Goal: Task Accomplishment & Management: Manage account settings

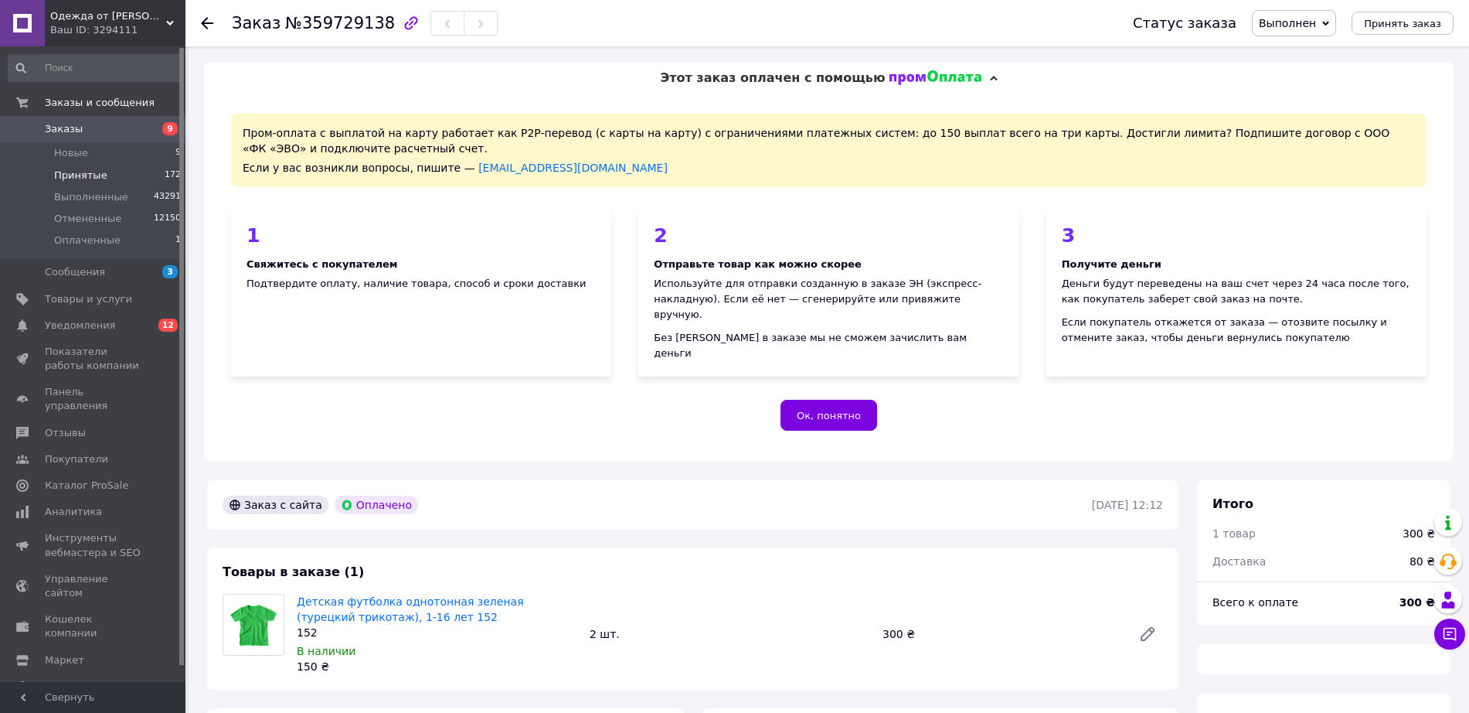
click at [100, 170] on span "Принятые" at bounding box center [80, 176] width 53 height 14
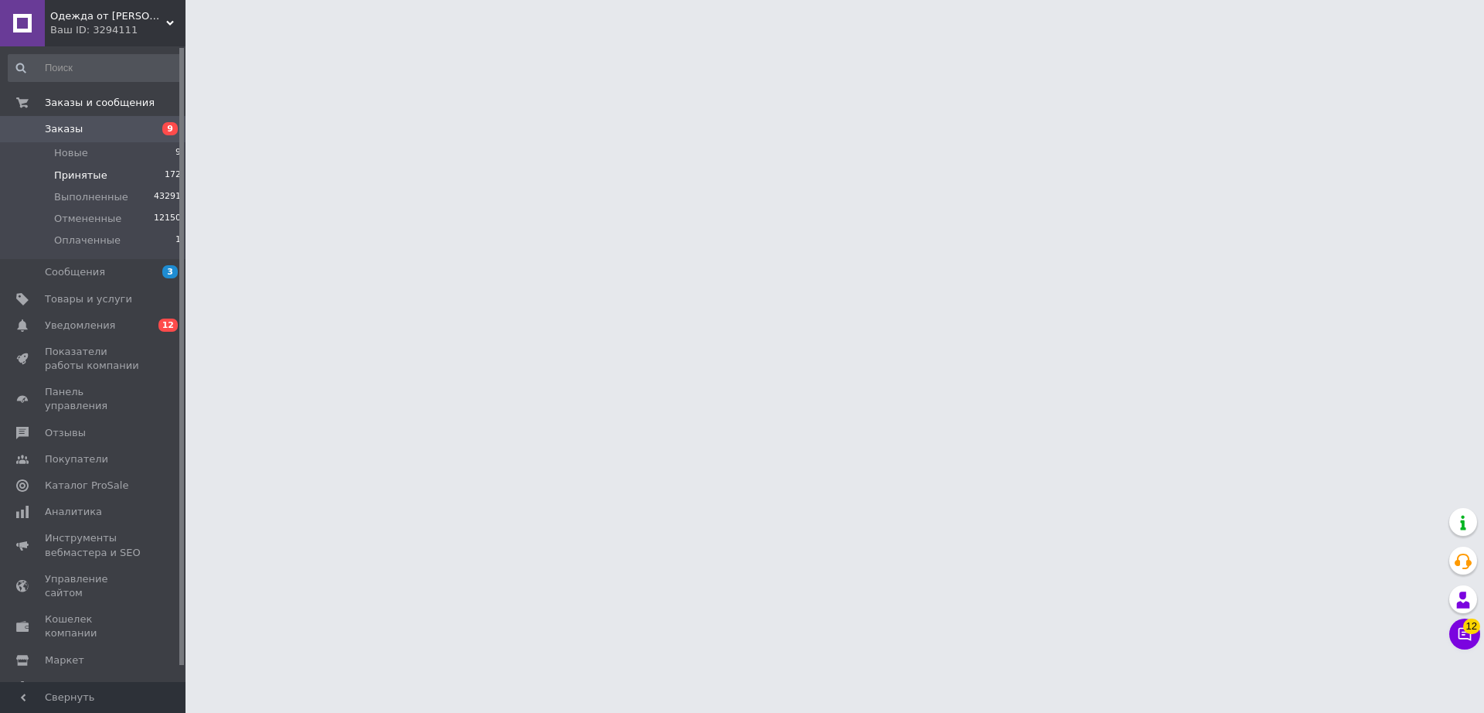
click at [100, 170] on span "Принятые" at bounding box center [80, 176] width 53 height 14
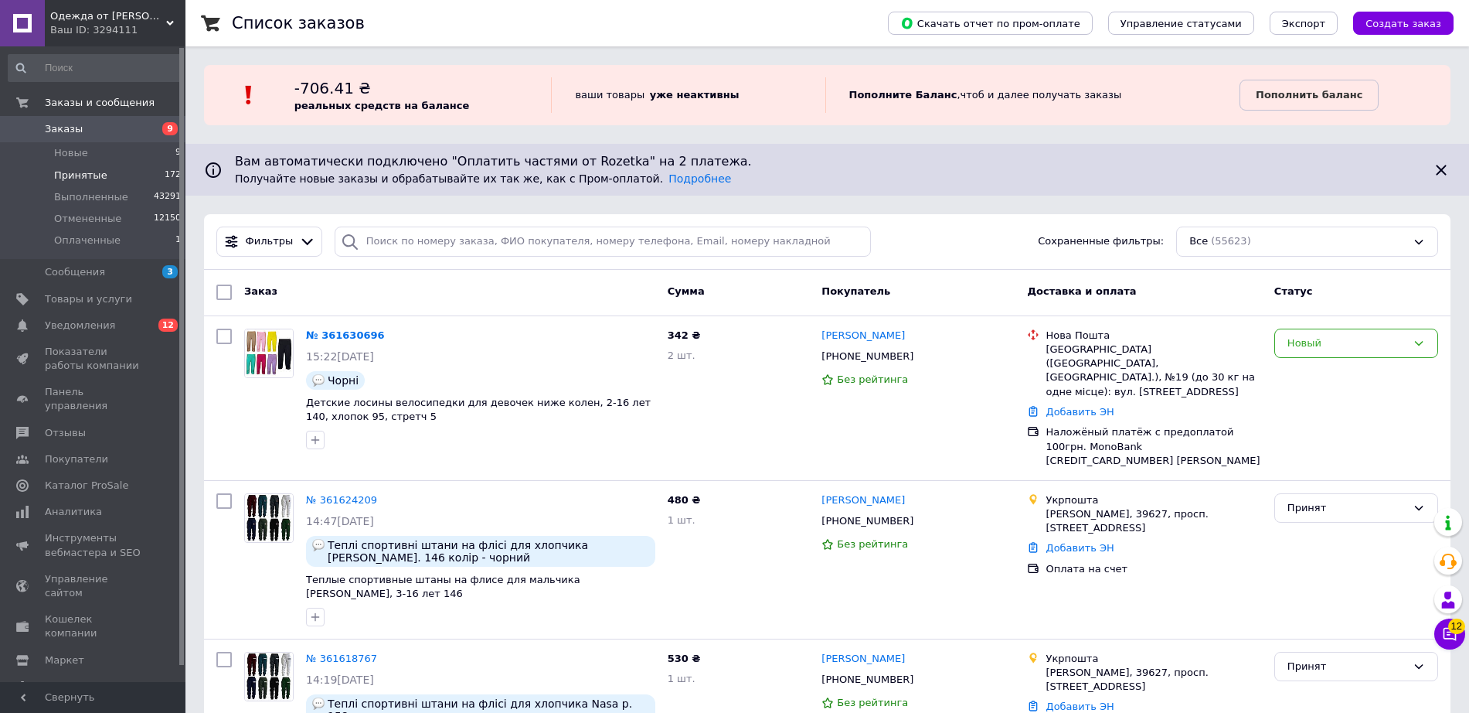
click at [118, 171] on li "Принятые 172" at bounding box center [95, 176] width 190 height 22
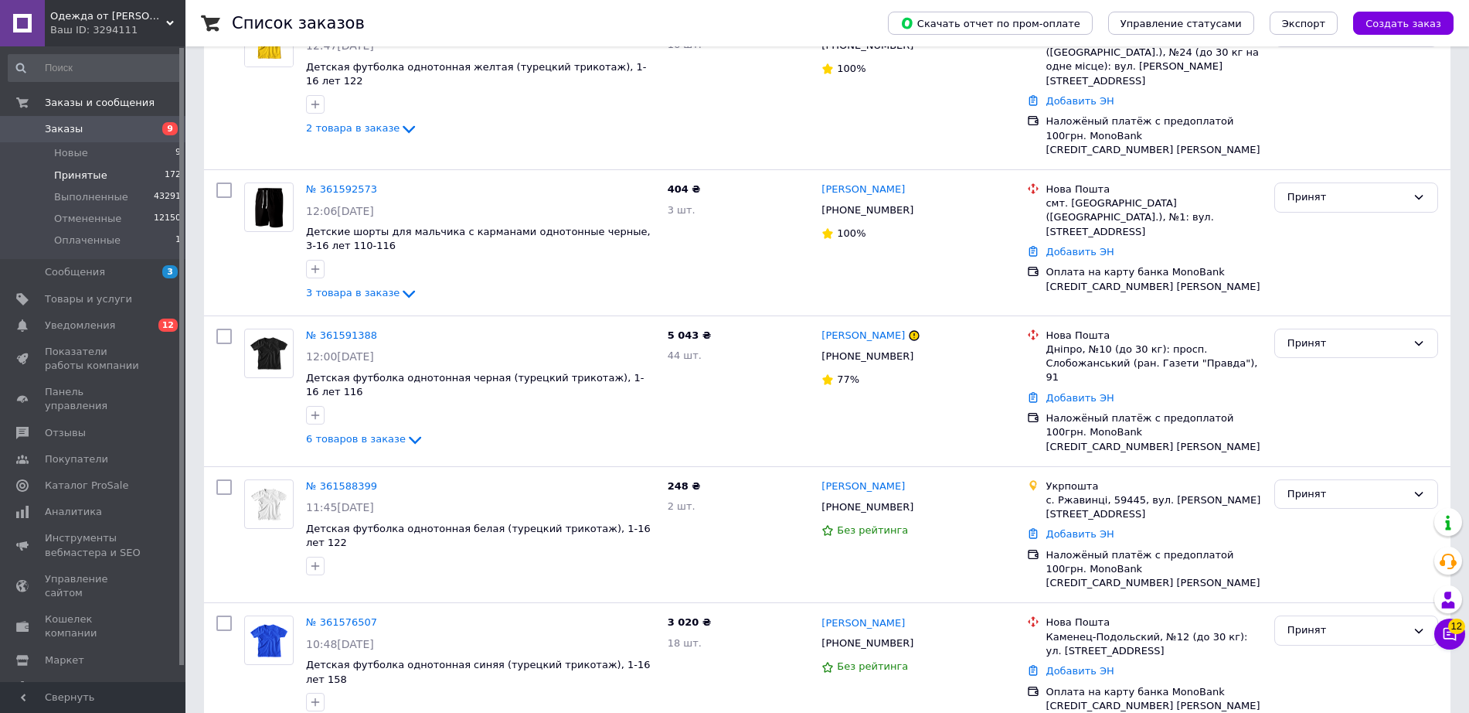
scroll to position [969, 0]
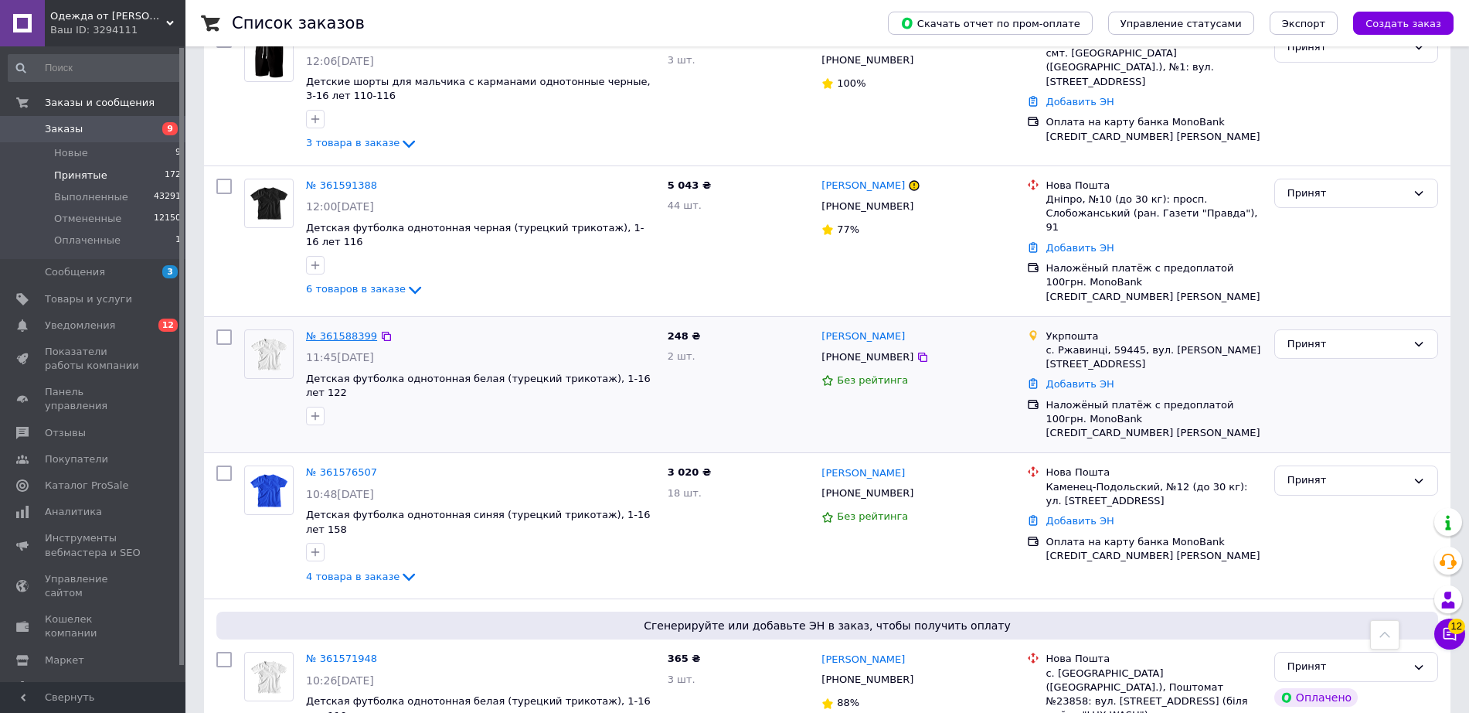
click at [334, 330] on link "№ 361588399" at bounding box center [341, 336] width 71 height 12
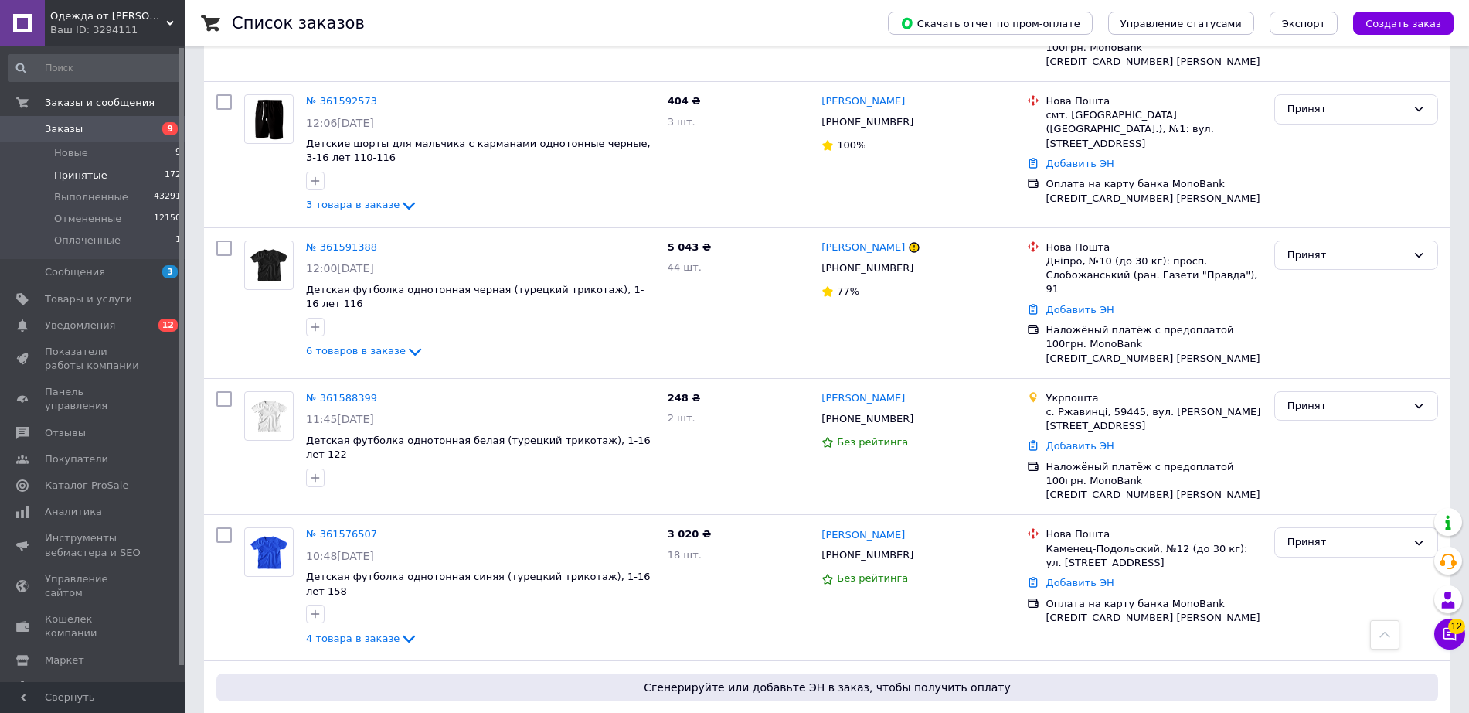
scroll to position [1040, 0]
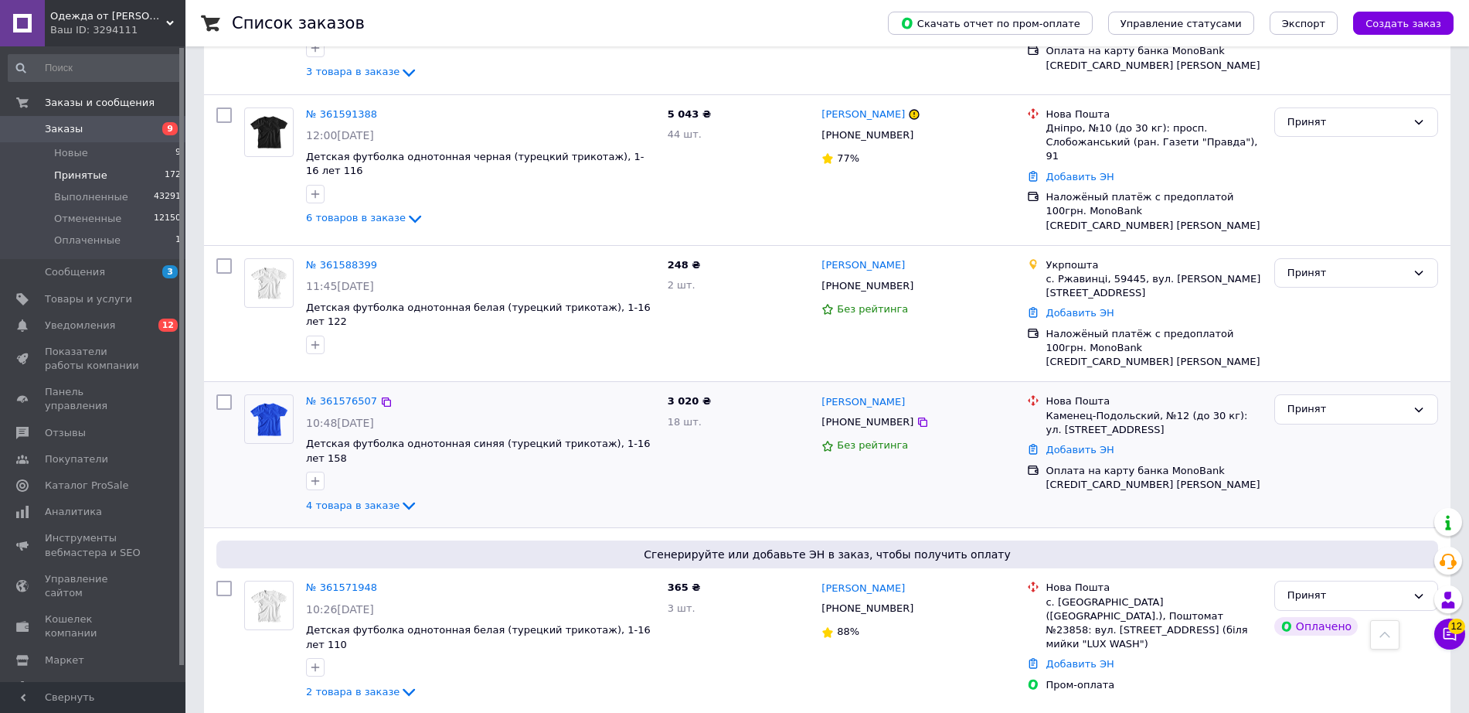
click at [582, 393] on div "№ 361576507" at bounding box center [481, 402] width 352 height 18
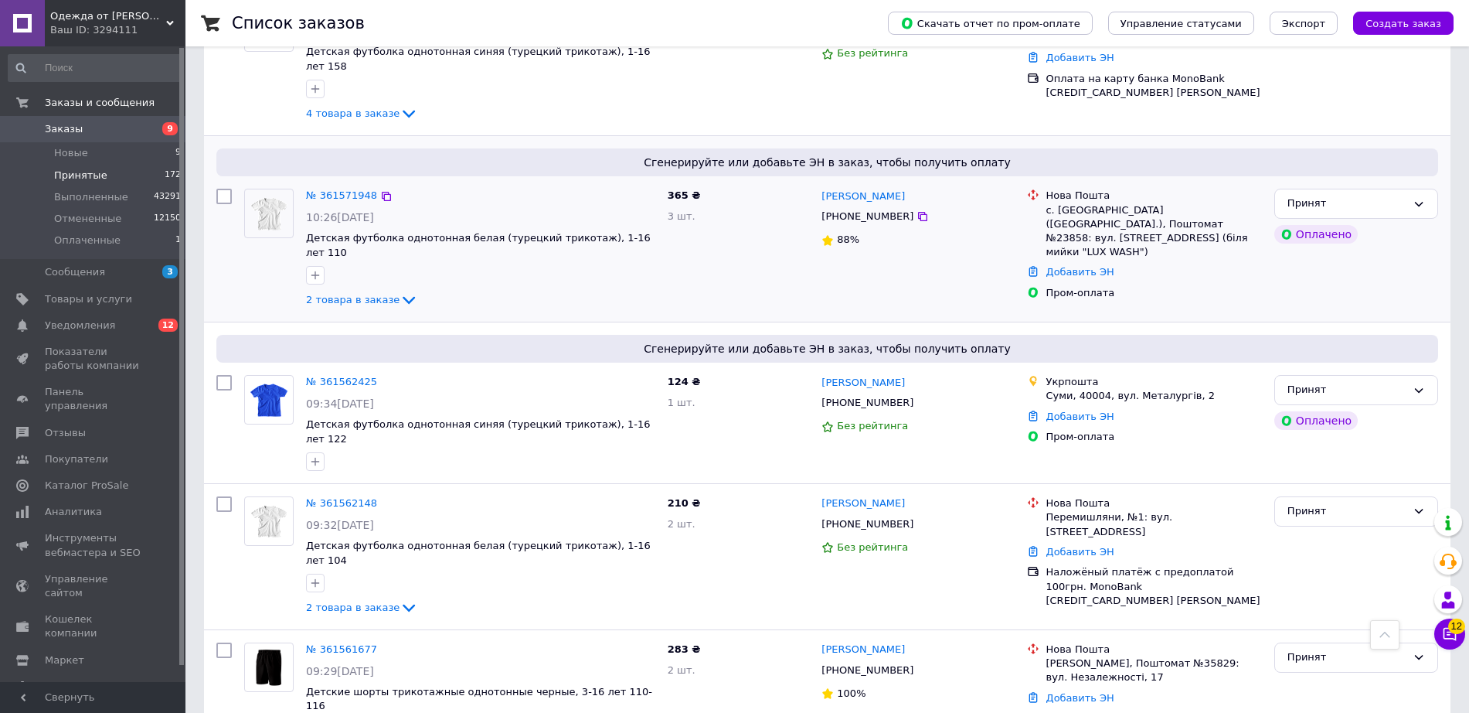
scroll to position [1443, 0]
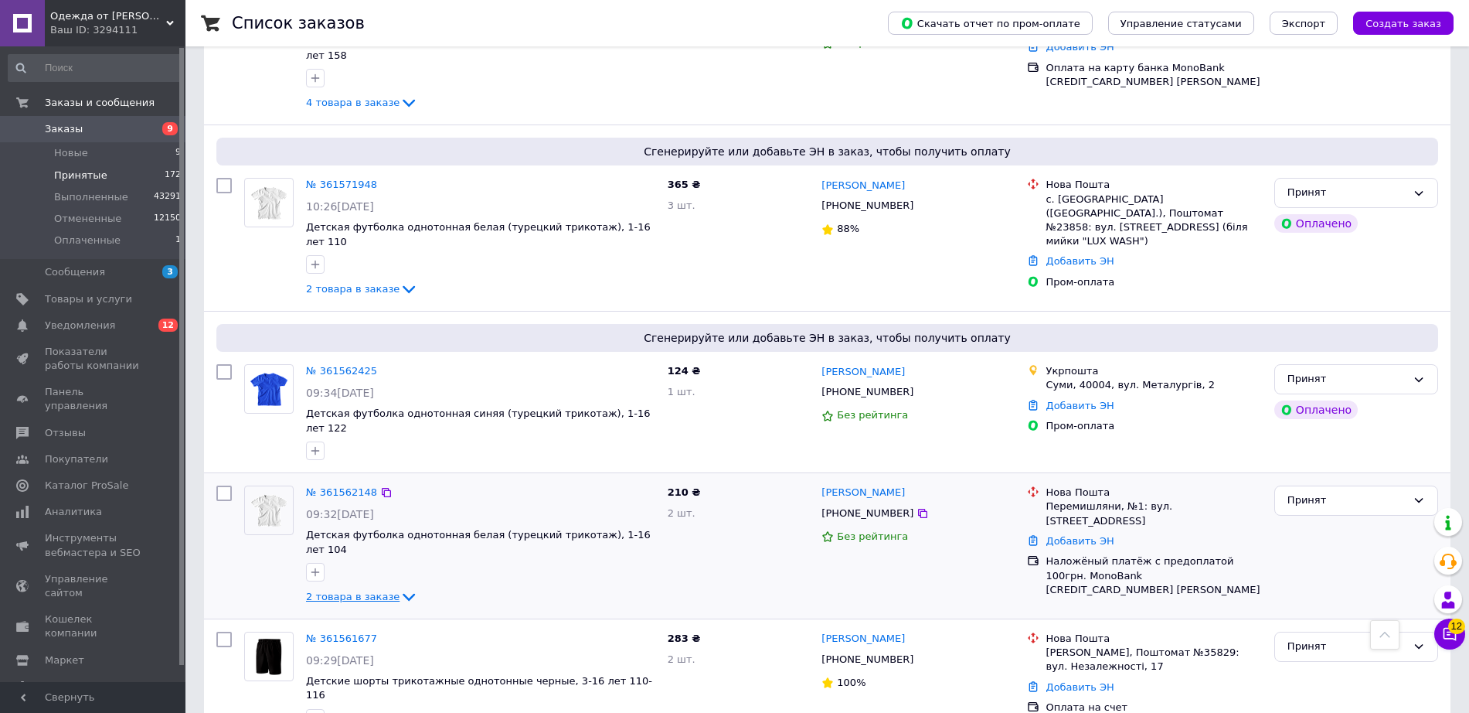
click at [400, 587] on icon at bounding box center [409, 596] width 19 height 19
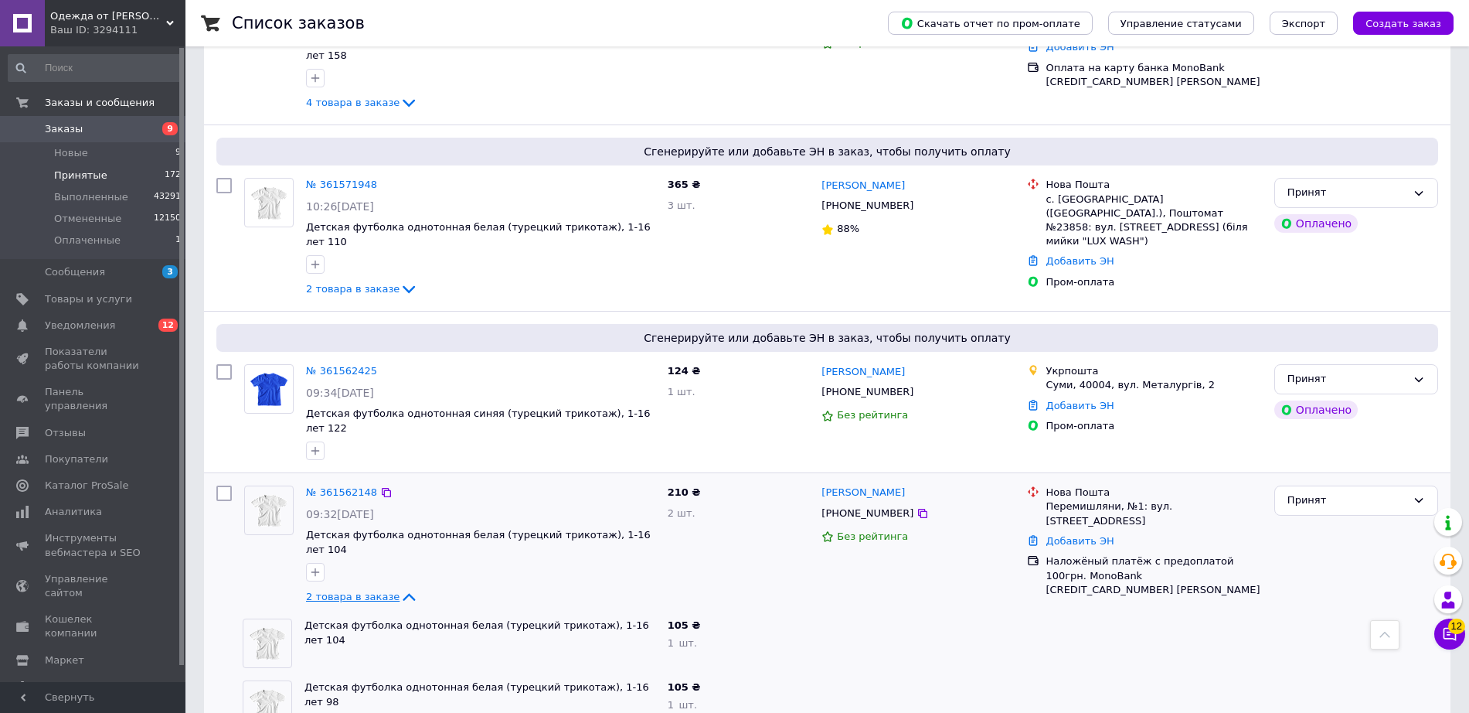
click at [400, 587] on icon at bounding box center [409, 596] width 19 height 19
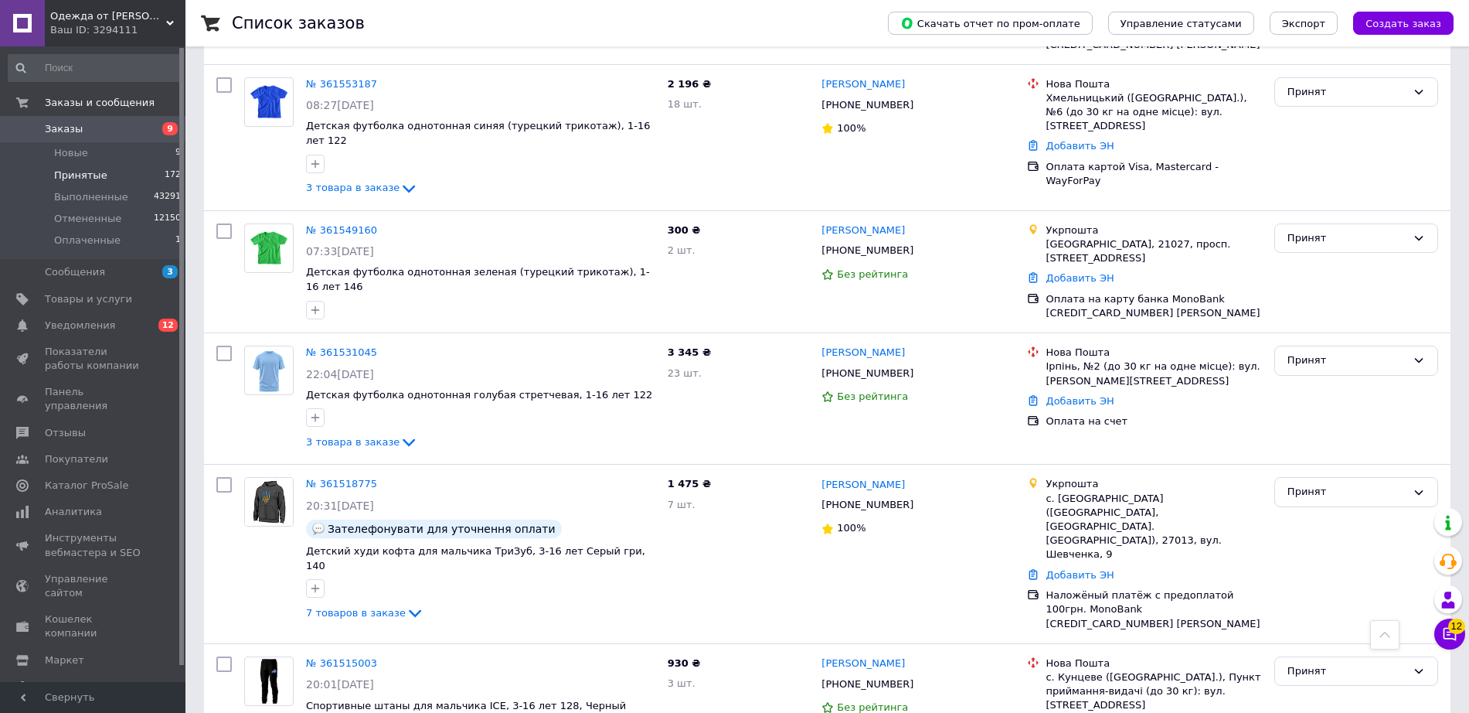
scroll to position [2316, 0]
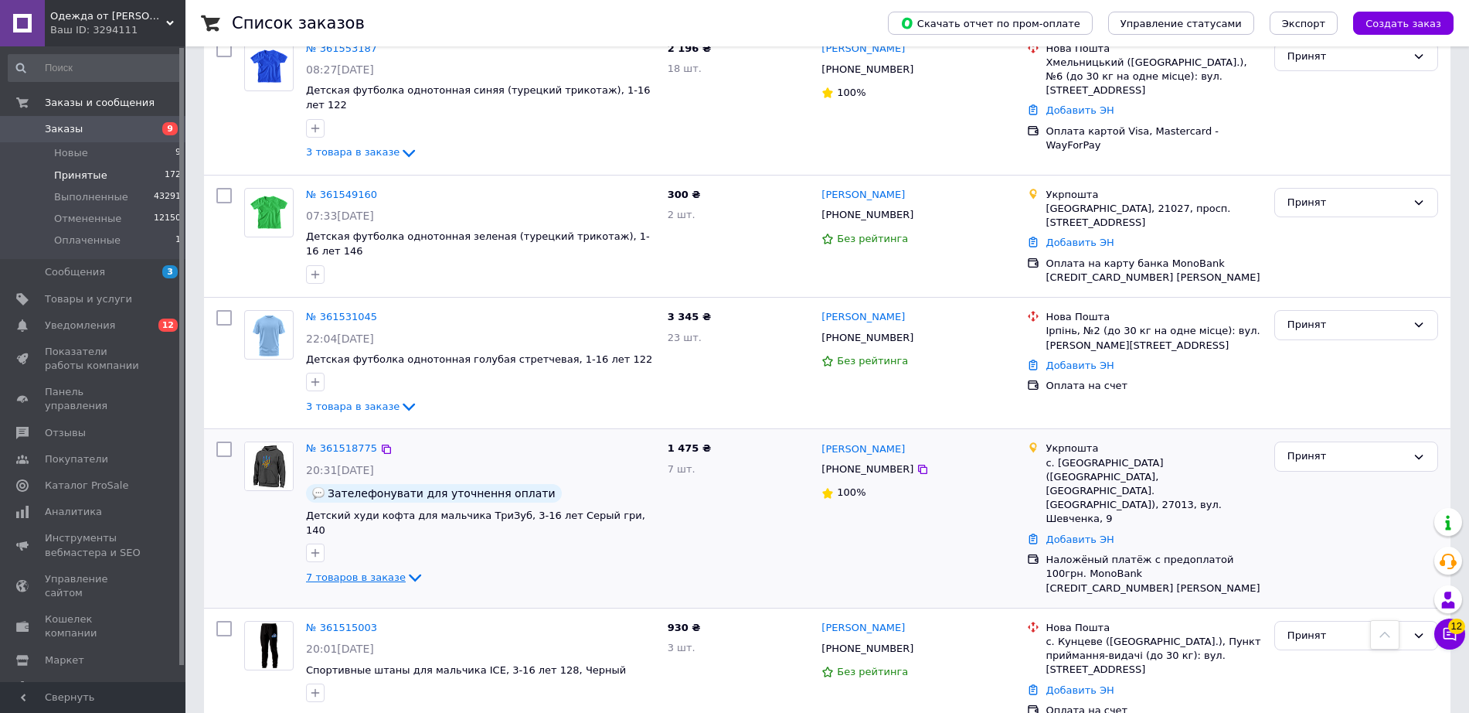
click at [380, 571] on span "7 товаров в заказе" at bounding box center [356, 577] width 100 height 12
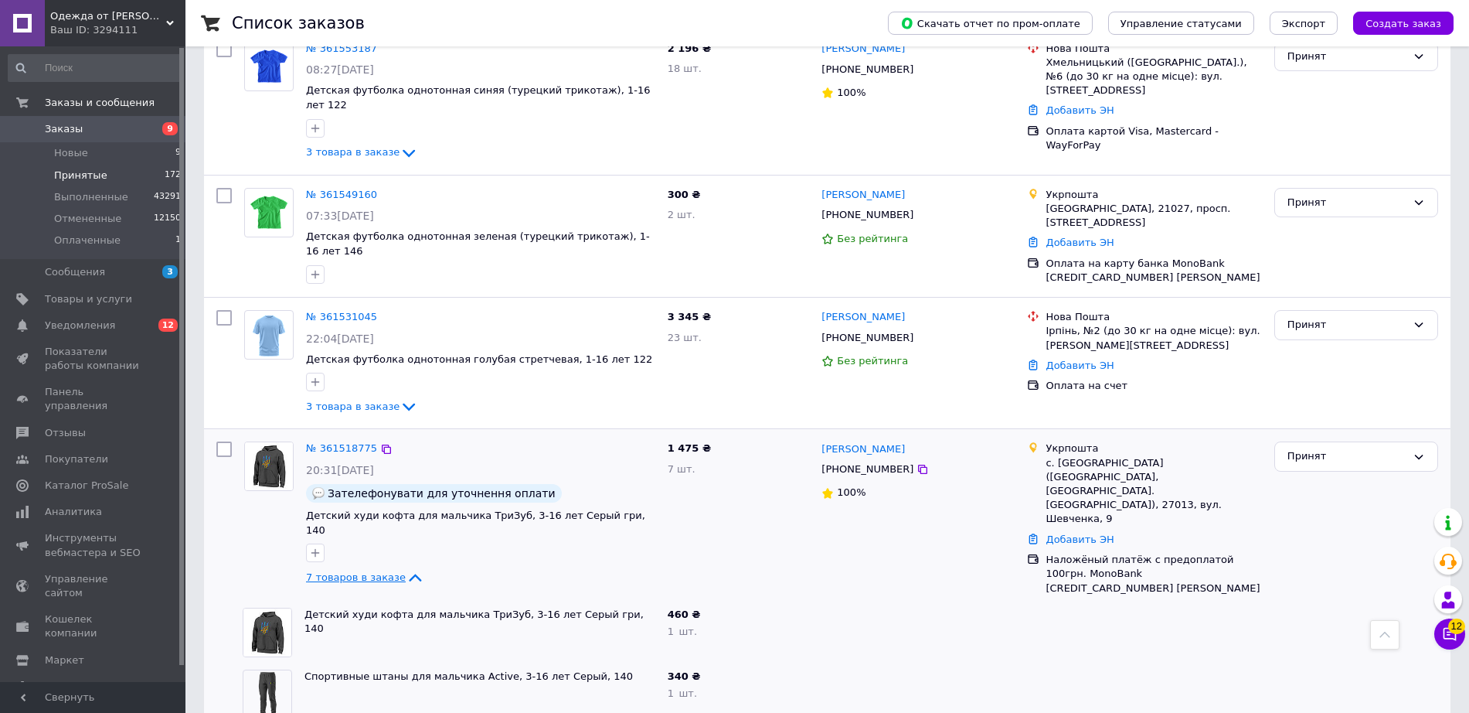
click at [380, 571] on span "7 товаров в заказе" at bounding box center [356, 577] width 100 height 12
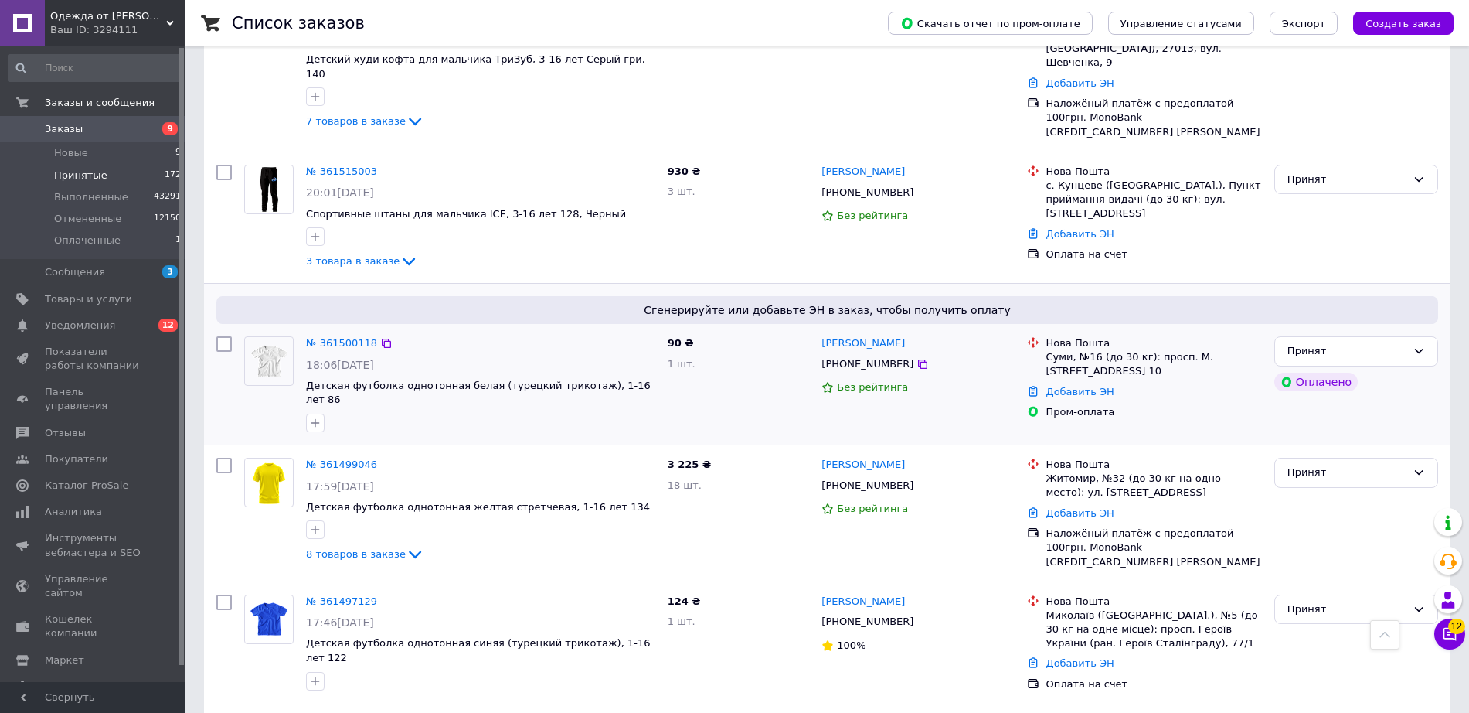
scroll to position [2783, 0]
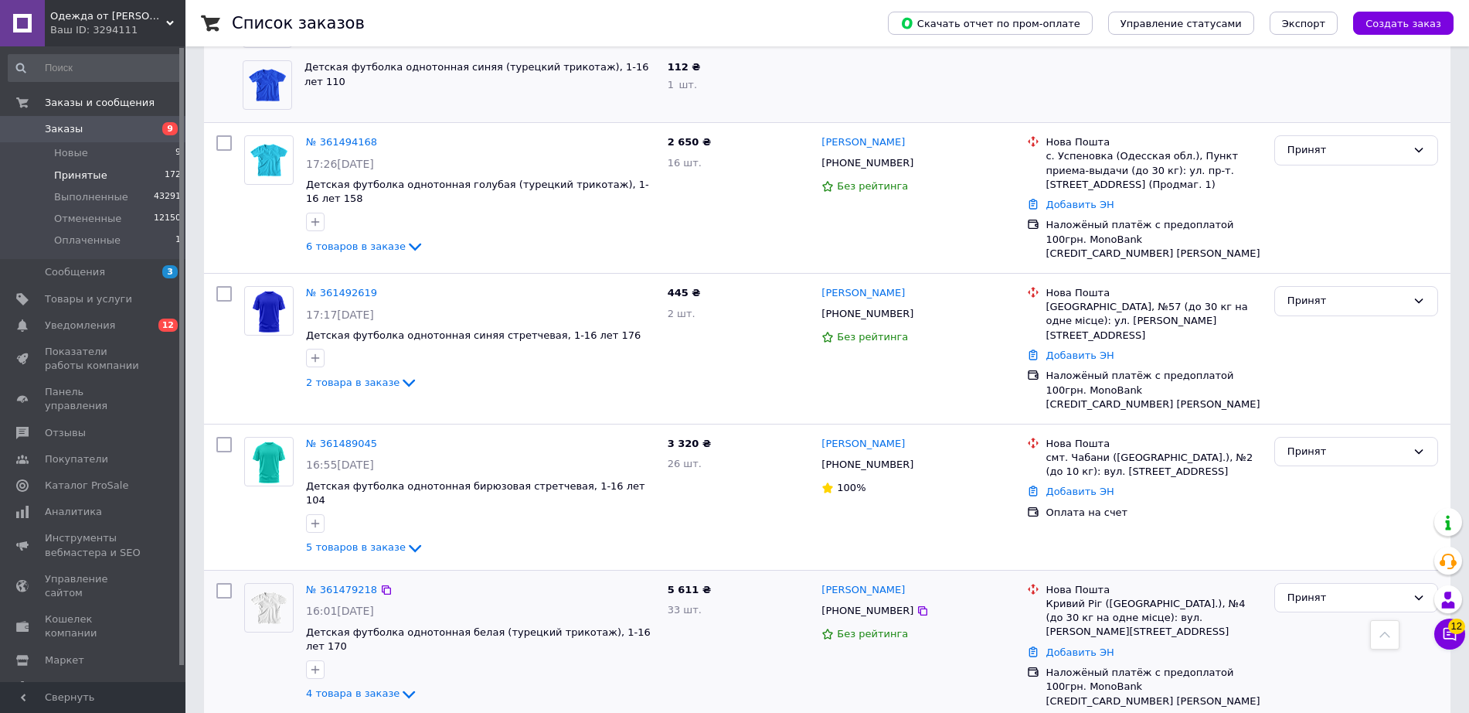
scroll to position [3678, 0]
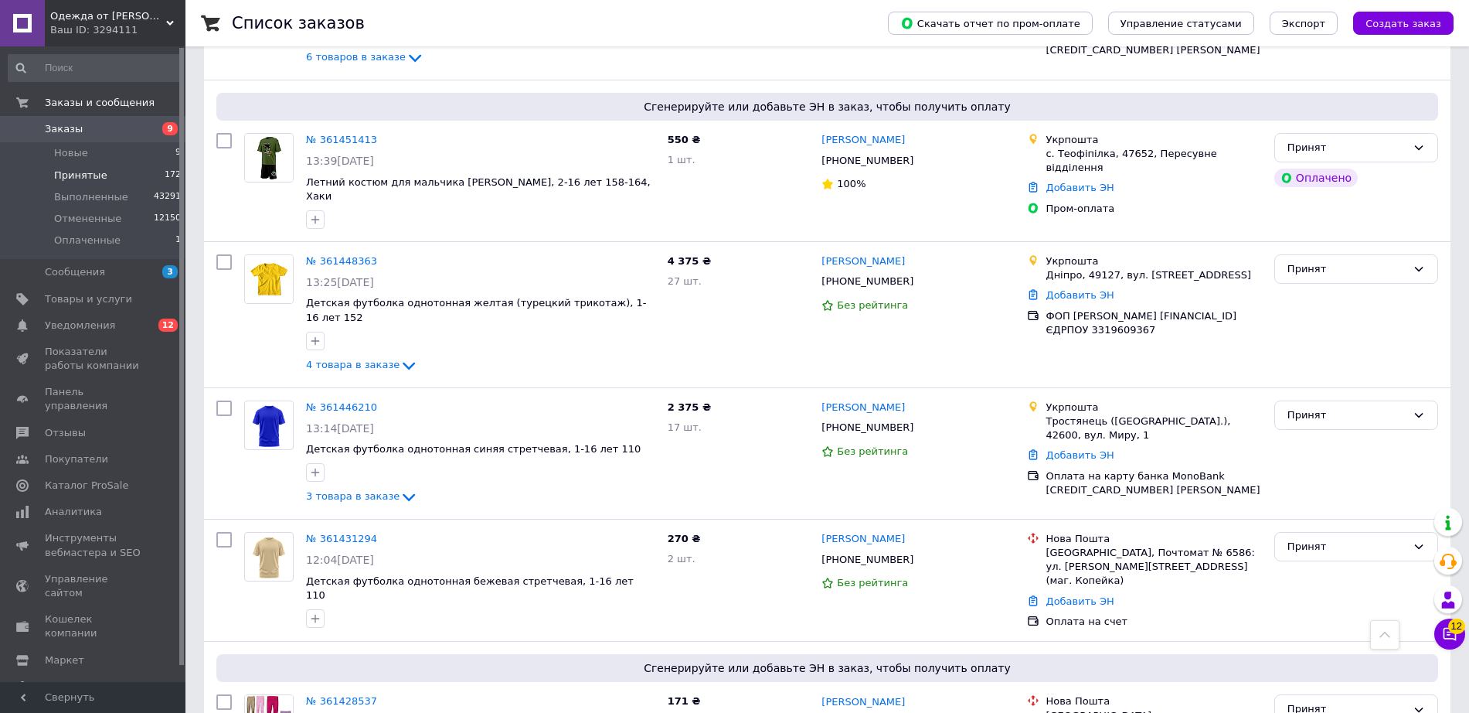
scroll to position [4908, 0]
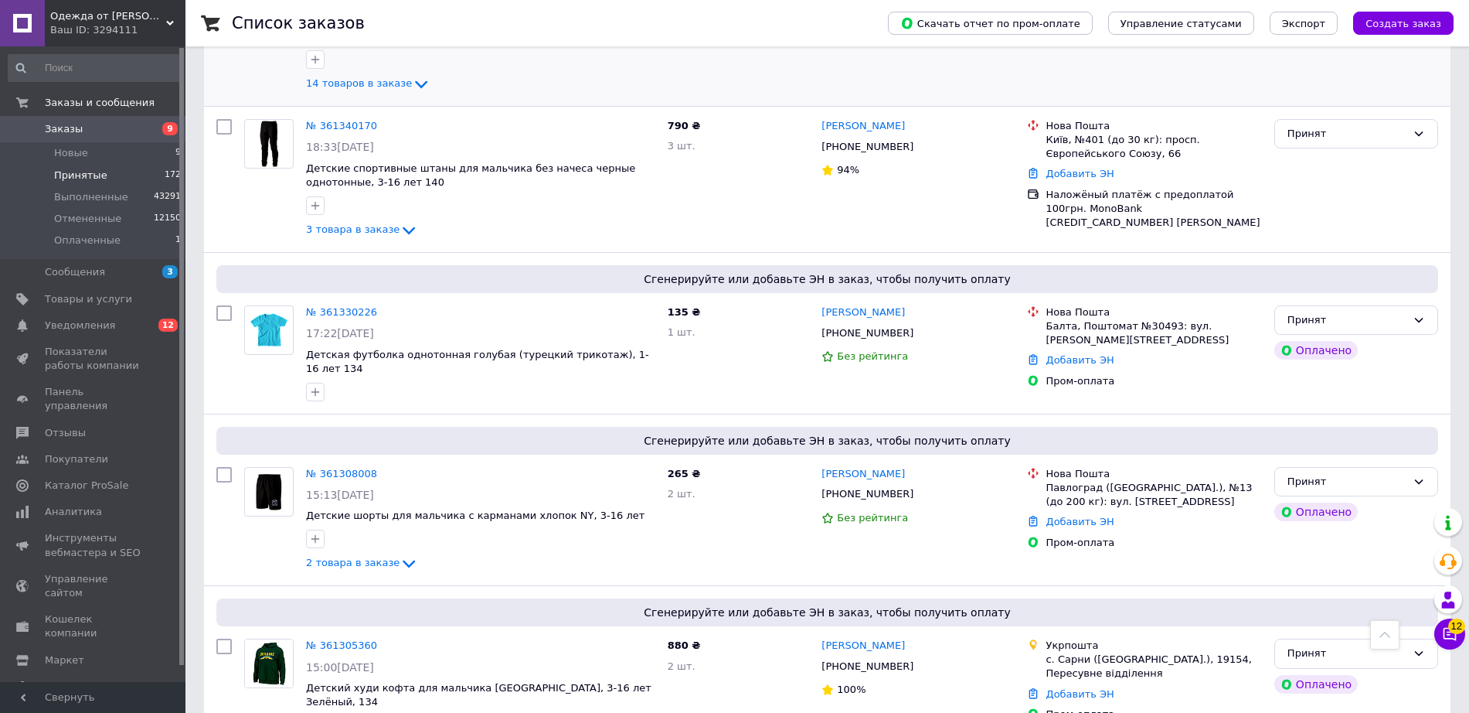
scroll to position [7692, 0]
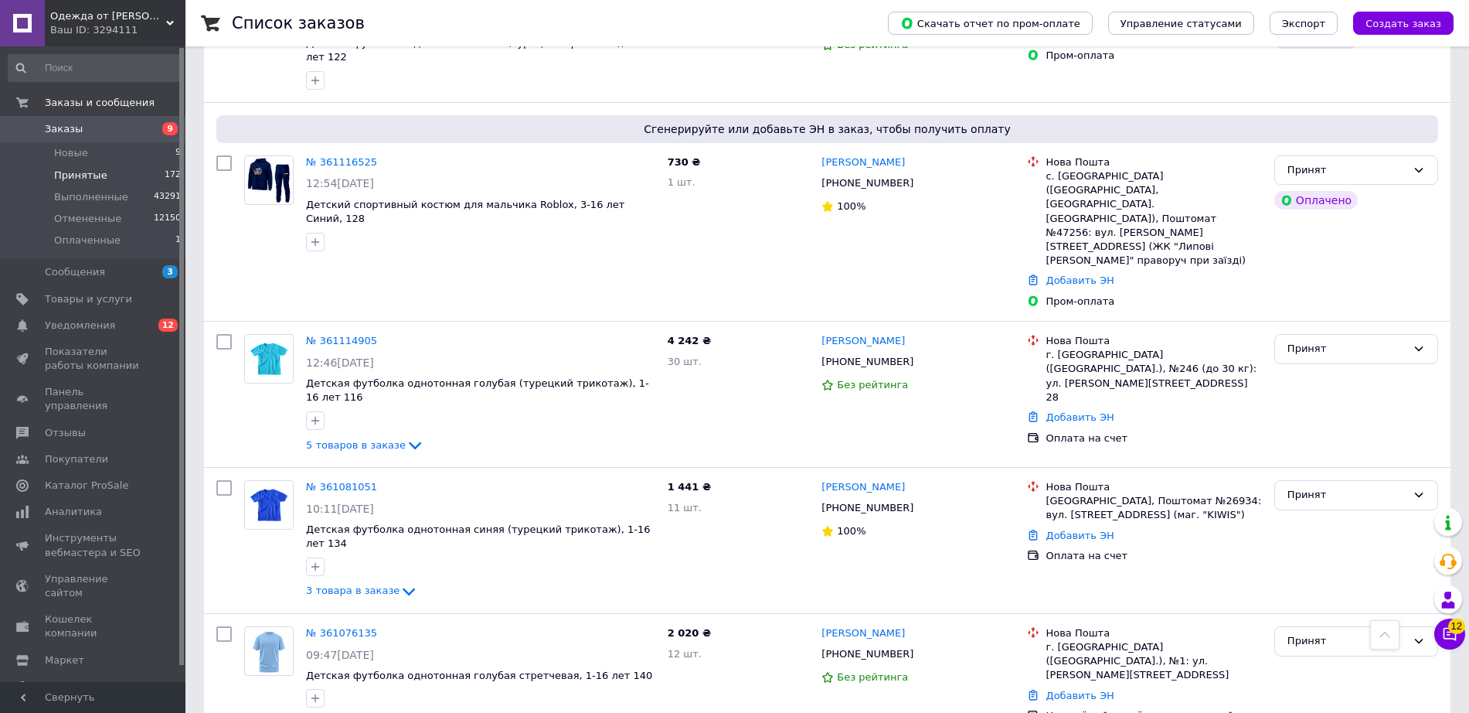
scroll to position [14113, 0]
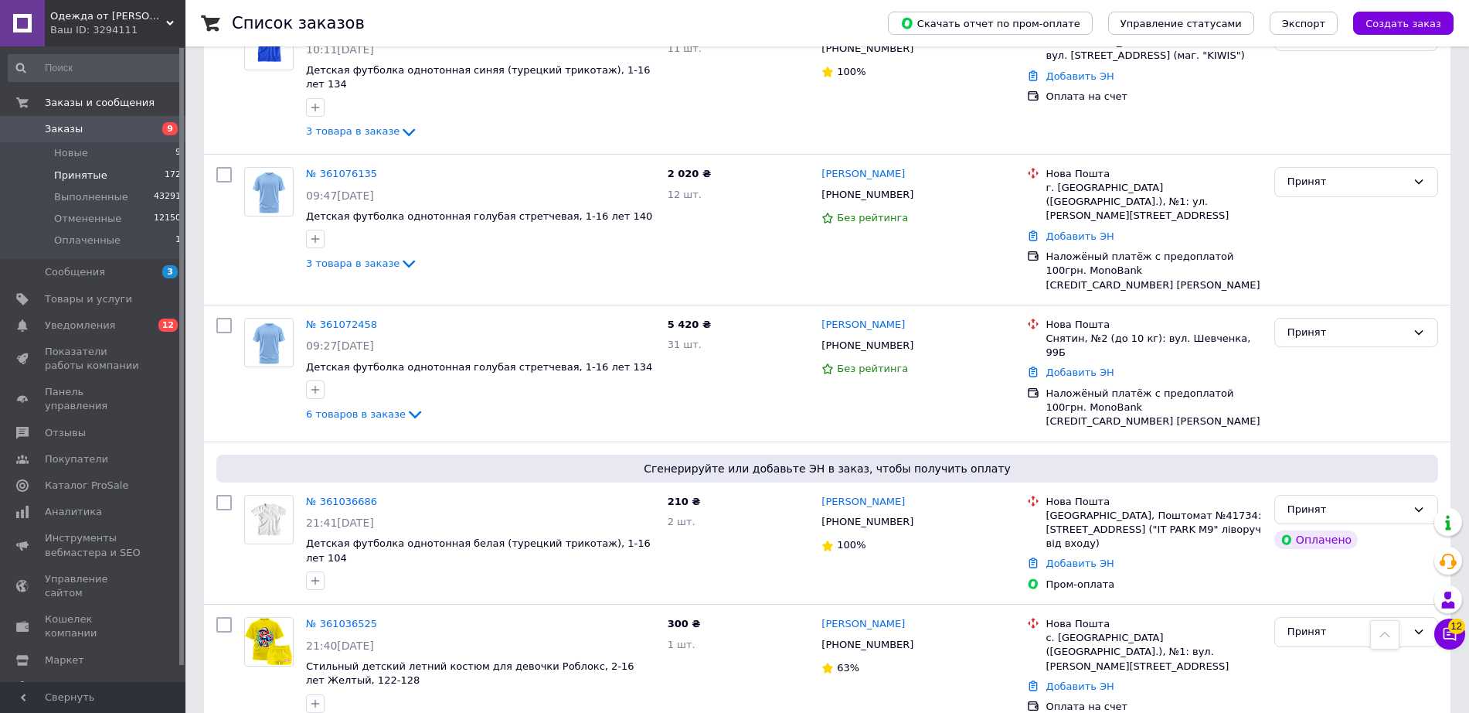
click at [131, 126] on span "Заказы" at bounding box center [94, 129] width 98 height 14
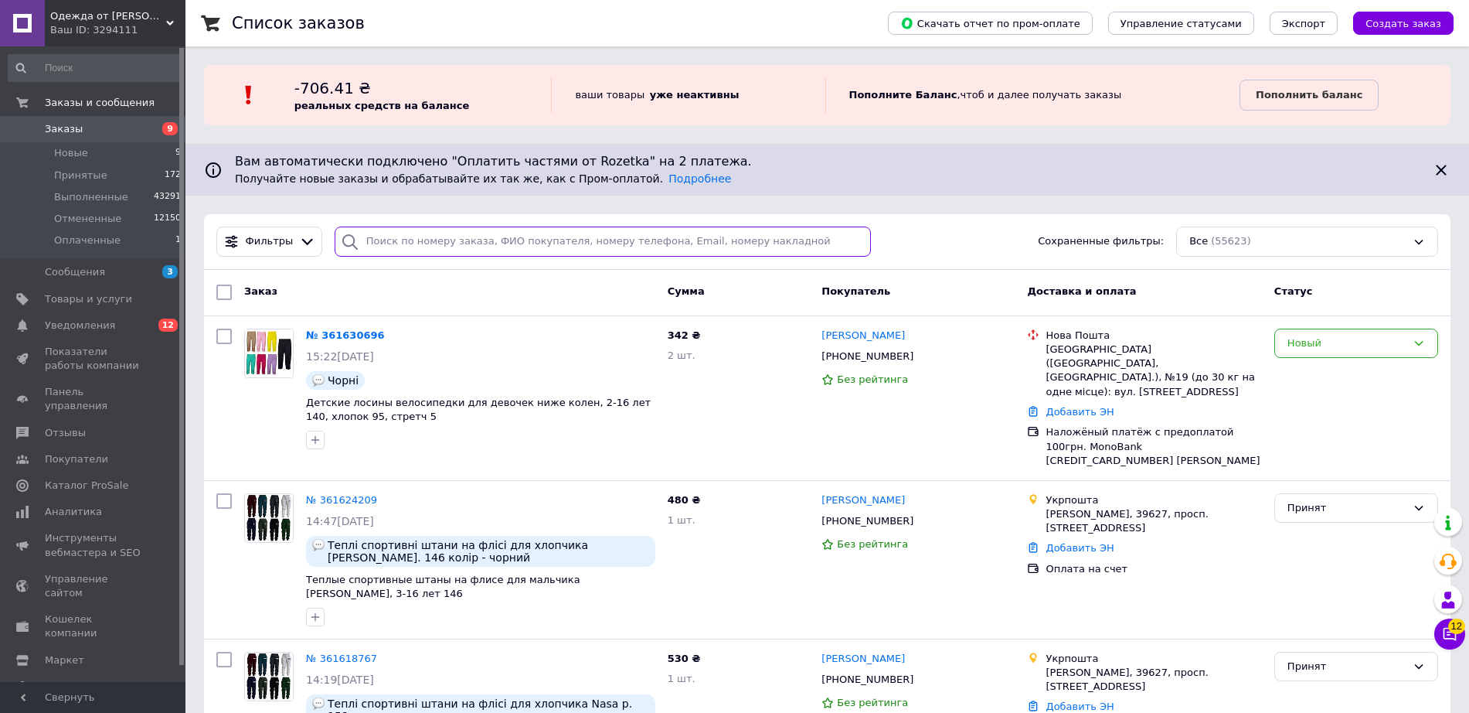
click at [680, 250] on input "search" at bounding box center [603, 241] width 536 height 30
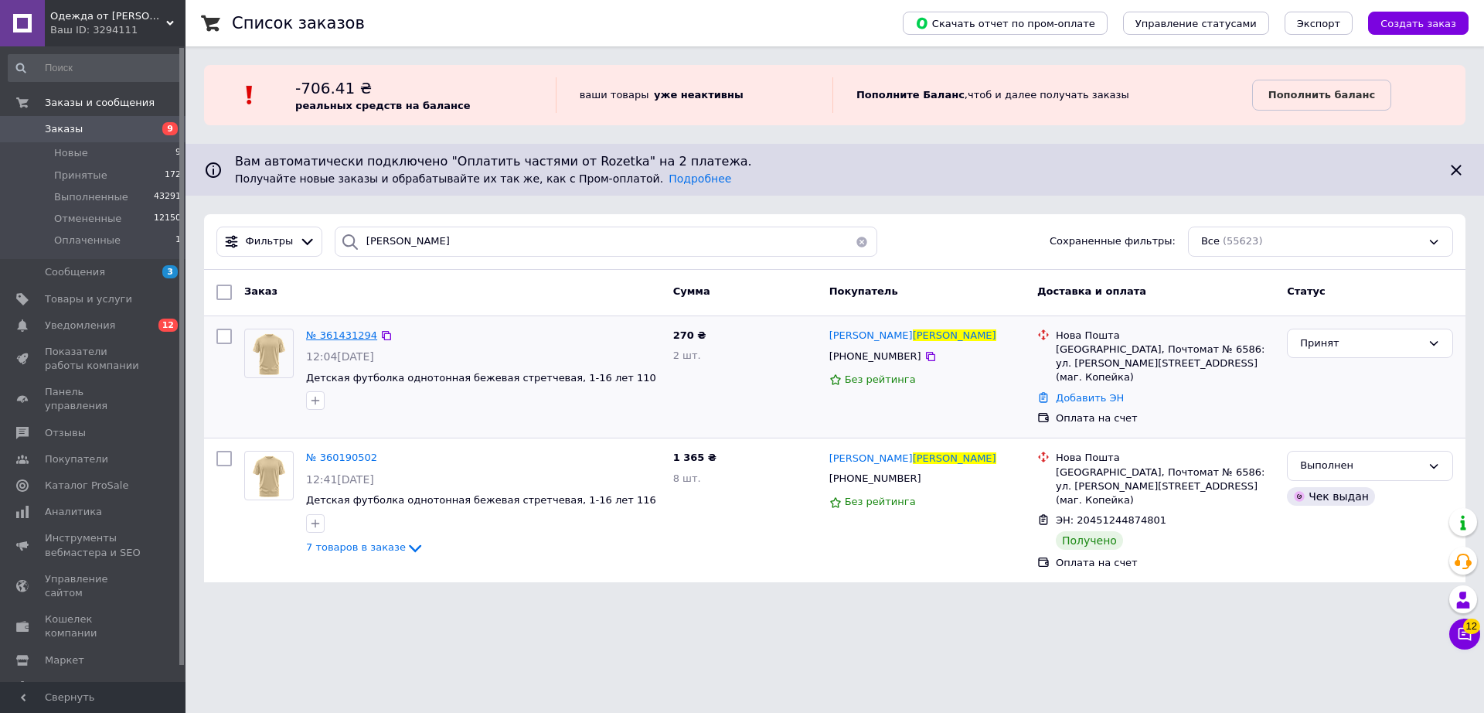
click at [340, 332] on span "№ 361431294" at bounding box center [341, 335] width 71 height 12
click at [499, 242] on input "гевчук" at bounding box center [606, 241] width 543 height 30
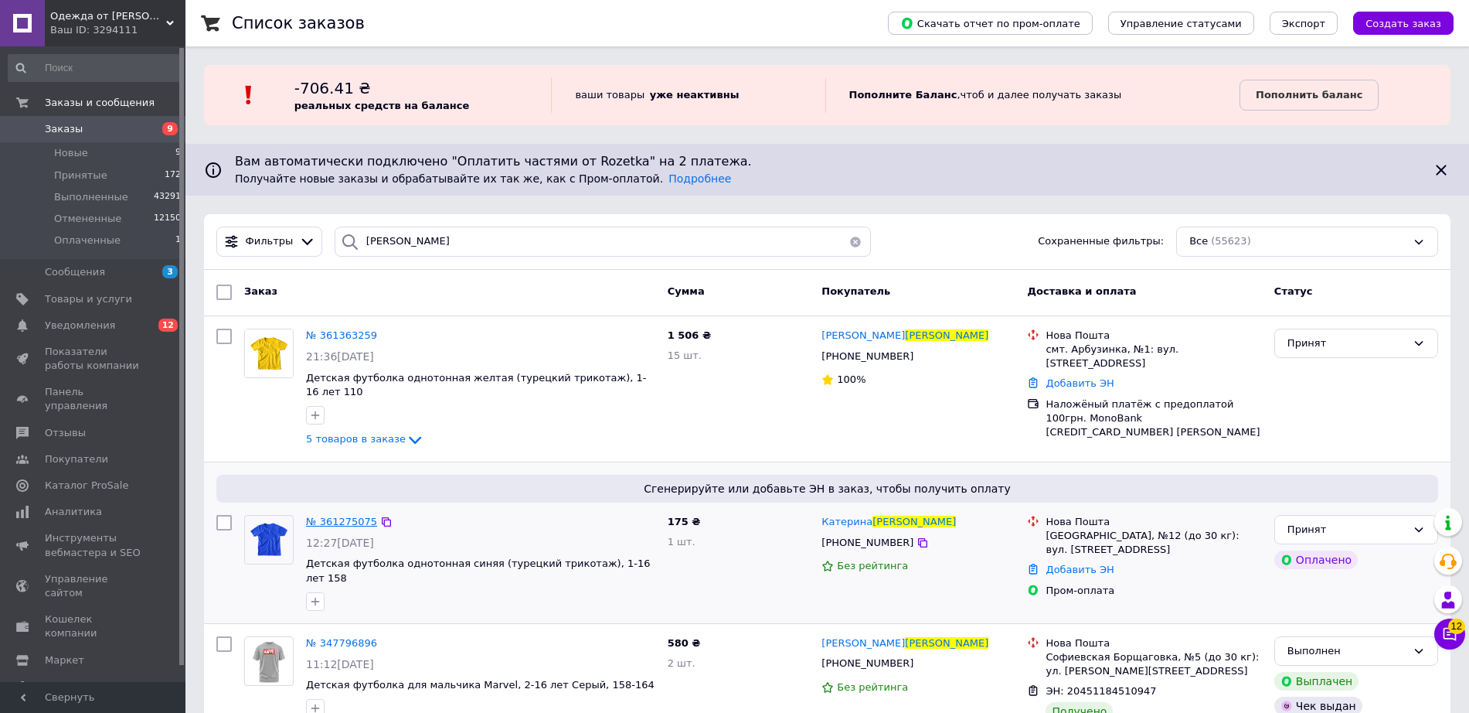
click at [327, 516] on span "№ 361275075" at bounding box center [341, 522] width 71 height 12
click at [427, 233] on input "васильченко" at bounding box center [603, 241] width 536 height 30
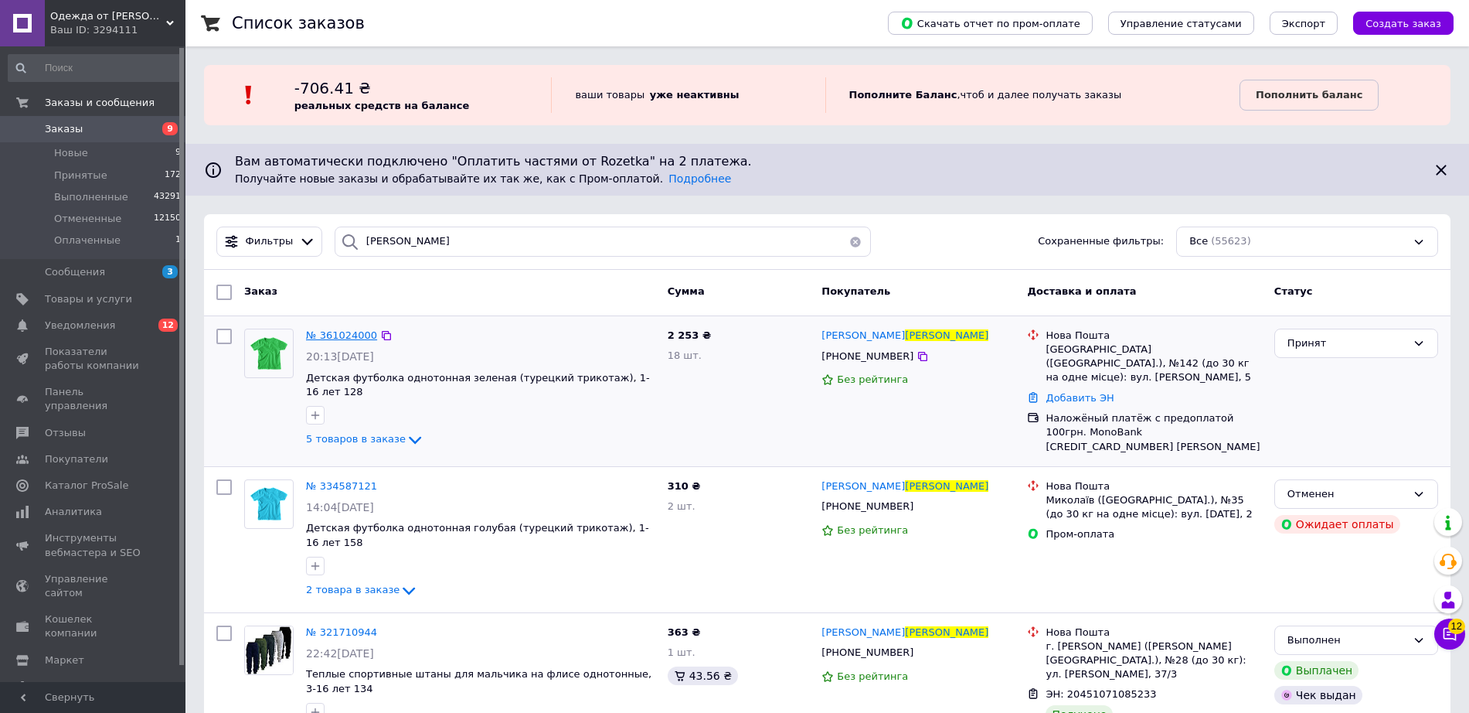
click at [329, 331] on span "№ 361024000" at bounding box center [341, 335] width 71 height 12
click at [528, 253] on input "яремчук" at bounding box center [603, 241] width 536 height 30
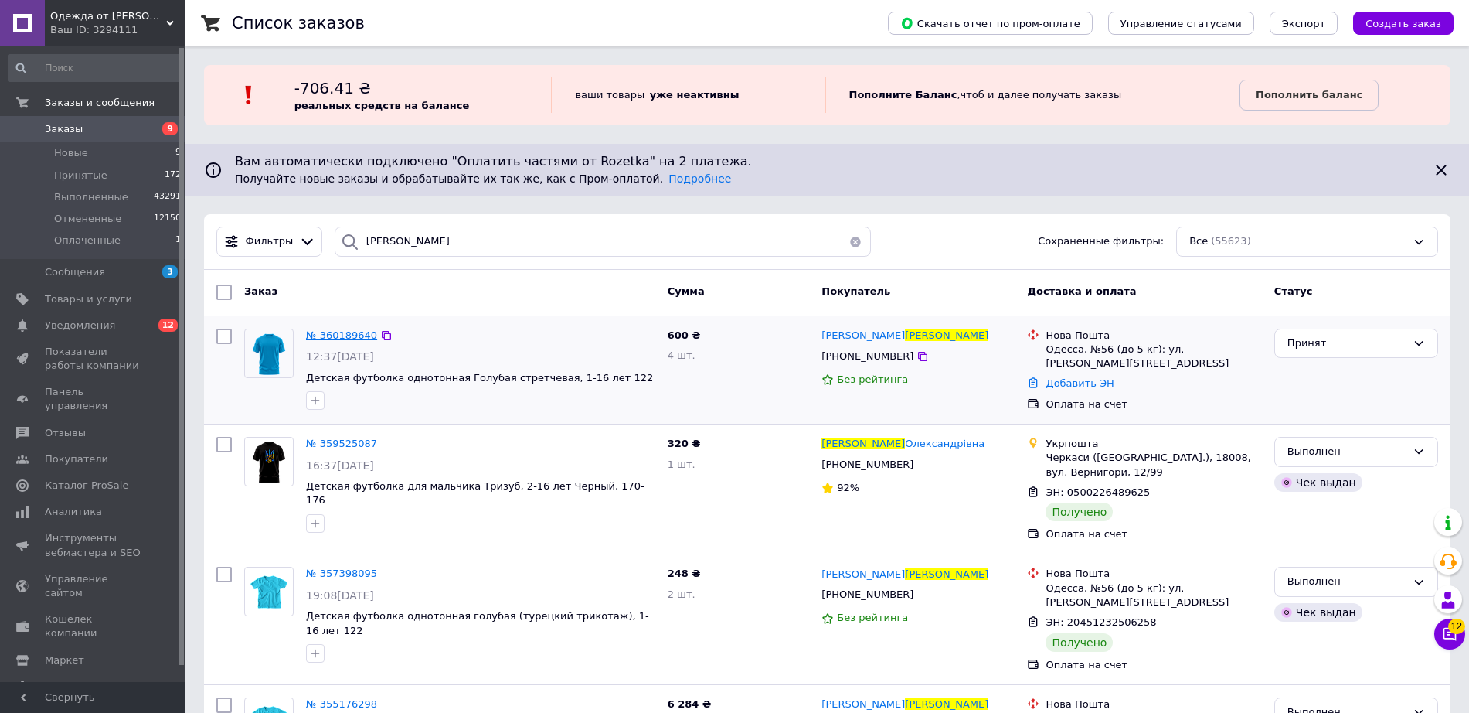
click at [342, 332] on span "№ 360189640" at bounding box center [341, 335] width 71 height 12
click at [445, 235] on input "осипенко" at bounding box center [603, 241] width 536 height 30
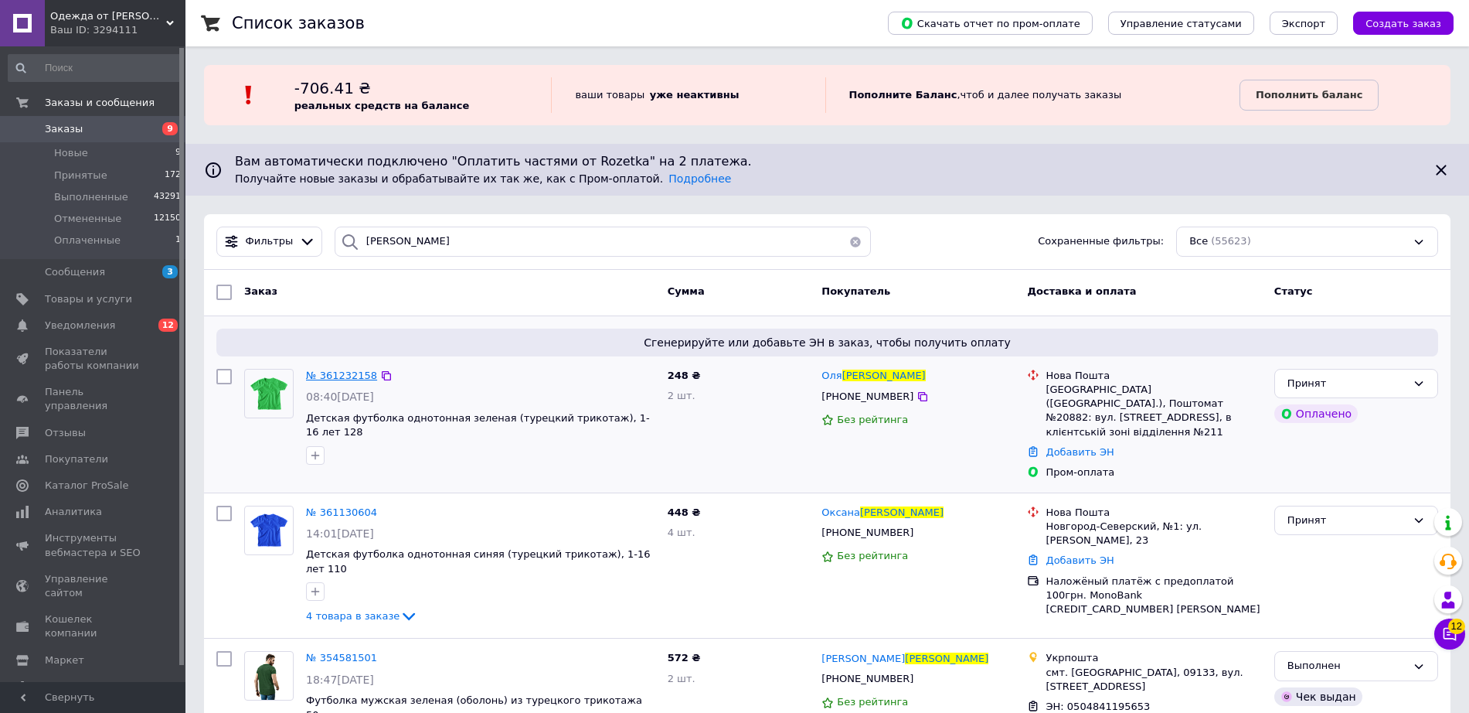
click at [341, 371] on span "№ 361232158" at bounding box center [341, 375] width 71 height 12
click at [534, 250] on input "черненко" at bounding box center [603, 241] width 536 height 30
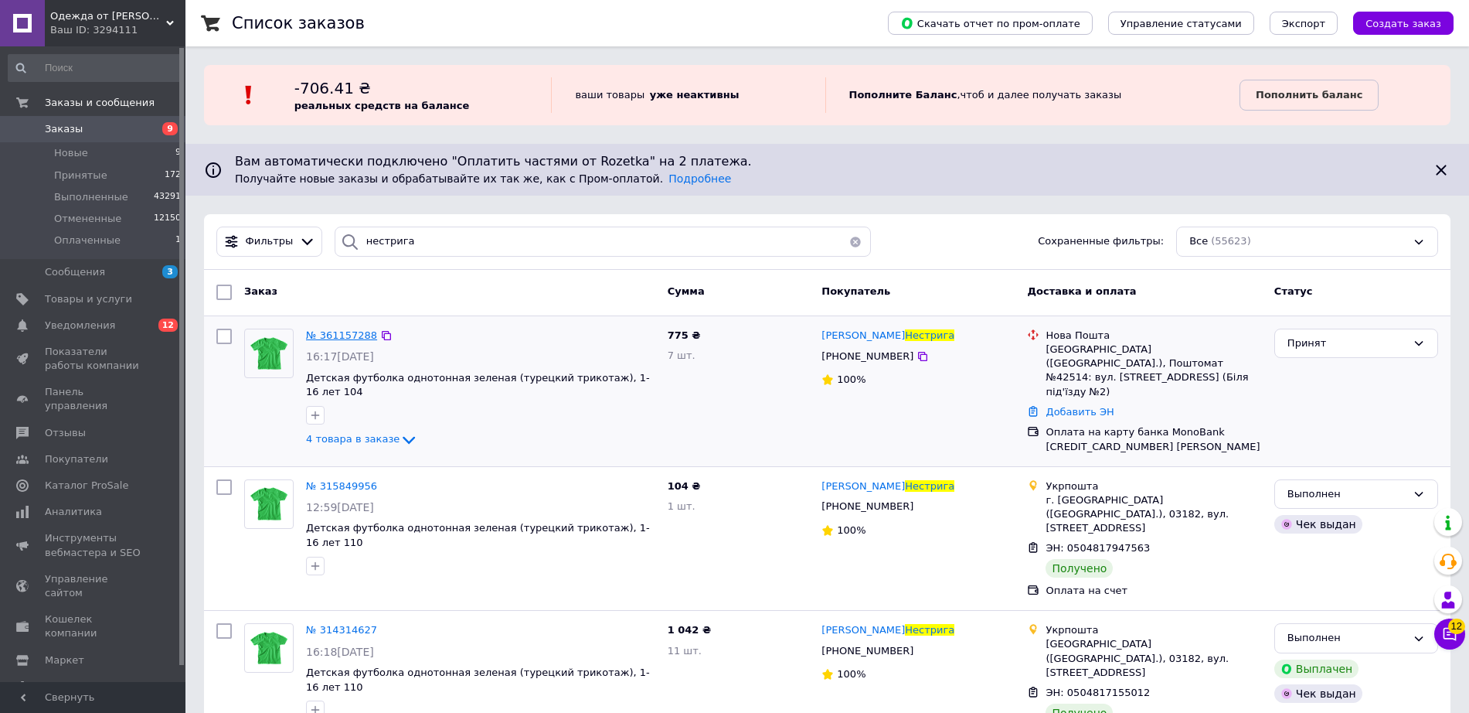
click at [335, 330] on span "№ 361157288" at bounding box center [341, 335] width 71 height 12
click at [710, 251] on input "нестрига" at bounding box center [603, 241] width 536 height 30
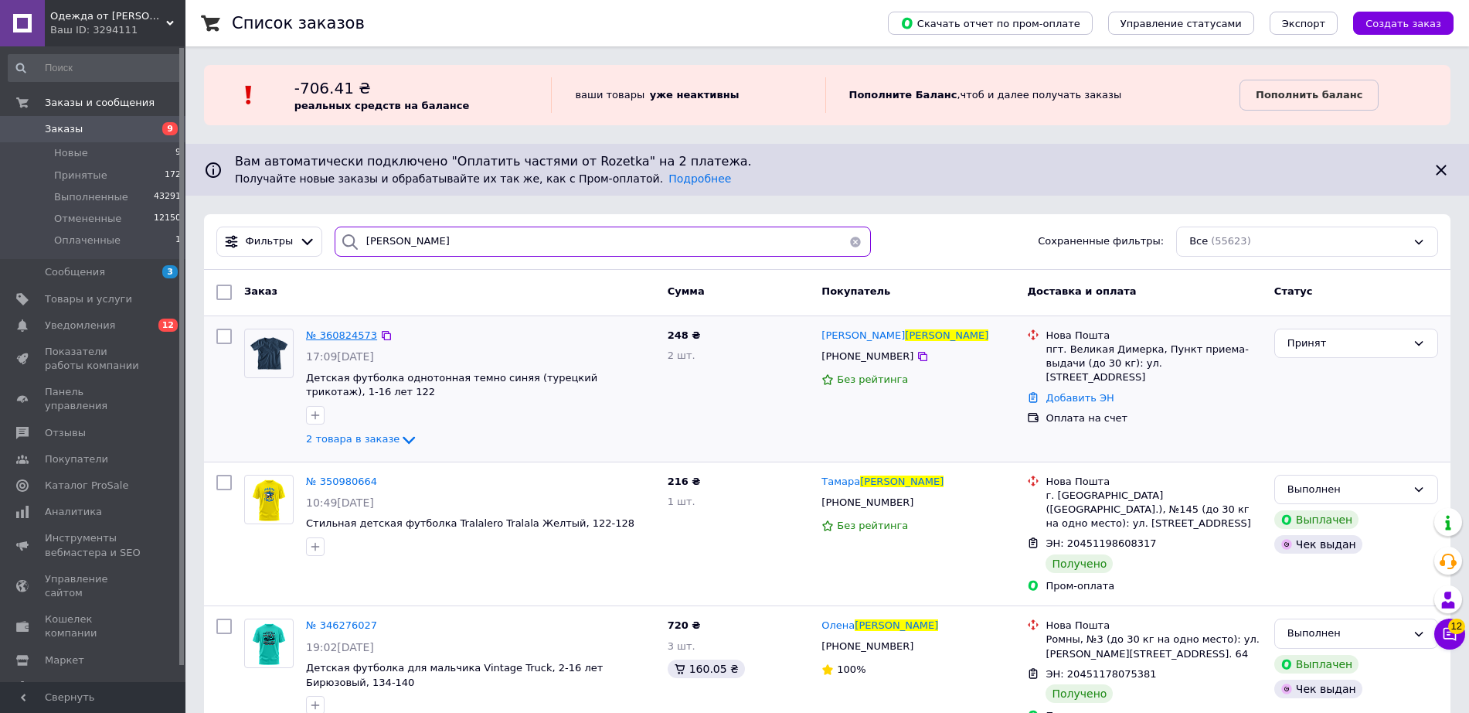
type input "омельченко"
click at [342, 335] on span "№ 360824573" at bounding box center [341, 335] width 71 height 12
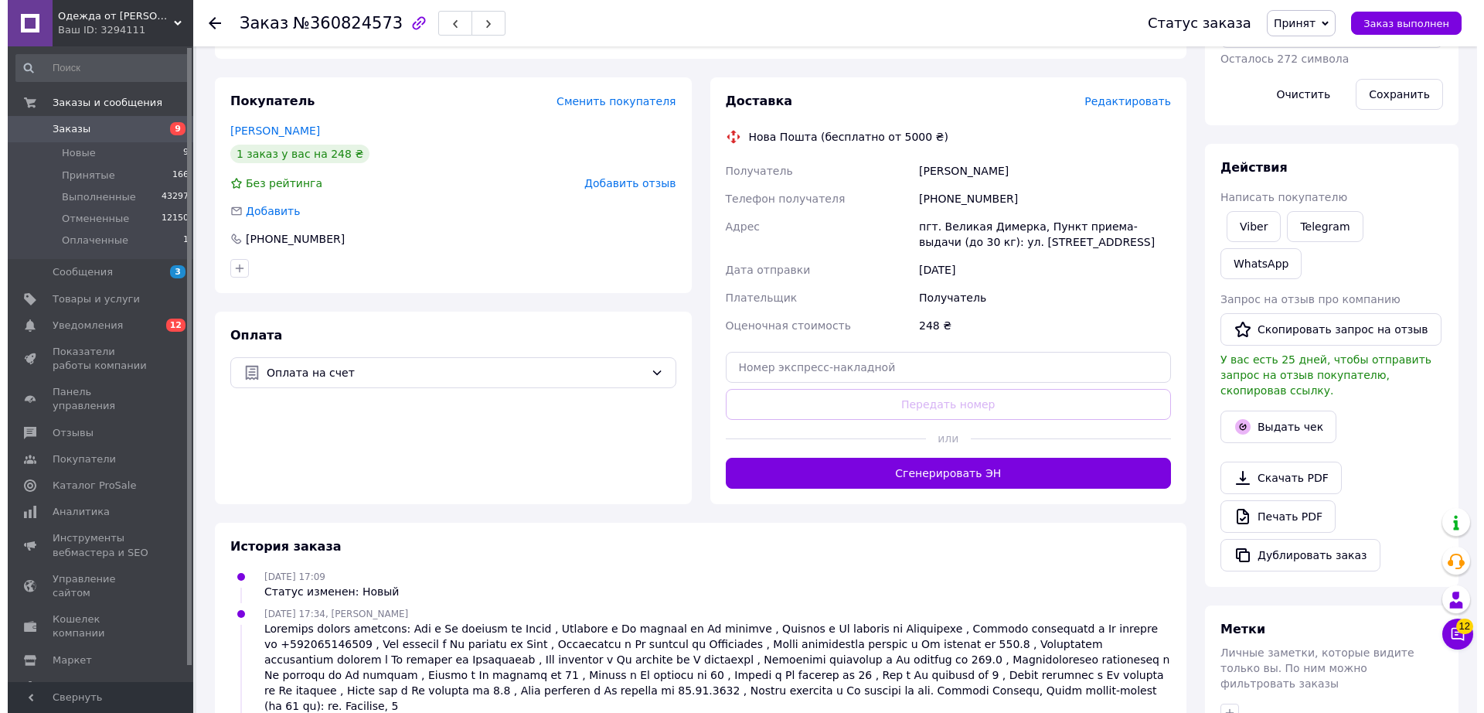
scroll to position [467, 0]
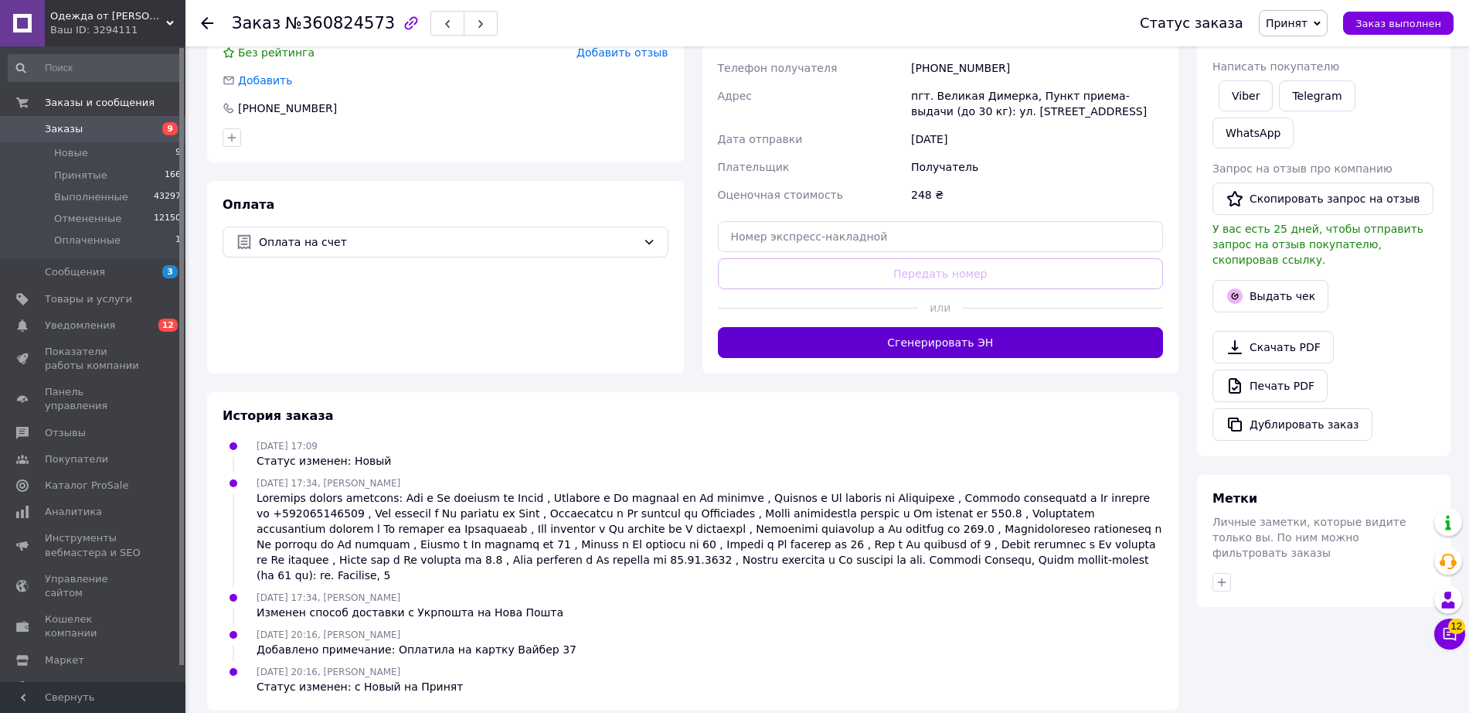
click at [914, 354] on button "Сгенерировать ЭН" at bounding box center [941, 342] width 446 height 31
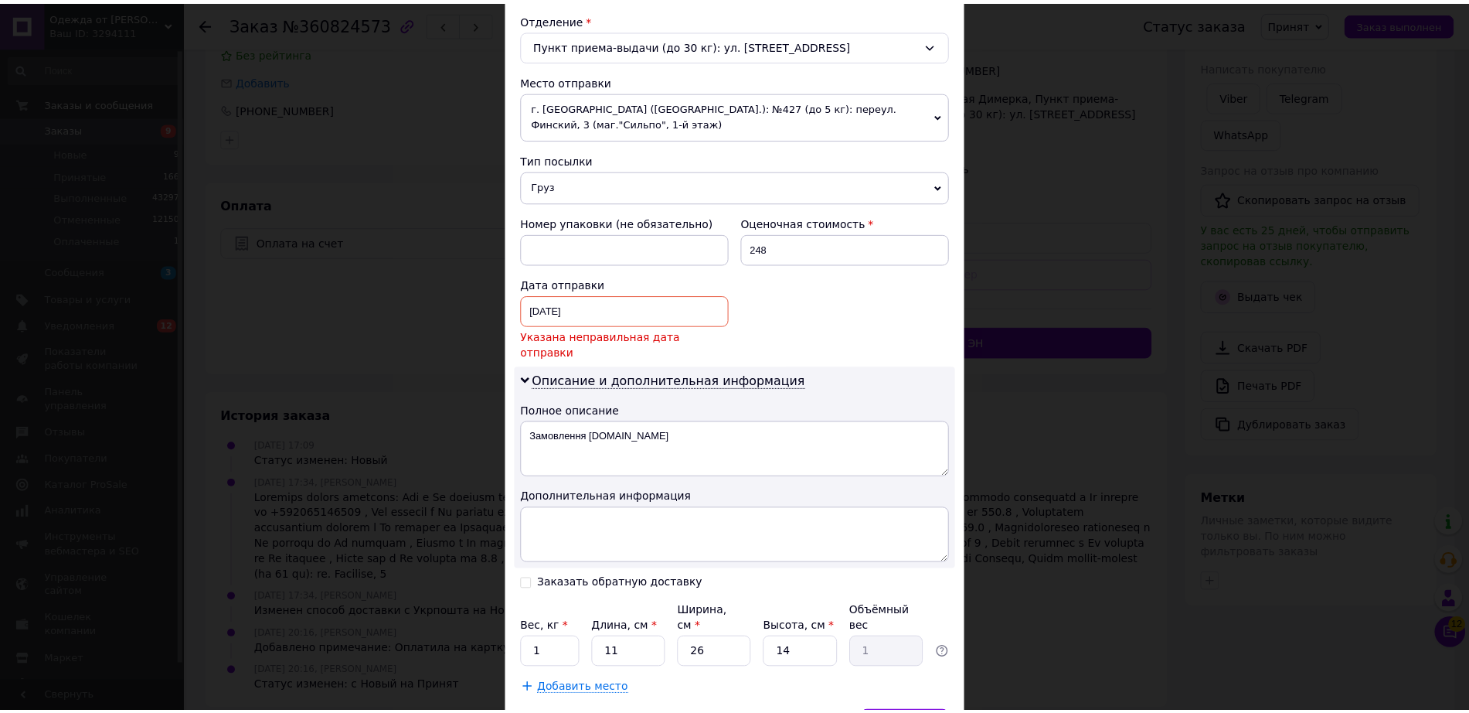
scroll to position [512, 0]
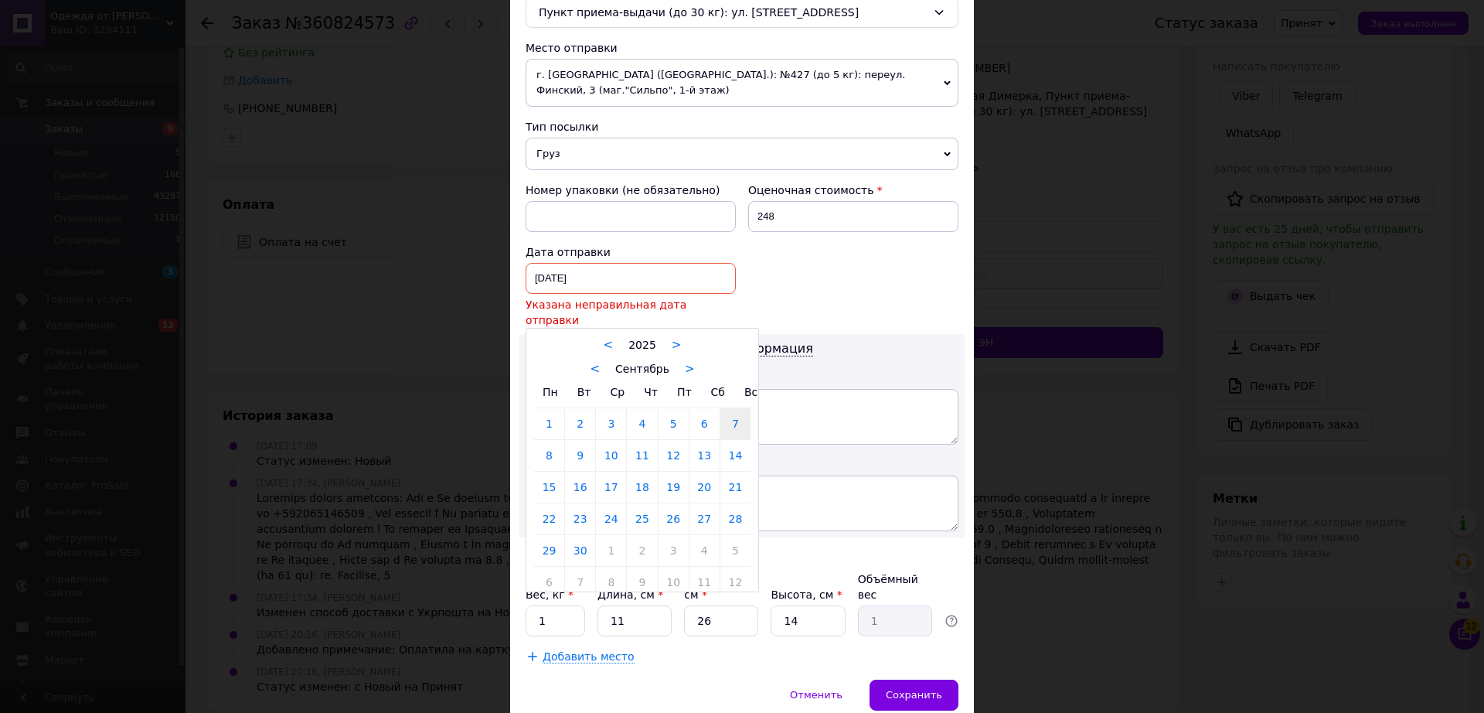
click at [610, 271] on div "07.09.2025 < 2025 > < Сентябрь > Пн Вт Ср Чт Пт Сб Вс 1 2 3 4 5 6 7 8 9 10 11 1…" at bounding box center [631, 278] width 210 height 31
click at [675, 440] on link "12" at bounding box center [674, 455] width 30 height 31
type input "[DATE]"
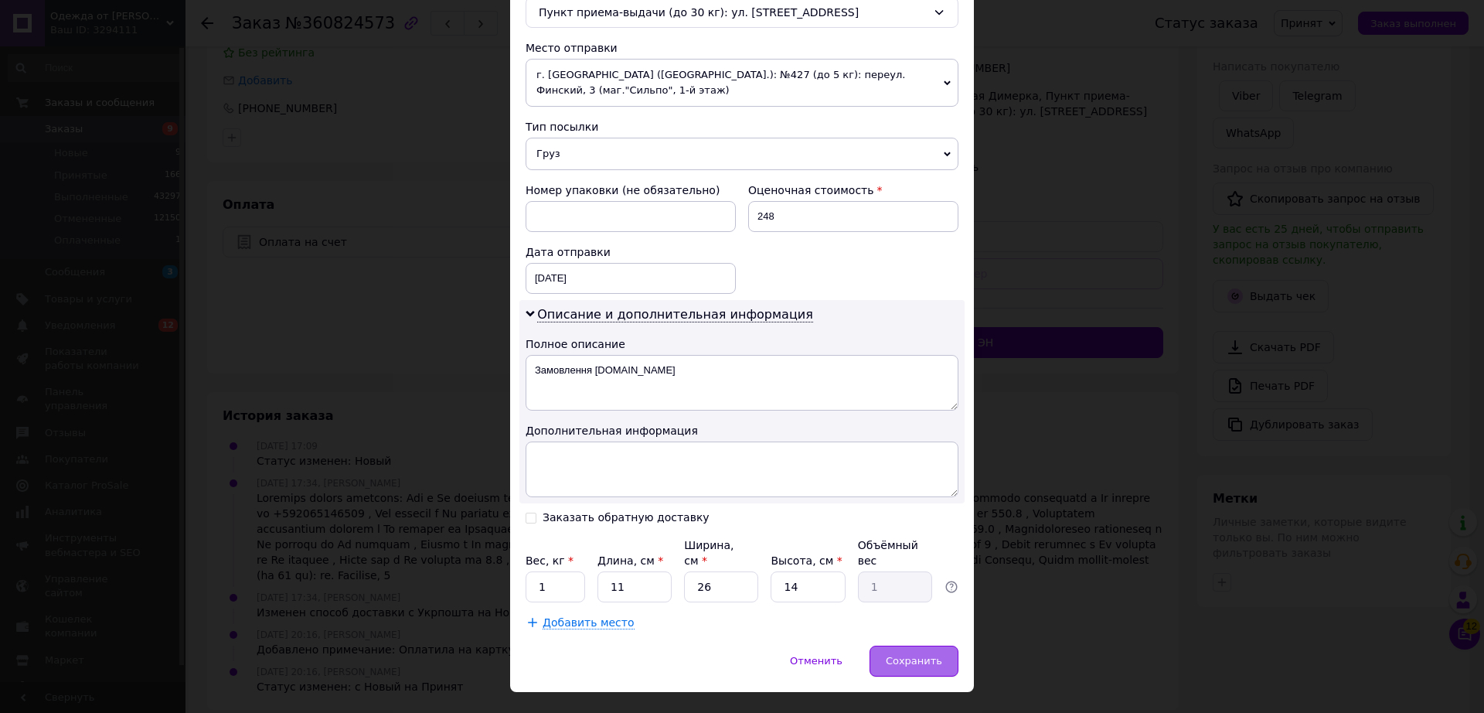
click at [939, 645] on div "Сохранить" at bounding box center [914, 660] width 89 height 31
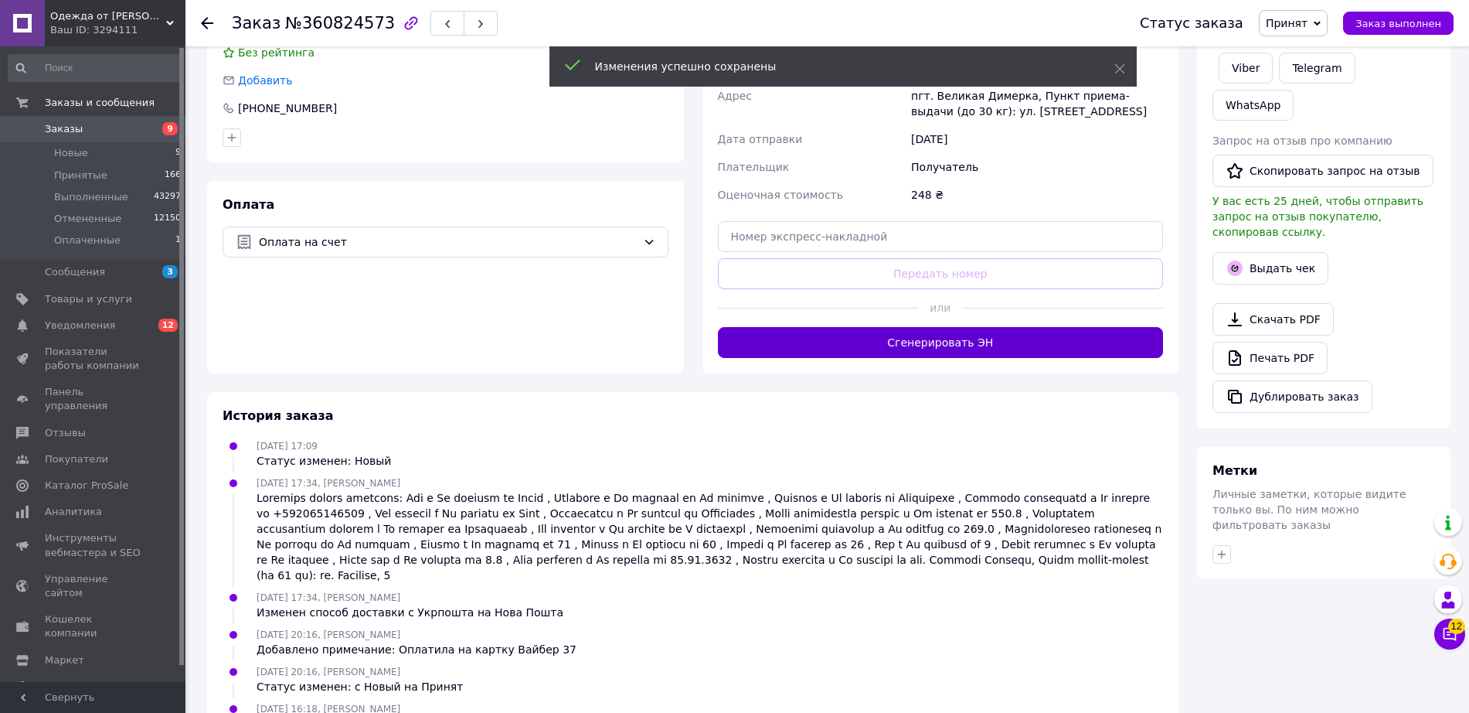
click at [1010, 342] on button "Сгенерировать ЭН" at bounding box center [941, 342] width 446 height 31
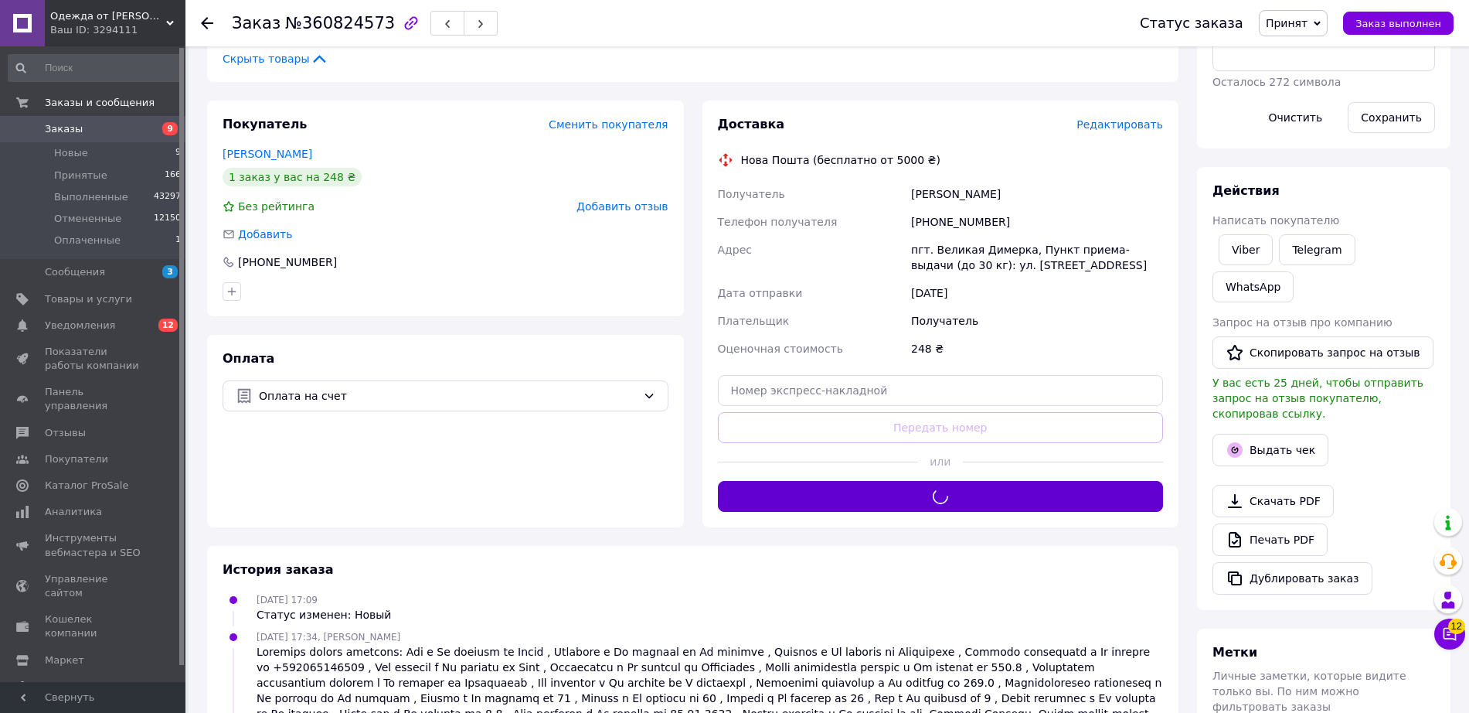
scroll to position [312, 0]
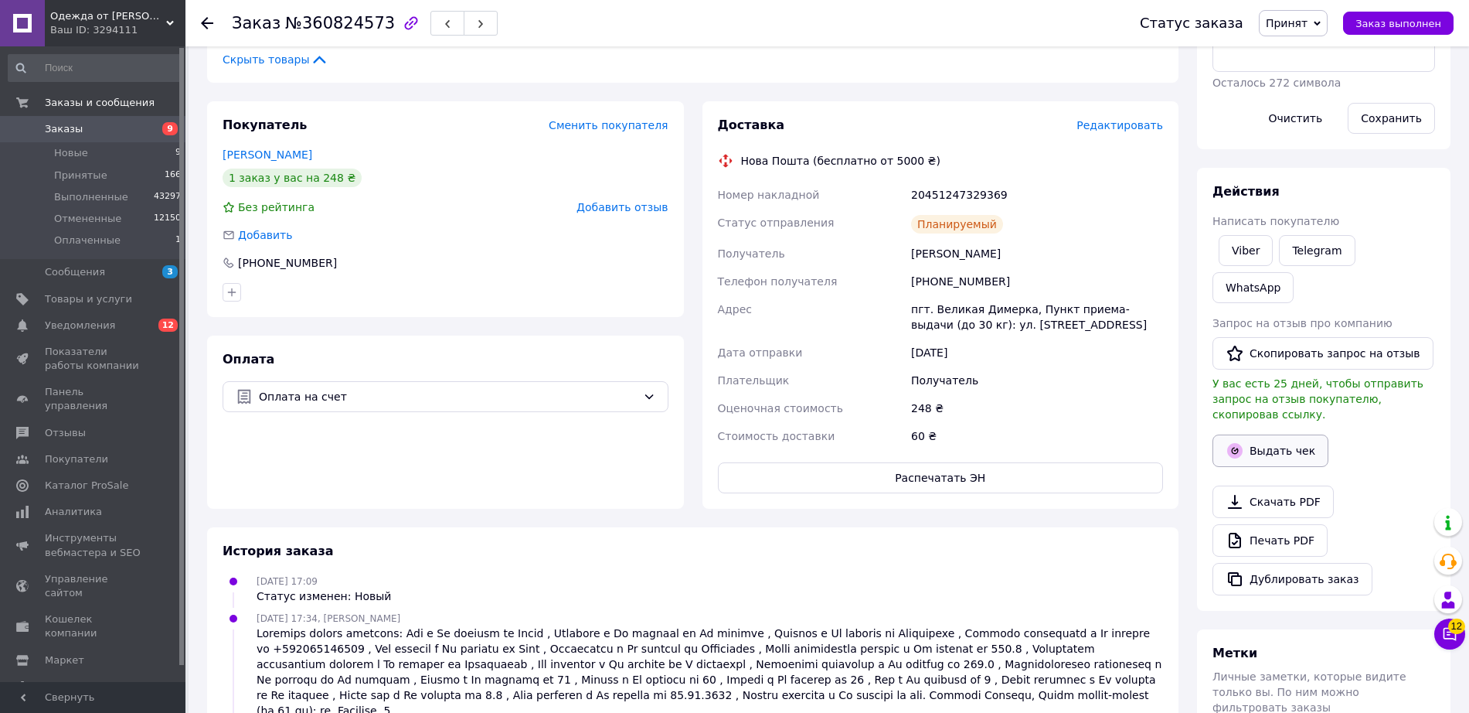
click at [1273, 434] on button "Выдать чек" at bounding box center [1271, 450] width 116 height 32
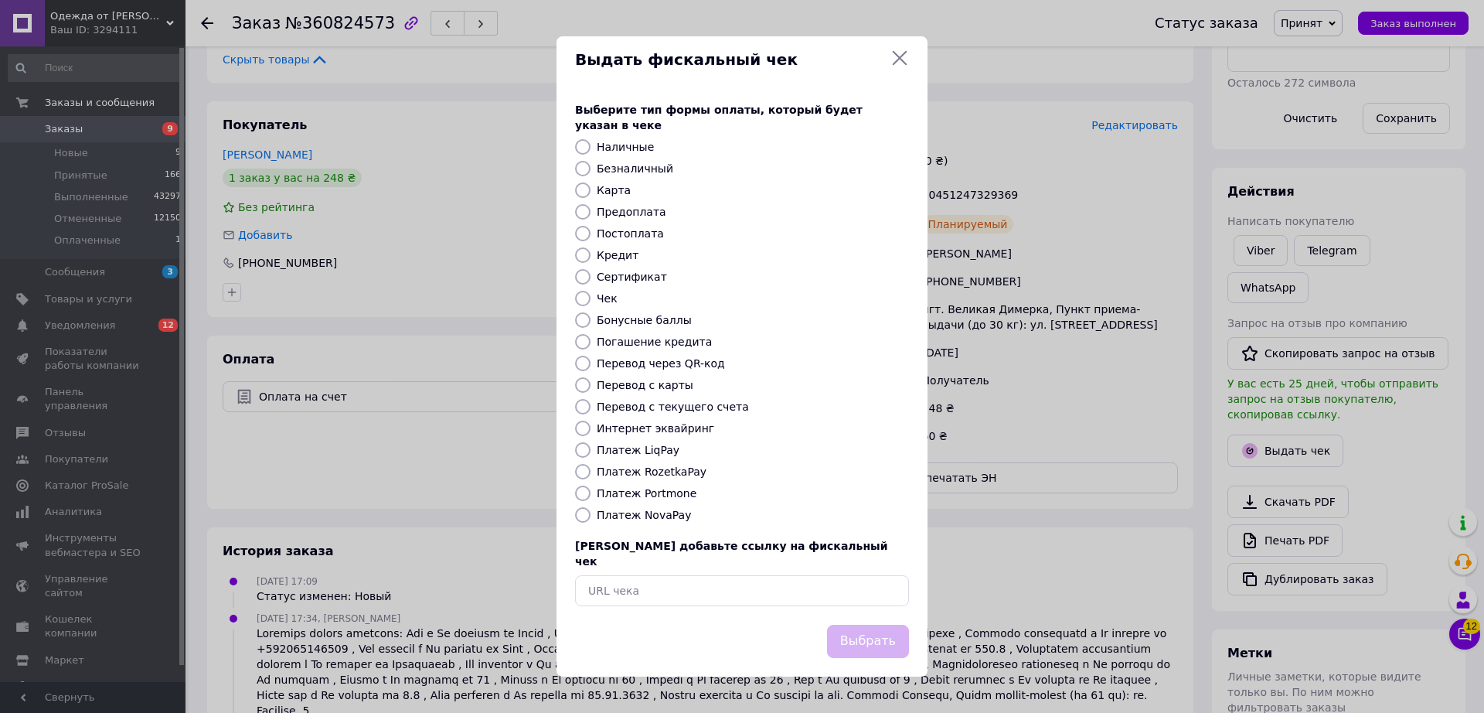
click at [628, 165] on label "Безналичный" at bounding box center [635, 168] width 77 height 12
click at [591, 165] on input "Безналичный" at bounding box center [582, 168] width 15 height 15
radio input "true"
click at [866, 625] on button "Выбрать" at bounding box center [868, 641] width 82 height 33
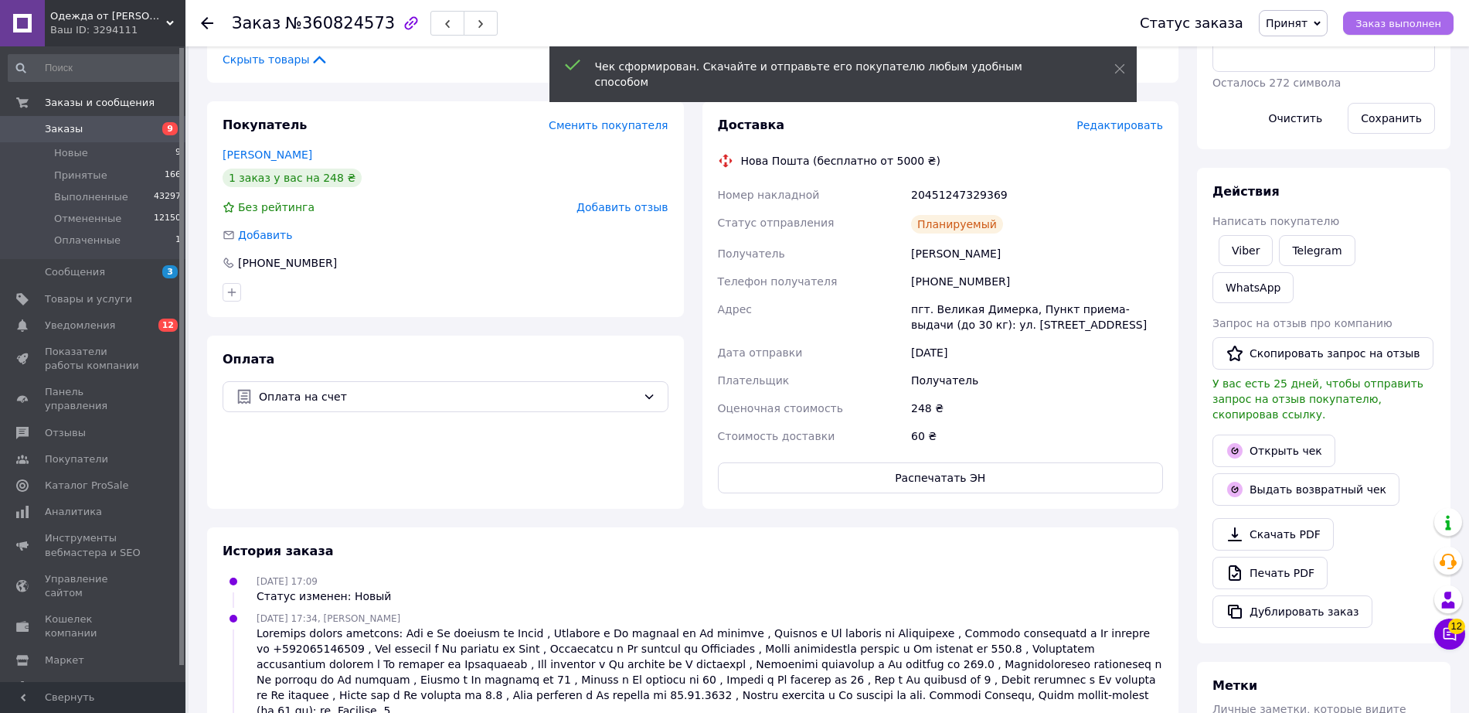
click at [1405, 23] on span "Заказ выполнен" at bounding box center [1399, 24] width 86 height 12
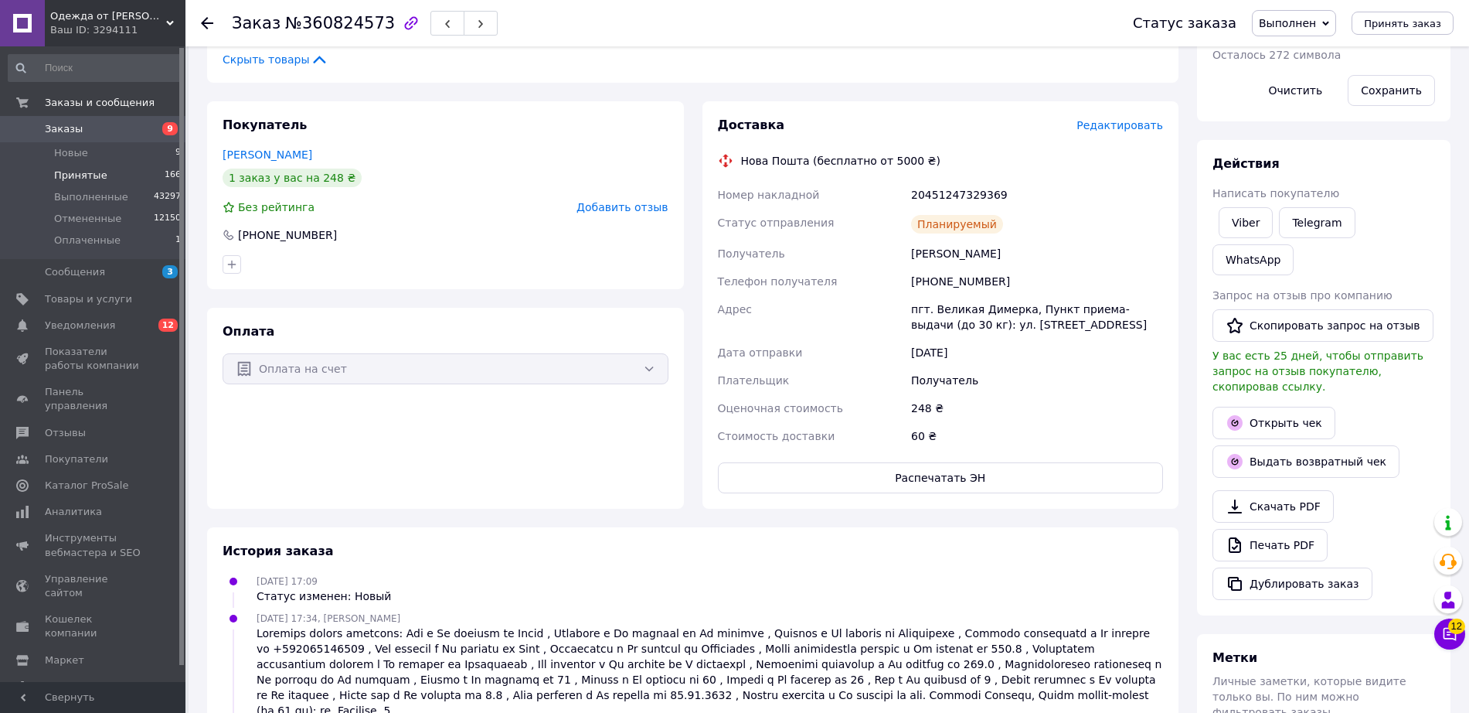
click at [111, 171] on li "Принятые 166" at bounding box center [95, 176] width 190 height 22
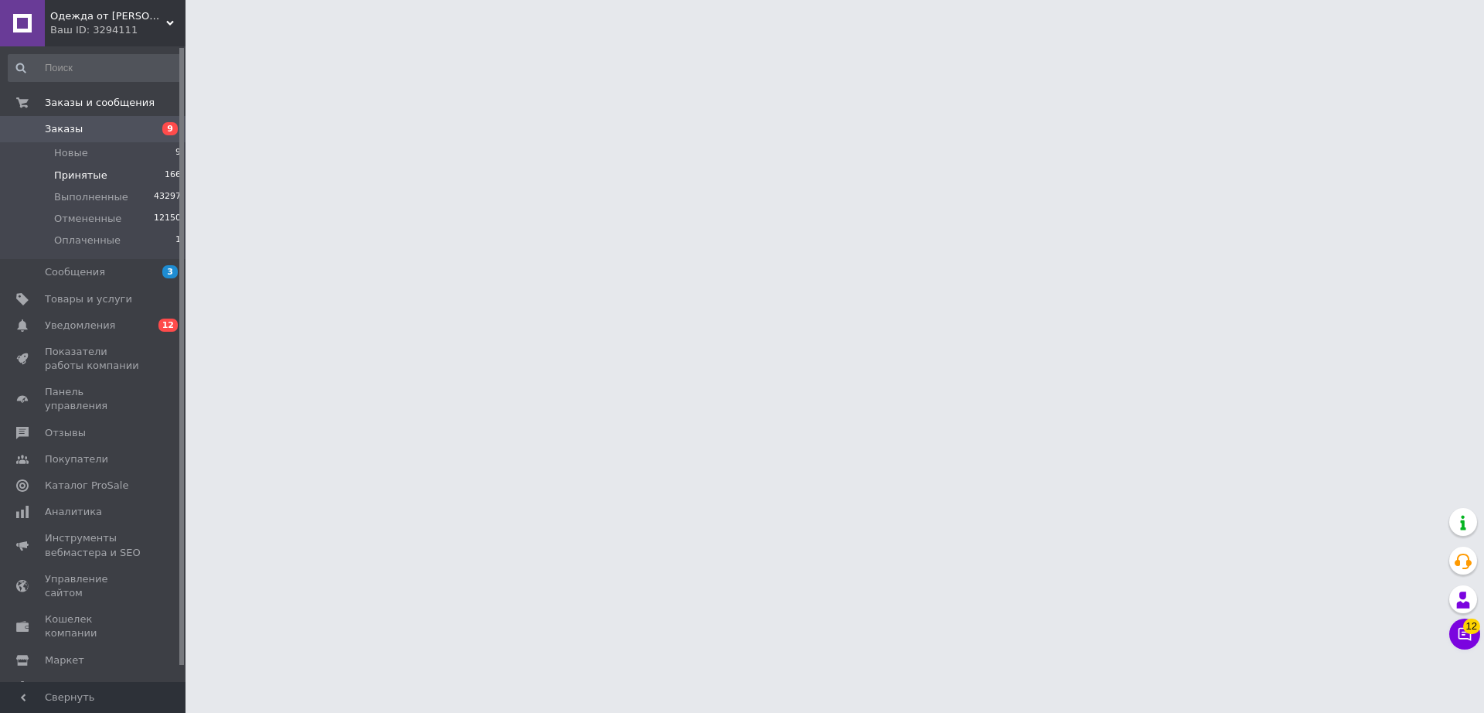
click at [111, 171] on li "Принятые 166" at bounding box center [95, 176] width 190 height 22
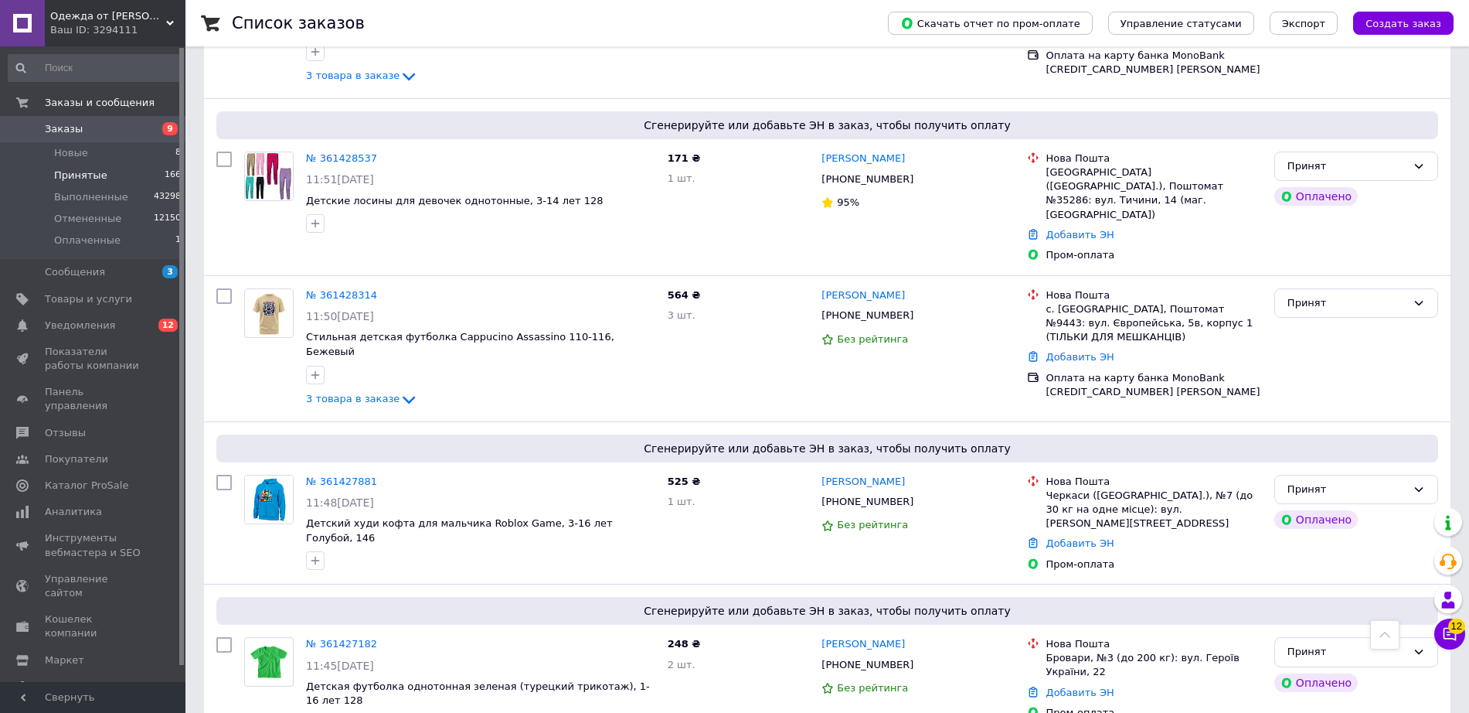
scroll to position [5254, 0]
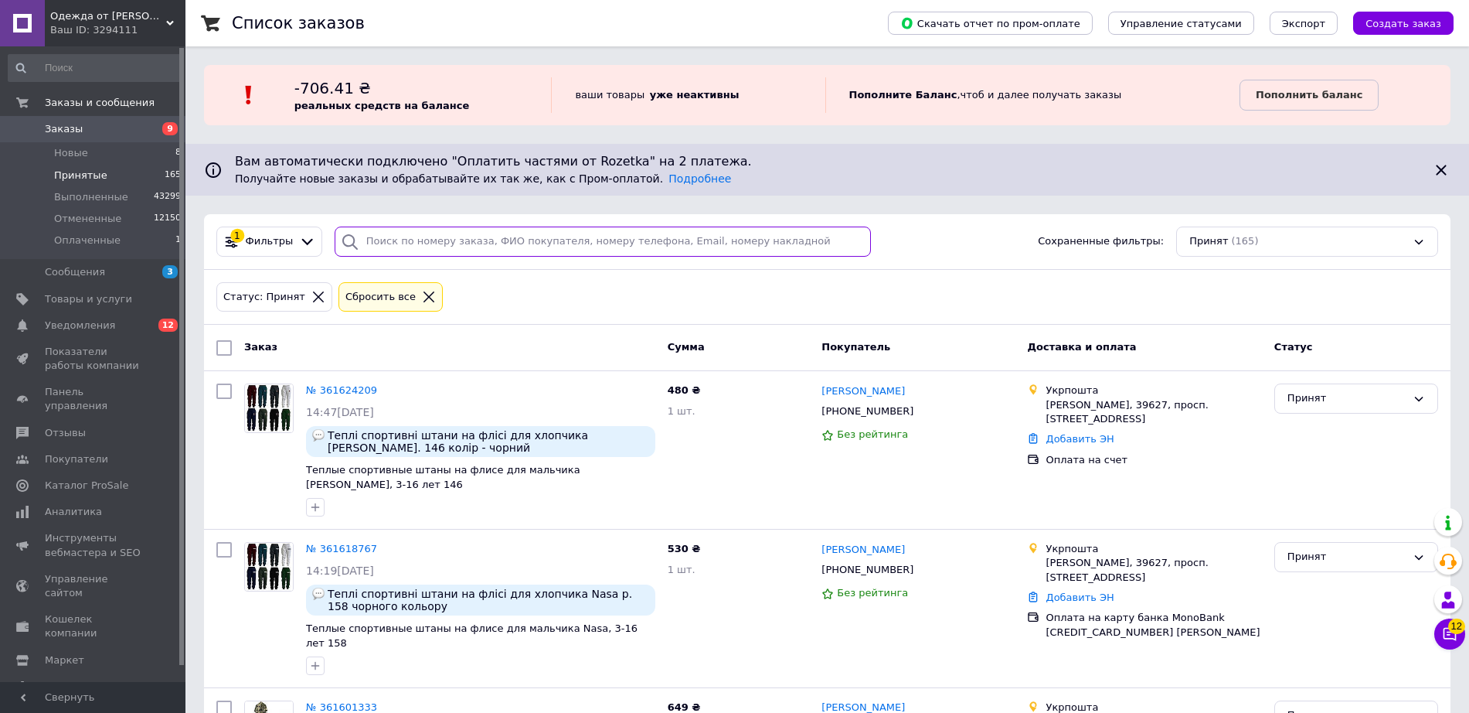
click at [655, 237] on input "search" at bounding box center [603, 241] width 536 height 30
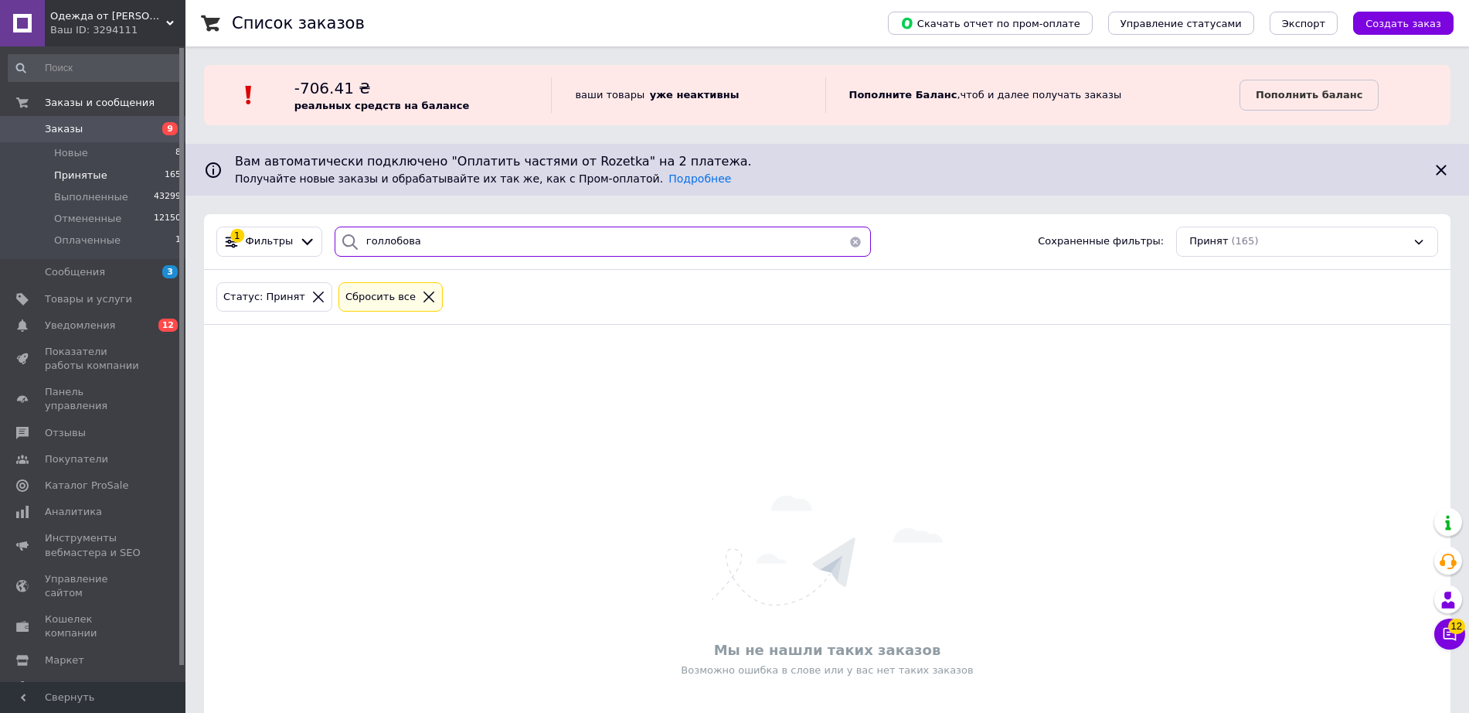
click at [377, 245] on input "голлобова" at bounding box center [603, 241] width 536 height 30
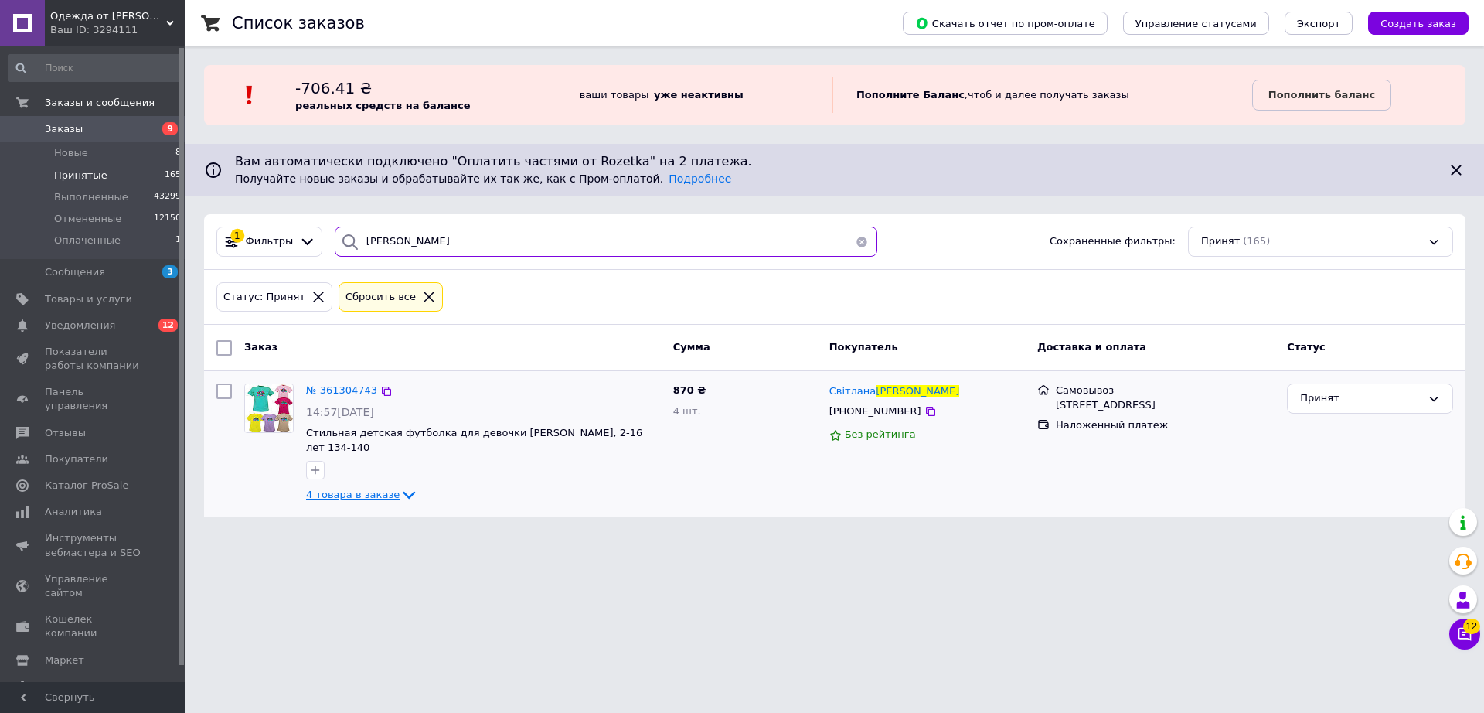
type input "гололобова"
click at [340, 489] on span "4 товара в заказе" at bounding box center [353, 495] width 94 height 12
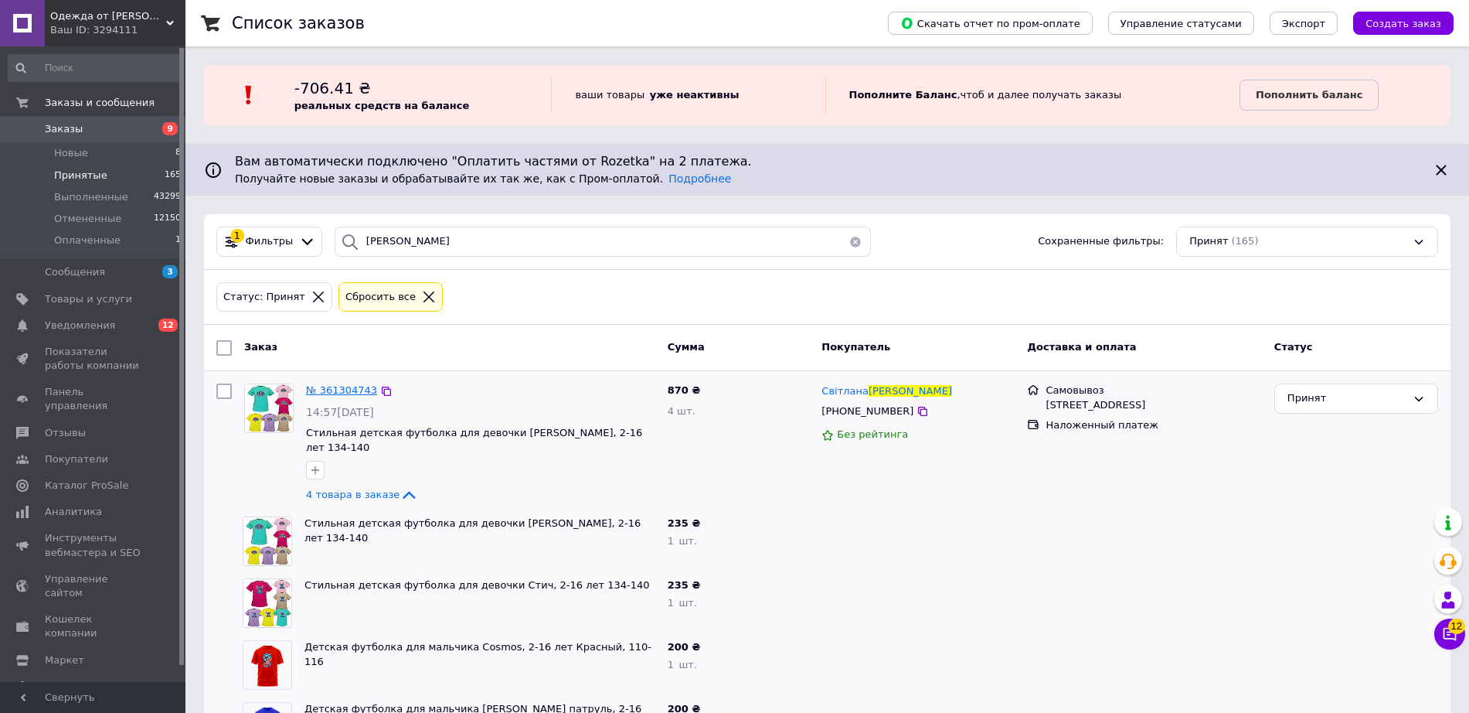
click at [335, 386] on span "№ 361304743" at bounding box center [341, 390] width 71 height 12
click at [134, 172] on li "Принятые 165" at bounding box center [95, 176] width 190 height 22
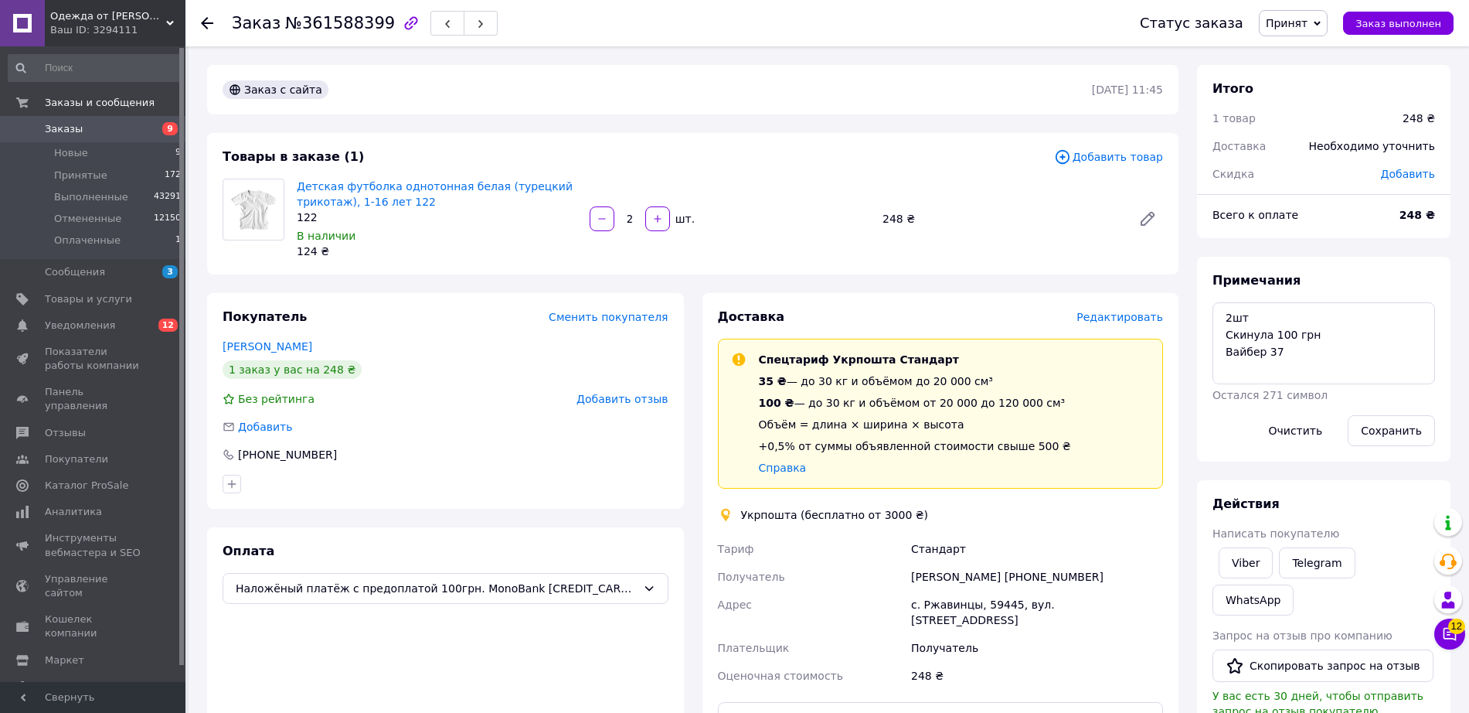
click at [1112, 313] on span "Редактировать" at bounding box center [1120, 317] width 87 height 12
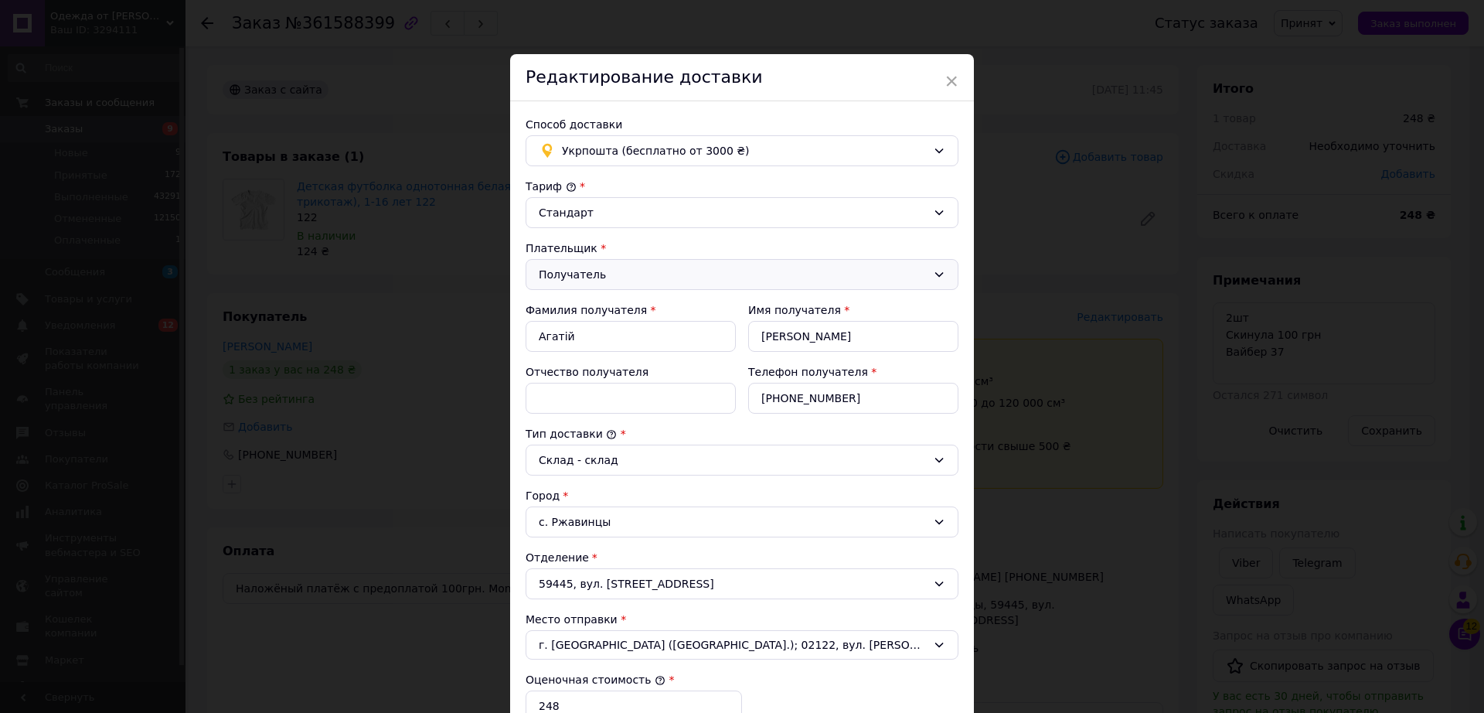
scroll to position [310, 0]
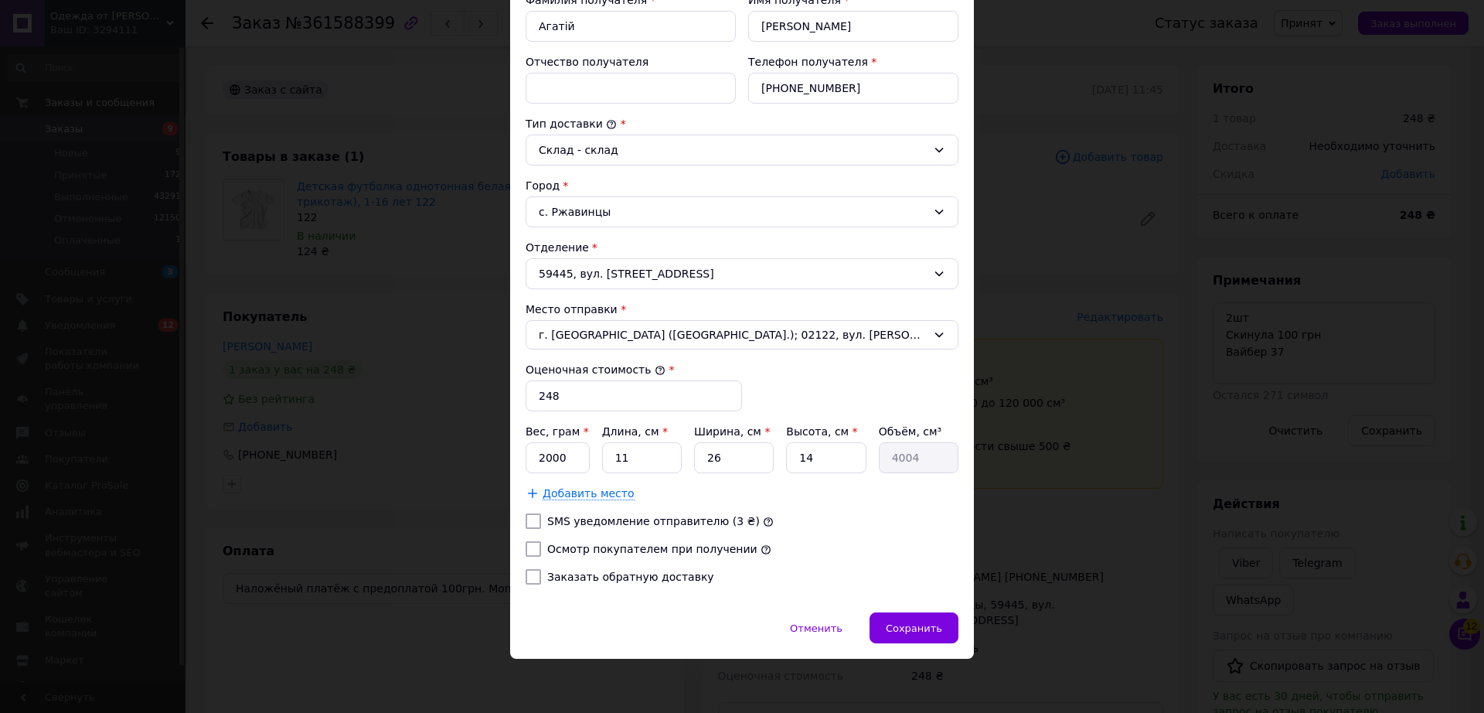
click at [562, 543] on label "Осмотр покупателем при получении" at bounding box center [652, 549] width 210 height 12
click at [541, 542] on input "Осмотр покупателем при получении" at bounding box center [533, 548] width 15 height 15
checkbox input "true"
click at [565, 574] on label "Заказать обратную доставку" at bounding box center [630, 576] width 167 height 12
click at [541, 574] on input "Заказать обратную доставку" at bounding box center [533, 576] width 15 height 15
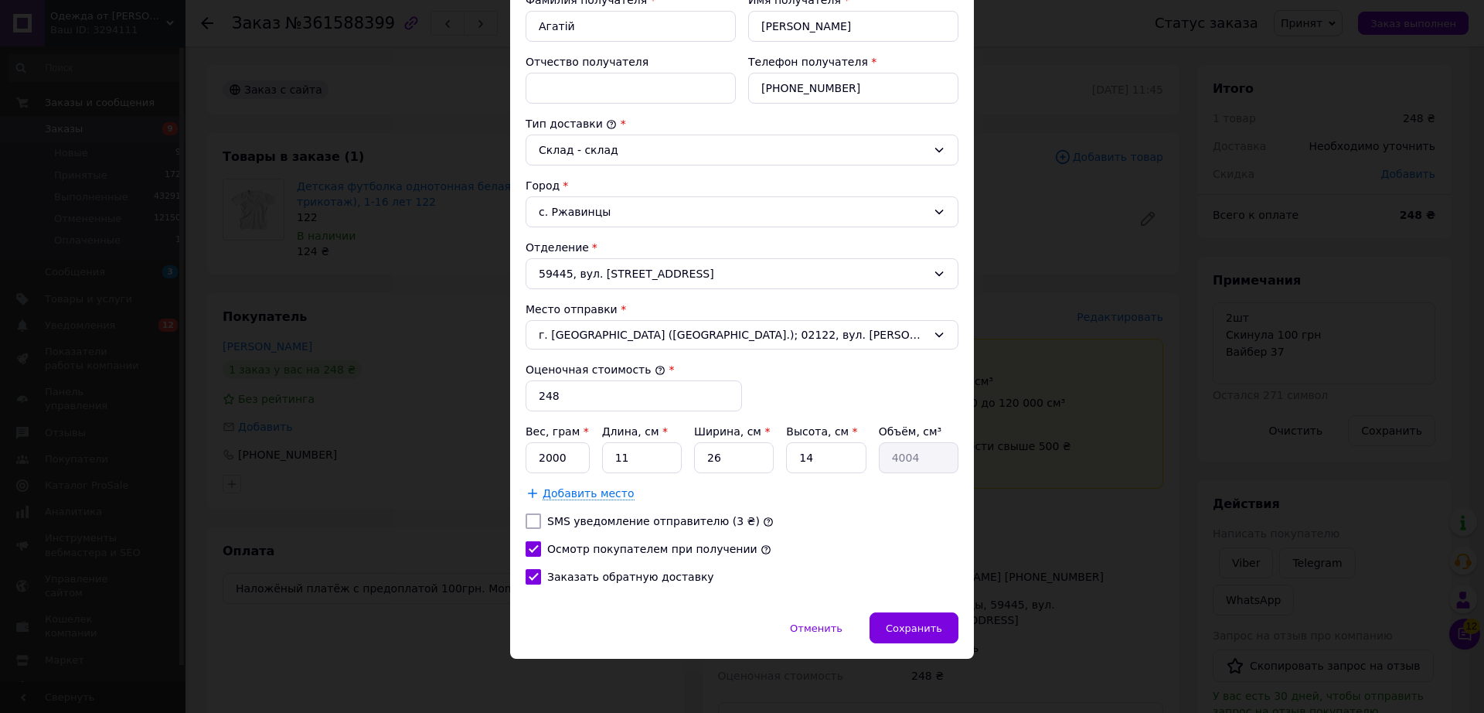
checkbox input "true"
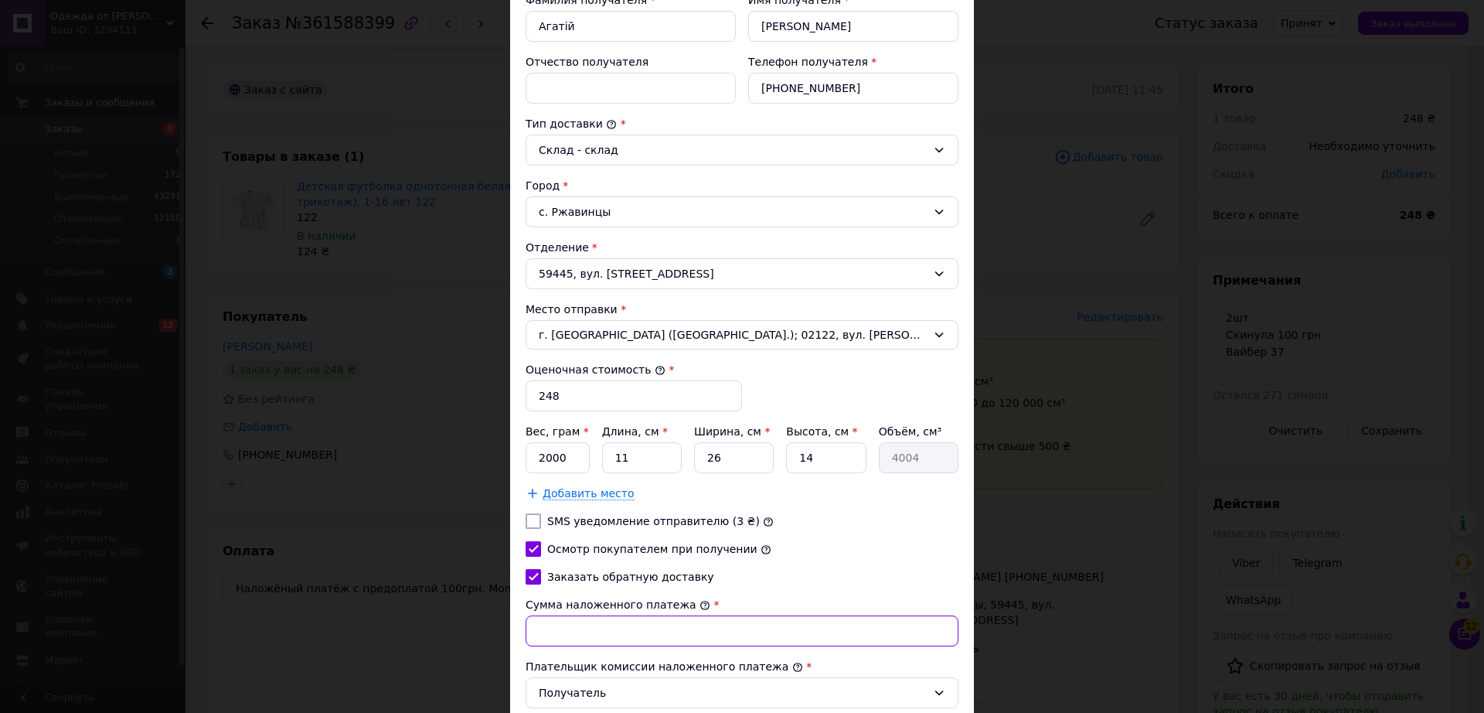
click at [571, 628] on input "Сумма наложенного платежа" at bounding box center [742, 630] width 433 height 31
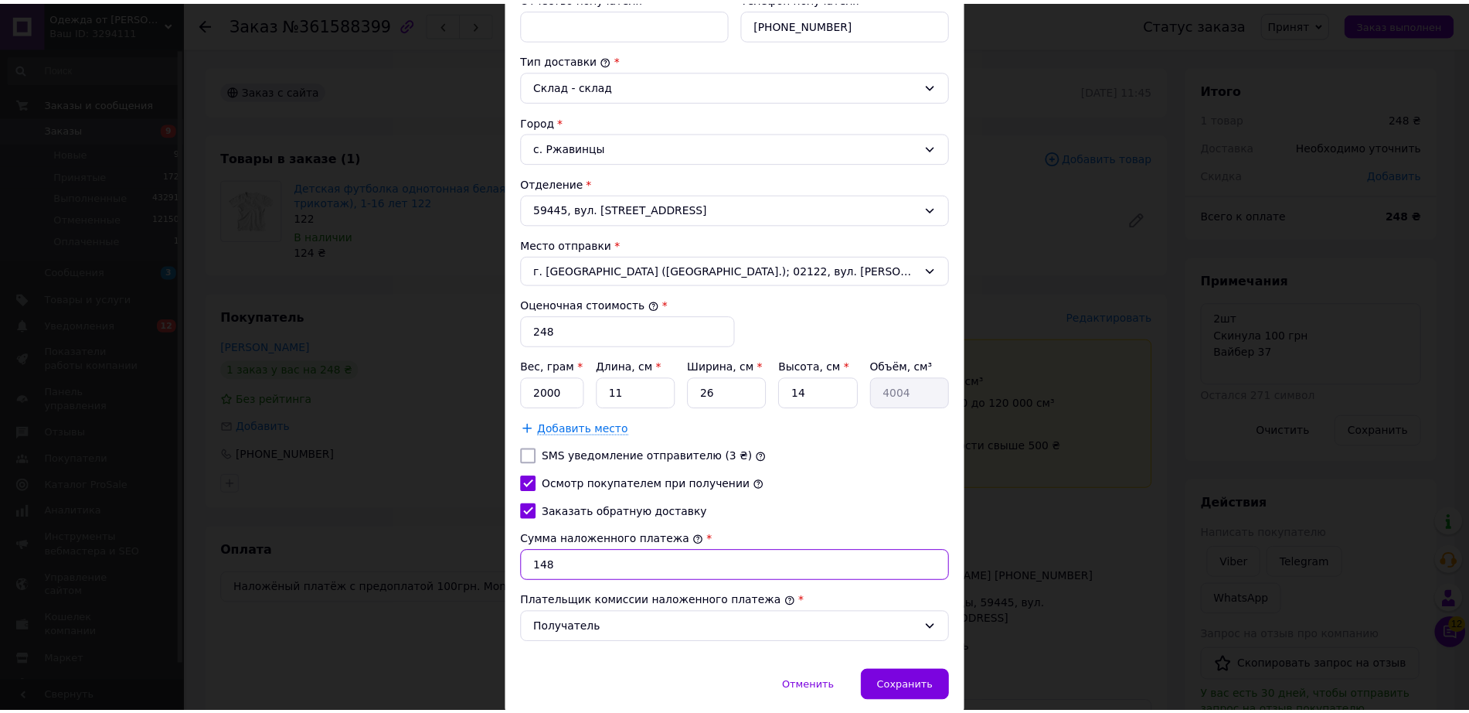
scroll to position [434, 0]
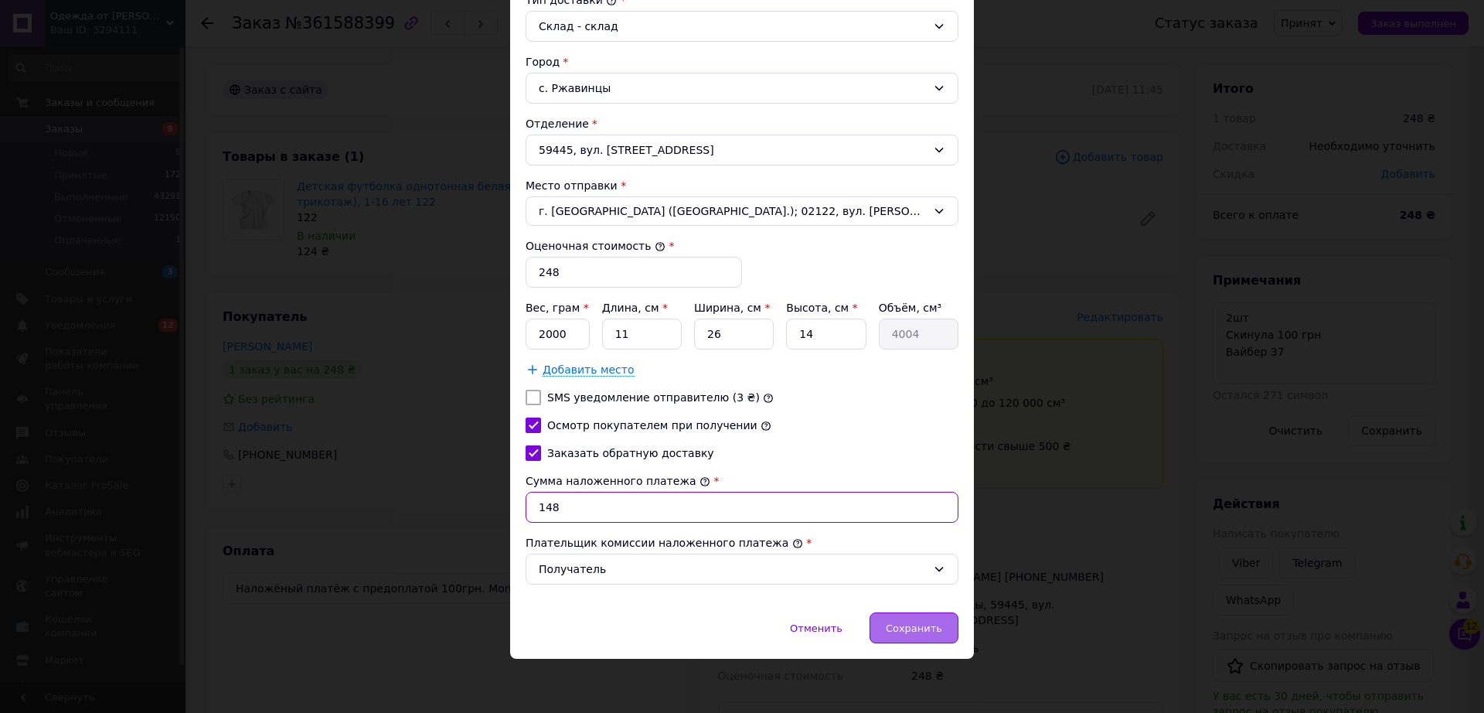
type input "148"
click at [902, 631] on span "Сохранить" at bounding box center [914, 628] width 56 height 12
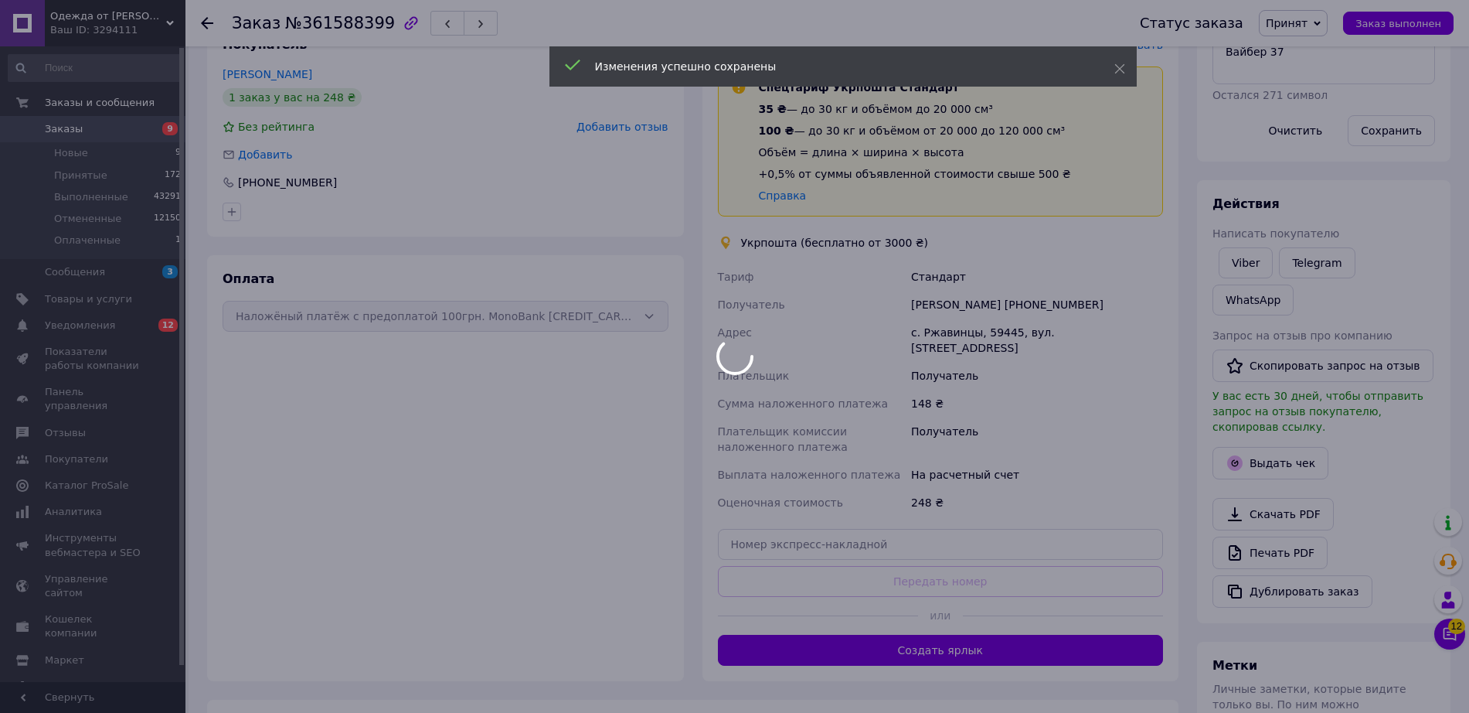
scroll to position [325, 0]
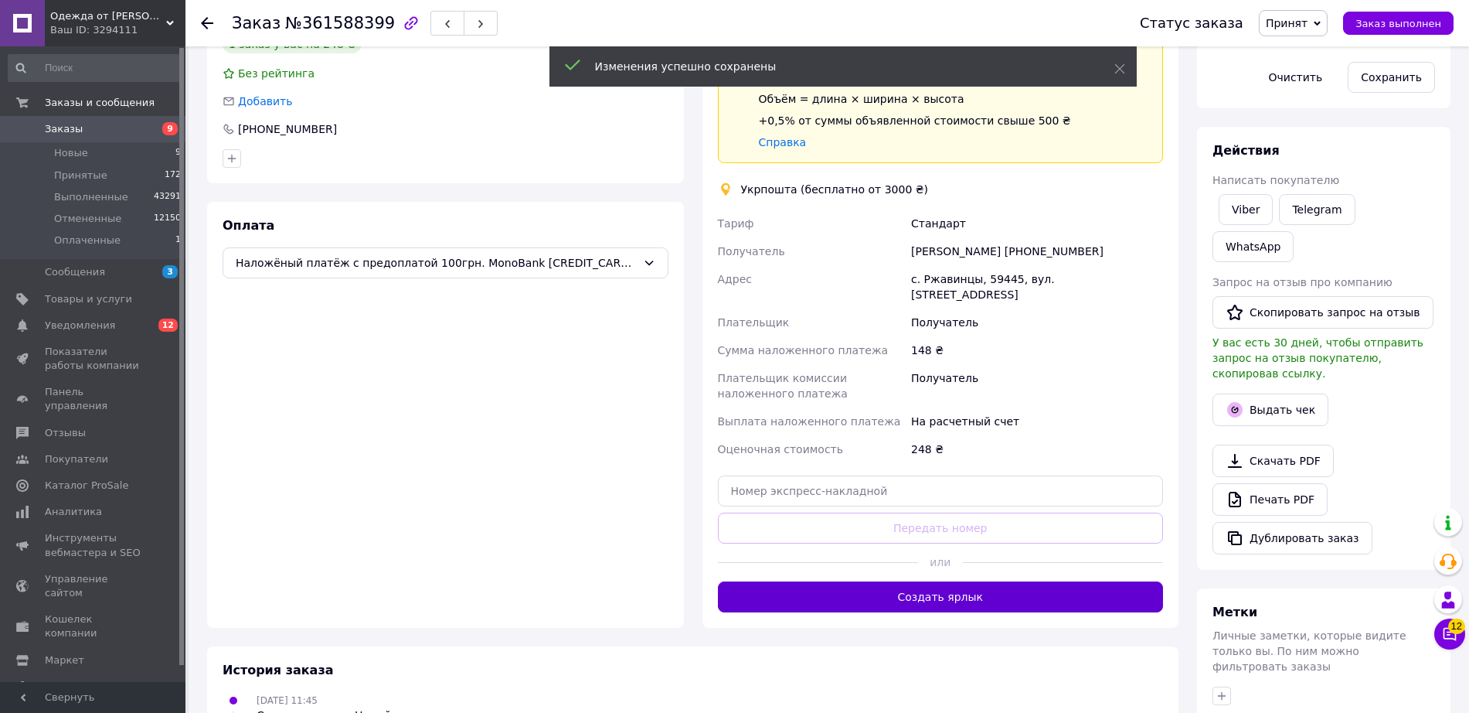
click at [955, 581] on button "Создать ярлык" at bounding box center [941, 596] width 446 height 31
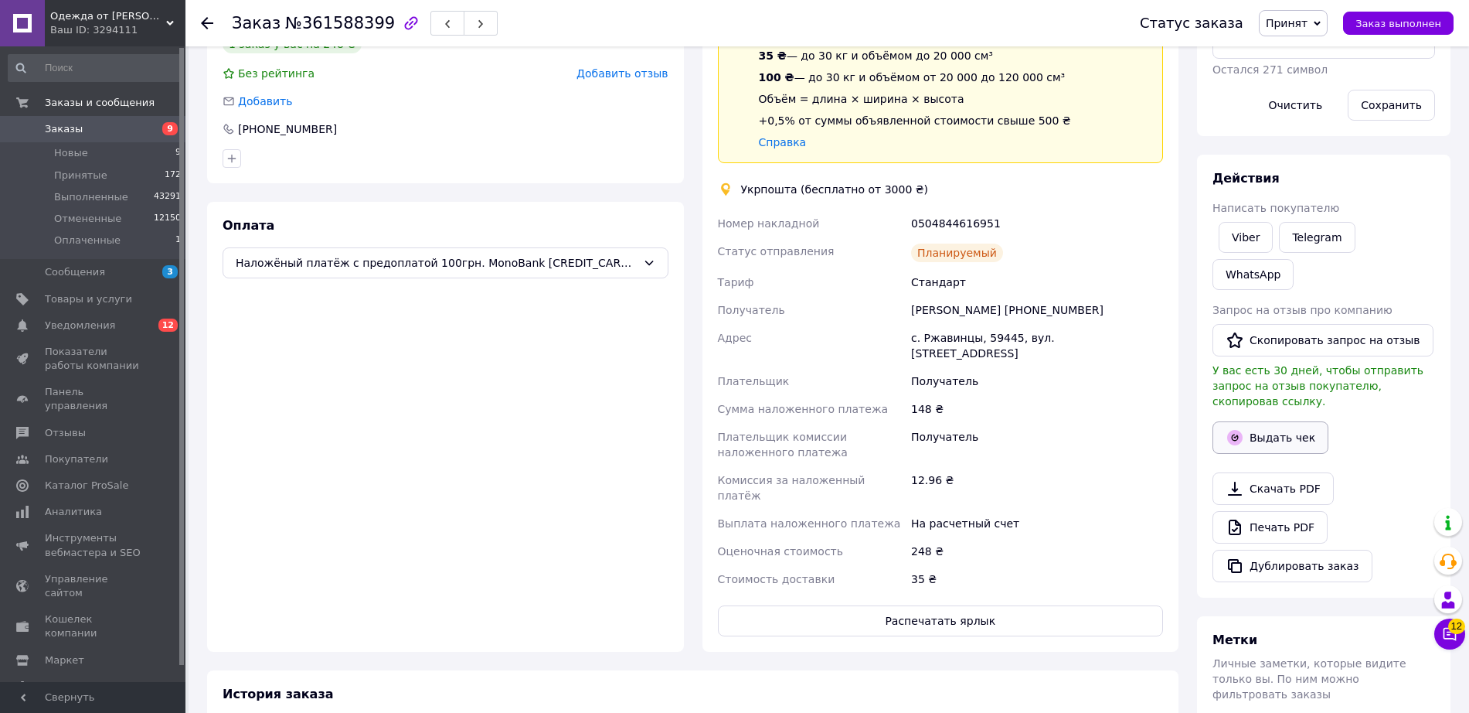
click at [1263, 421] on button "Выдать чек" at bounding box center [1271, 437] width 116 height 32
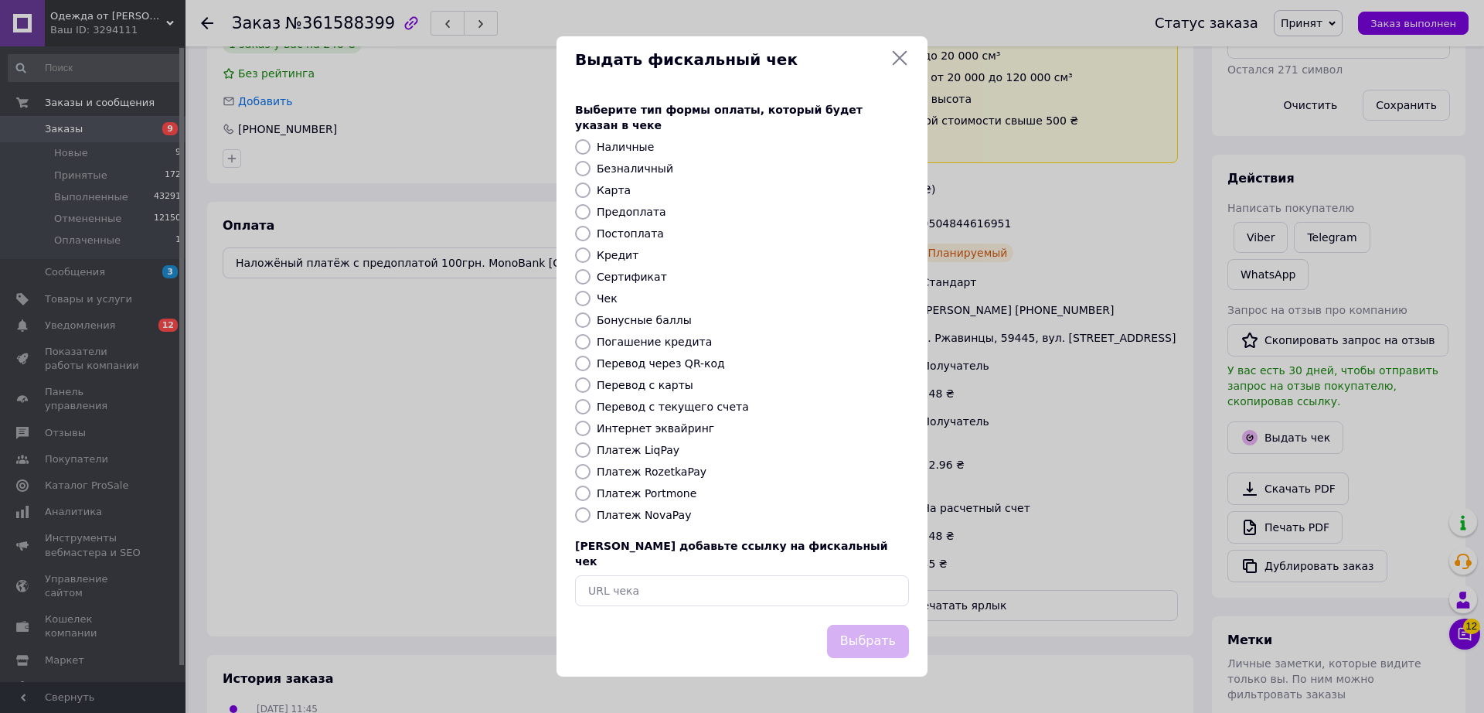
click at [655, 165] on label "Безналичный" at bounding box center [635, 168] width 77 height 12
click at [591, 165] on input "Безналичный" at bounding box center [582, 168] width 15 height 15
radio input "true"
click at [881, 625] on button "Выбрать" at bounding box center [868, 641] width 82 height 33
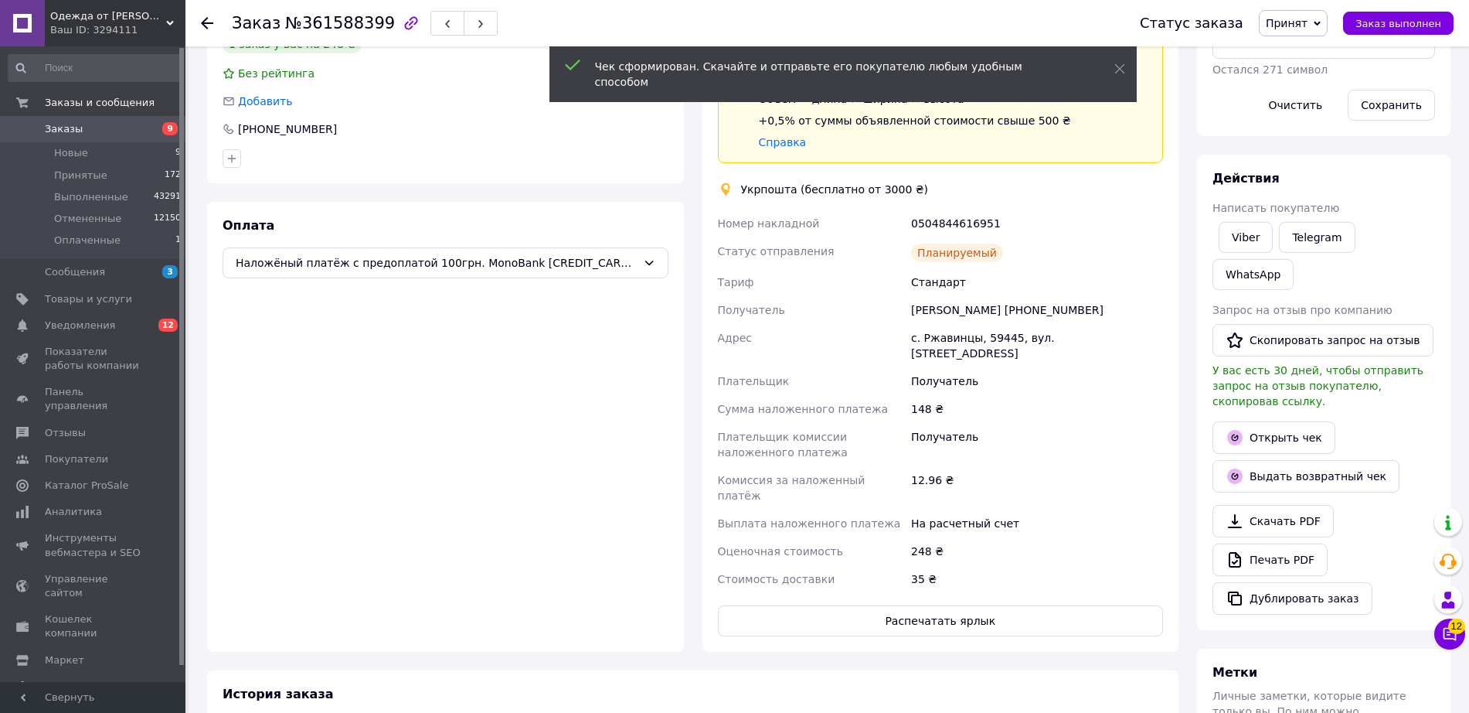
click at [1394, 26] on span "Заказ выполнен" at bounding box center [1399, 24] width 86 height 12
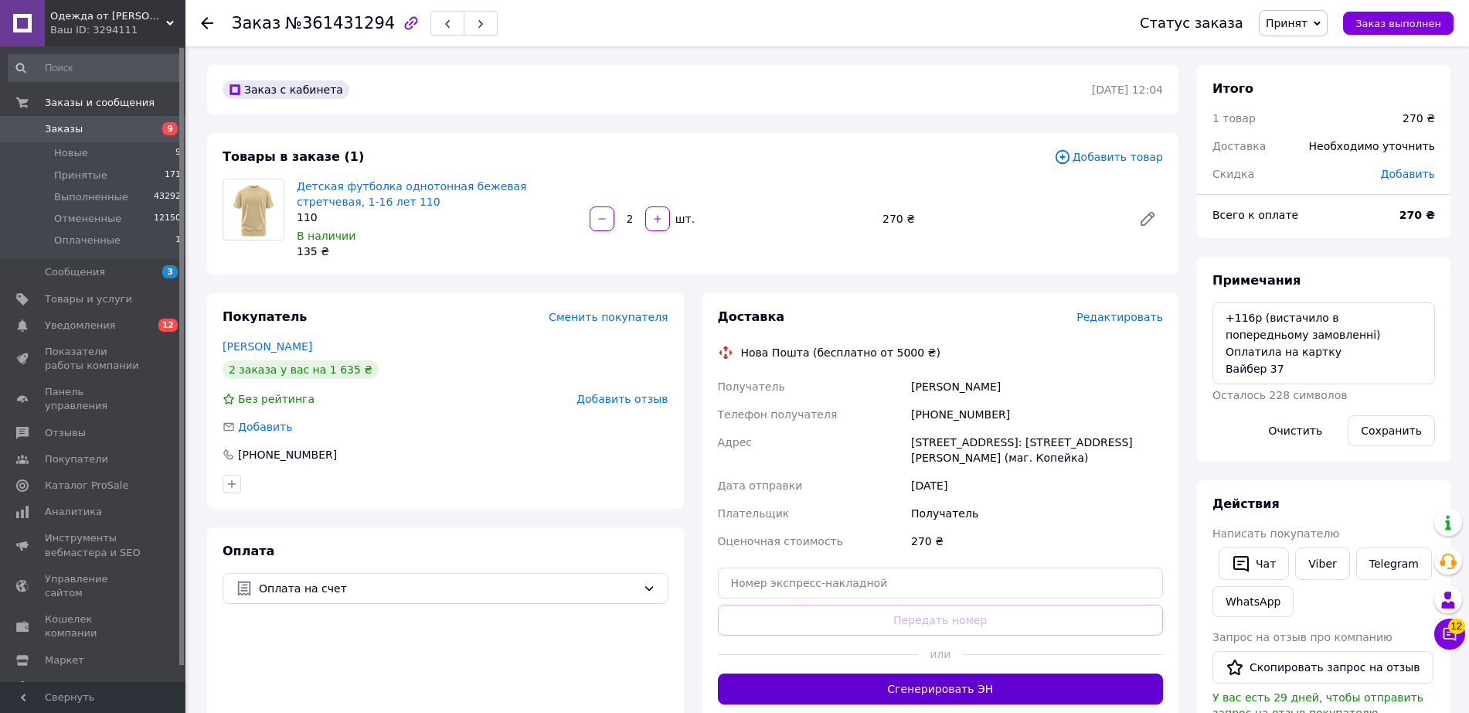
click at [939, 674] on button "Сгенерировать ЭН" at bounding box center [941, 688] width 446 height 31
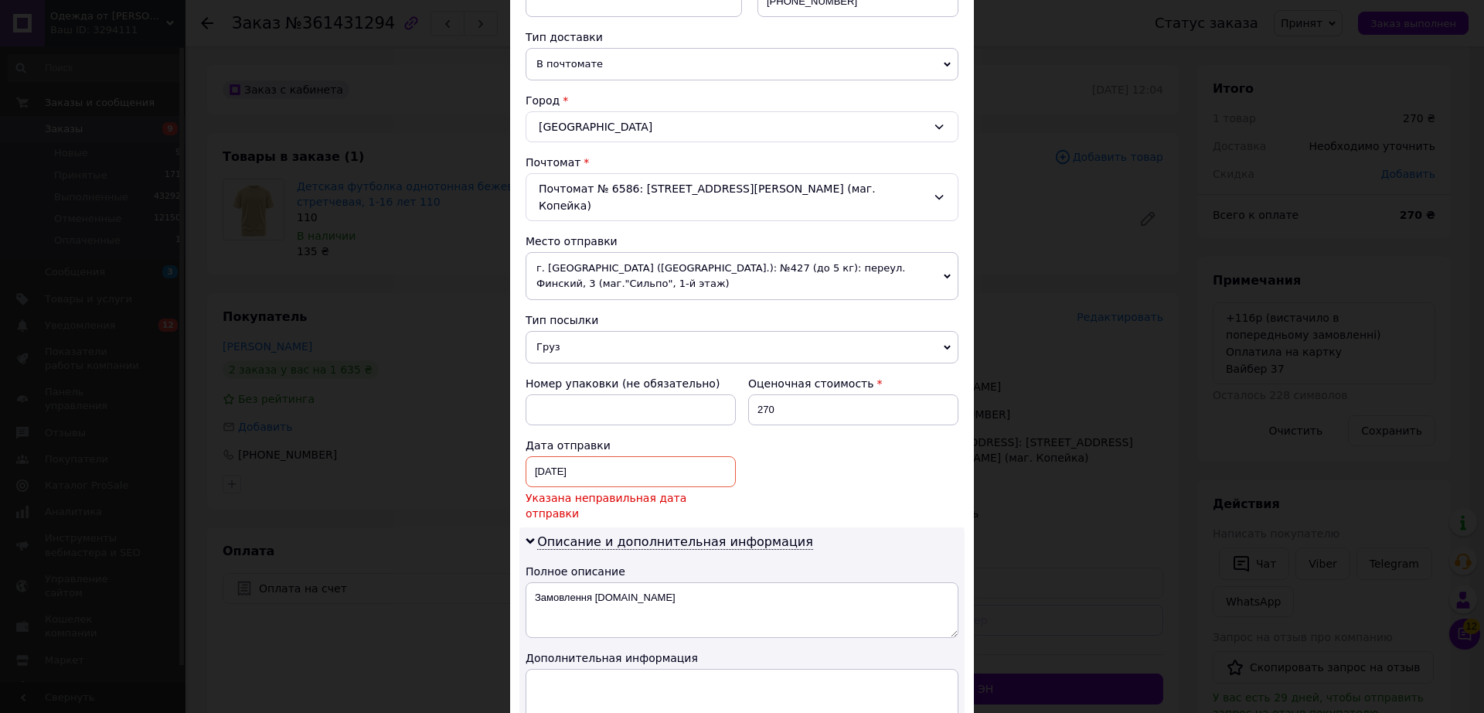
scroll to position [533, 0]
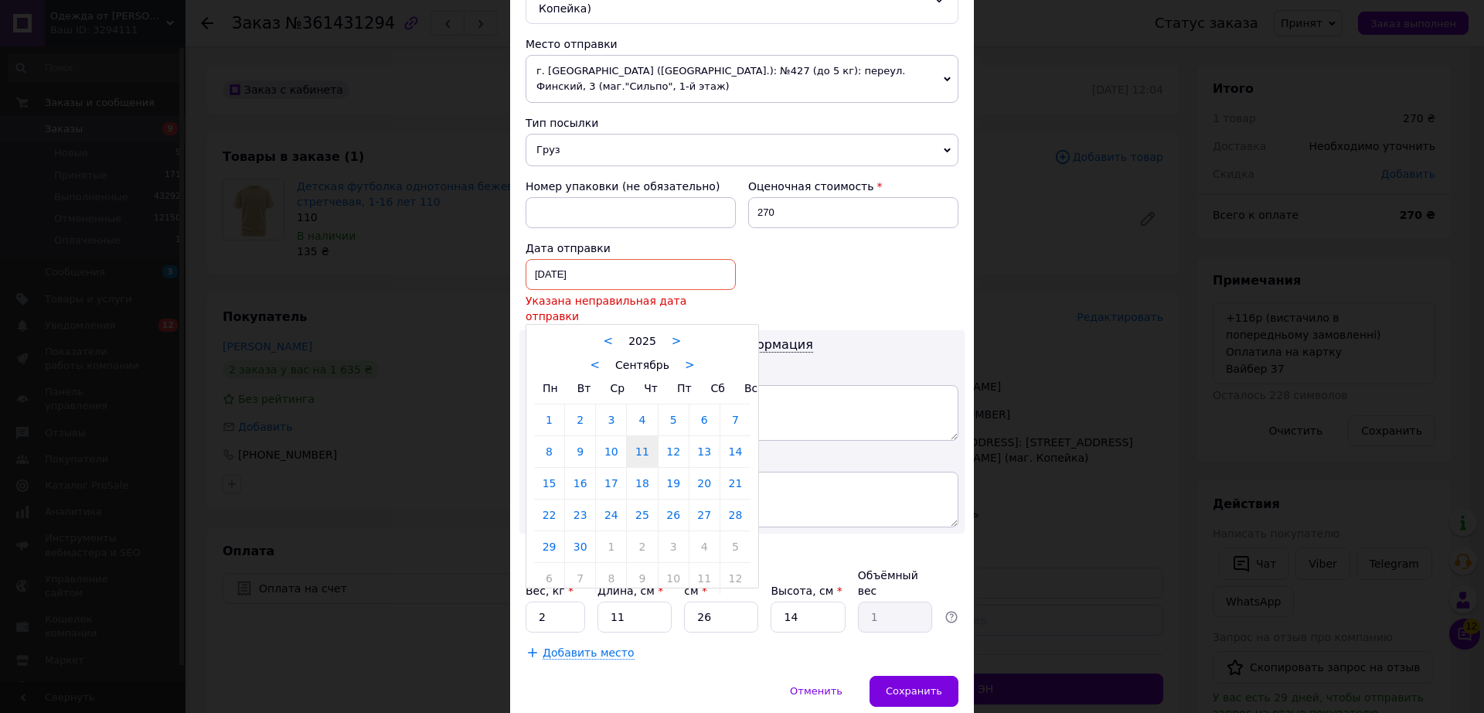
click at [599, 259] on div "11.09.2025 < 2025 > < Сентябрь > Пн Вт Ср Чт Пт Сб Вс 1 2 3 4 5 6 7 8 9 10 11 1…" at bounding box center [631, 274] width 210 height 31
click at [664, 436] on link "12" at bounding box center [674, 451] width 30 height 31
type input "12.09.2025"
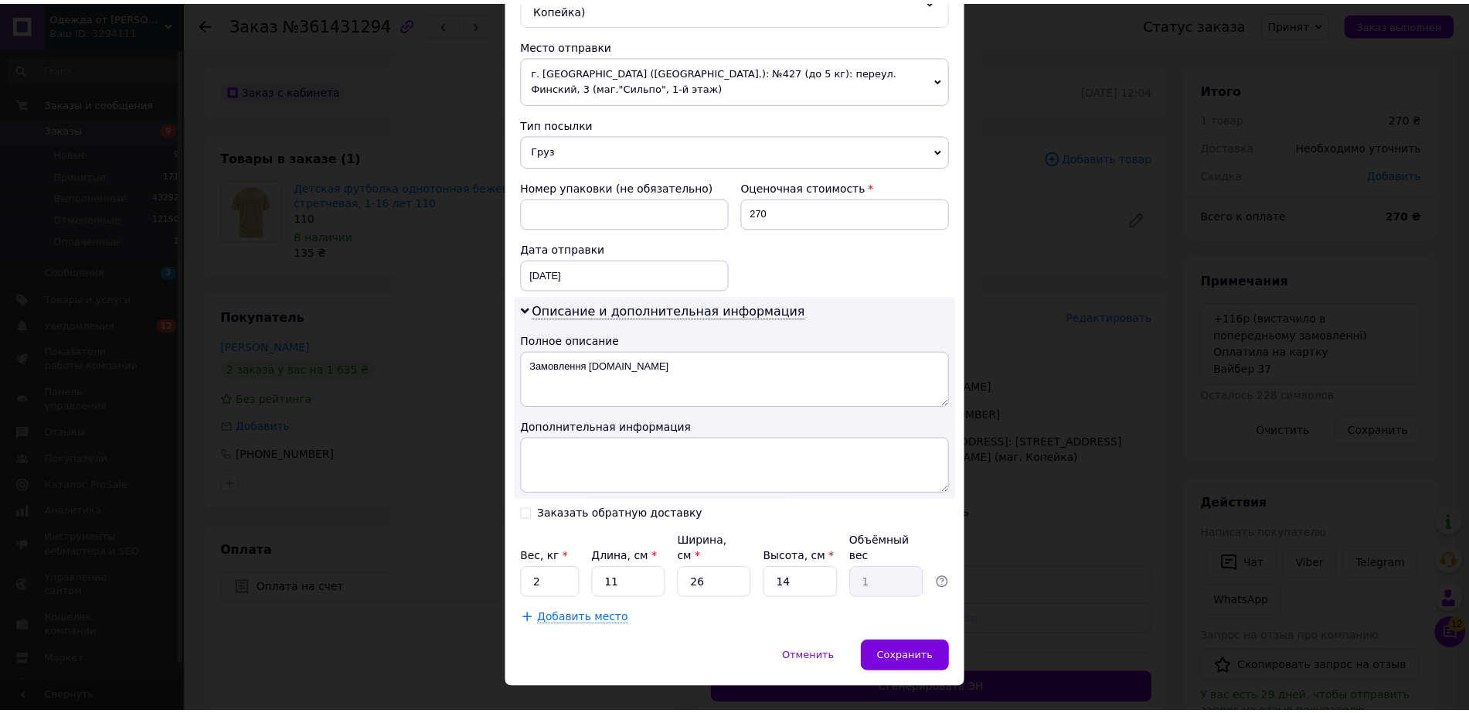
scroll to position [515, 0]
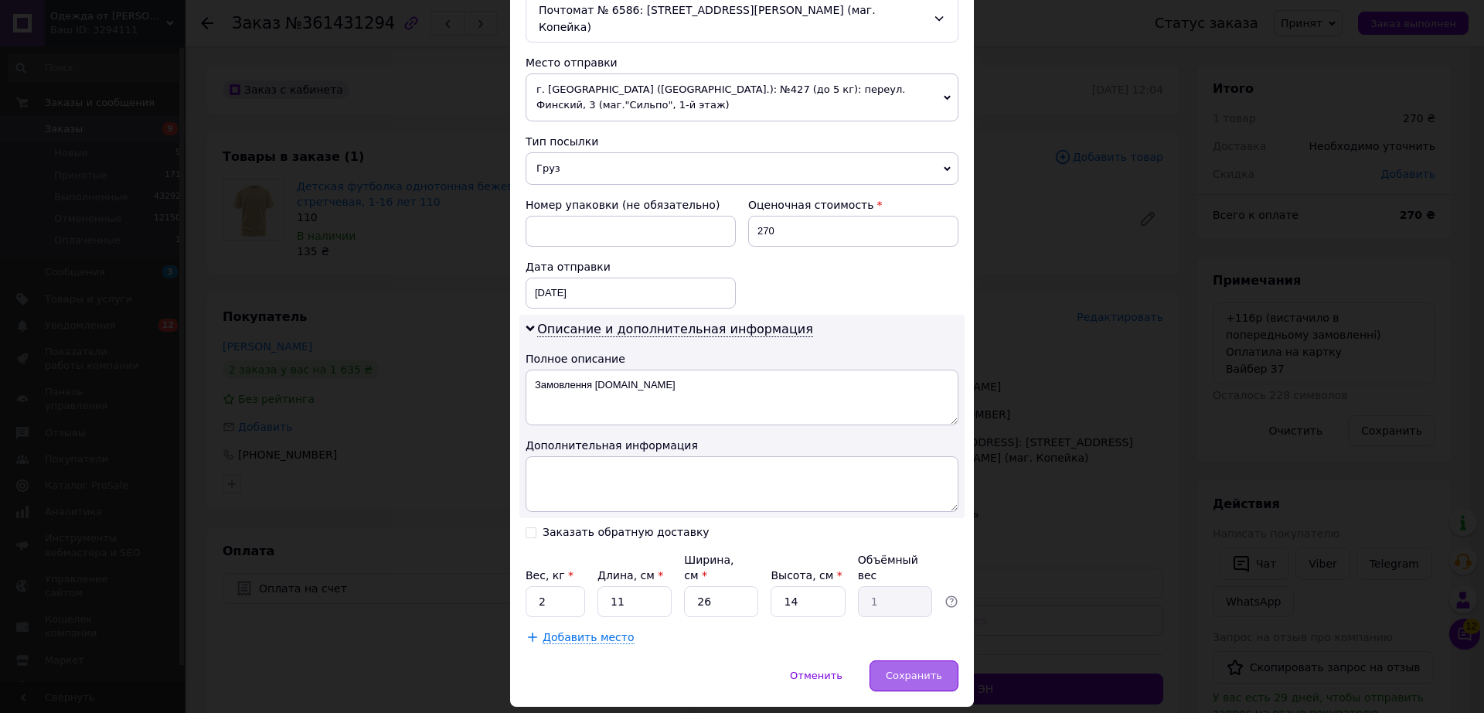
click at [903, 660] on div "Сохранить" at bounding box center [914, 675] width 89 height 31
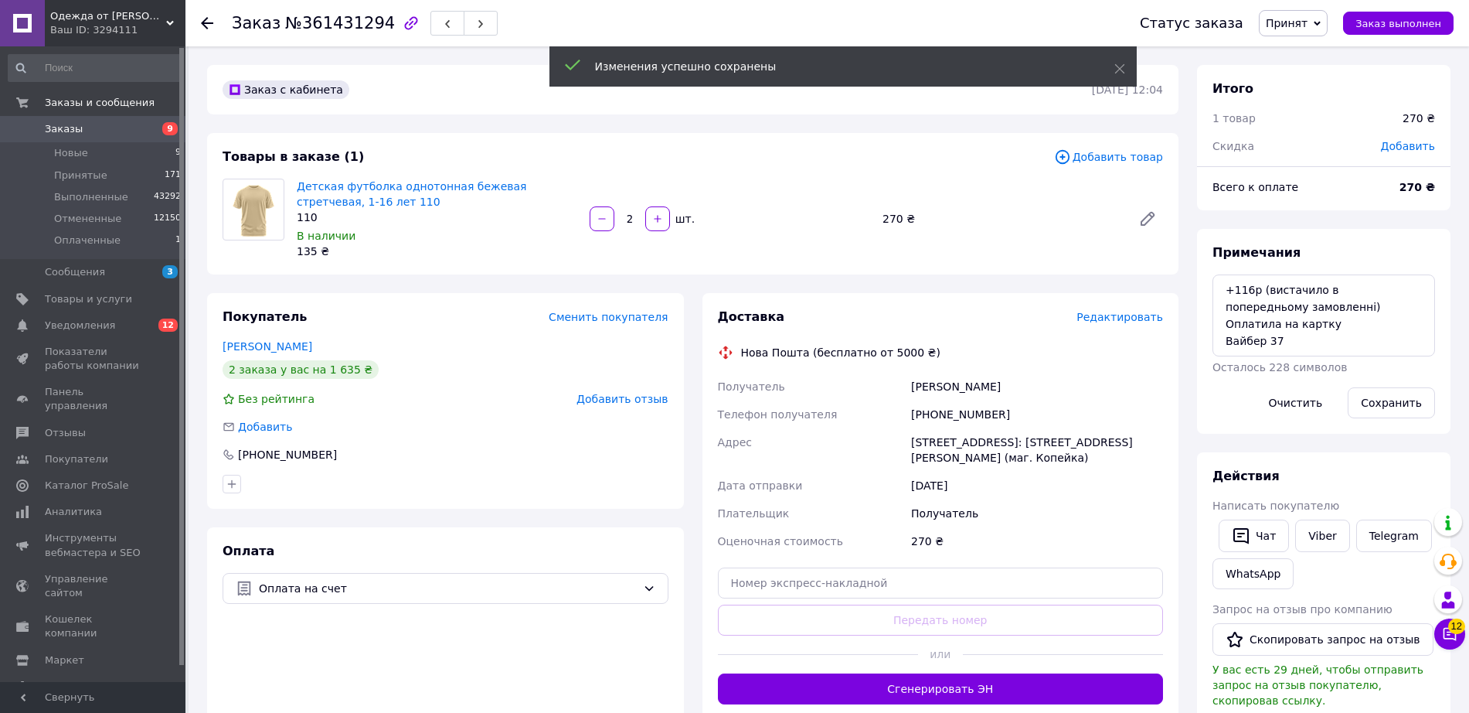
click at [982, 691] on button "Сгенерировать ЭН" at bounding box center [941, 688] width 446 height 31
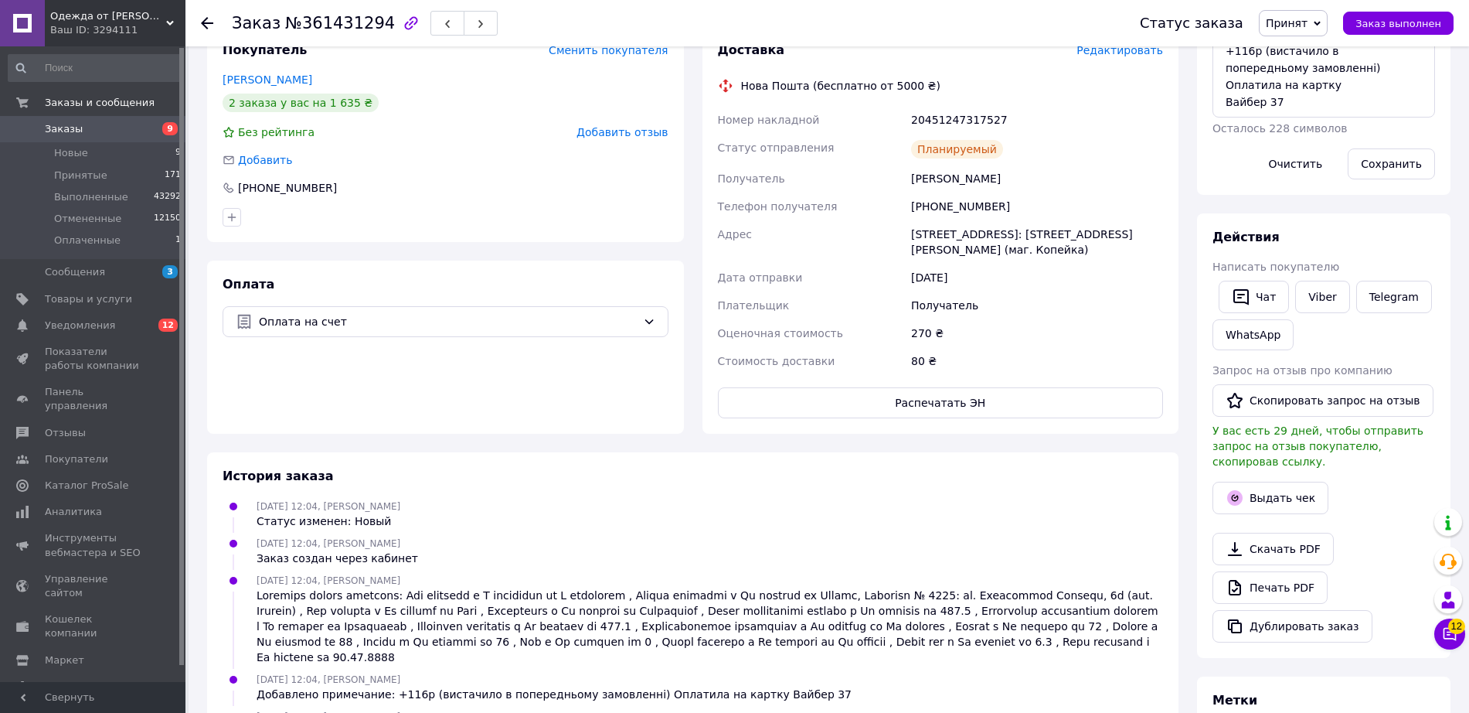
scroll to position [272, 0]
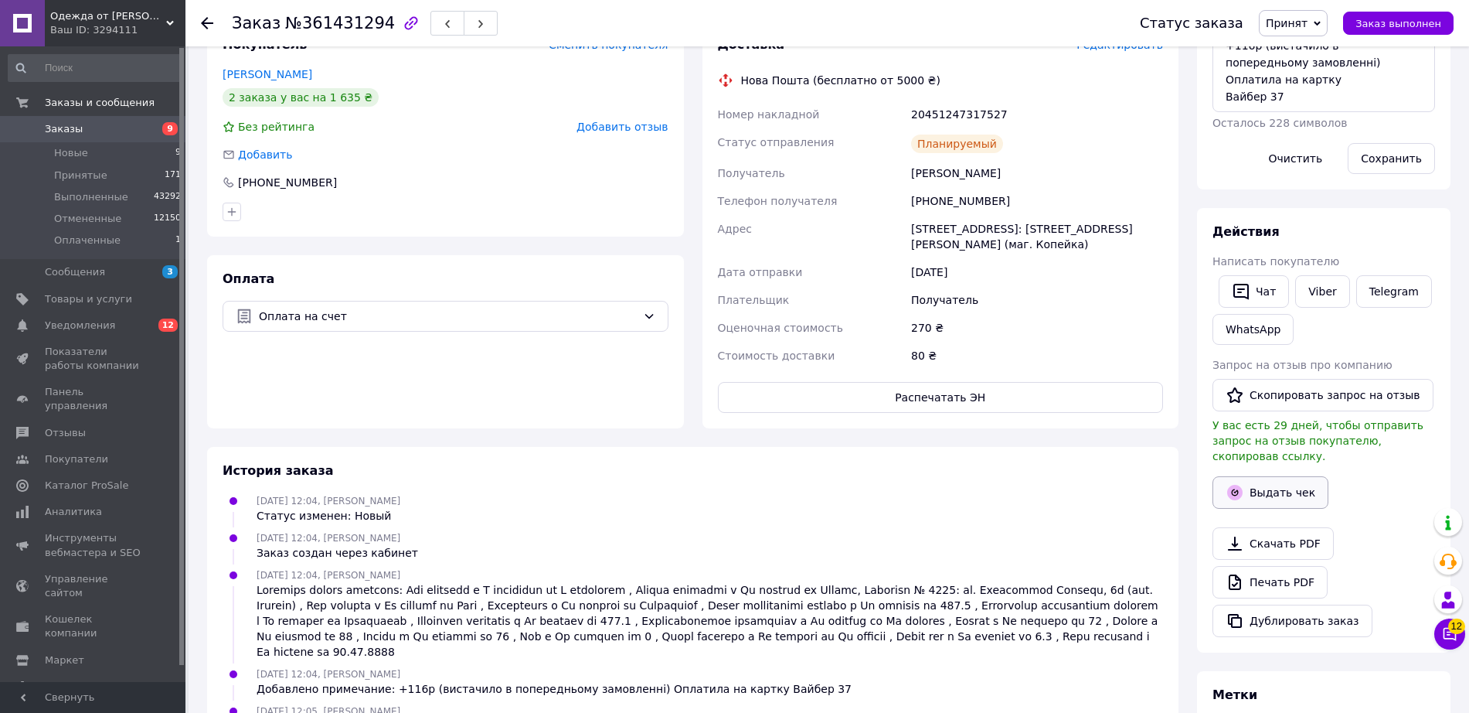
click at [1248, 476] on button "Выдать чек" at bounding box center [1271, 492] width 116 height 32
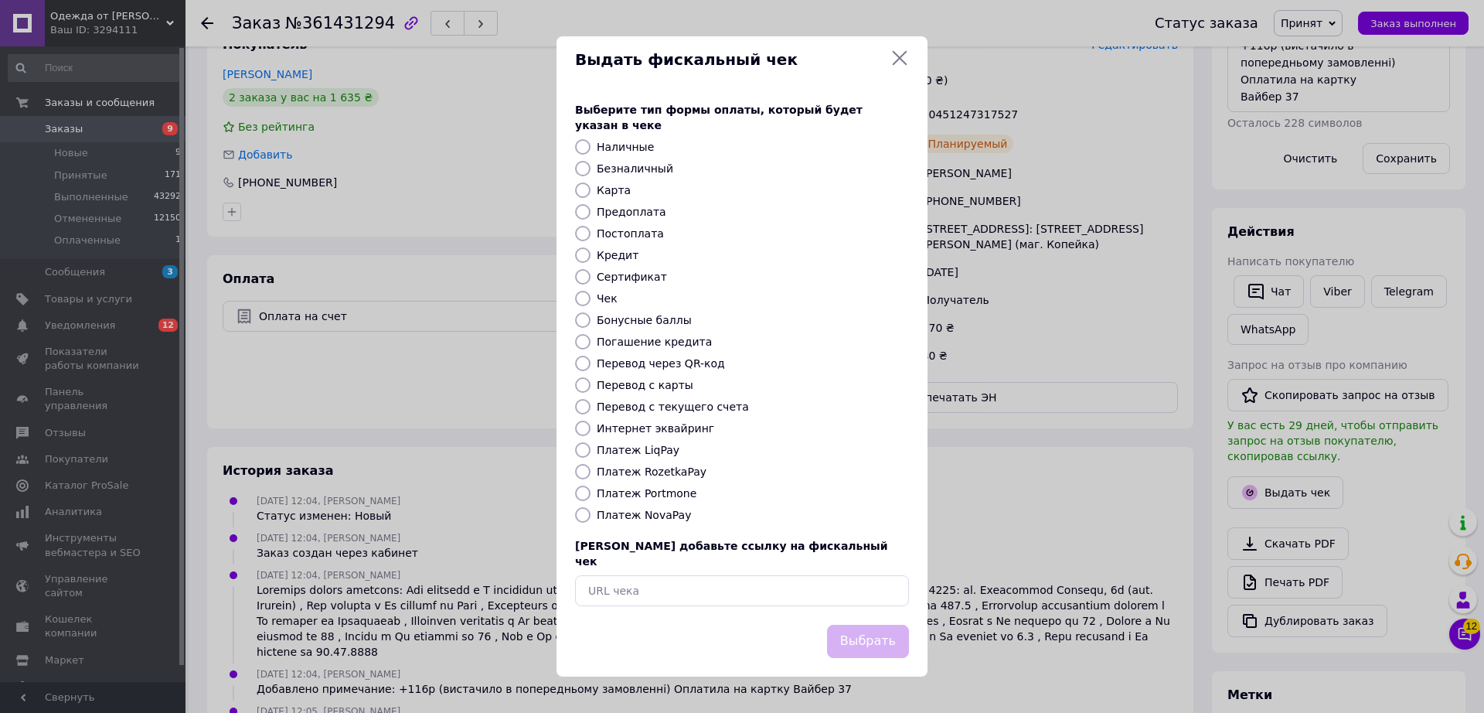
click at [649, 163] on label "Безналичный" at bounding box center [635, 168] width 77 height 12
click at [591, 163] on input "Безналичный" at bounding box center [582, 168] width 15 height 15
radio input "true"
click at [879, 625] on button "Выбрать" at bounding box center [868, 641] width 82 height 33
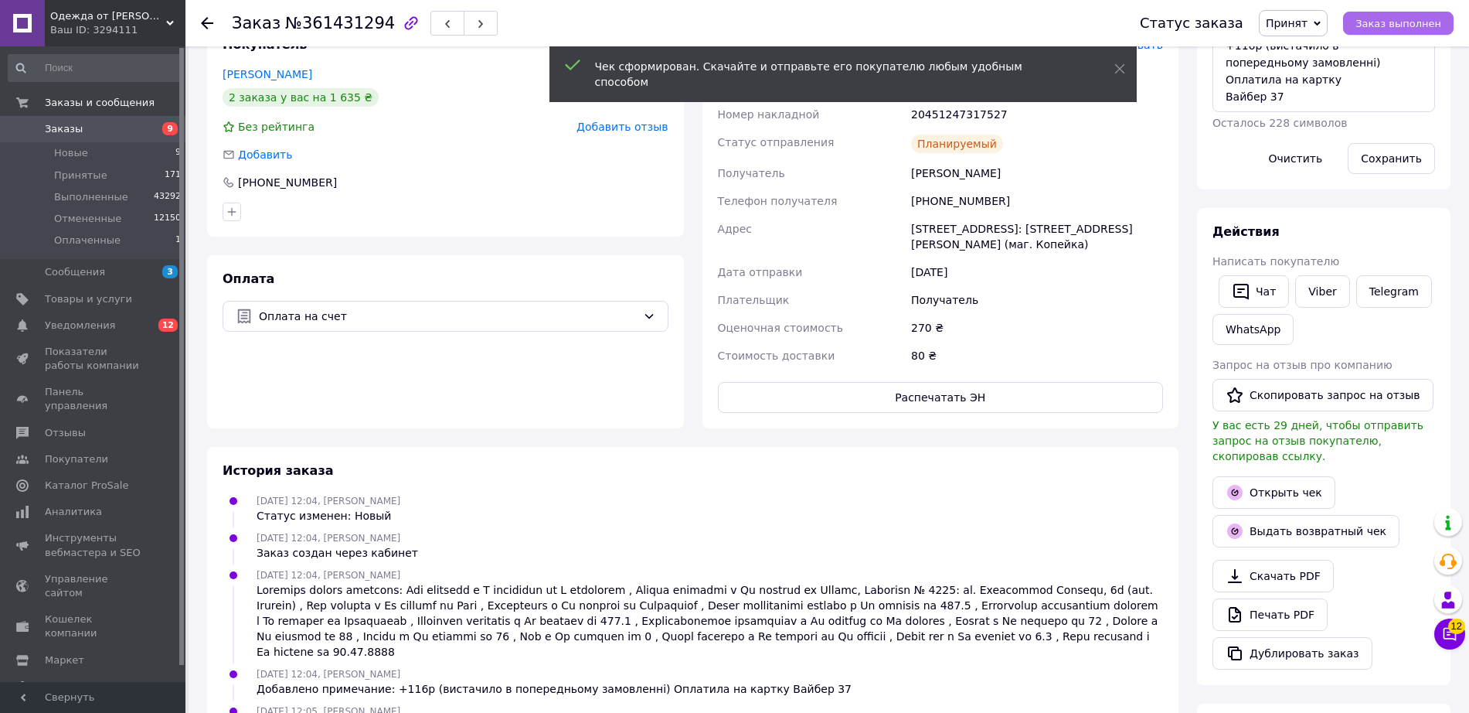
click at [1394, 26] on span "Заказ выполнен" at bounding box center [1399, 24] width 86 height 12
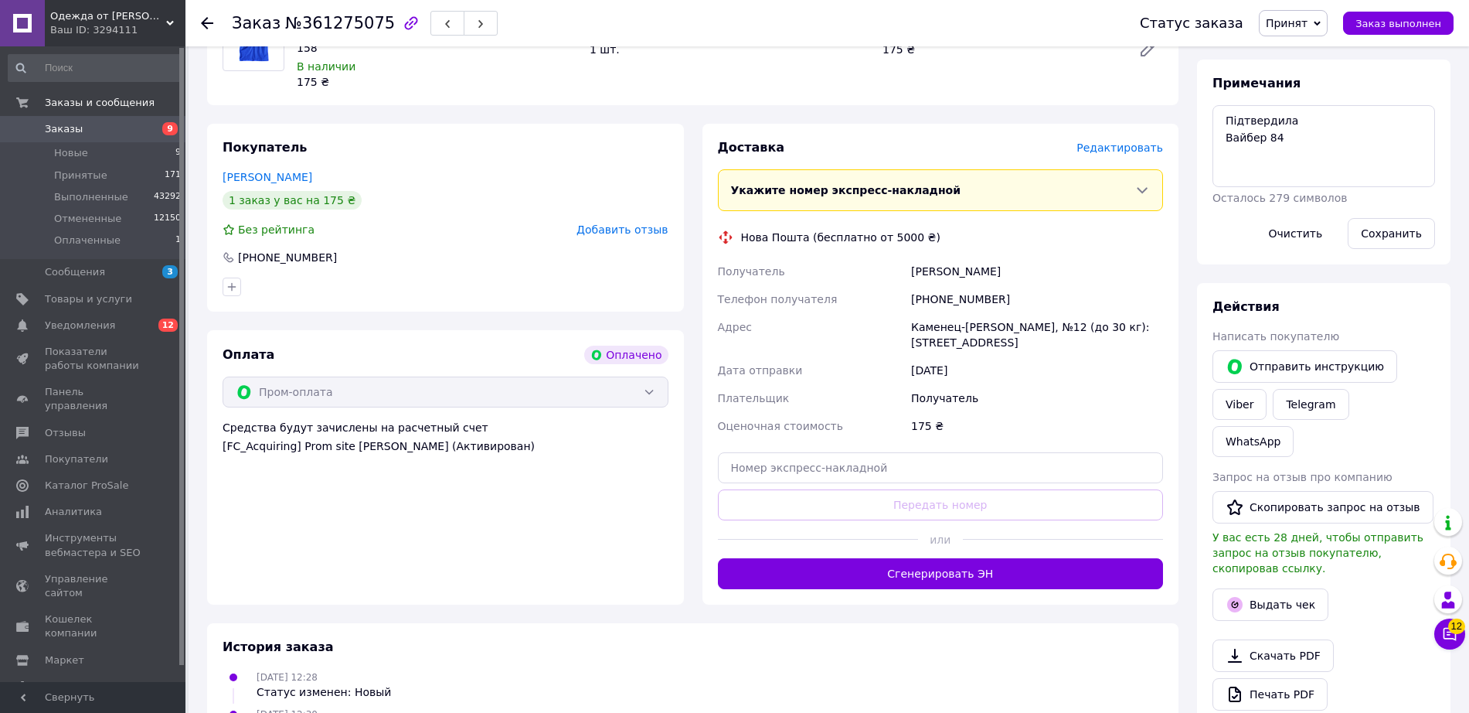
scroll to position [617, 0]
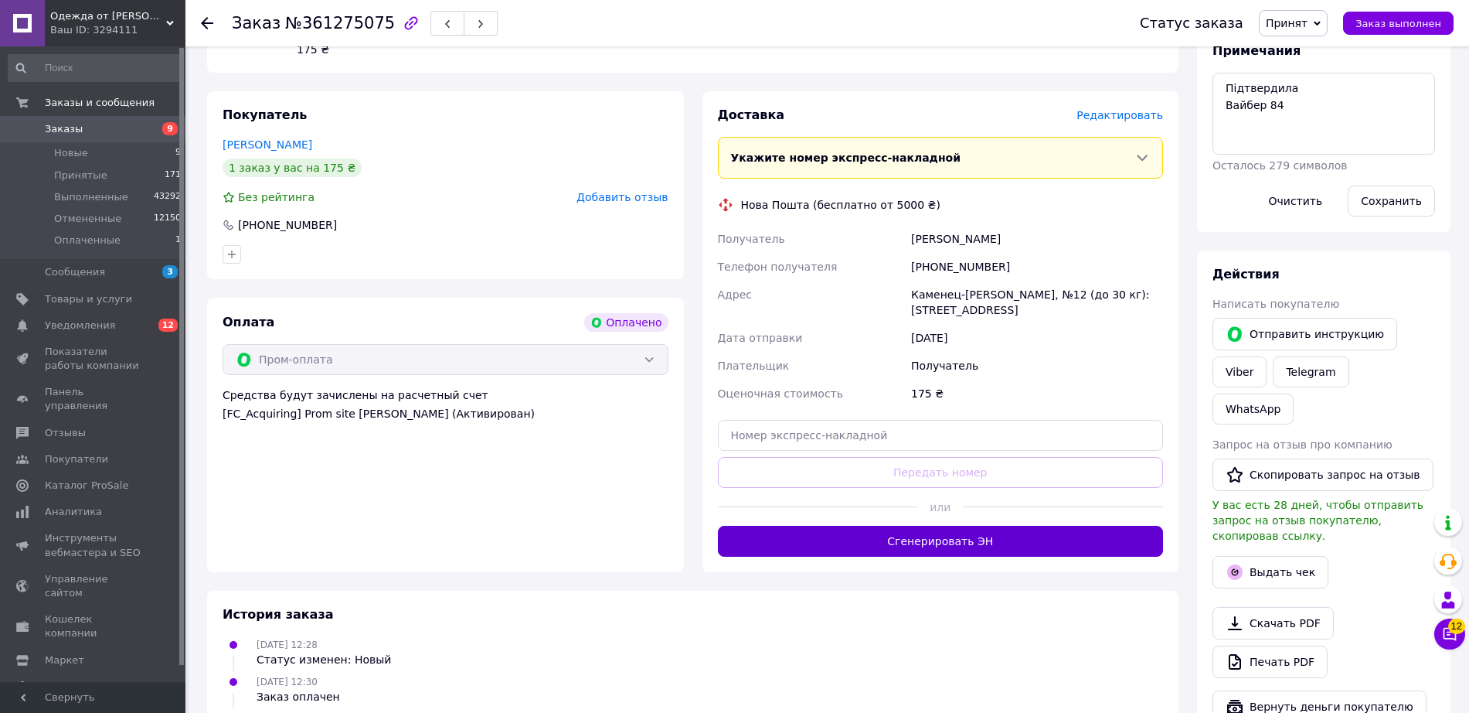
click at [968, 526] on button "Сгенерировать ЭН" at bounding box center [941, 541] width 446 height 31
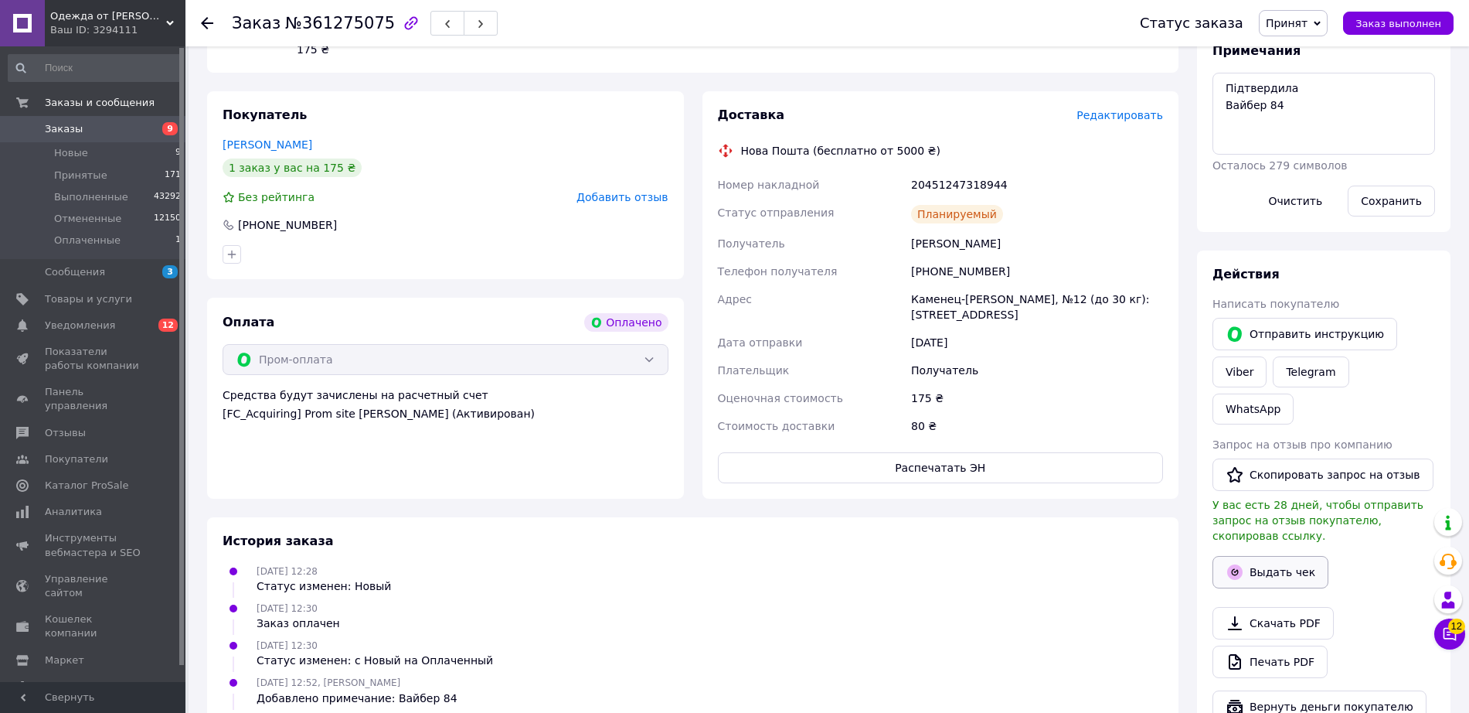
click at [1241, 563] on icon "button" at bounding box center [1235, 572] width 19 height 19
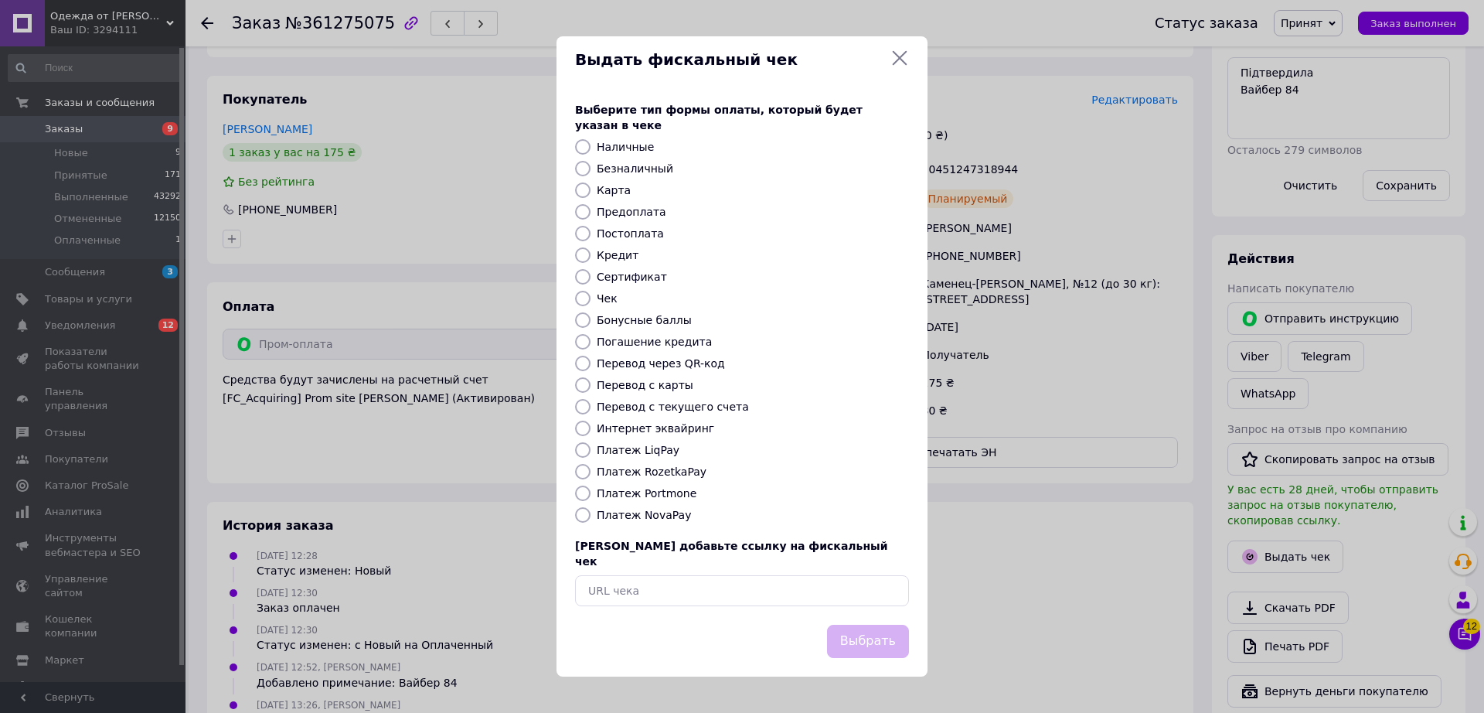
click at [670, 472] on label "Платеж RozetkaPay" at bounding box center [652, 471] width 110 height 12
click at [591, 472] on input "Платеж RozetkaPay" at bounding box center [582, 471] width 15 height 15
radio input "true"
click at [864, 625] on button "Выбрать" at bounding box center [868, 641] width 82 height 33
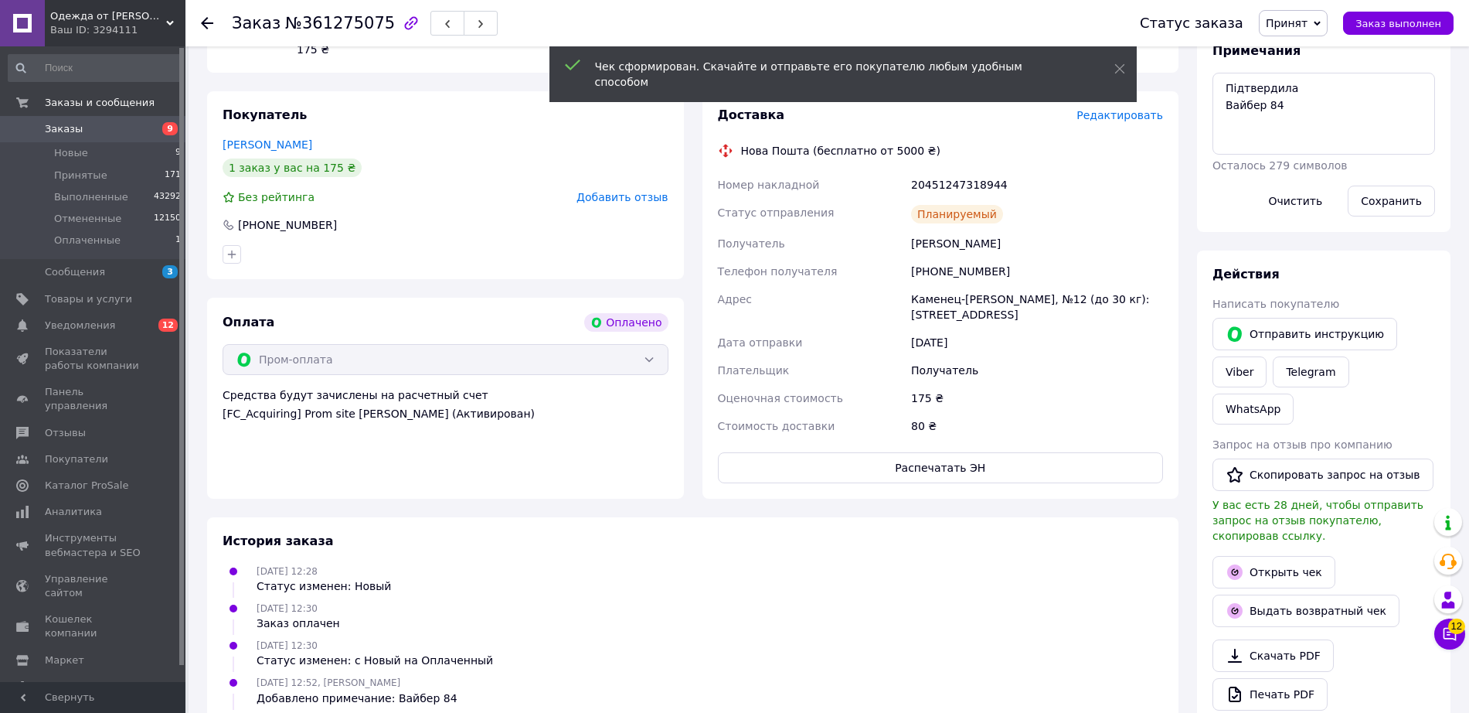
click at [1398, 24] on span "Заказ выполнен" at bounding box center [1399, 24] width 86 height 12
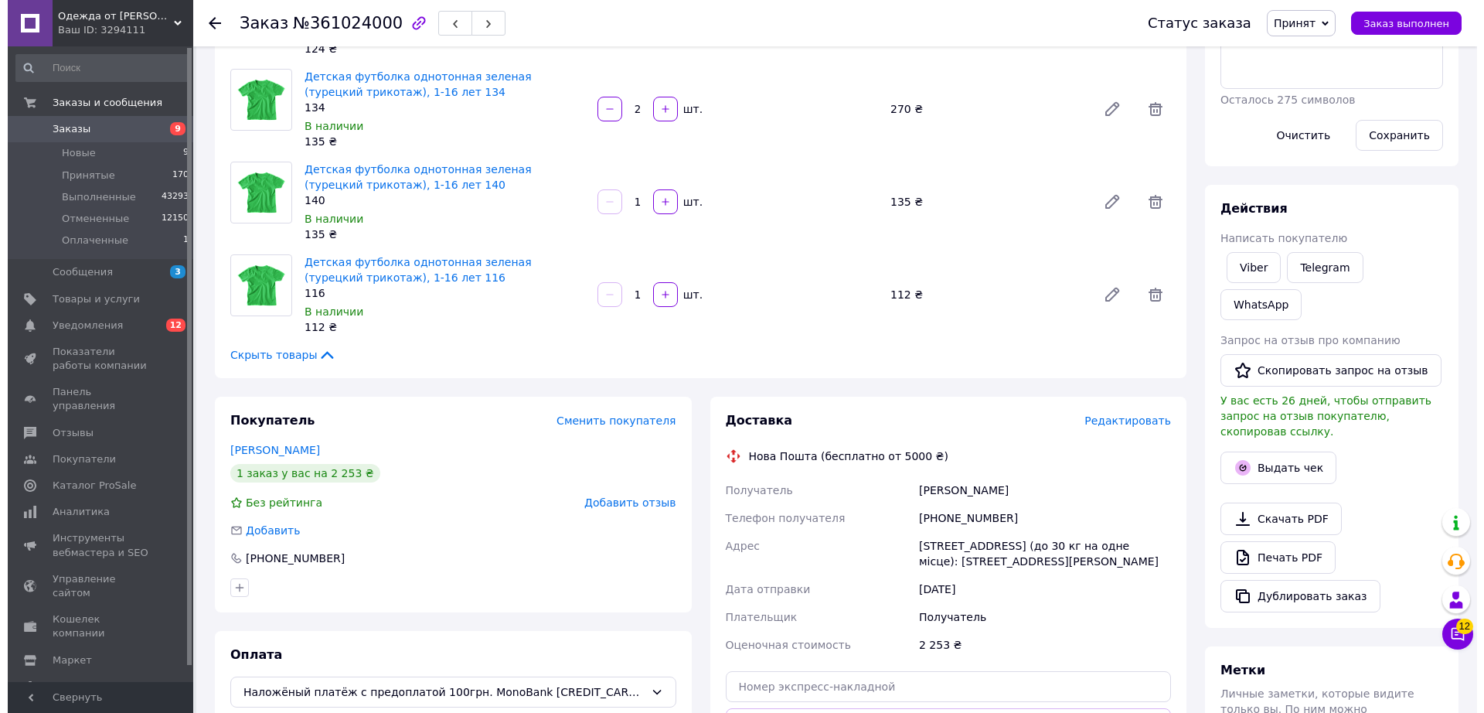
scroll to position [300, 0]
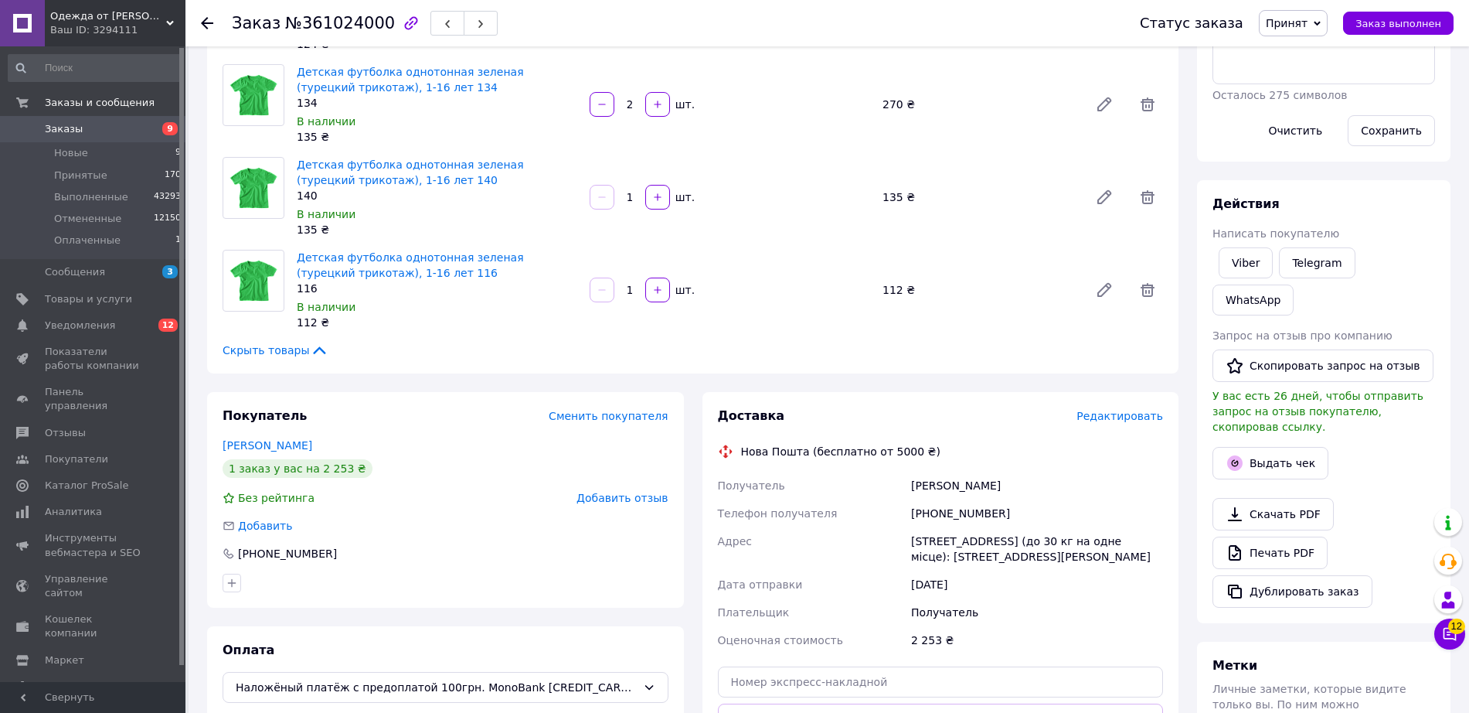
click at [1129, 413] on span "Редактировать" at bounding box center [1120, 416] width 87 height 12
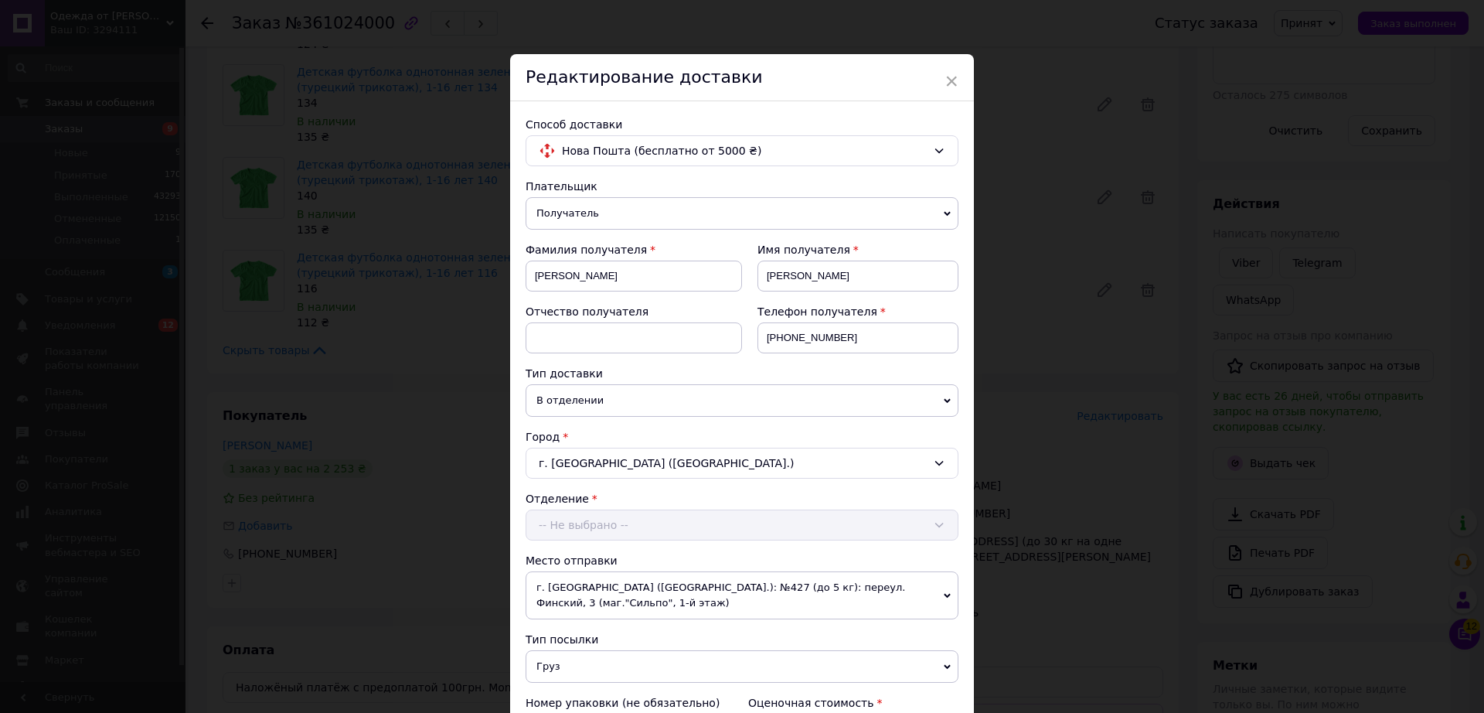
scroll to position [342, 0]
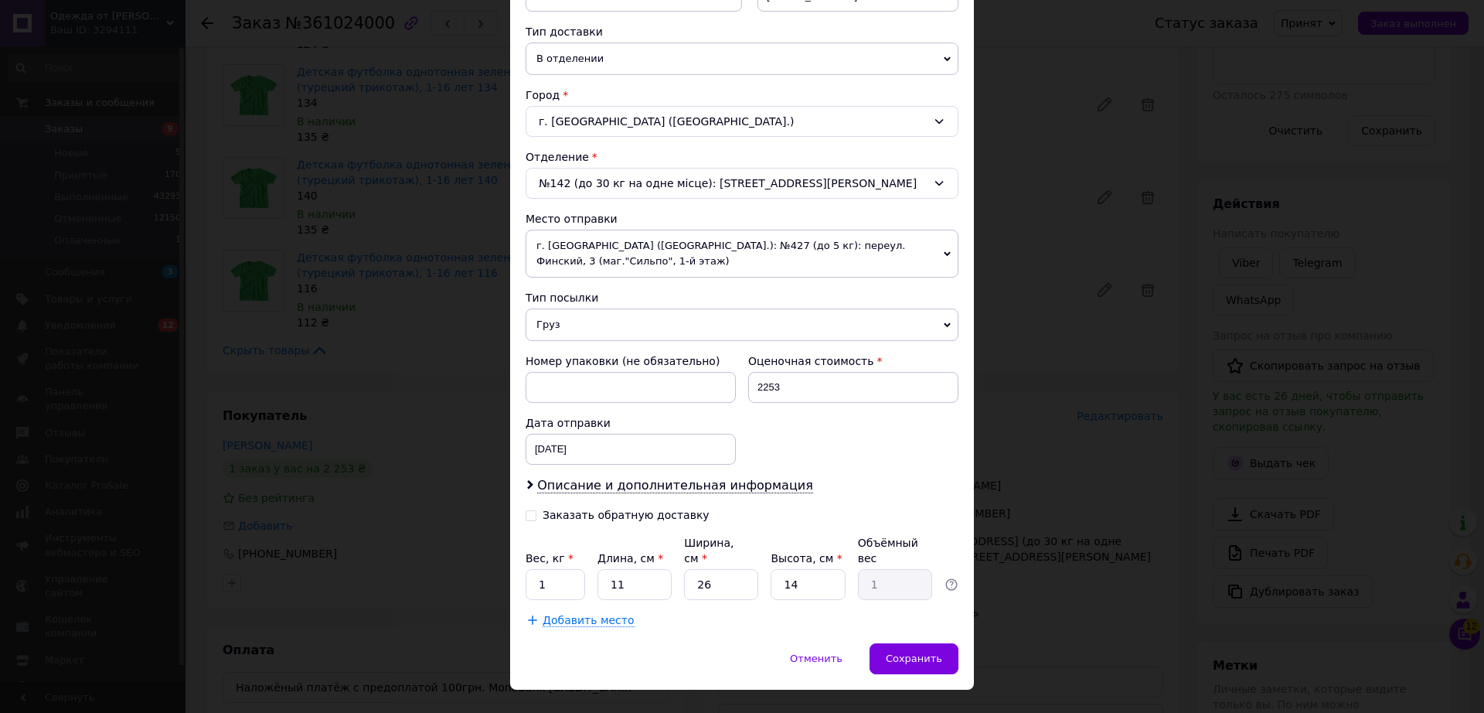
click at [624, 509] on div "Заказать обратную доставку" at bounding box center [626, 515] width 167 height 13
click at [536, 509] on input "Заказать обратную доставку" at bounding box center [531, 514] width 11 height 11
checkbox input "true"
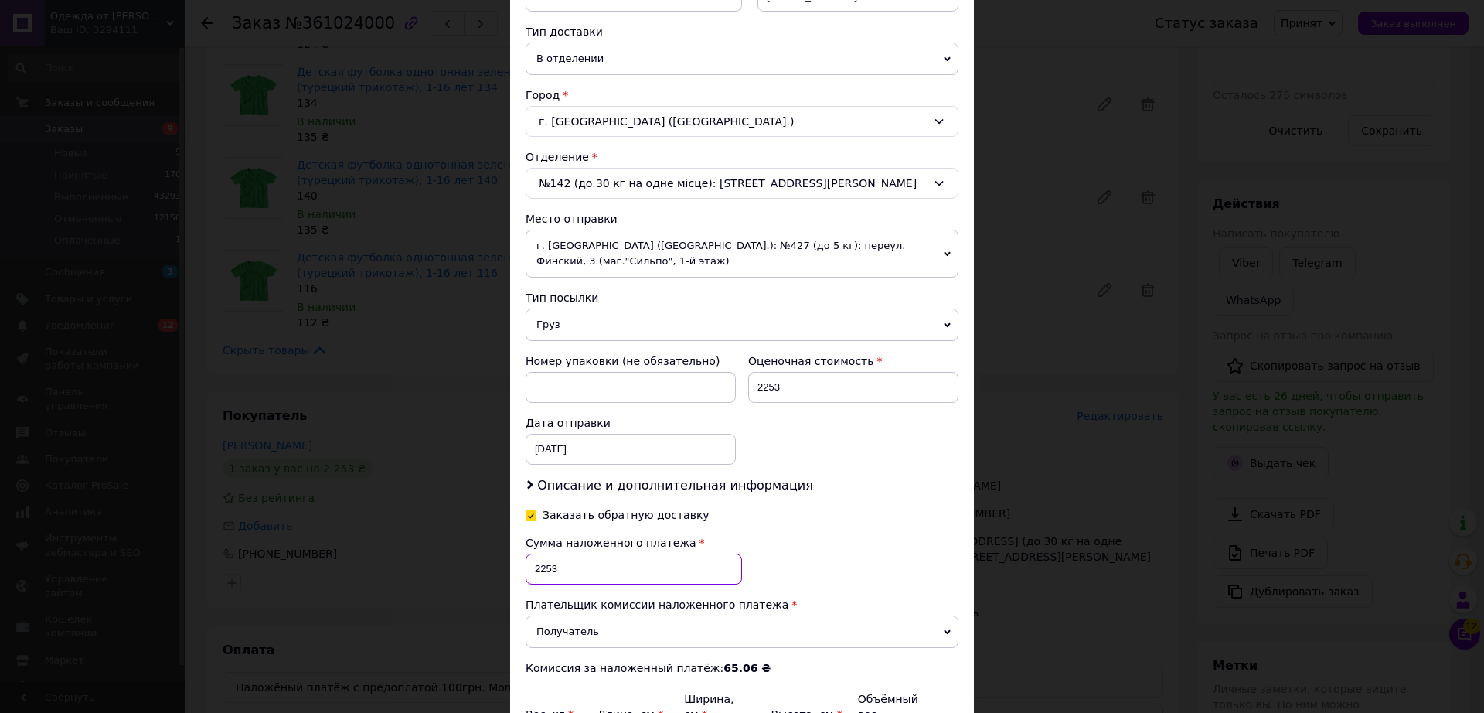
click at [607, 554] on input "2253" at bounding box center [634, 568] width 216 height 31
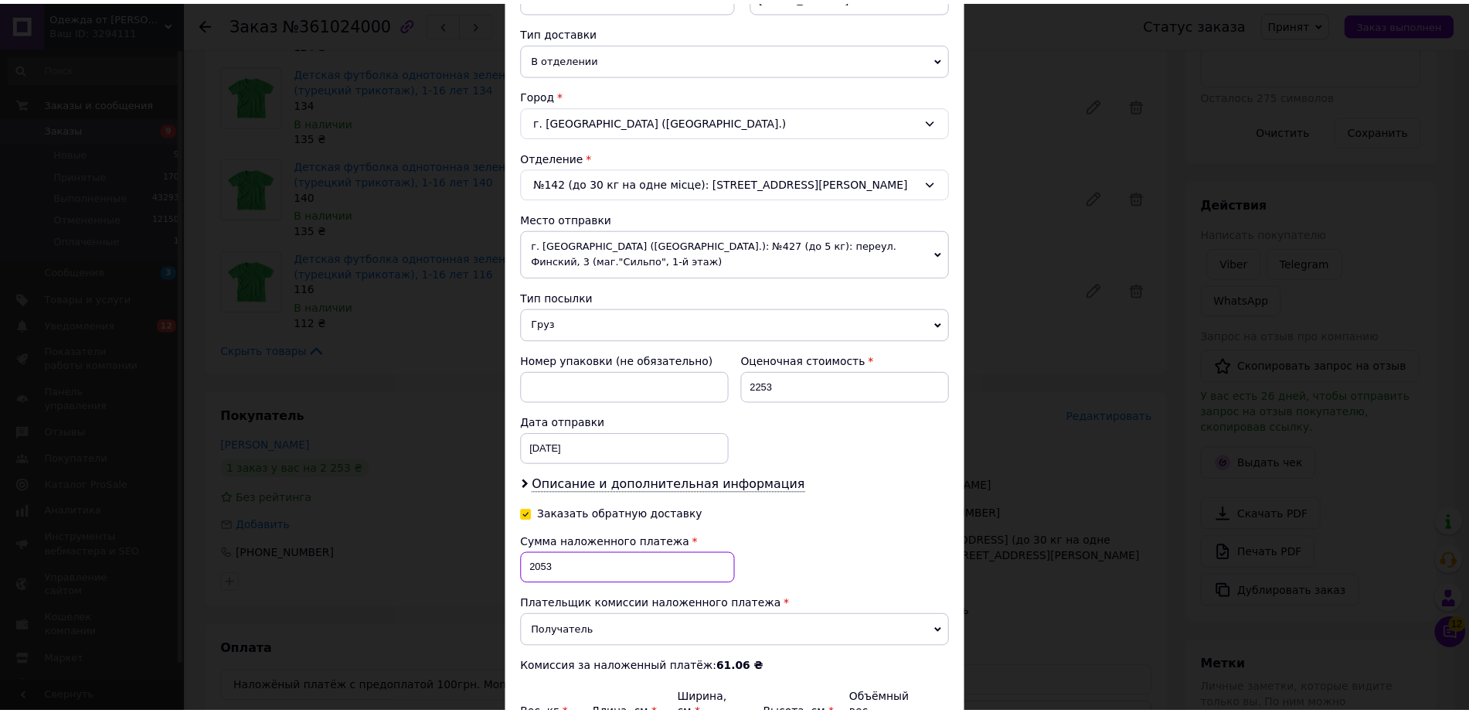
scroll to position [498, 0]
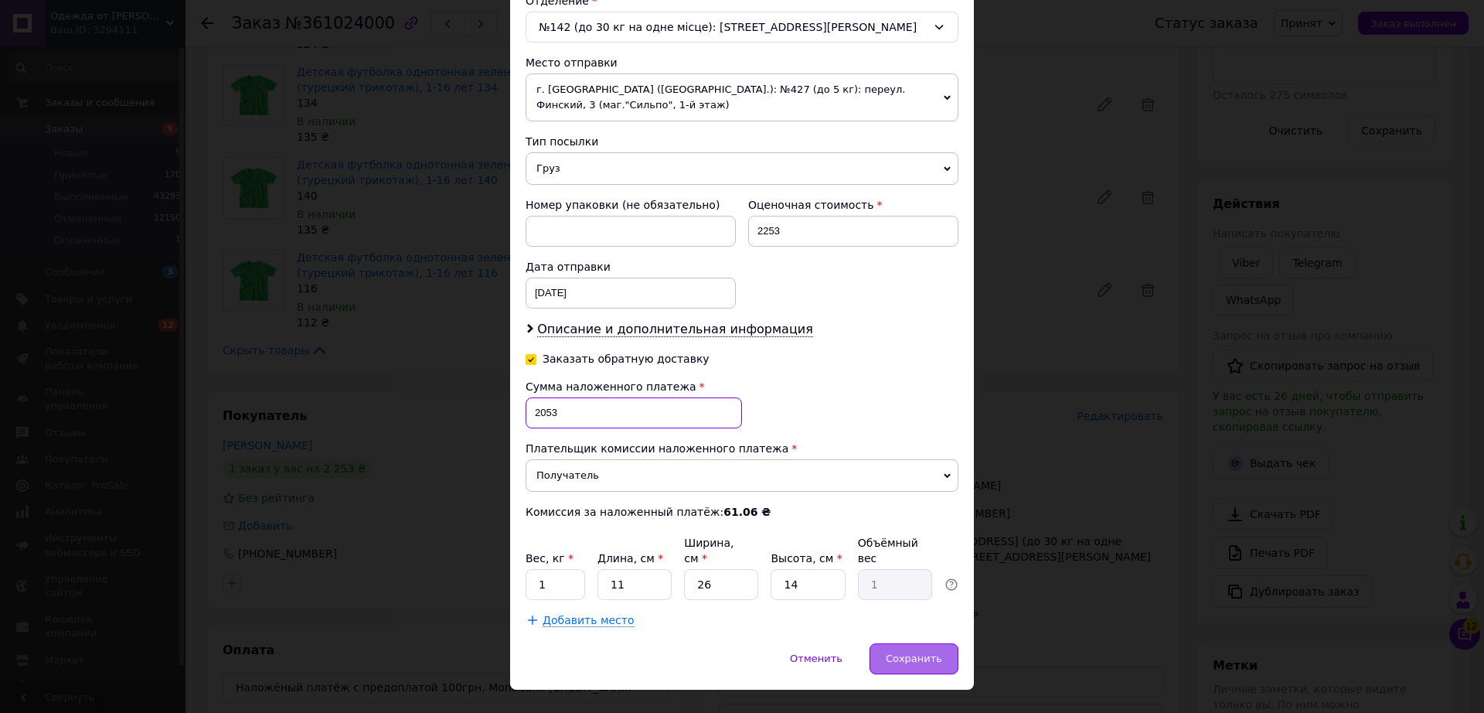
type input "2053"
click at [920, 652] on span "Сохранить" at bounding box center [914, 658] width 56 height 12
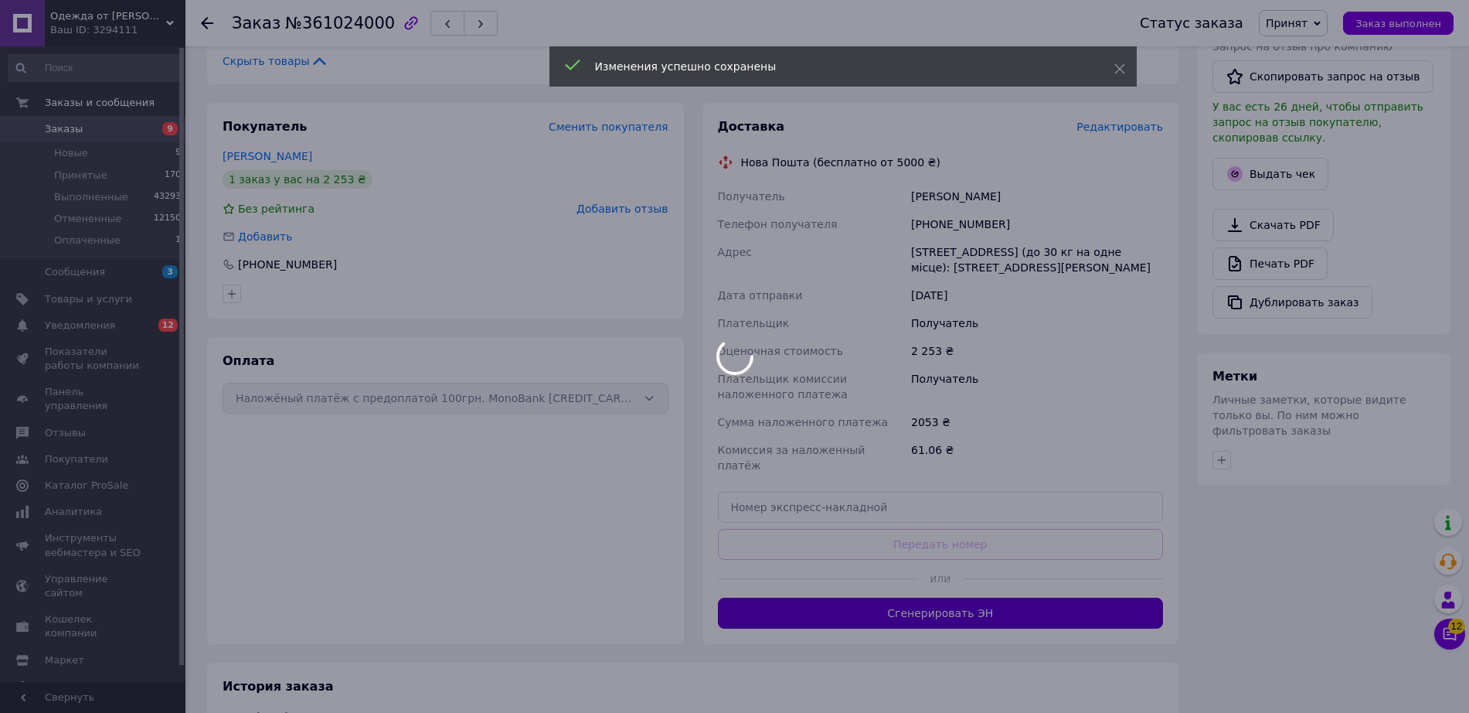
scroll to position [596, 0]
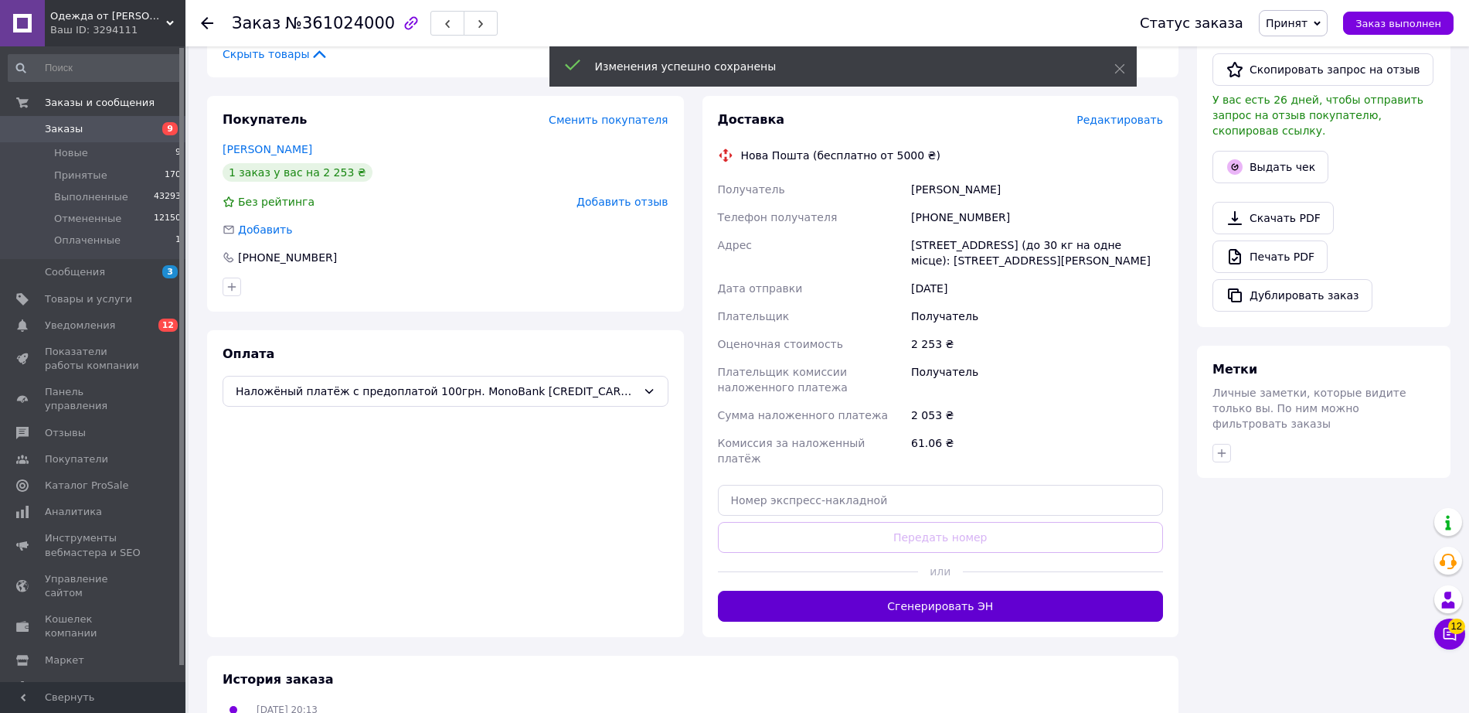
click at [971, 591] on button "Сгенерировать ЭН" at bounding box center [941, 606] width 446 height 31
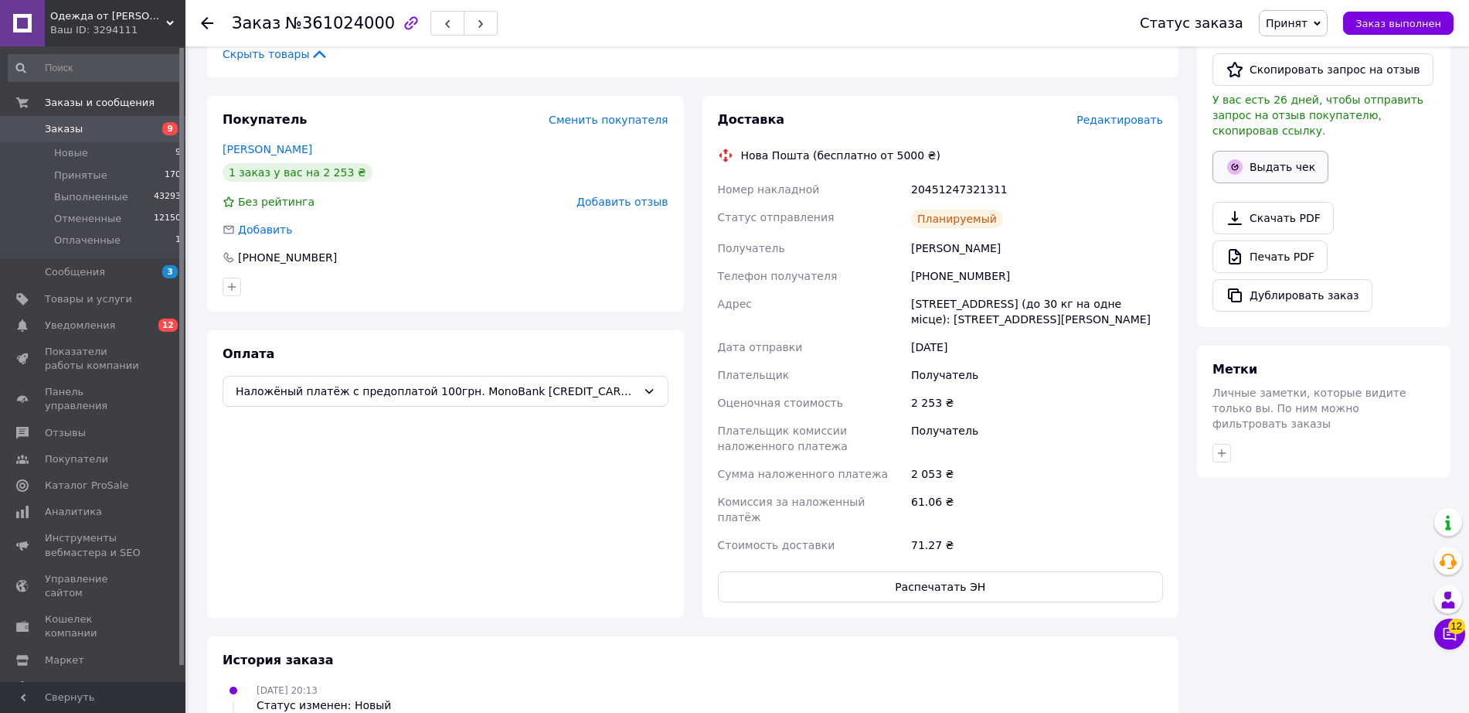
click at [1288, 151] on button "Выдать чек" at bounding box center [1271, 167] width 116 height 32
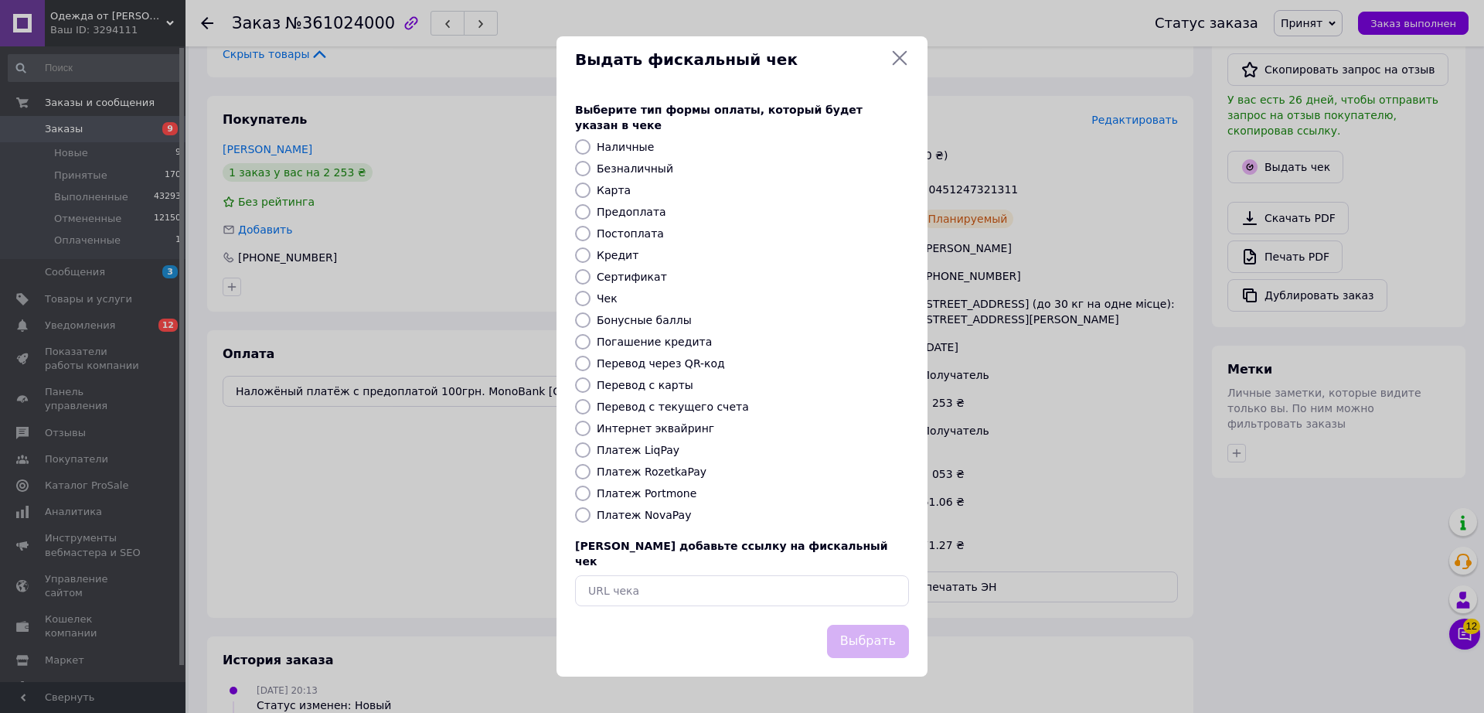
click at [622, 167] on label "Безналичный" at bounding box center [635, 168] width 77 height 12
click at [591, 167] on input "Безналичный" at bounding box center [582, 168] width 15 height 15
radio input "true"
click at [859, 625] on button "Выбрать" at bounding box center [868, 641] width 82 height 33
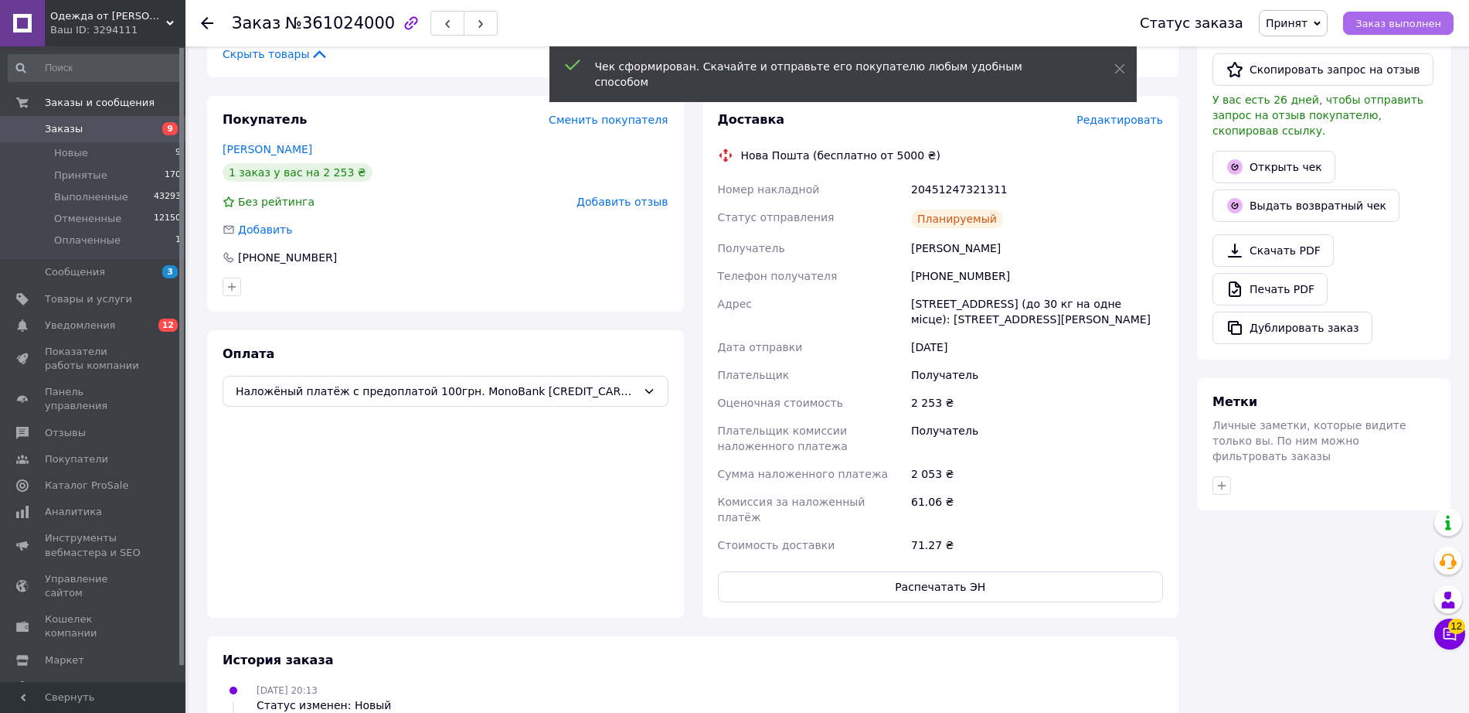
click at [1397, 22] on span "Заказ выполнен" at bounding box center [1399, 24] width 86 height 12
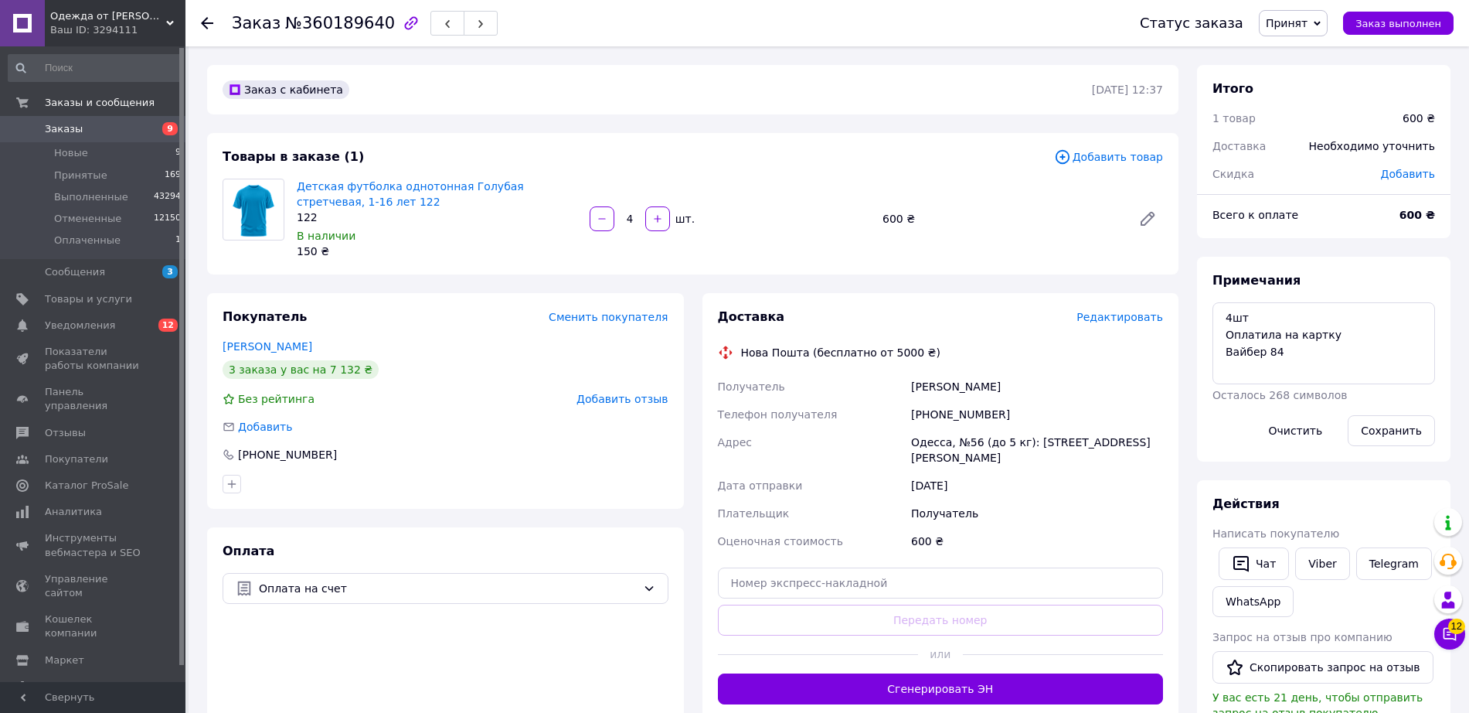
click at [1140, 320] on span "Редактировать" at bounding box center [1120, 317] width 87 height 12
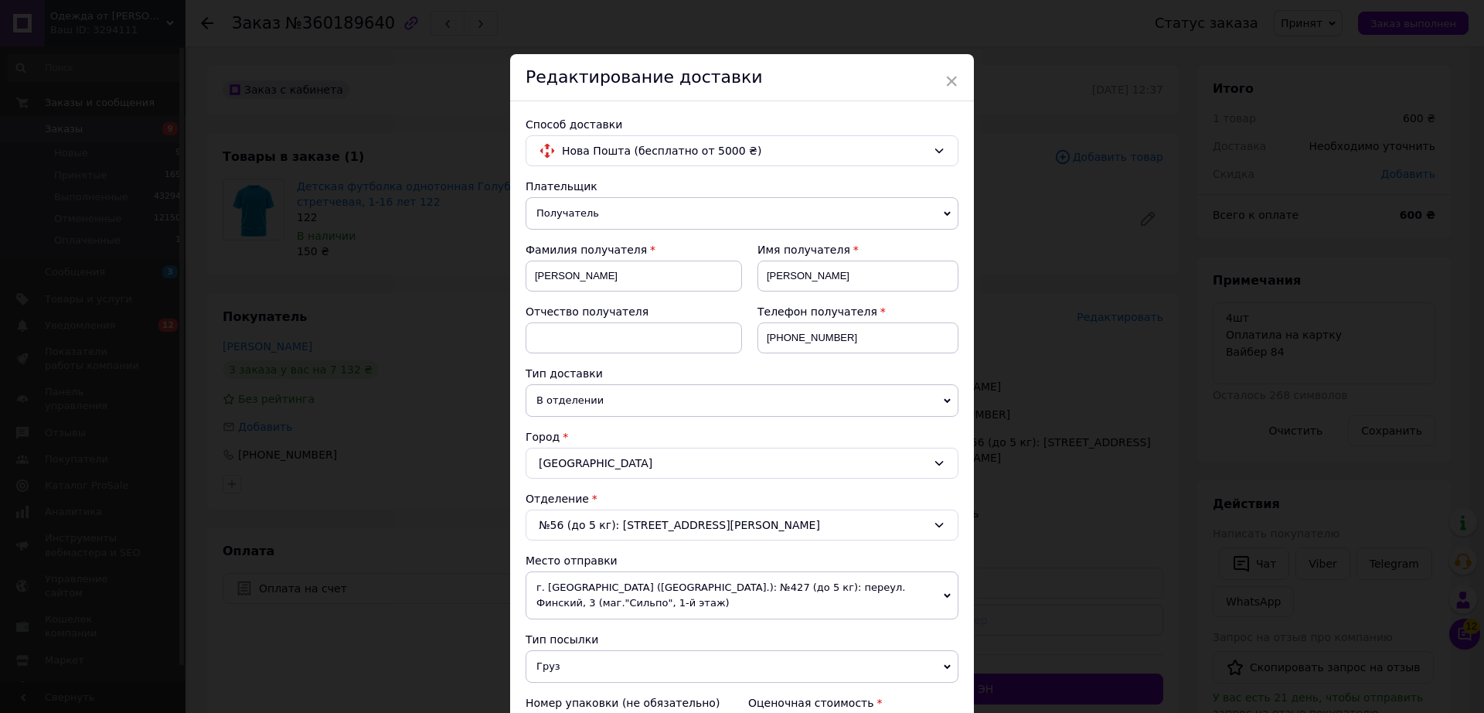
scroll to position [342, 0]
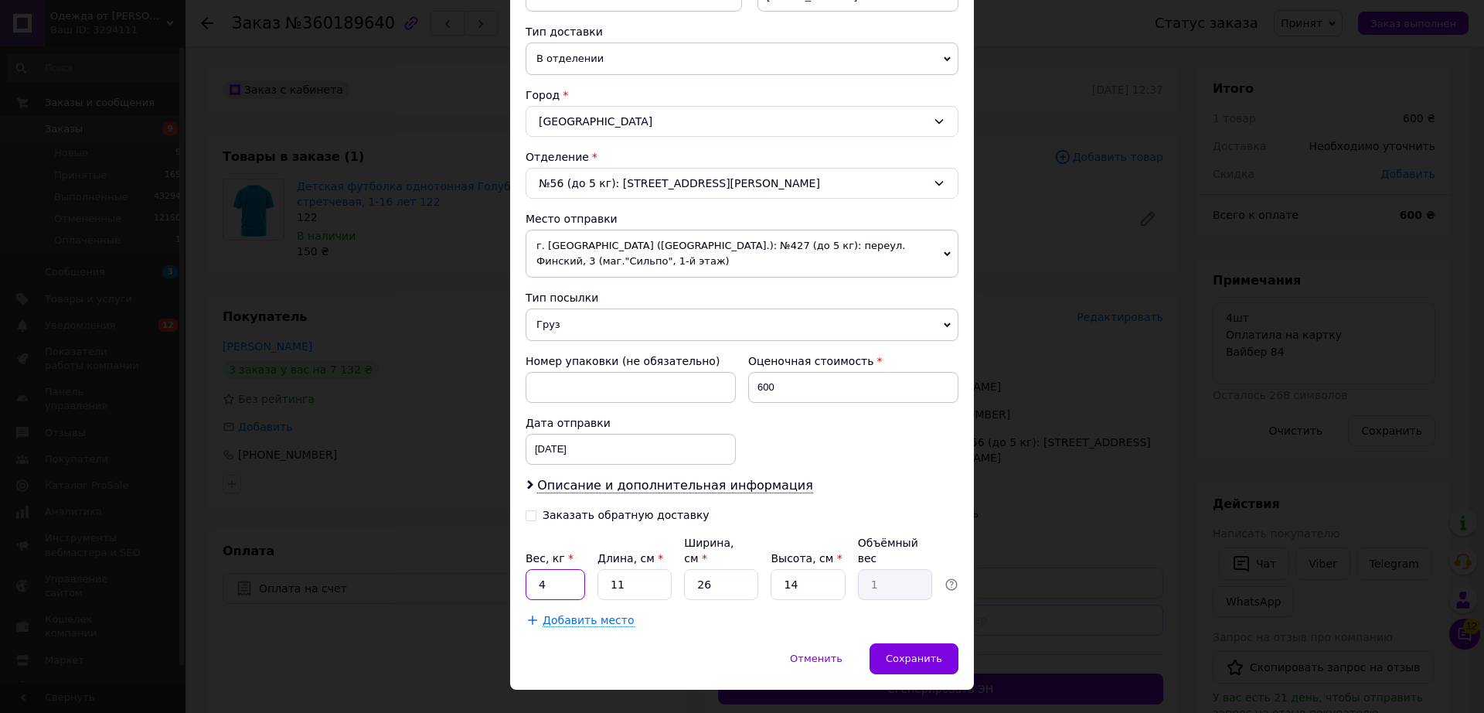
click at [564, 569] on input "4" at bounding box center [556, 584] width 60 height 31
type input "1"
click at [901, 643] on div "Сохранить" at bounding box center [914, 658] width 89 height 31
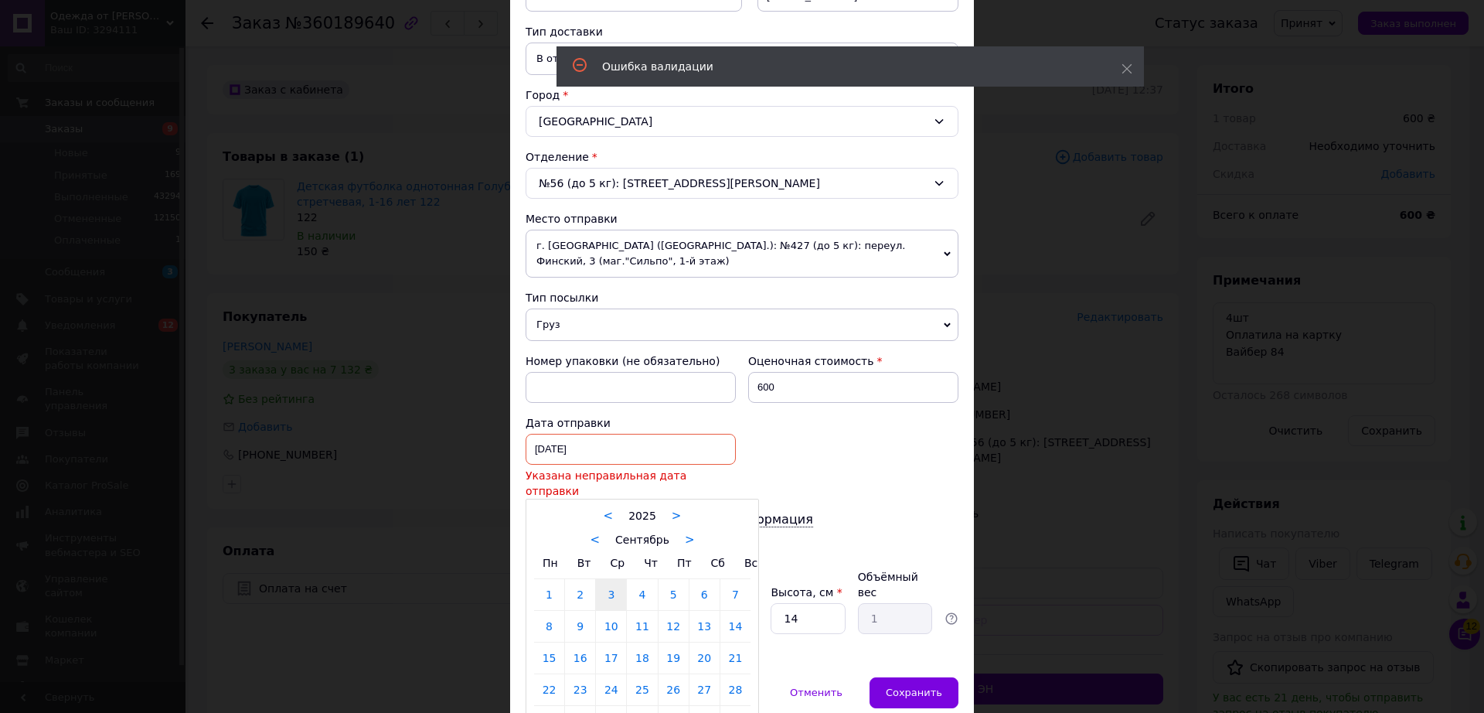
click at [613, 434] on div "[DATE] < 2025 > < Сентябрь > Пн Вт Ср Чт Пт Сб Вс 1 2 3 4 5 6 7 8 9 10 11 12 13…" at bounding box center [631, 449] width 210 height 31
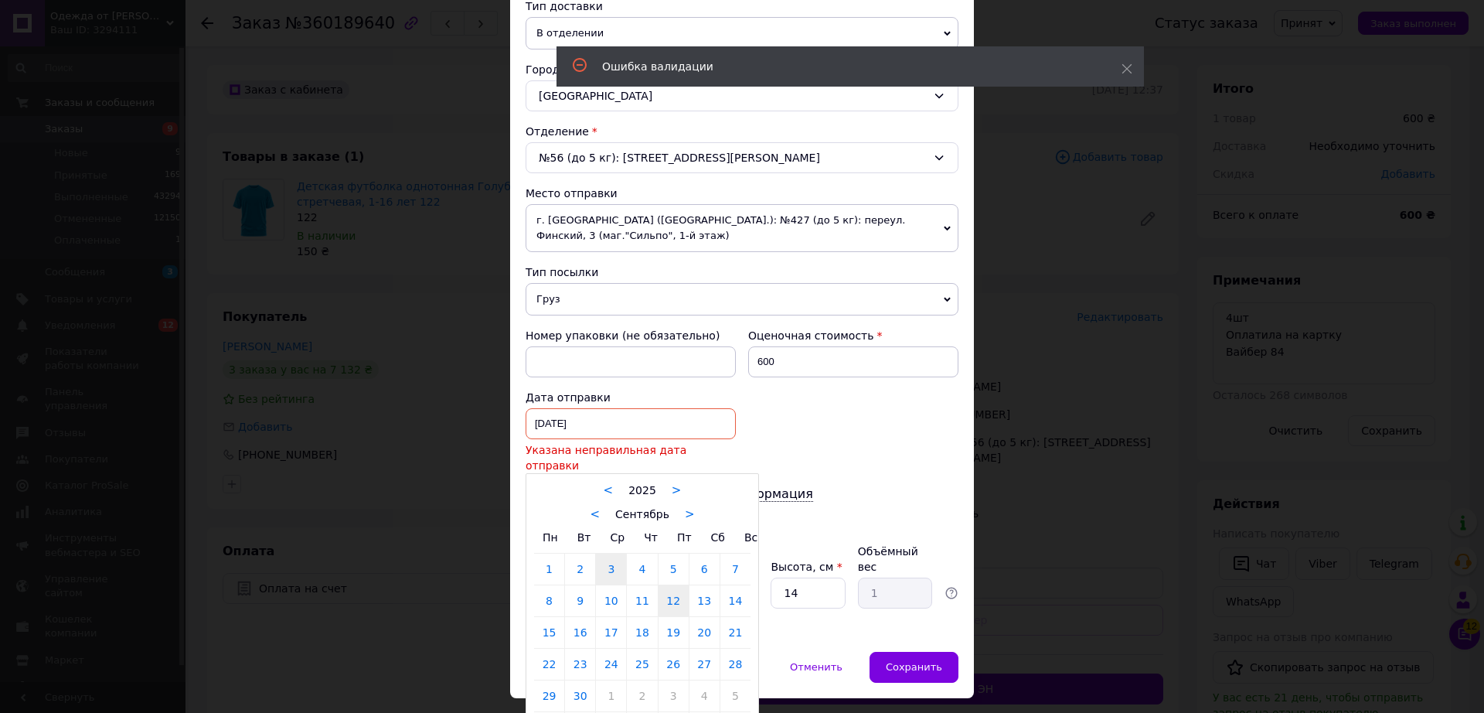
click at [666, 585] on link "12" at bounding box center [674, 600] width 30 height 31
type input "[DATE]"
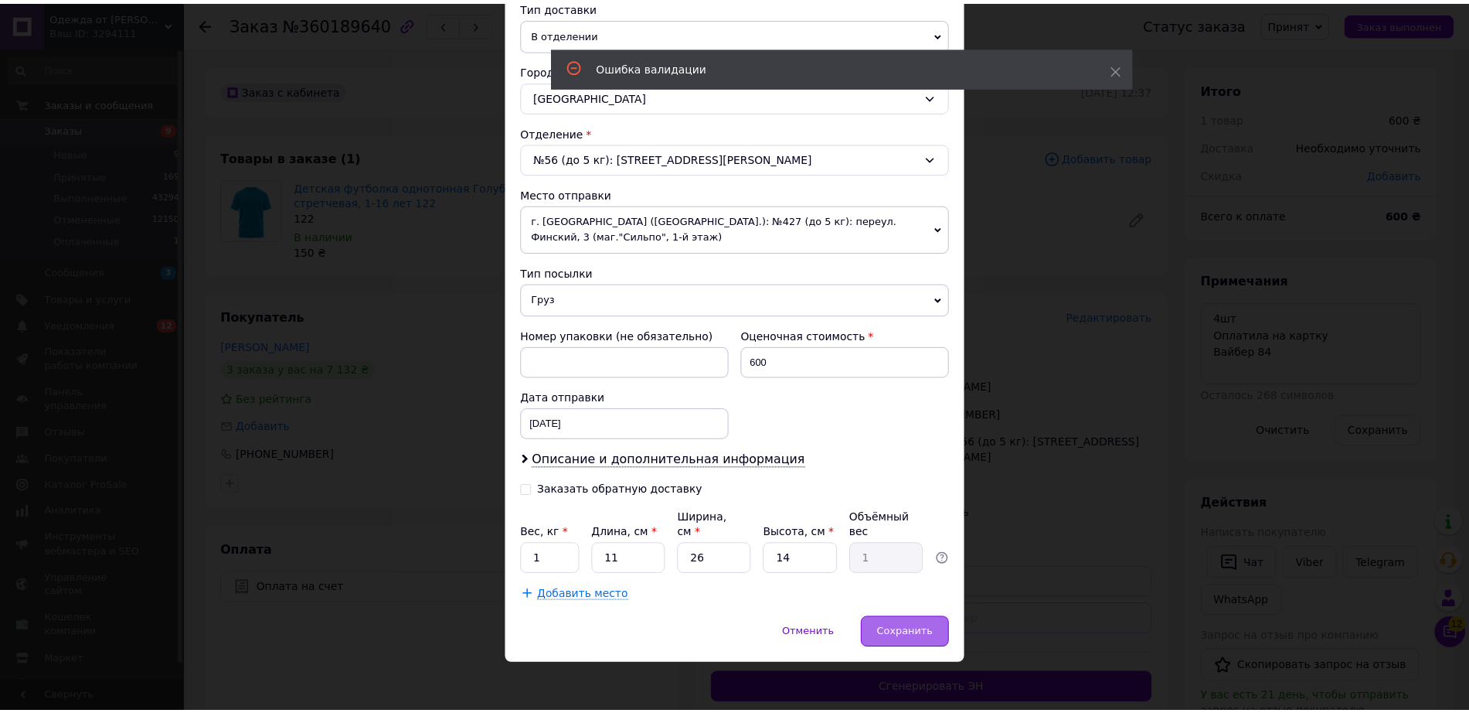
scroll to position [342, 0]
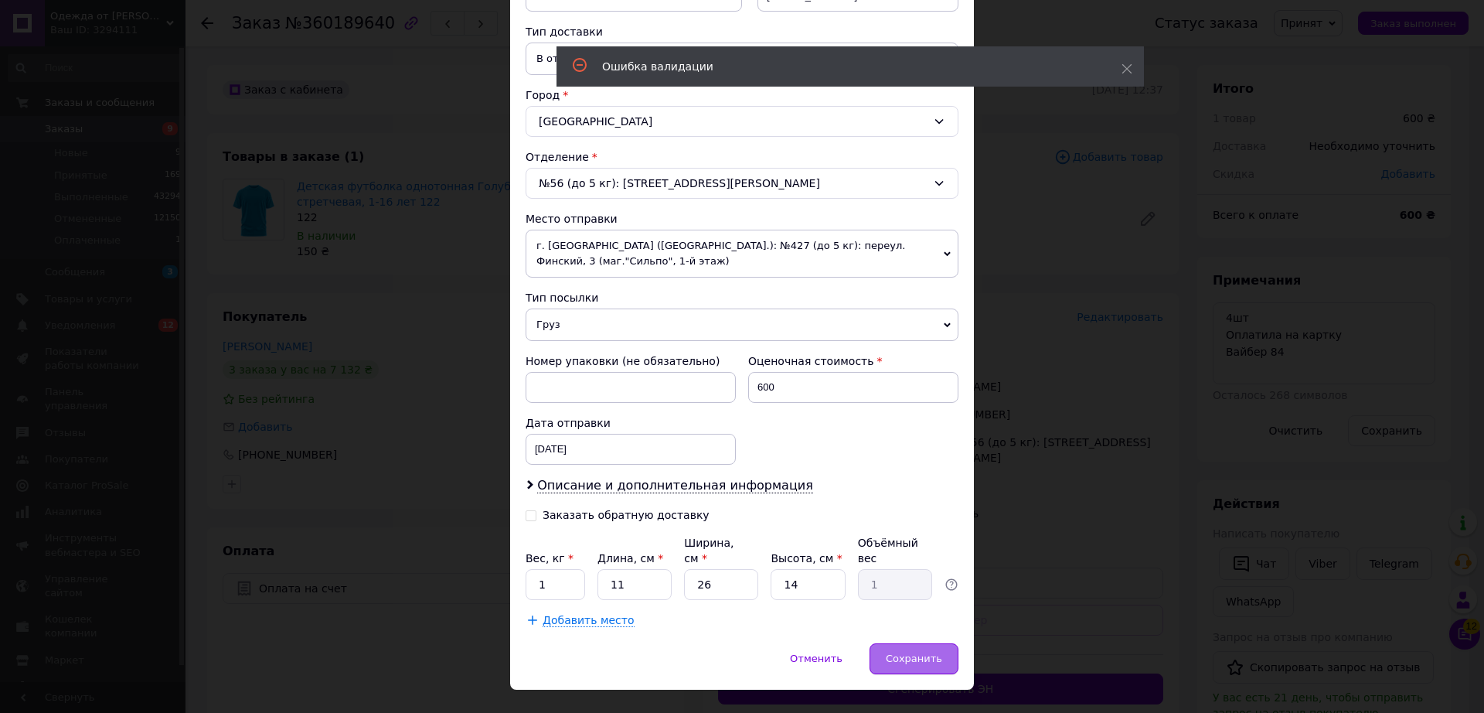
click at [928, 643] on div "Сохранить" at bounding box center [914, 658] width 89 height 31
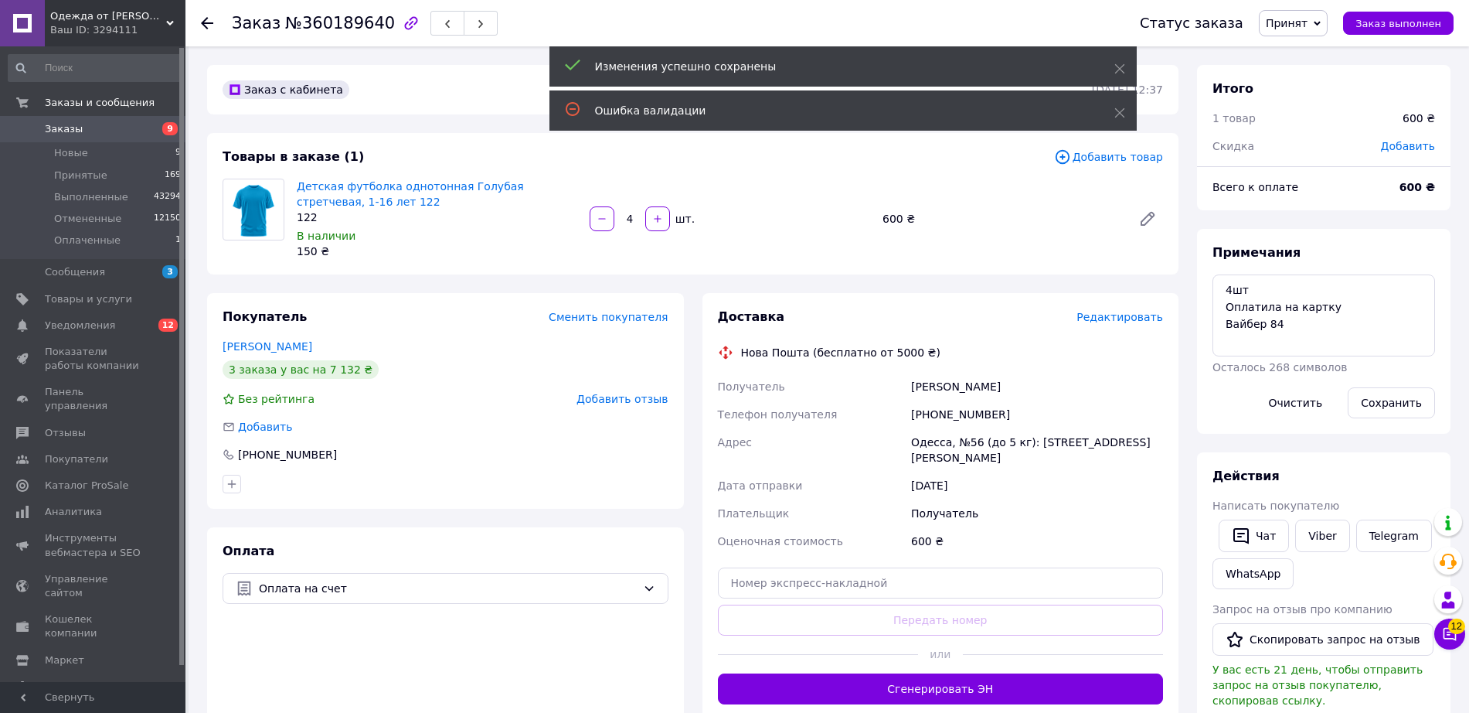
click at [936, 685] on button "Сгенерировать ЭН" at bounding box center [941, 688] width 446 height 31
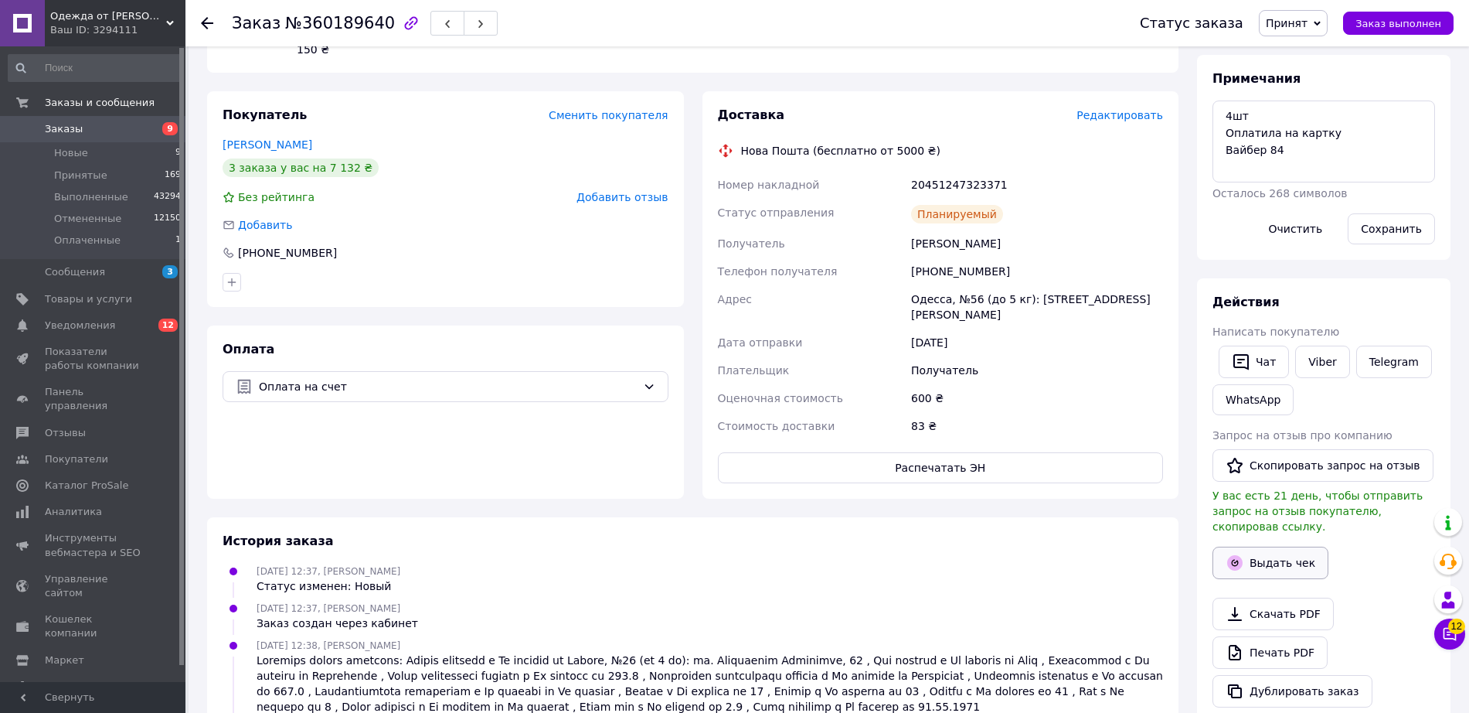
scroll to position [206, 0]
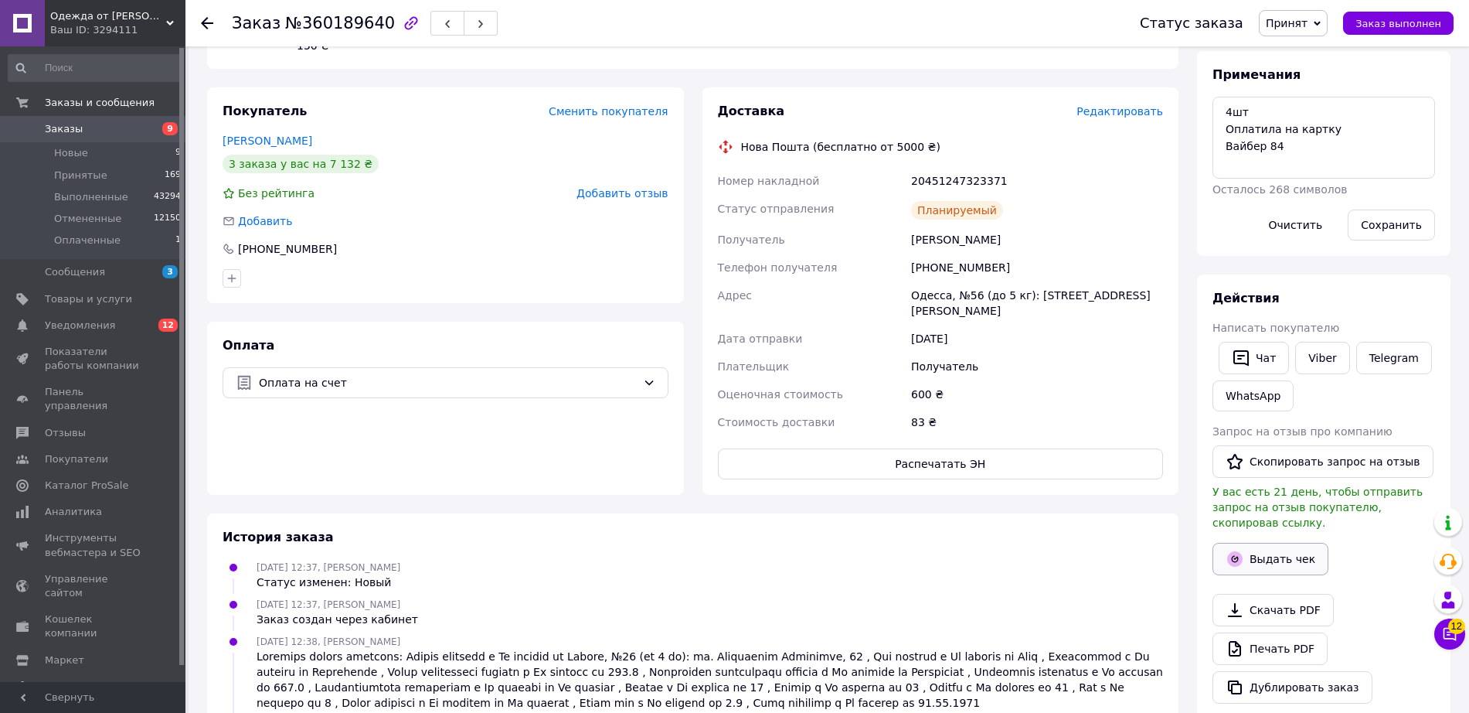
click at [1249, 544] on button "Выдать чек" at bounding box center [1271, 559] width 116 height 32
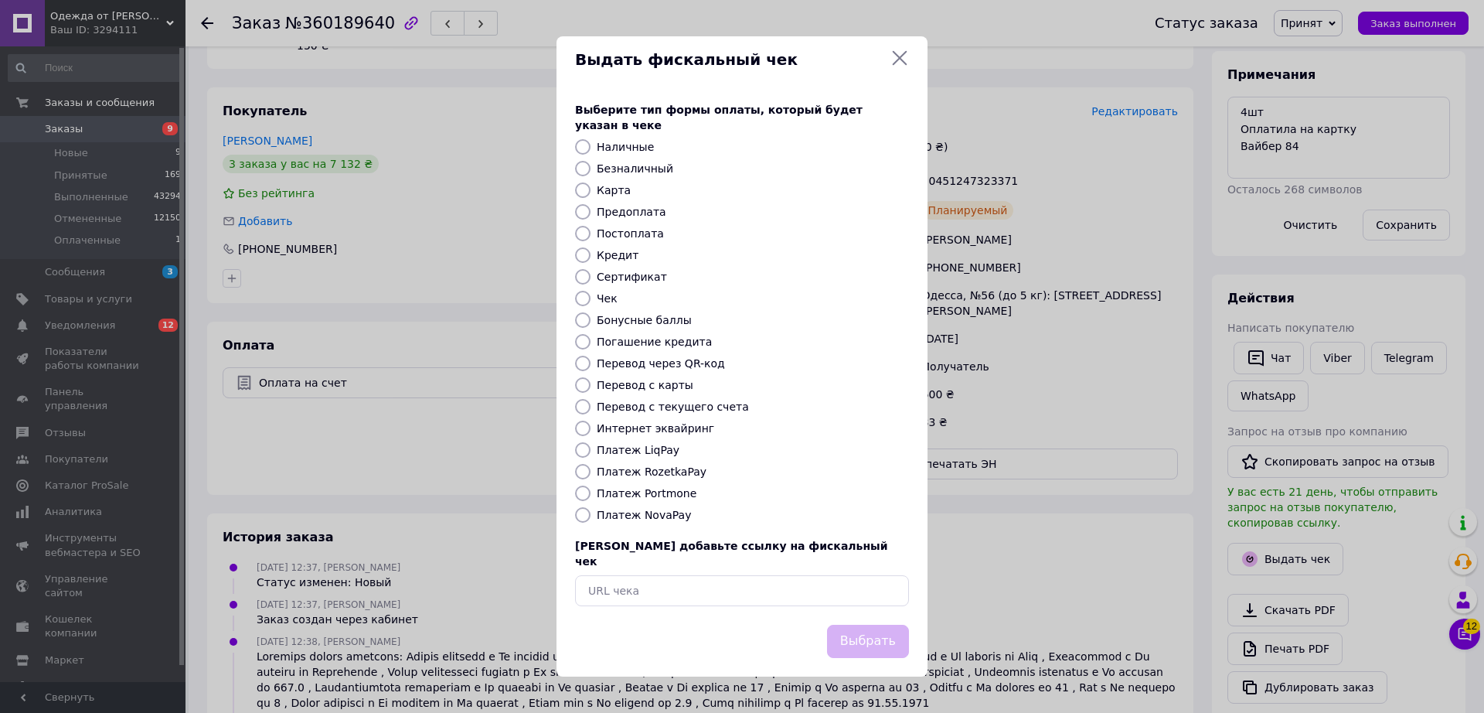
click at [648, 165] on label "Безналичный" at bounding box center [635, 168] width 77 height 12
click at [591, 165] on input "Безналичный" at bounding box center [582, 168] width 15 height 15
radio input "true"
click at [871, 625] on button "Выбрать" at bounding box center [868, 641] width 82 height 33
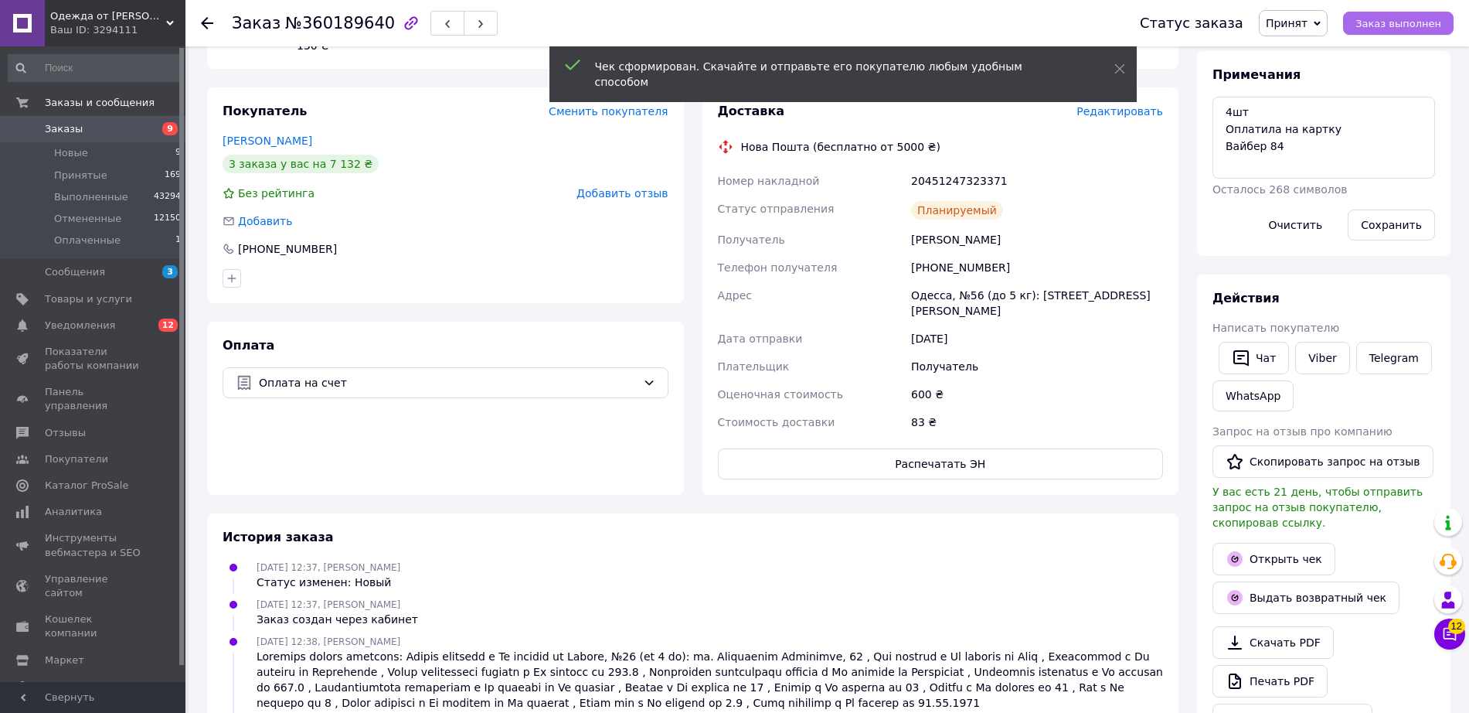
click at [1399, 22] on span "Заказ выполнен" at bounding box center [1399, 24] width 86 height 12
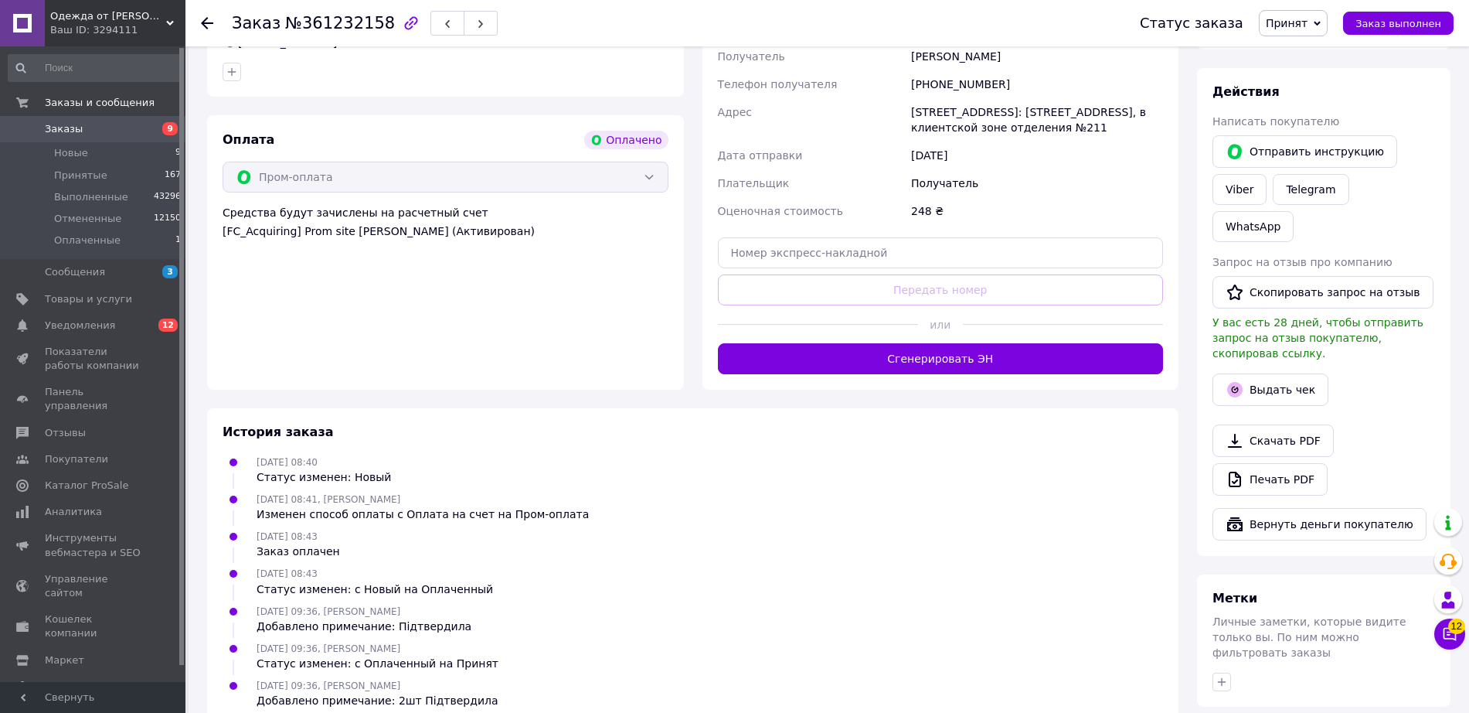
scroll to position [800, 0]
click at [1019, 322] on div at bounding box center [1063, 324] width 200 height 38
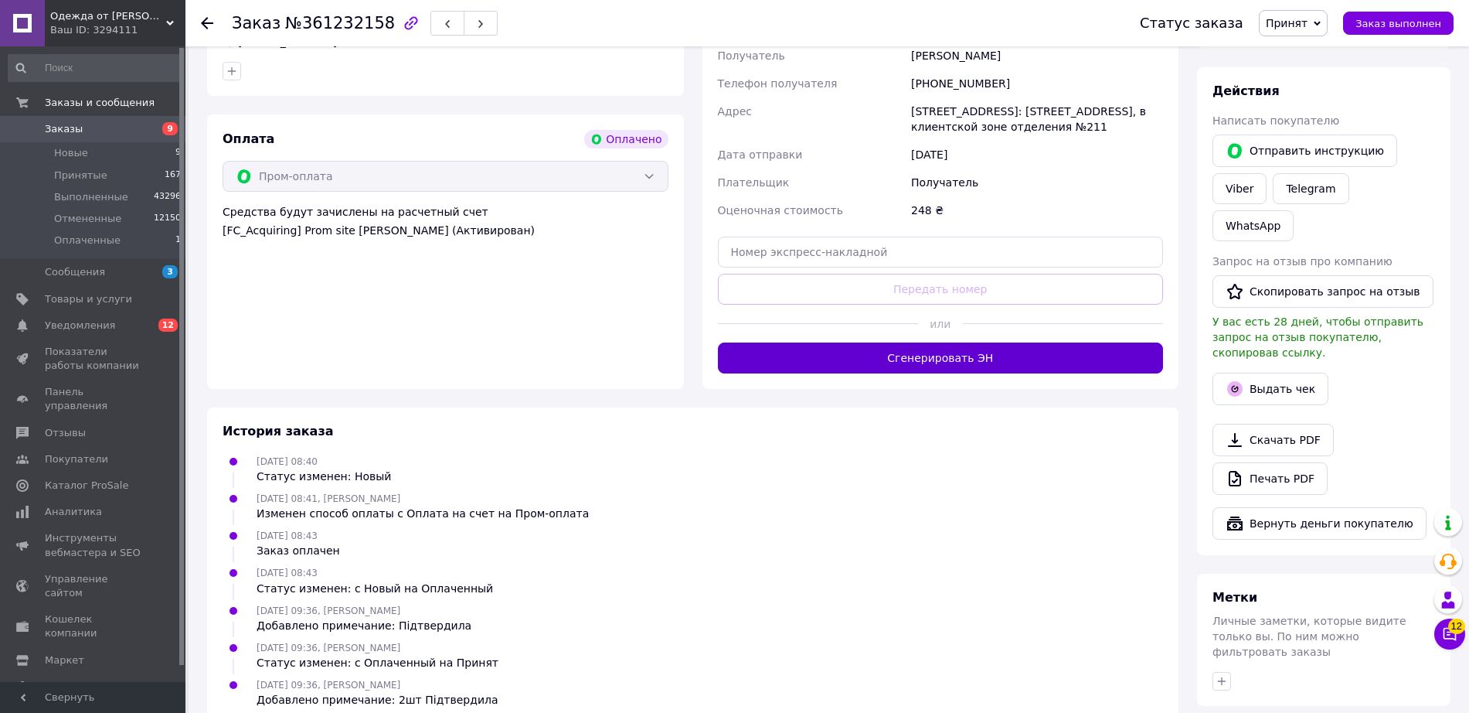
click at [1020, 343] on button "Сгенерировать ЭН" at bounding box center [941, 357] width 446 height 31
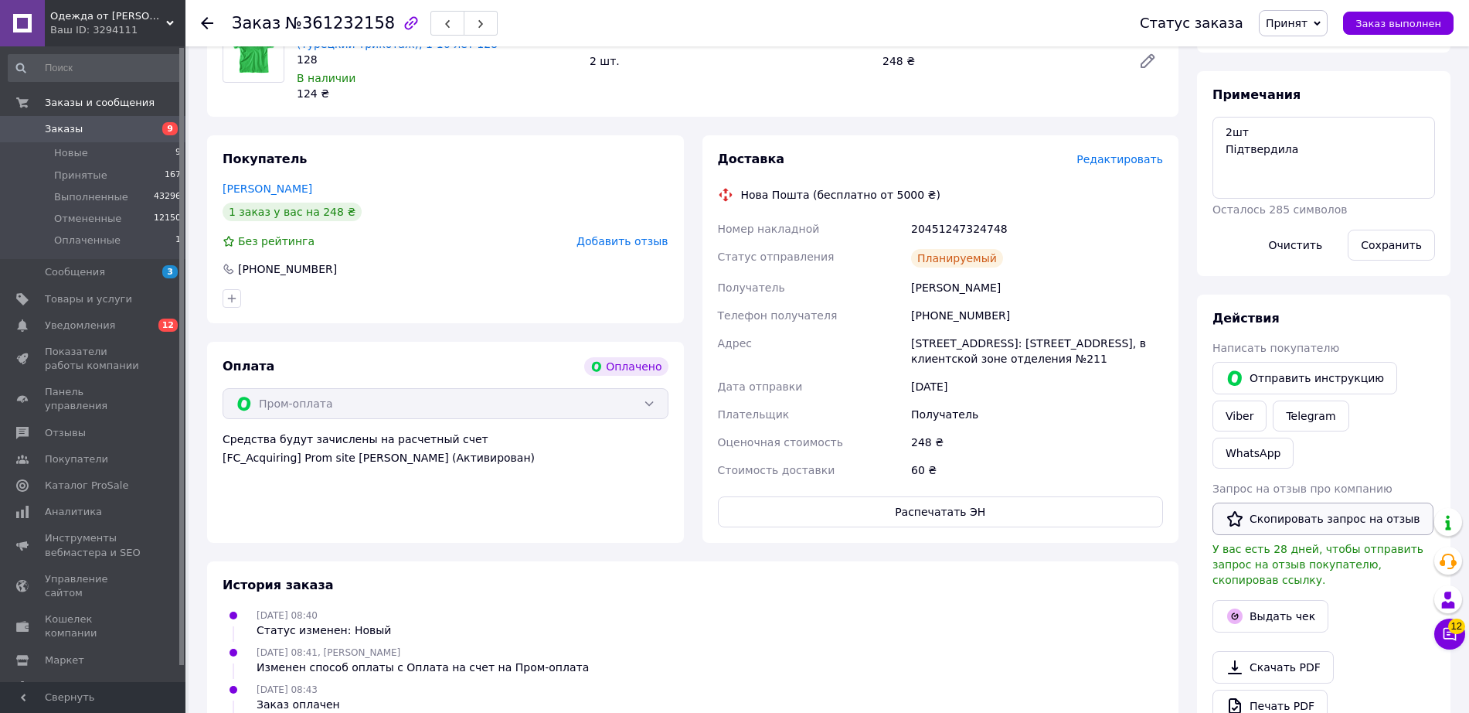
scroll to position [575, 0]
click at [1240, 604] on icon "button" at bounding box center [1235, 613] width 19 height 19
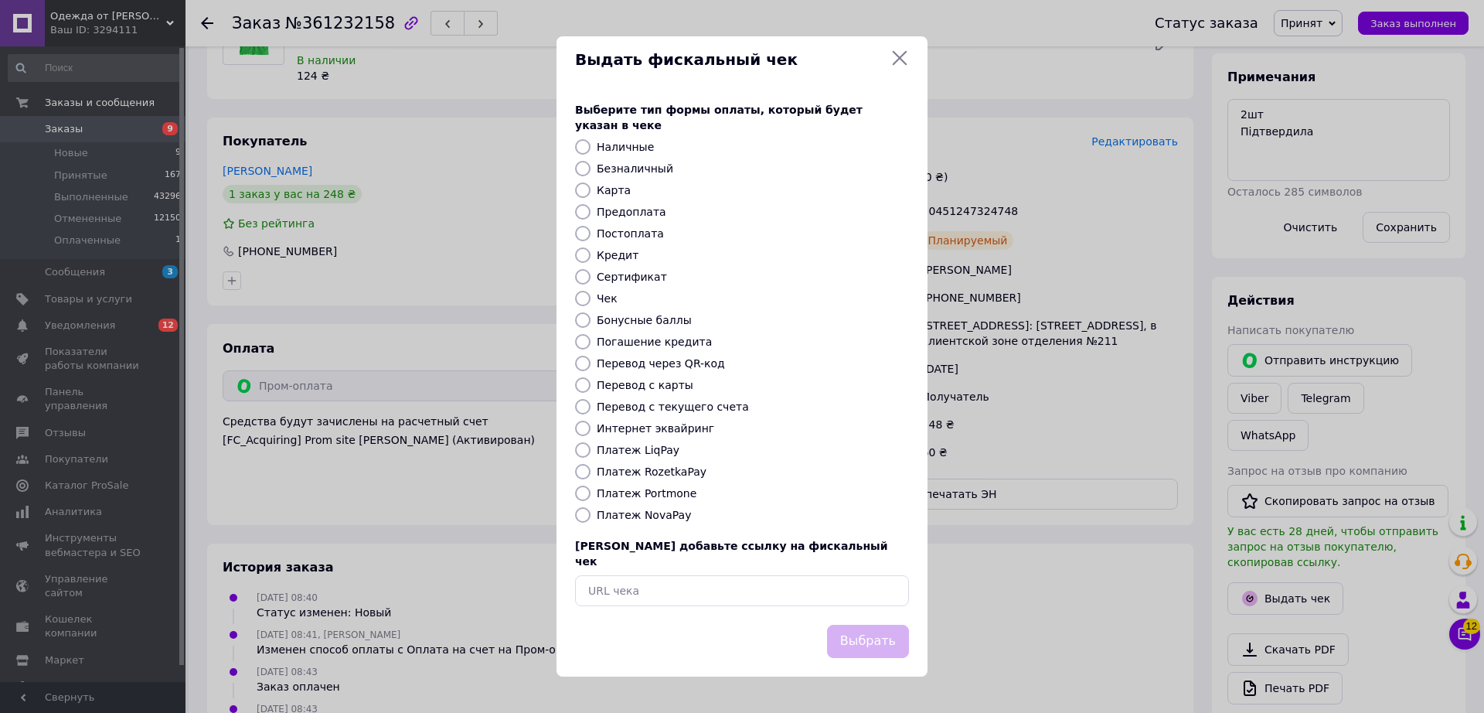
click at [652, 471] on label "Платеж RozetkaPay" at bounding box center [652, 471] width 110 height 12
click at [591, 471] on input "Платеж RozetkaPay" at bounding box center [582, 471] width 15 height 15
radio input "true"
click at [877, 625] on button "Выбрать" at bounding box center [868, 641] width 82 height 33
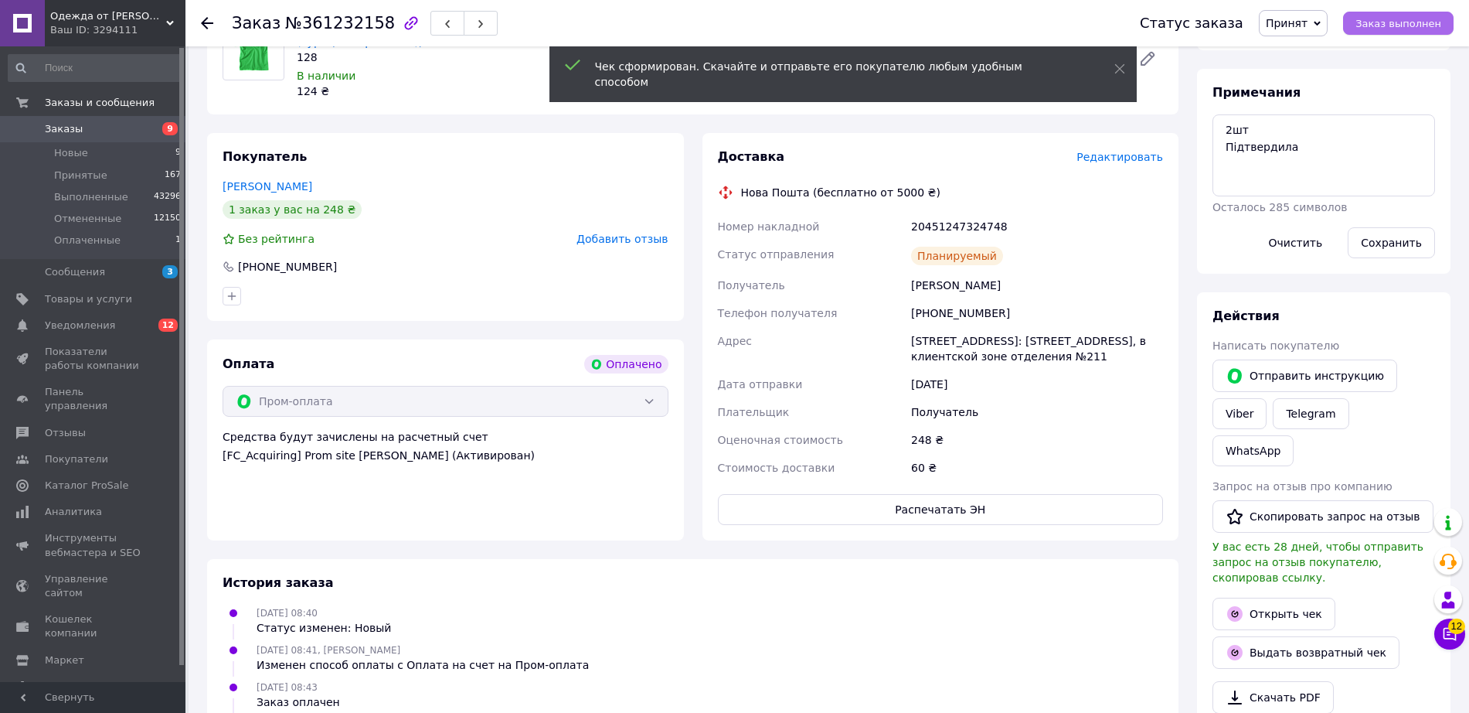
click at [1399, 28] on span "Заказ выполнен" at bounding box center [1399, 24] width 86 height 12
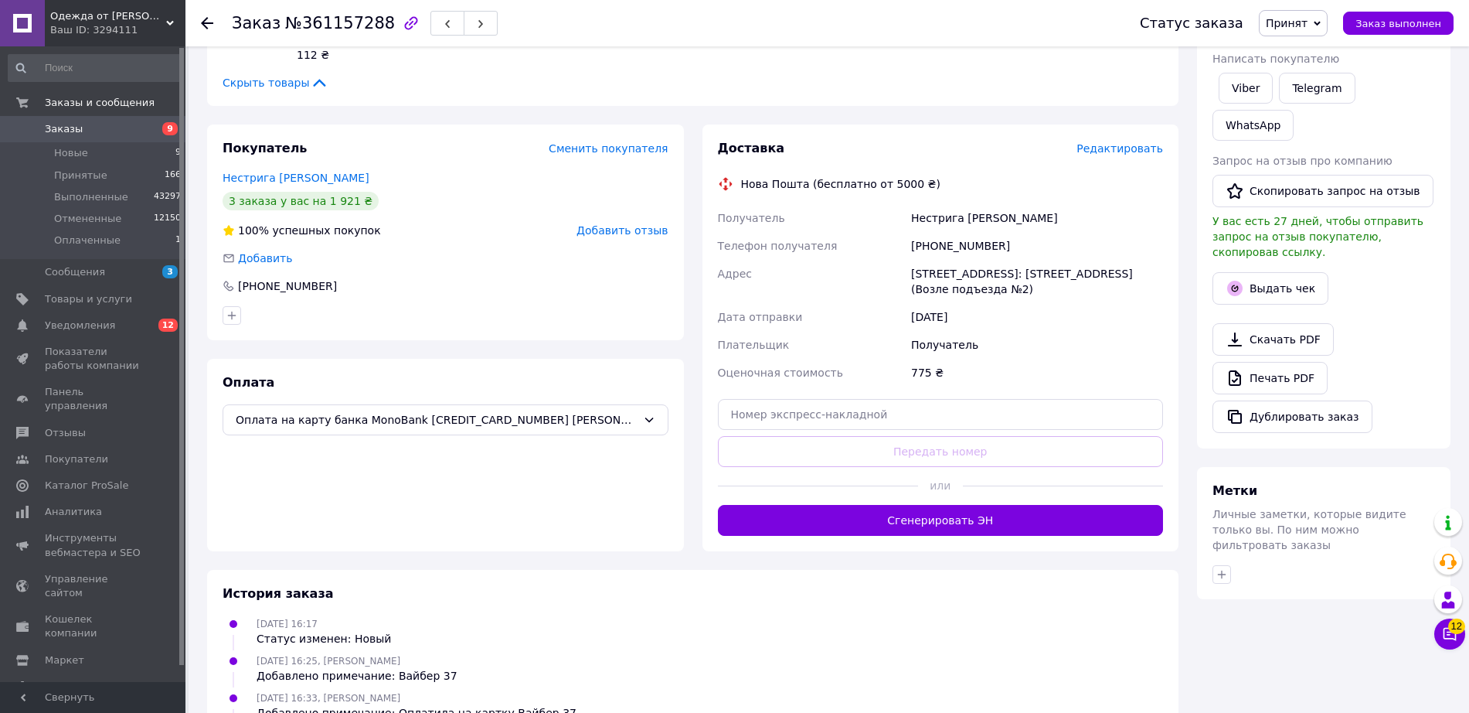
scroll to position [485, 0]
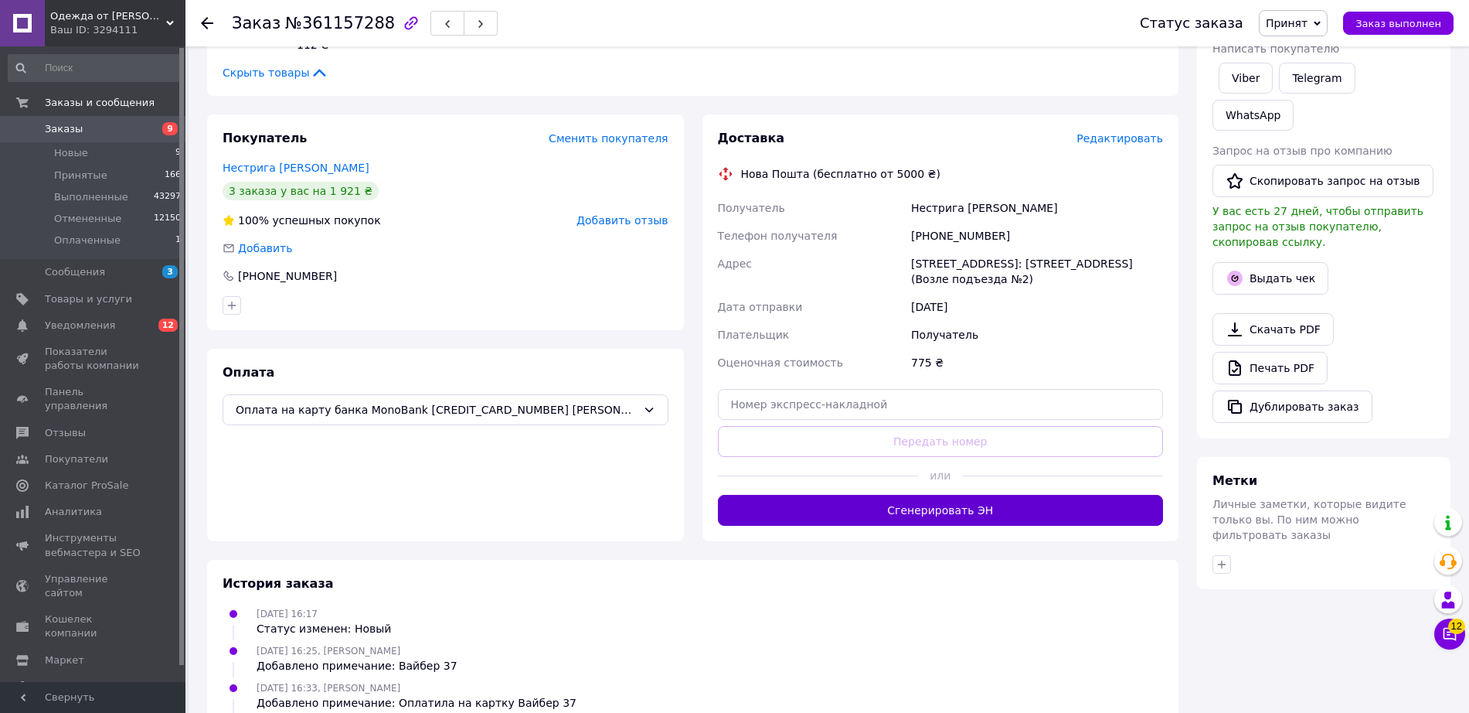
click at [829, 509] on button "Сгенерировать ЭН" at bounding box center [941, 510] width 446 height 31
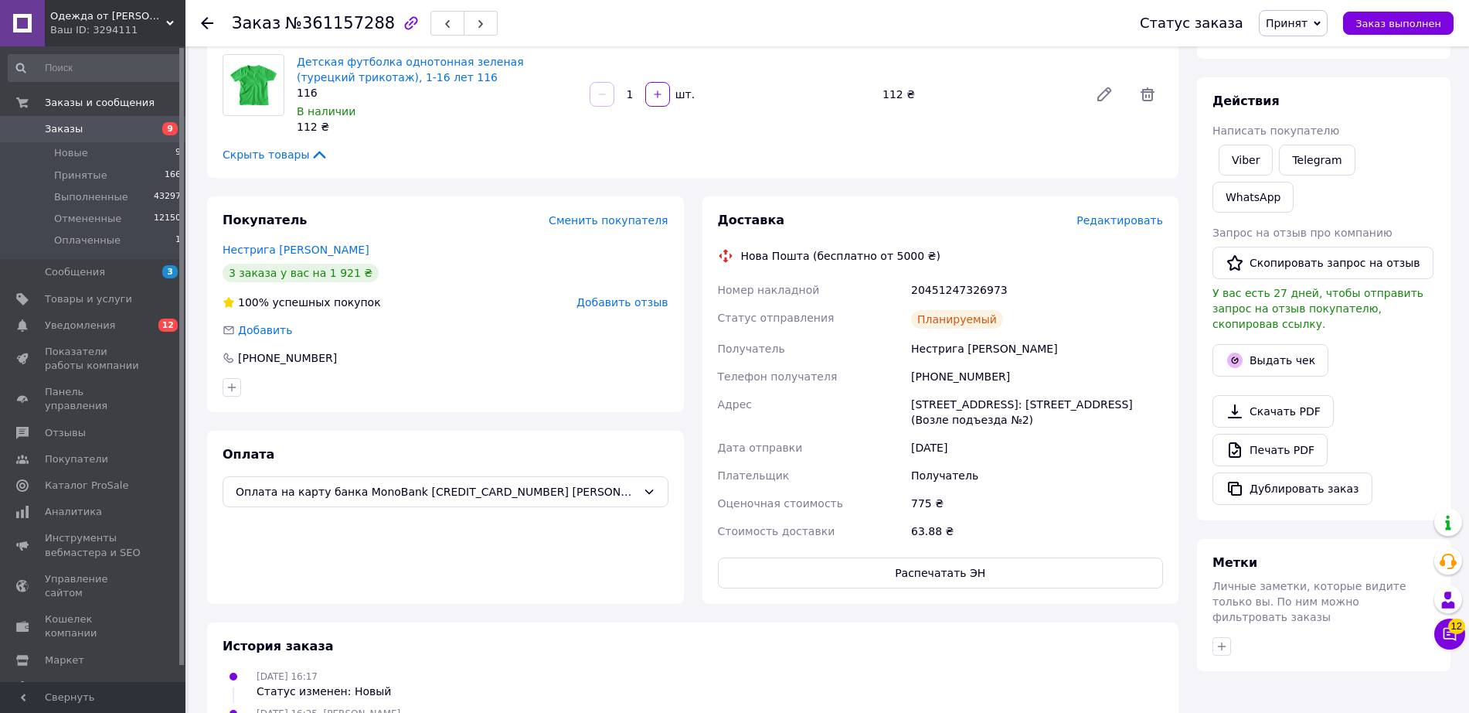
scroll to position [401, 0]
click at [1209, 291] on div "Действия Написать покупателю Viber Telegram WhatsApp Запрос на отзыв про компан…" at bounding box center [1324, 300] width 254 height 443
click at [1239, 354] on icon "button" at bounding box center [1234, 361] width 15 height 15
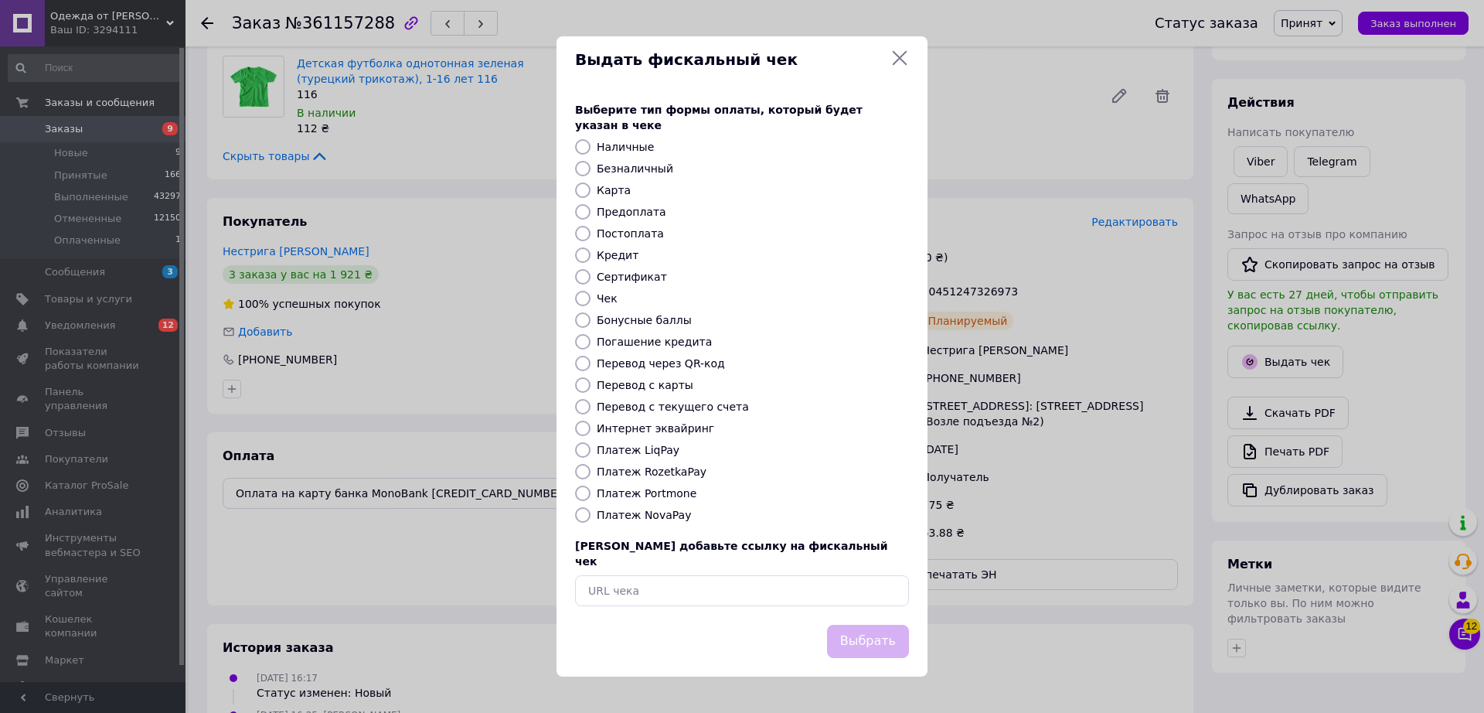
click at [652, 165] on label "Безналичный" at bounding box center [635, 168] width 77 height 12
click at [591, 165] on input "Безналичный" at bounding box center [582, 168] width 15 height 15
radio input "true"
click at [871, 628] on button "Выбрать" at bounding box center [868, 641] width 82 height 33
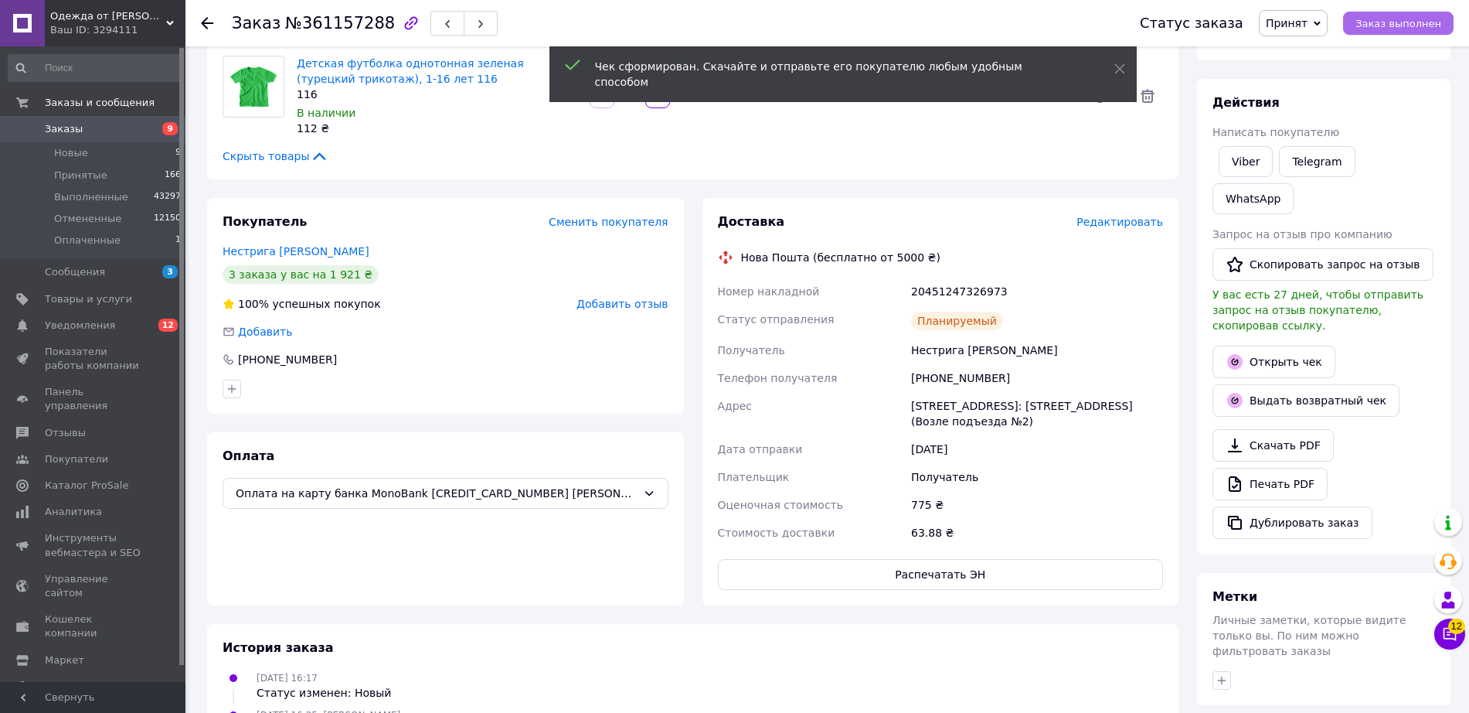
click at [1414, 21] on span "Заказ выполнен" at bounding box center [1399, 24] width 86 height 12
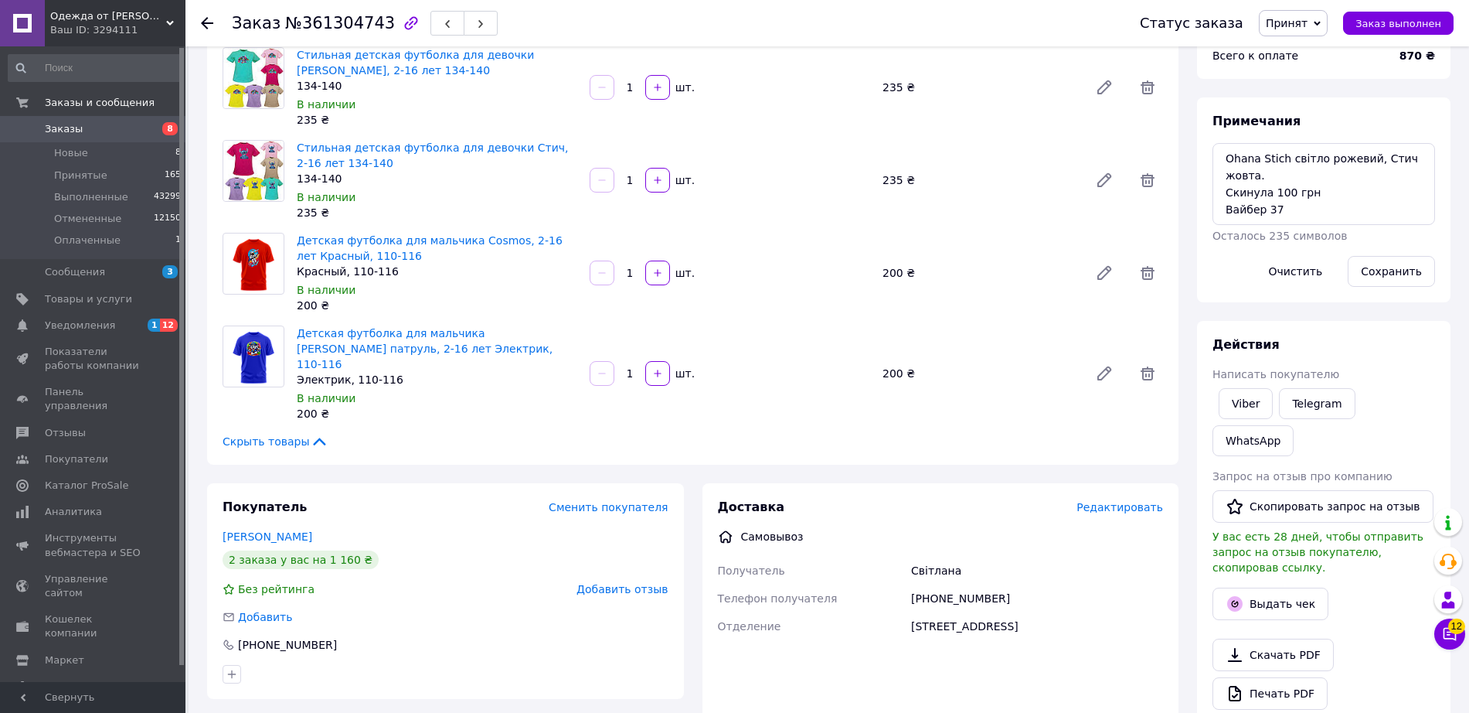
scroll to position [168, 0]
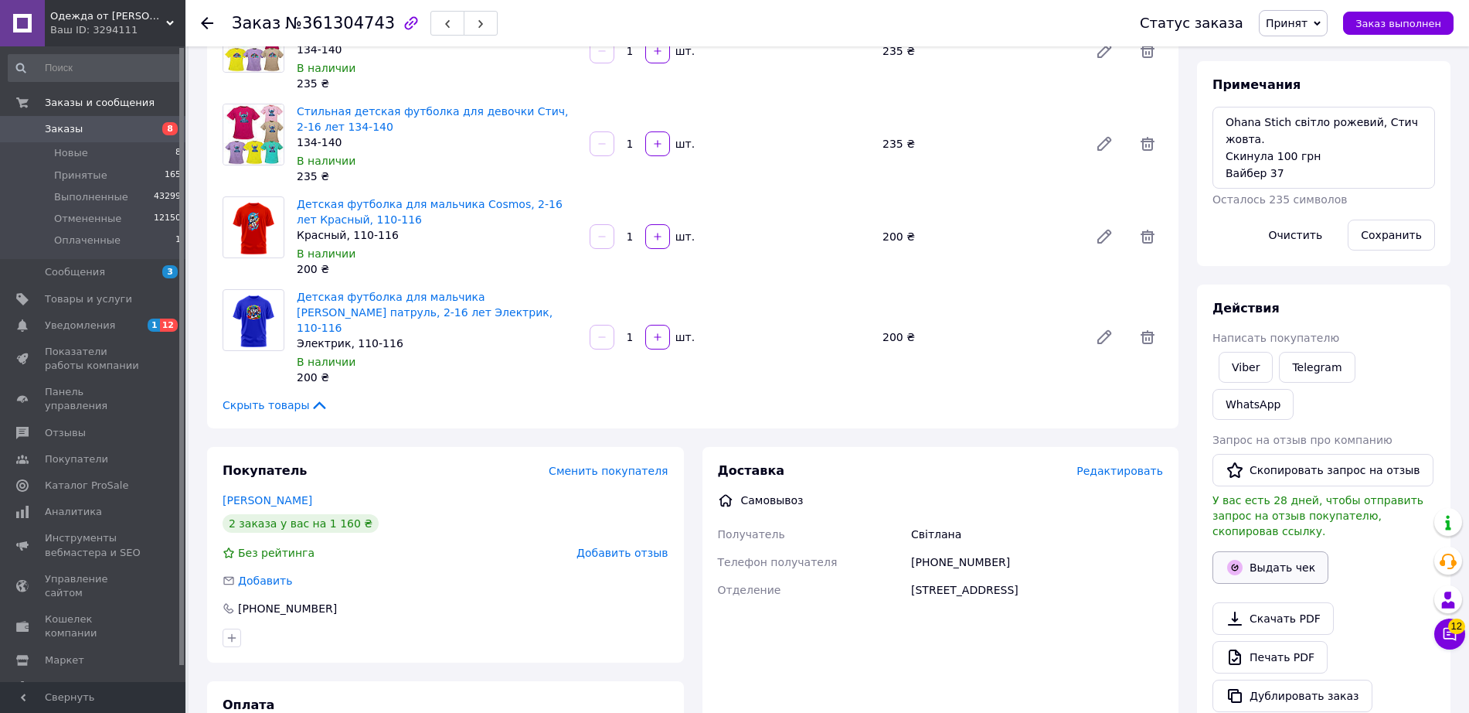
click at [1284, 551] on button "Выдать чек" at bounding box center [1271, 567] width 116 height 32
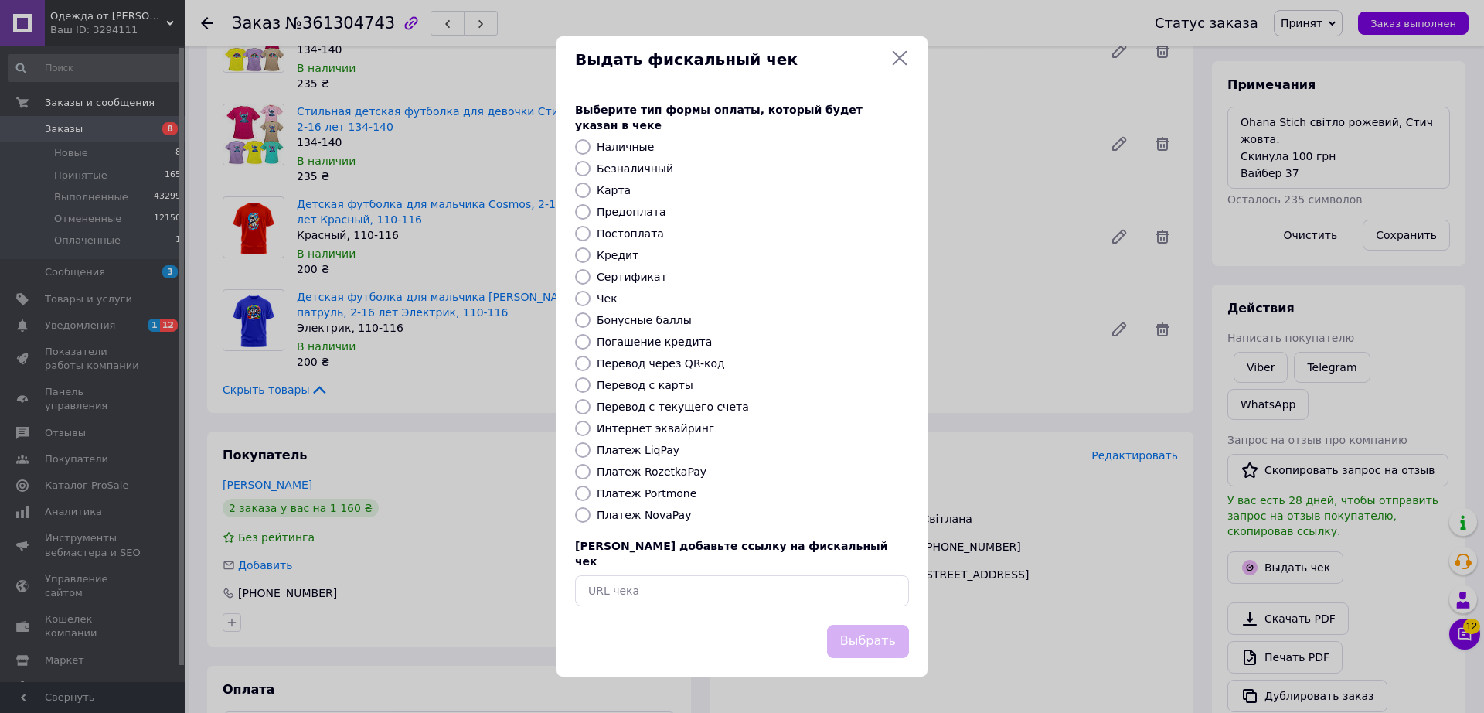
click at [608, 167] on label "Безналичный" at bounding box center [635, 168] width 77 height 12
click at [591, 167] on input "Безналичный" at bounding box center [582, 168] width 15 height 15
radio input "true"
click at [876, 625] on button "Выбрать" at bounding box center [868, 641] width 82 height 33
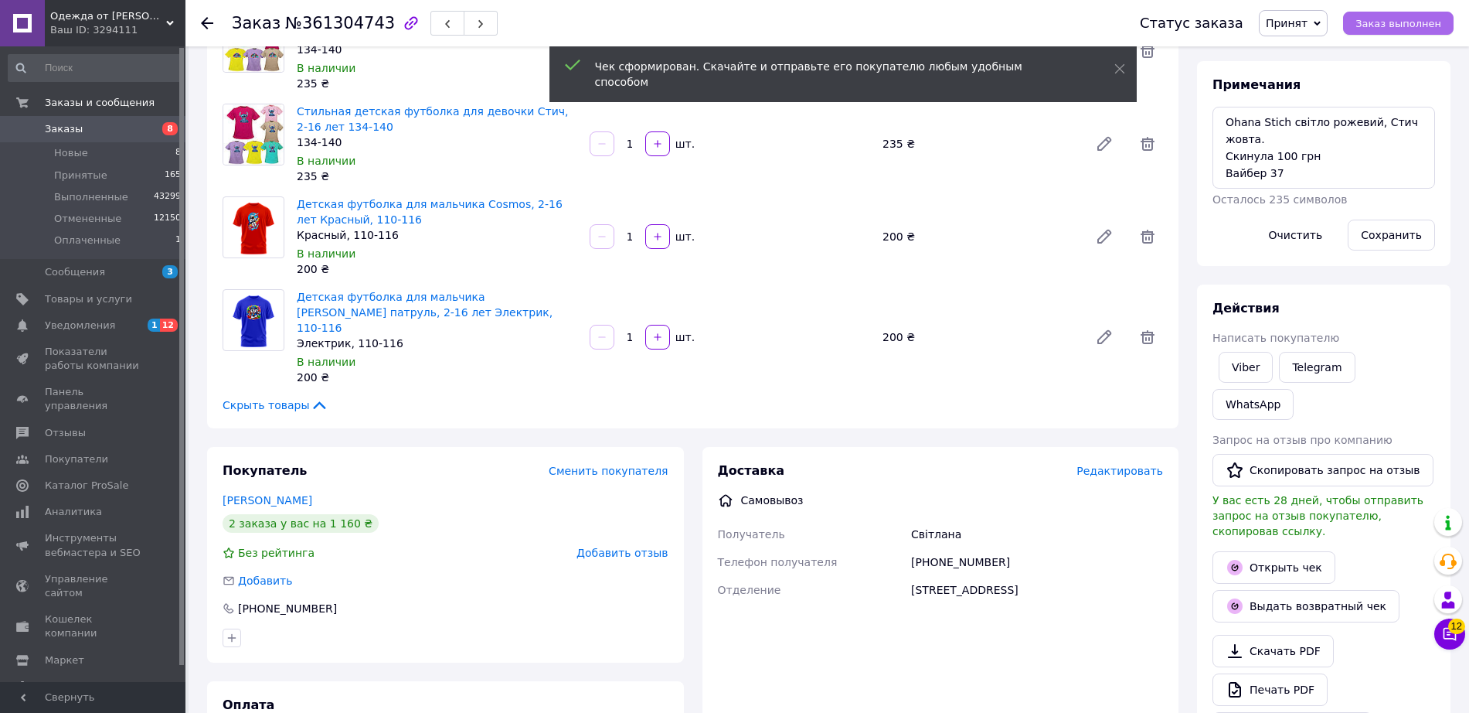
click at [1375, 19] on span "Заказ выполнен" at bounding box center [1399, 24] width 86 height 12
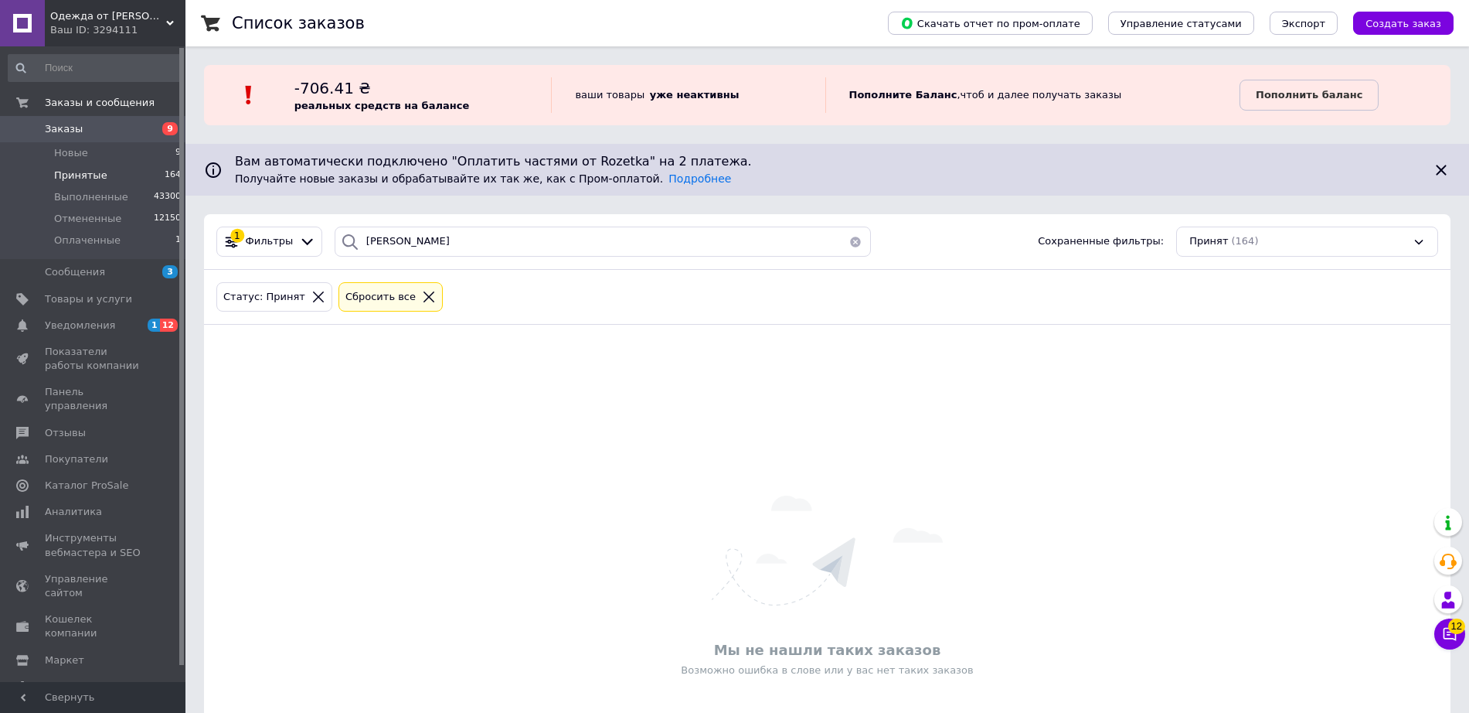
click at [125, 178] on li "Принятые 164" at bounding box center [95, 176] width 190 height 22
click at [844, 237] on button "button" at bounding box center [855, 241] width 31 height 30
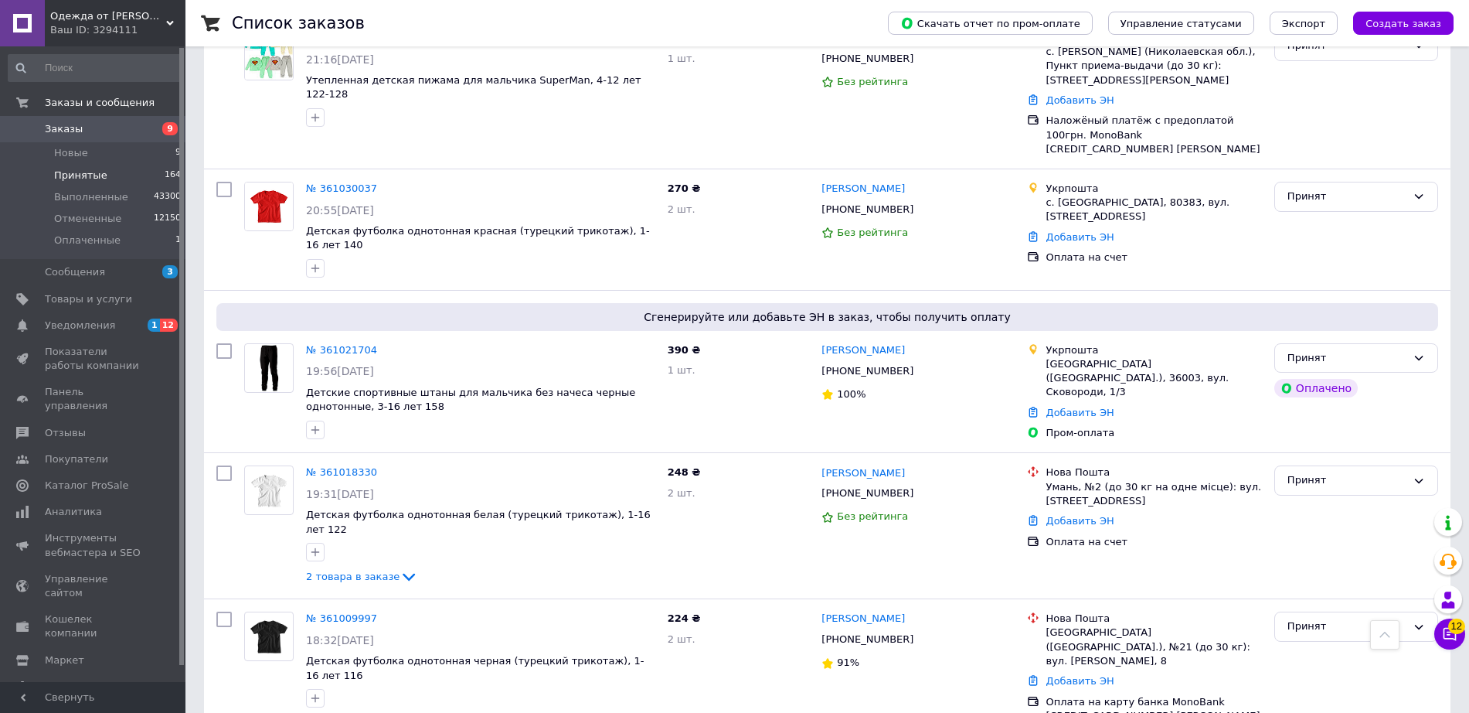
scroll to position [13832, 0]
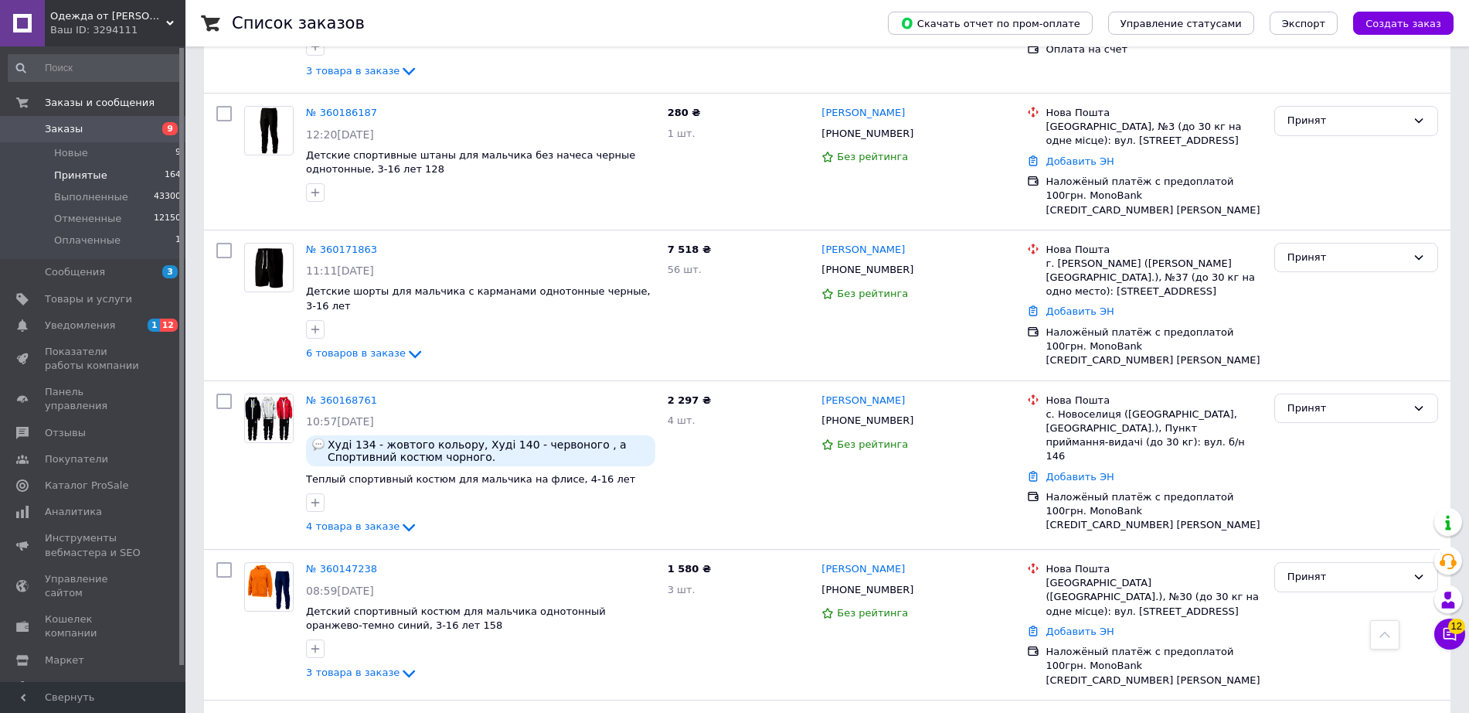
scroll to position [8929, 0]
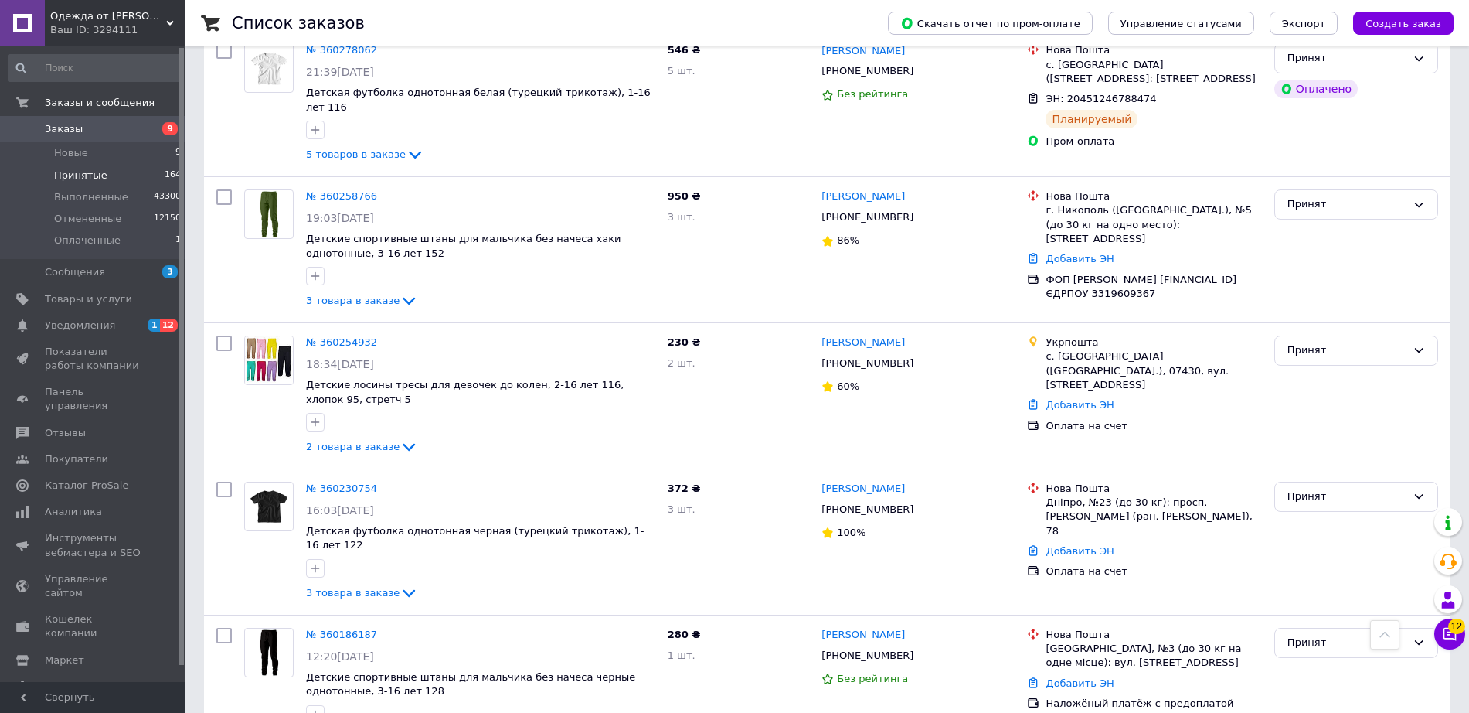
scroll to position [8211, 0]
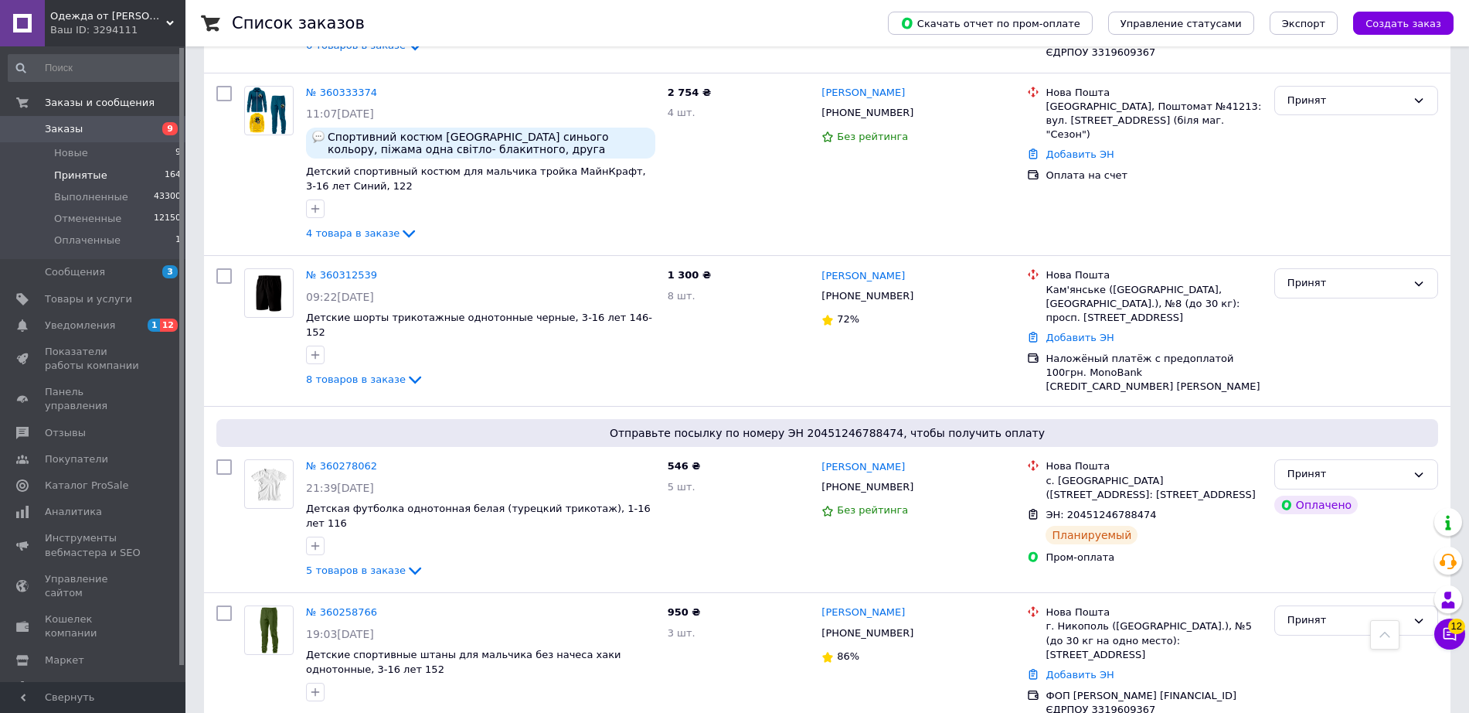
scroll to position [7908, 0]
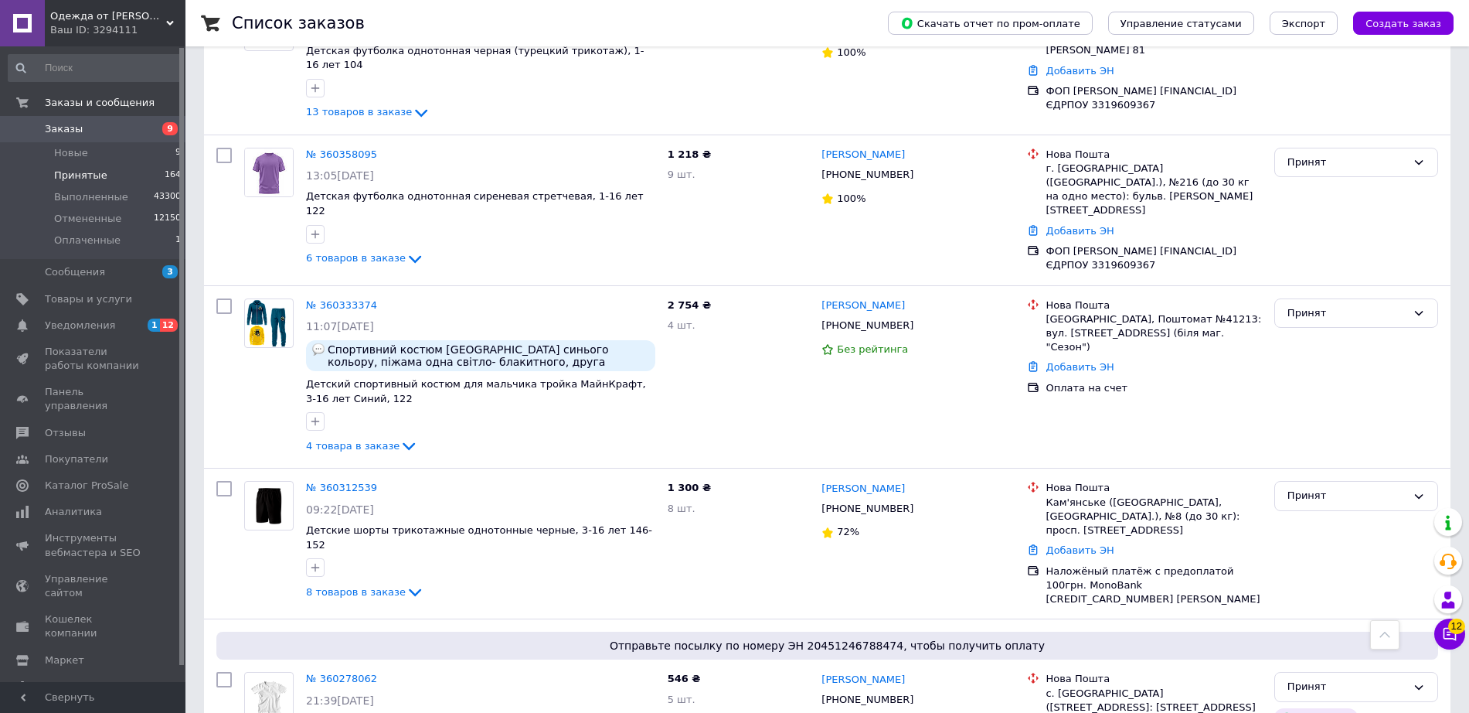
scroll to position [7712, 0]
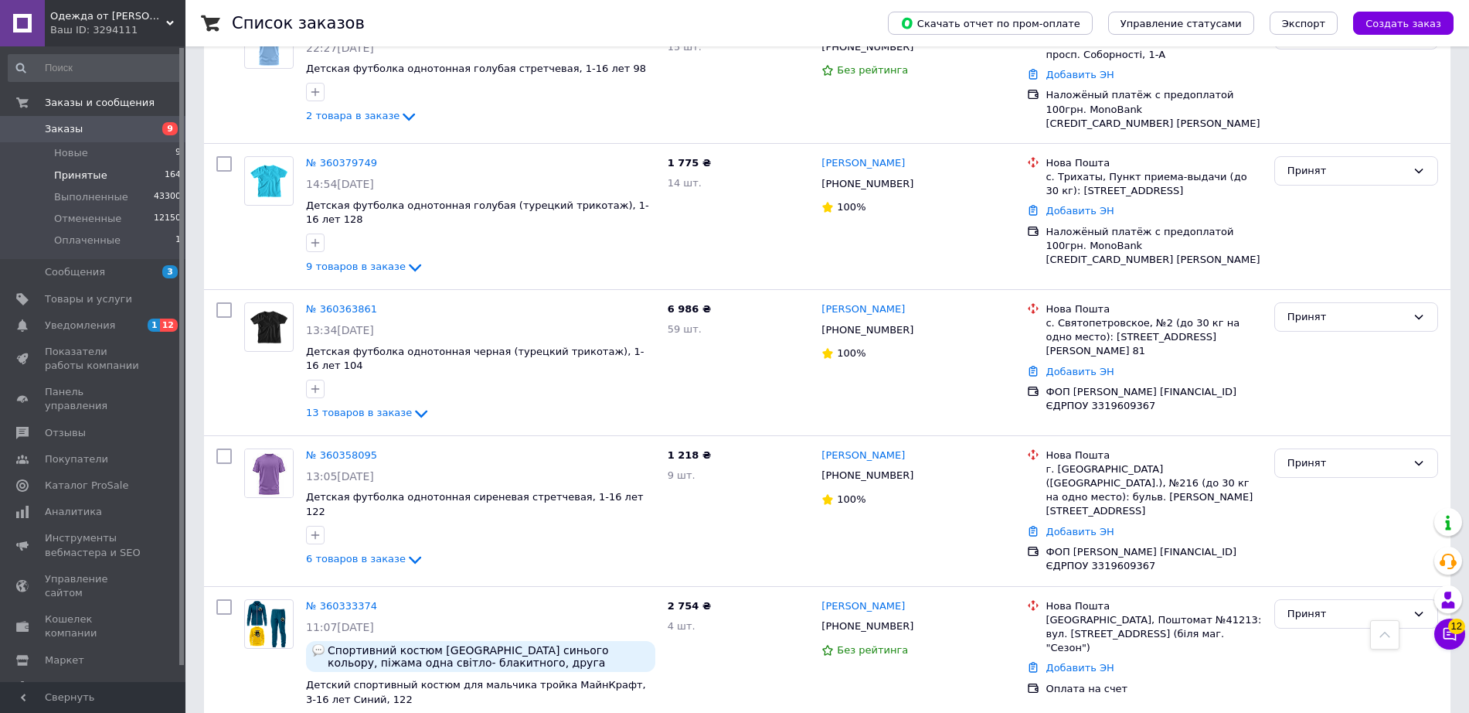
scroll to position [7361, 0]
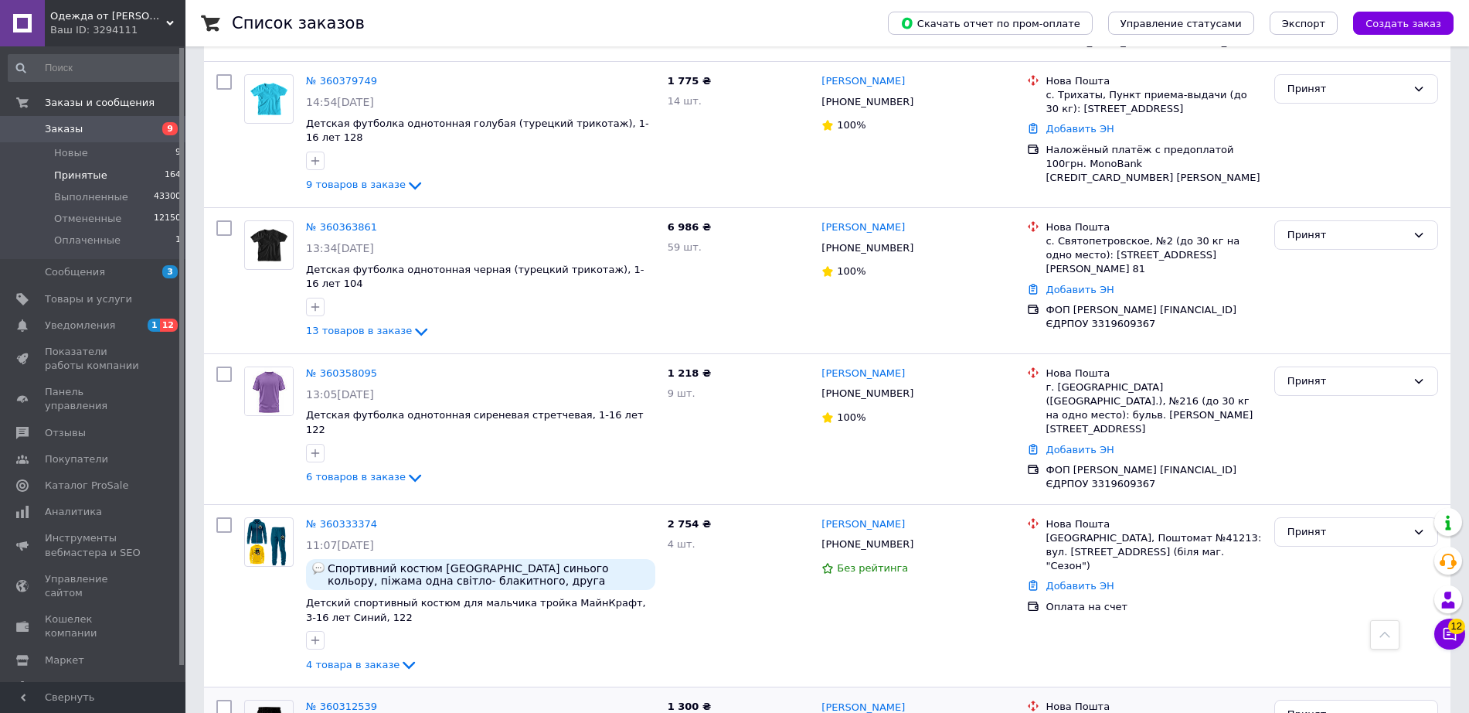
scroll to position [7438, 0]
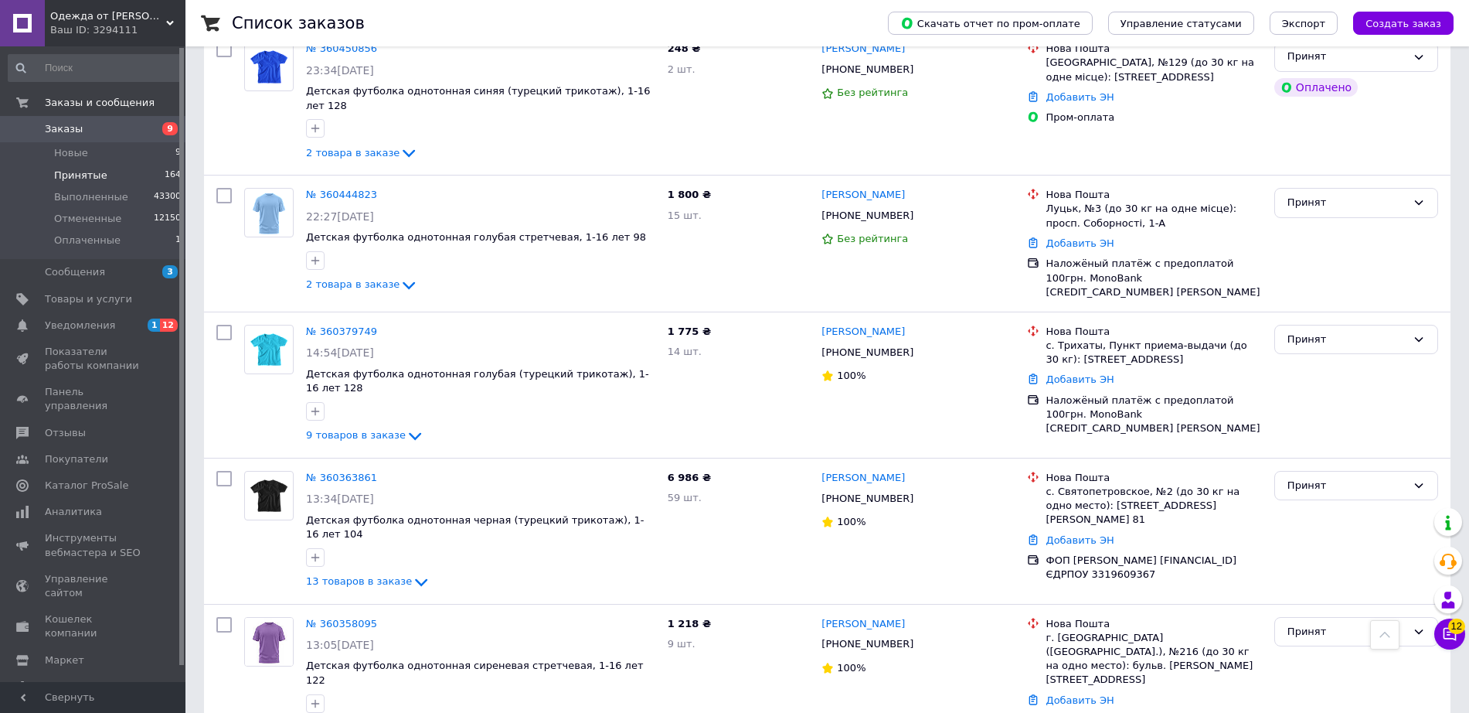
scroll to position [7206, 0]
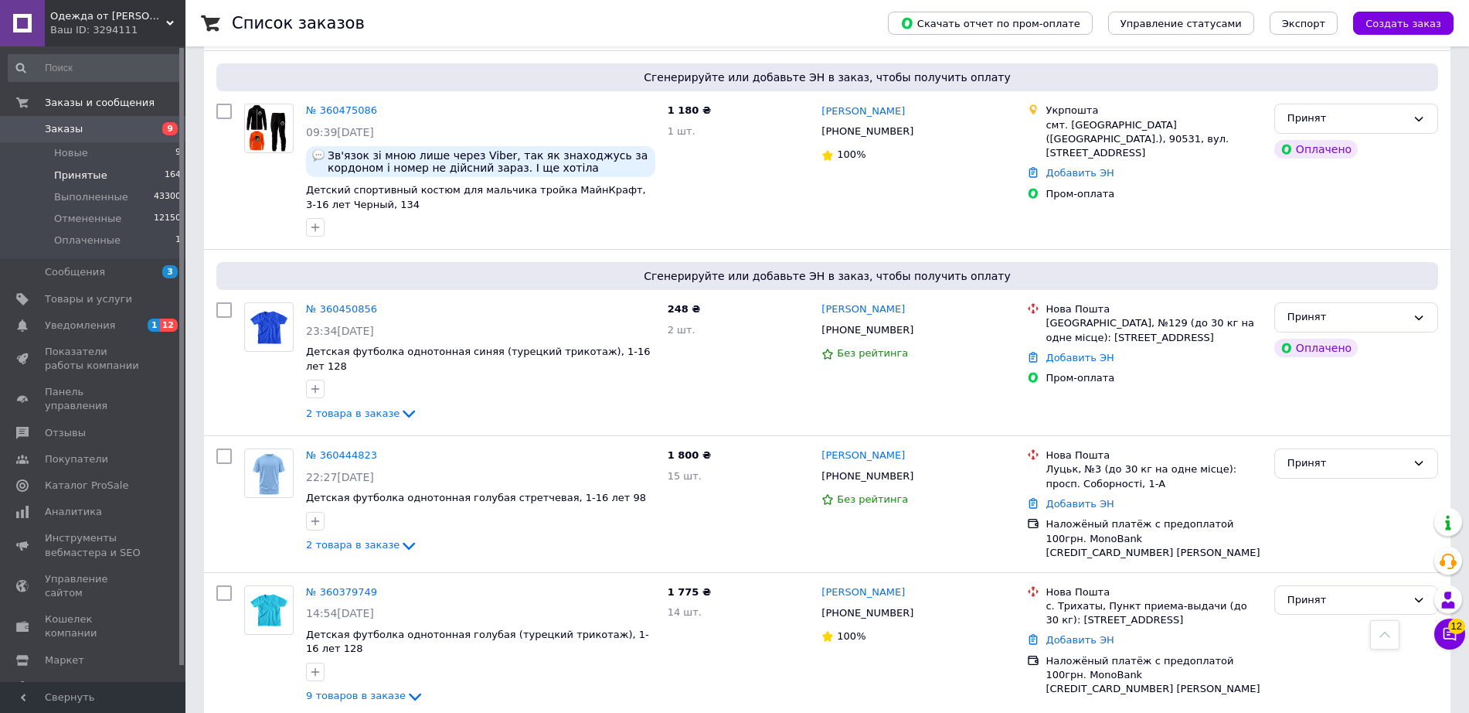
scroll to position [7000, 0]
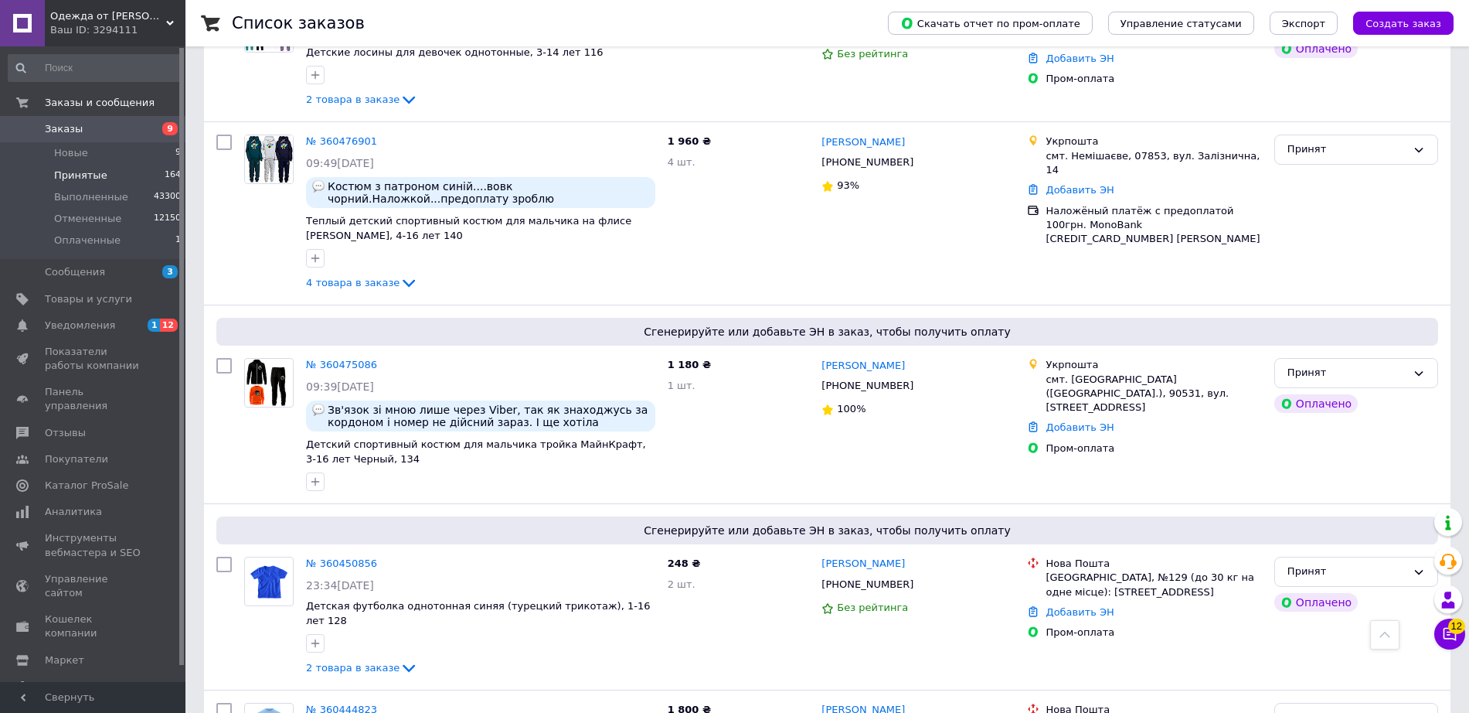
scroll to position [6739, 0]
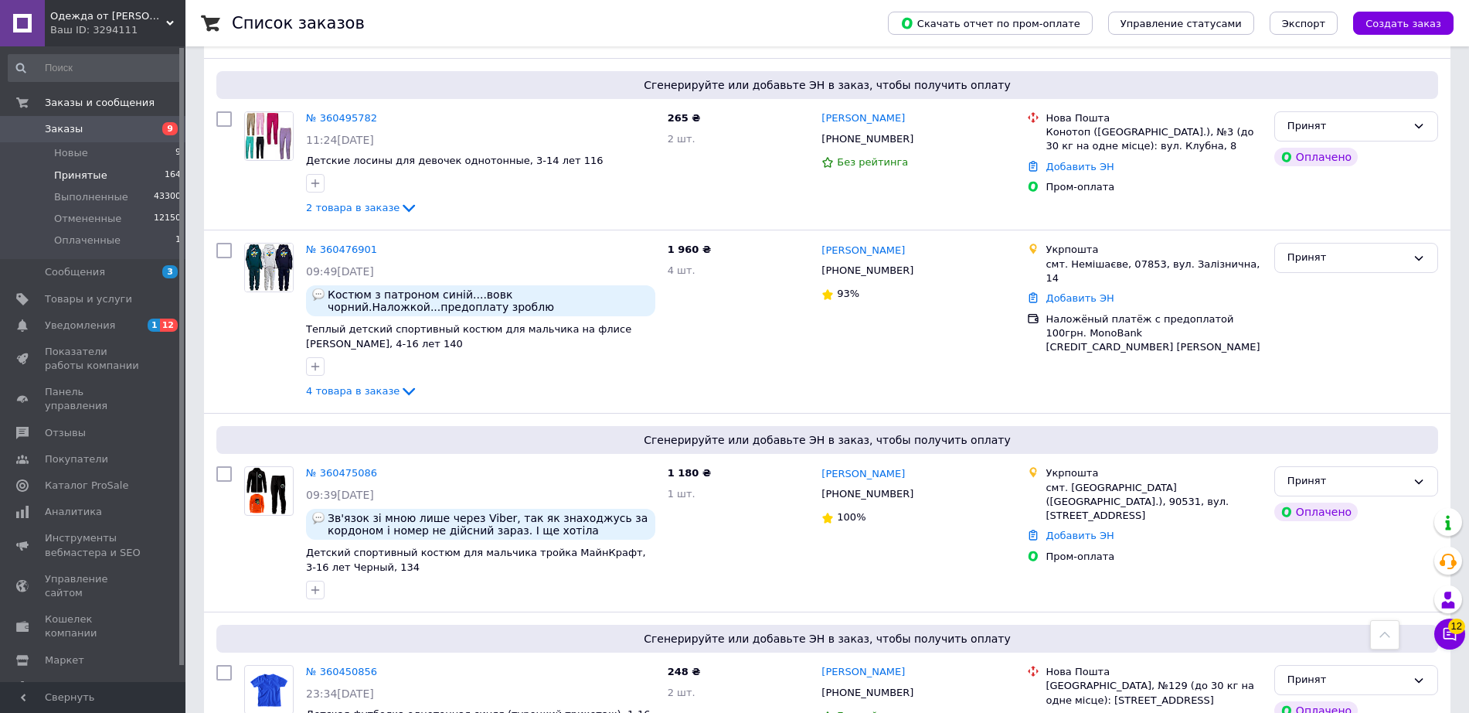
scroll to position [6630, 0]
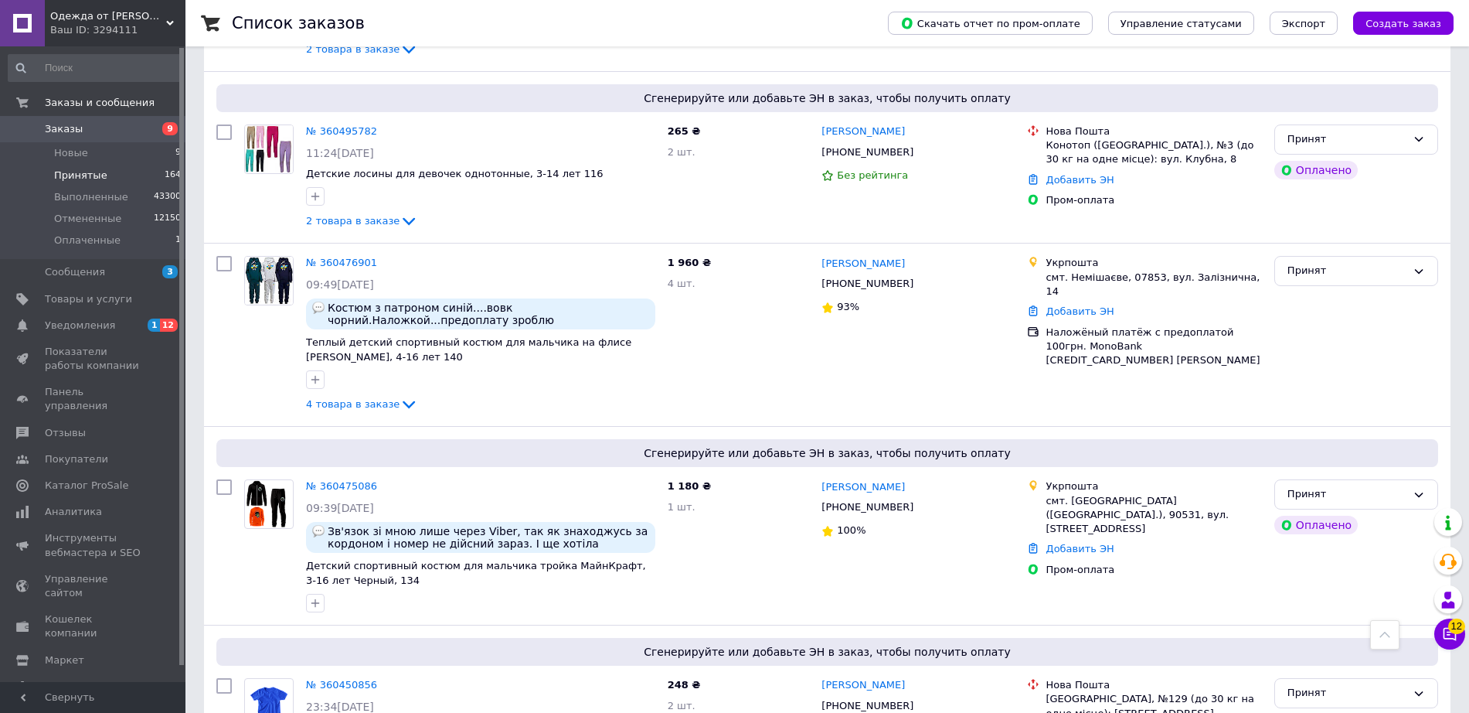
click at [349, 679] on link "№ 360450856" at bounding box center [341, 685] width 71 height 12
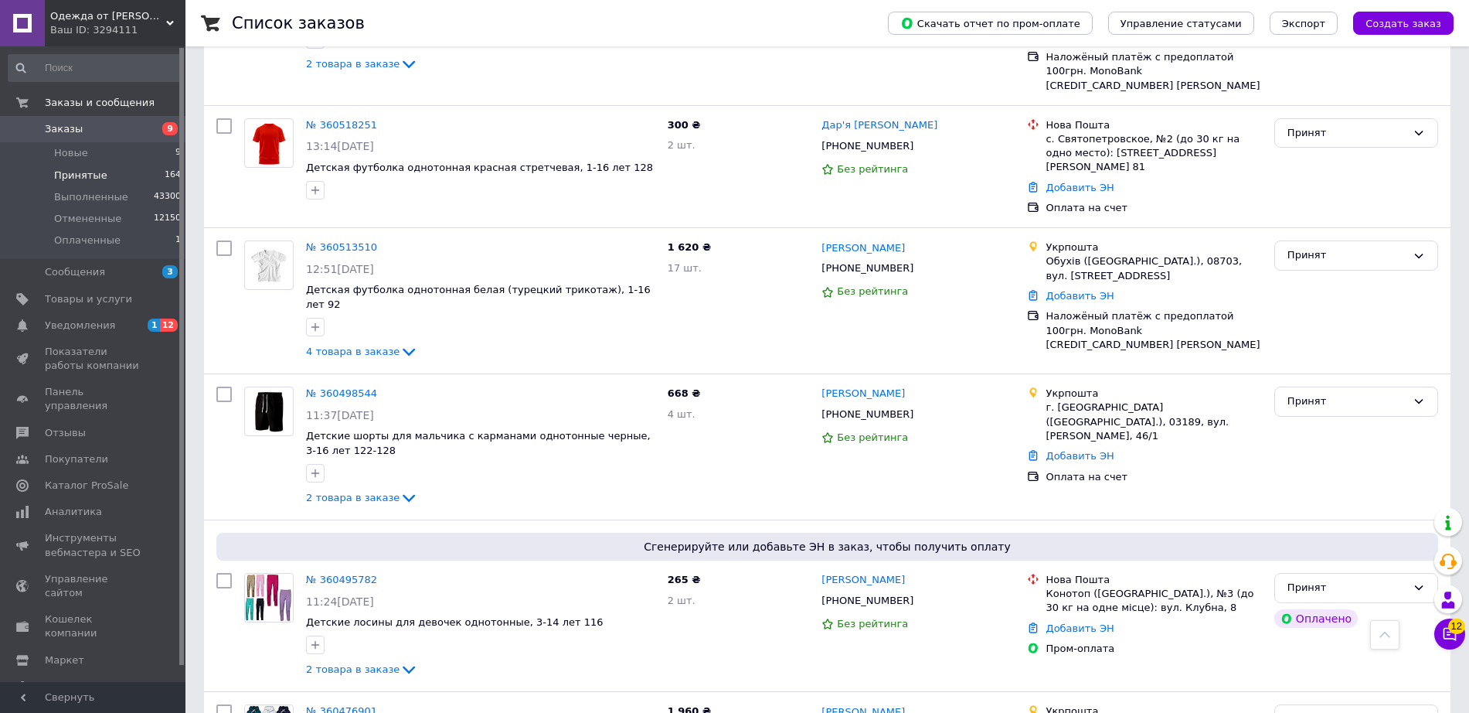
scroll to position [6166, 0]
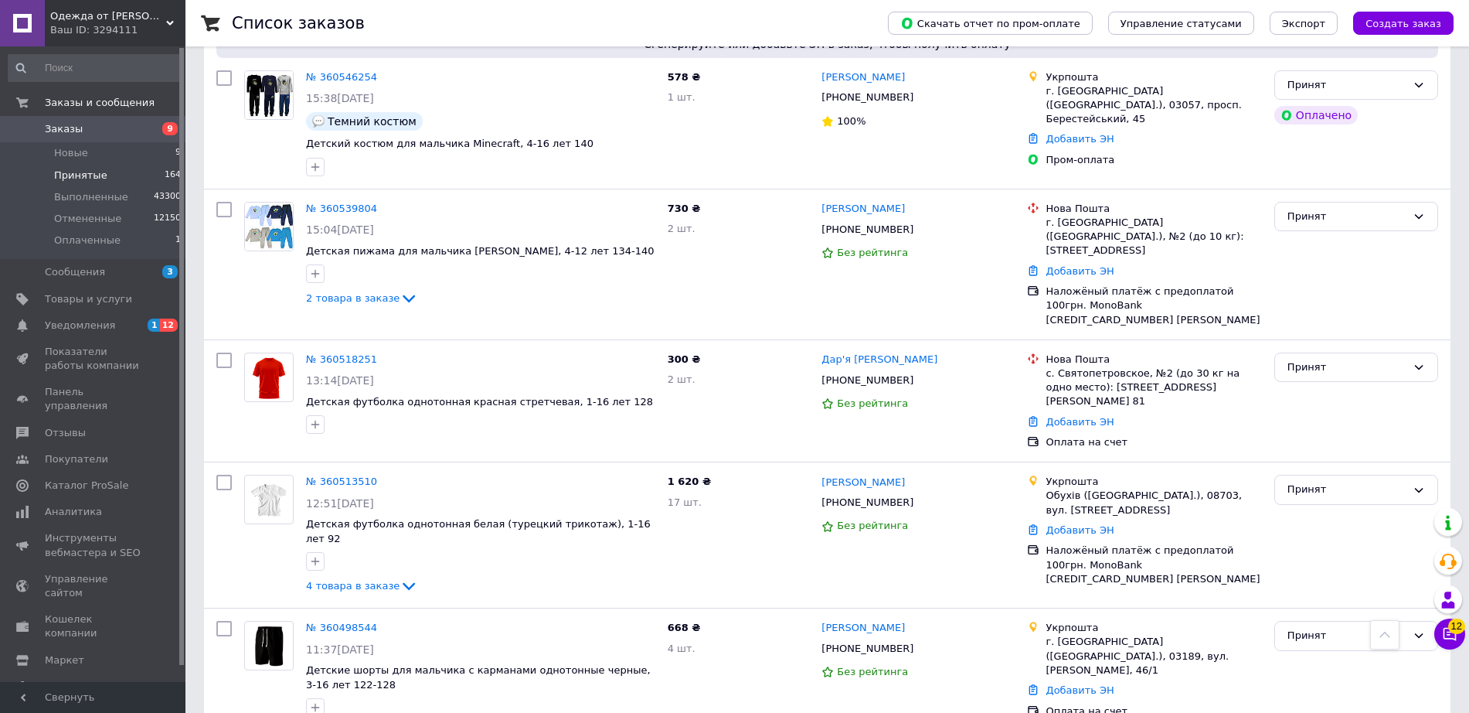
scroll to position [5892, 0]
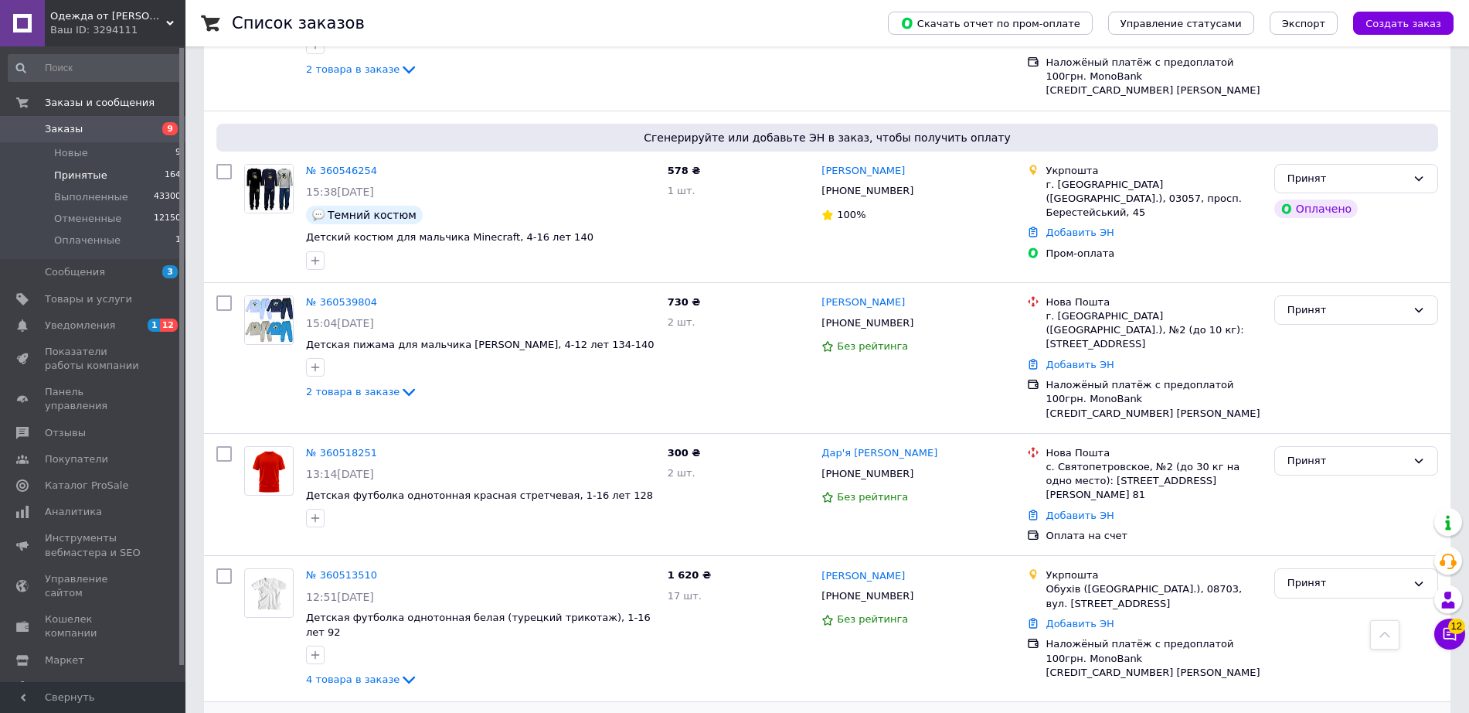
scroll to position [5721, 0]
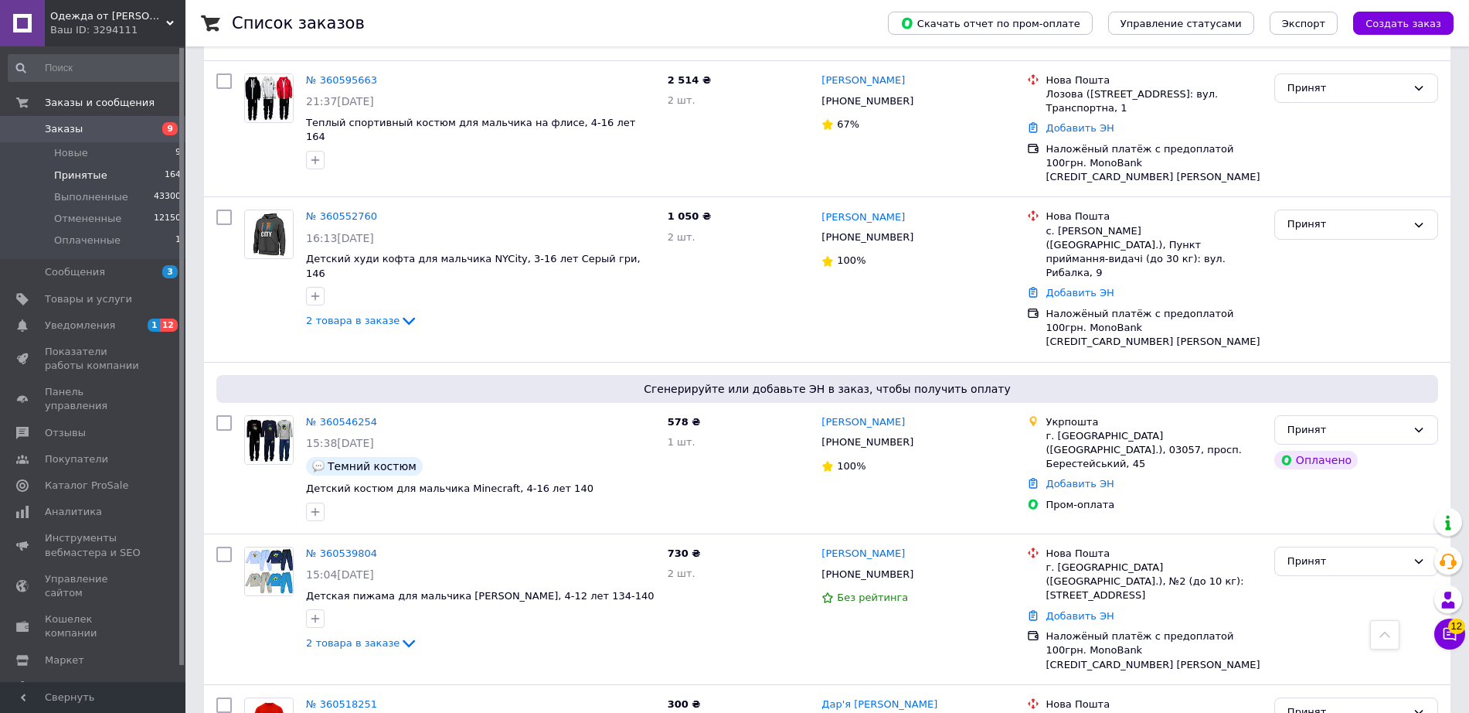
scroll to position [5577, 0]
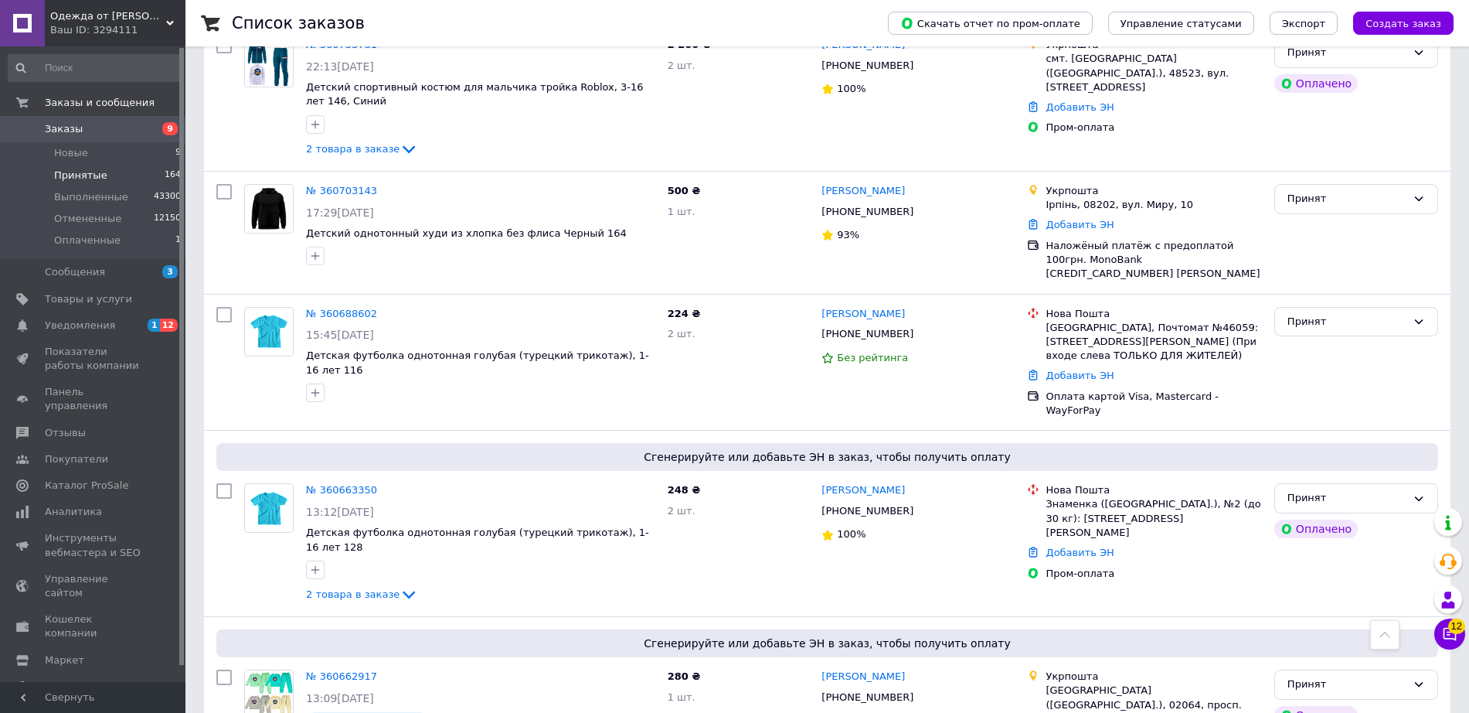
scroll to position [4688, 0]
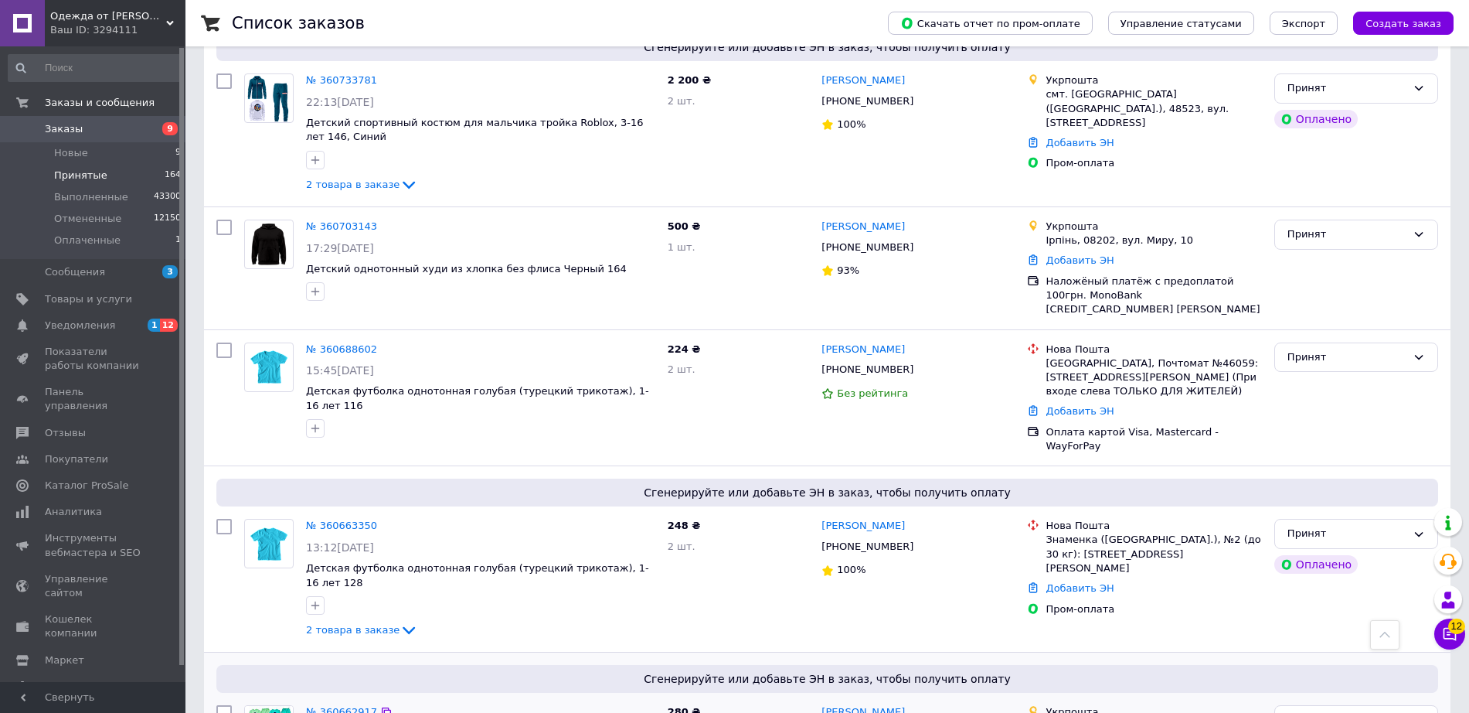
click at [346, 706] on link "№ 360662917" at bounding box center [341, 712] width 71 height 12
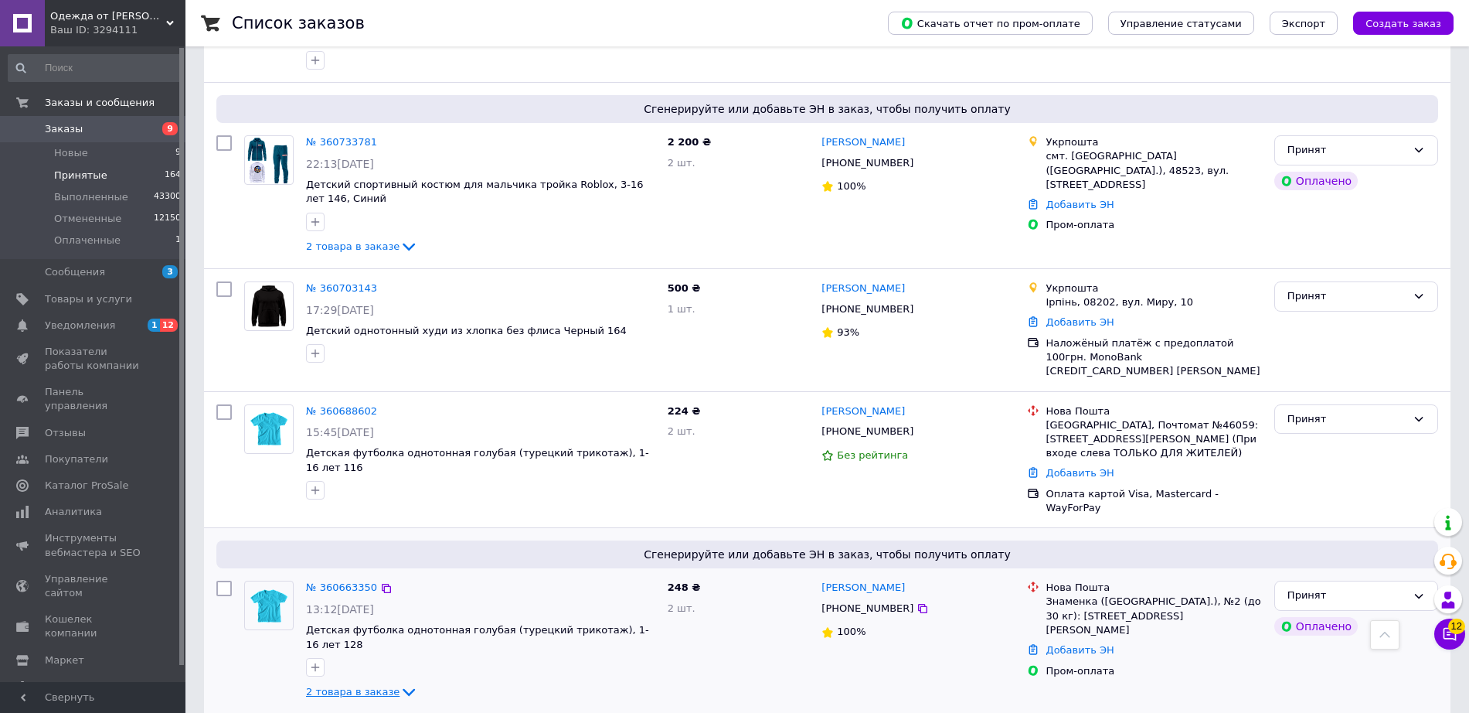
scroll to position [4620, 0]
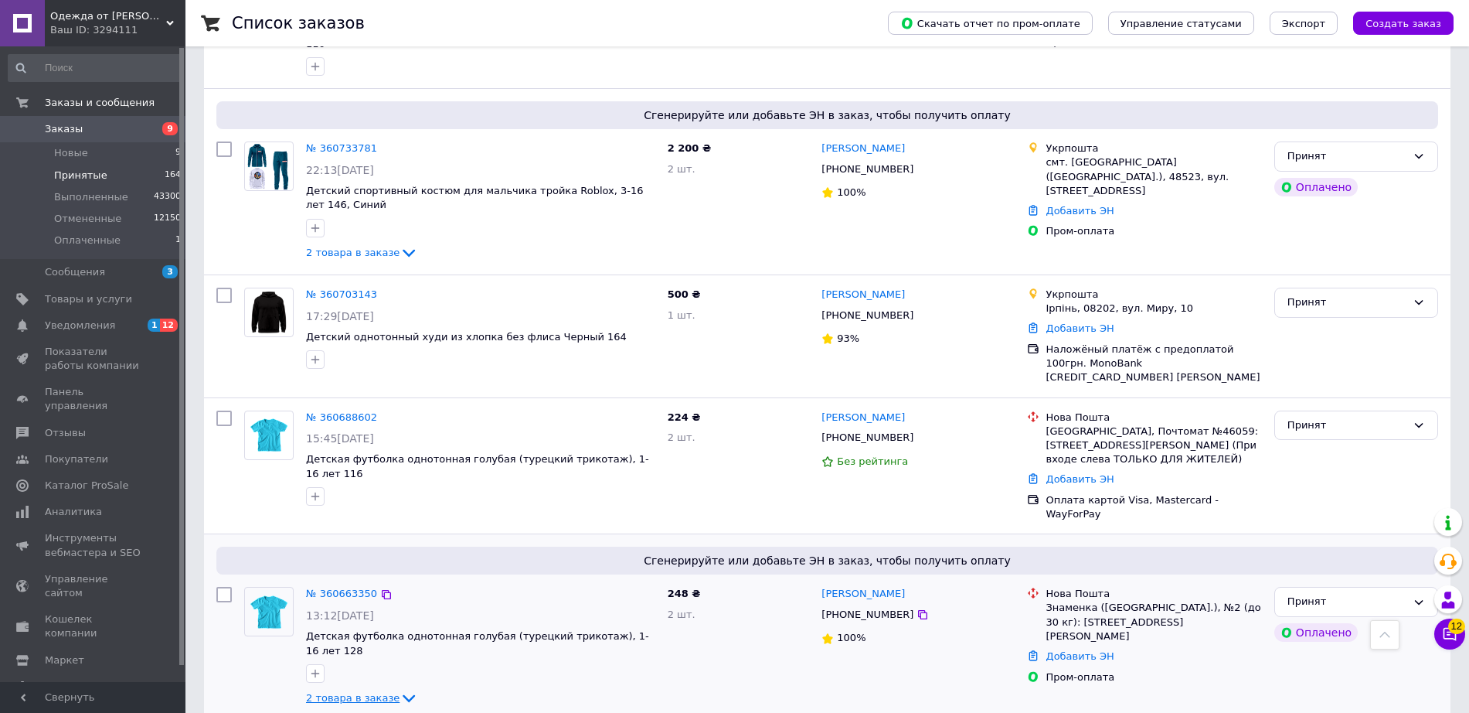
click at [340, 692] on span "2 товара в заказе" at bounding box center [353, 698] width 94 height 12
click at [350, 587] on link "№ 360663350" at bounding box center [341, 593] width 71 height 12
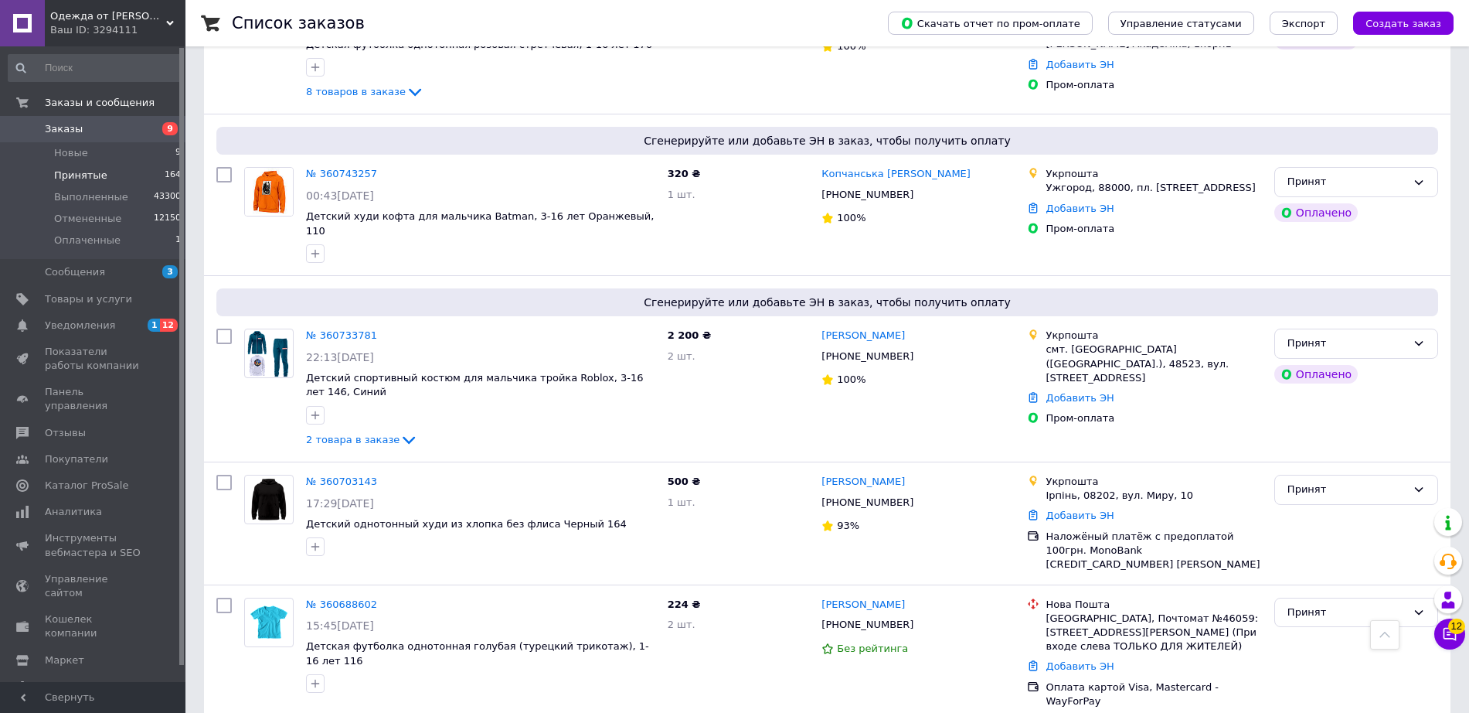
scroll to position [4349, 0]
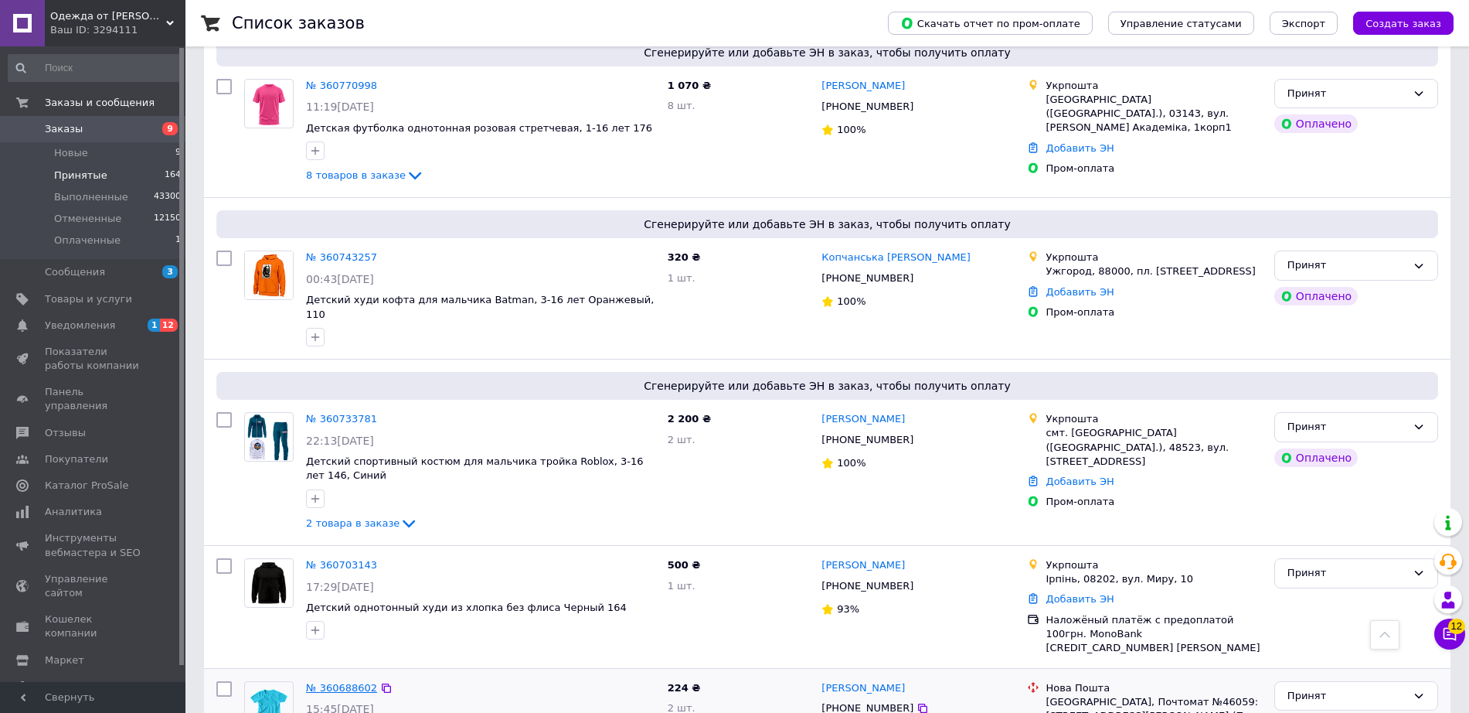
click at [349, 682] on link "№ 360688602" at bounding box center [341, 688] width 71 height 12
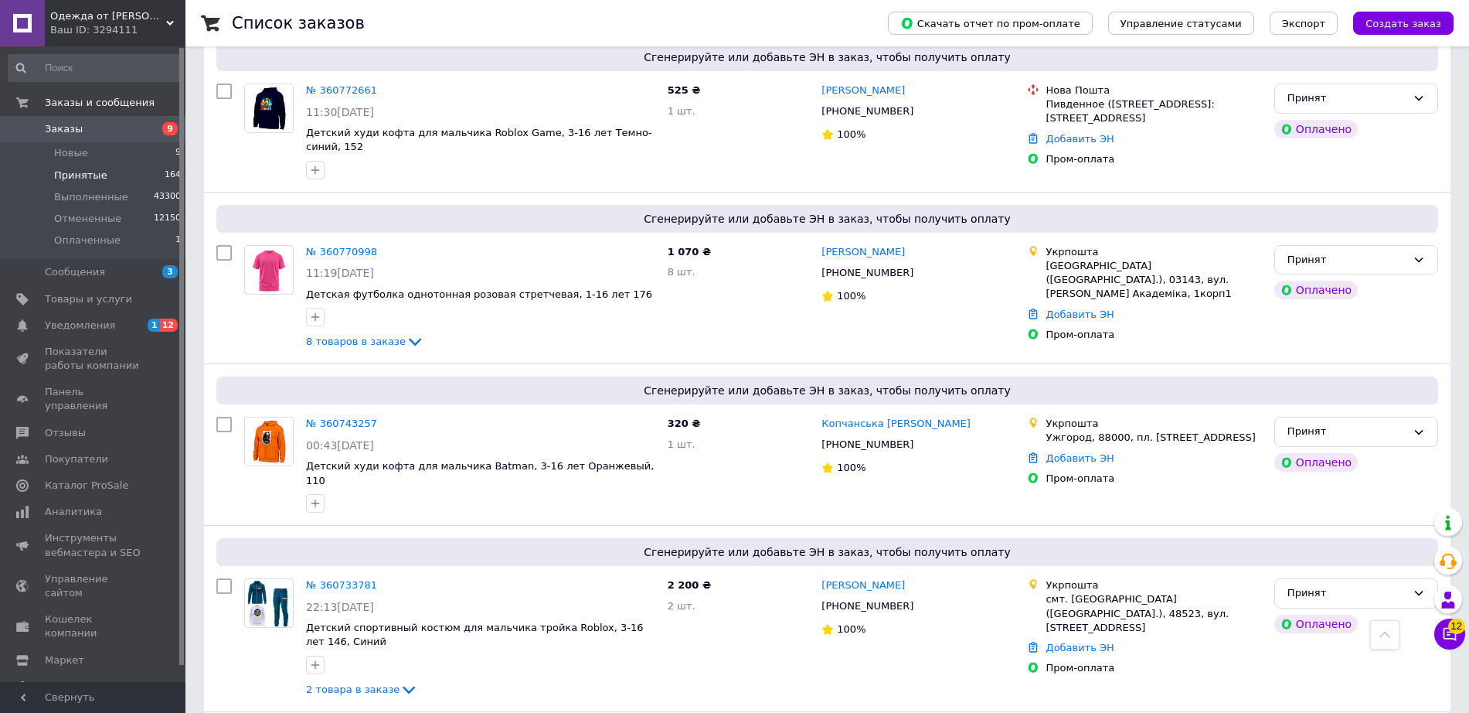
scroll to position [4166, 0]
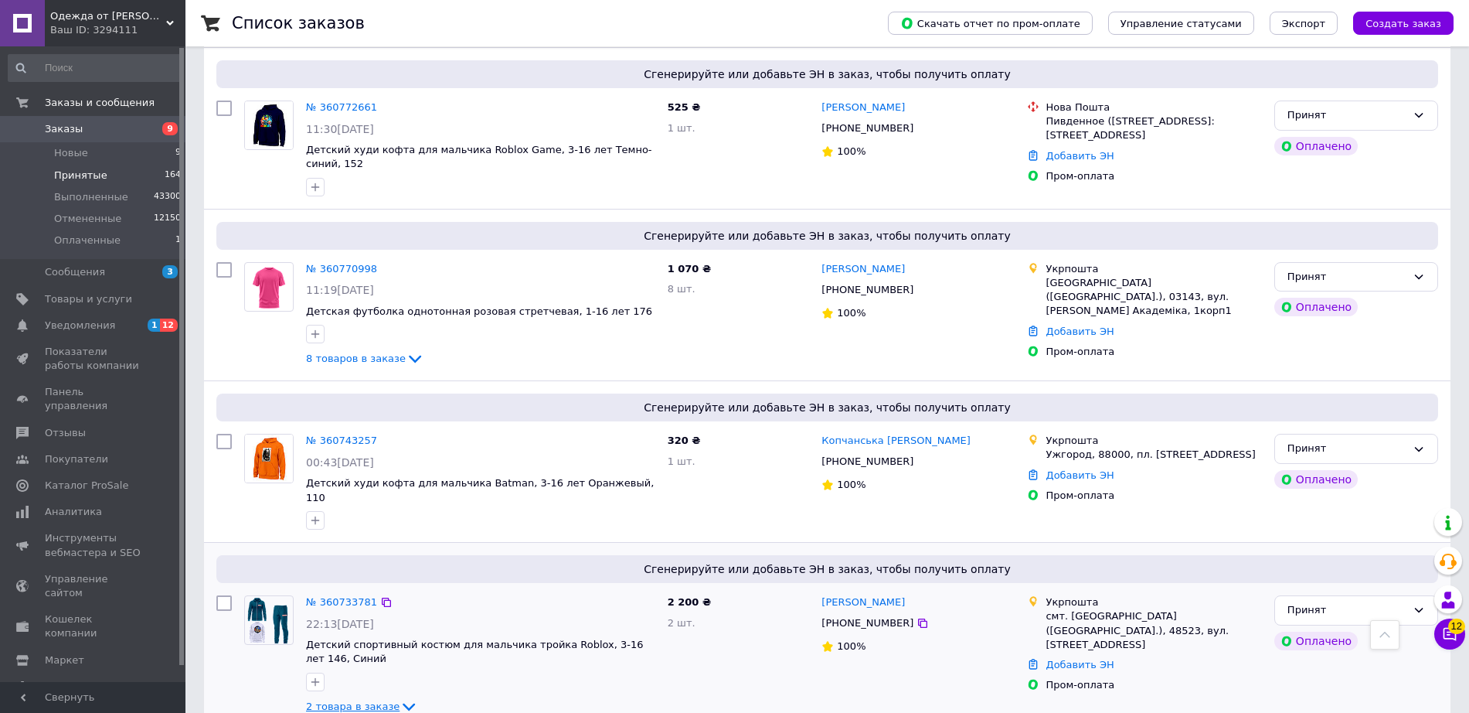
click at [353, 700] on span "2 товара в заказе" at bounding box center [353, 706] width 94 height 12
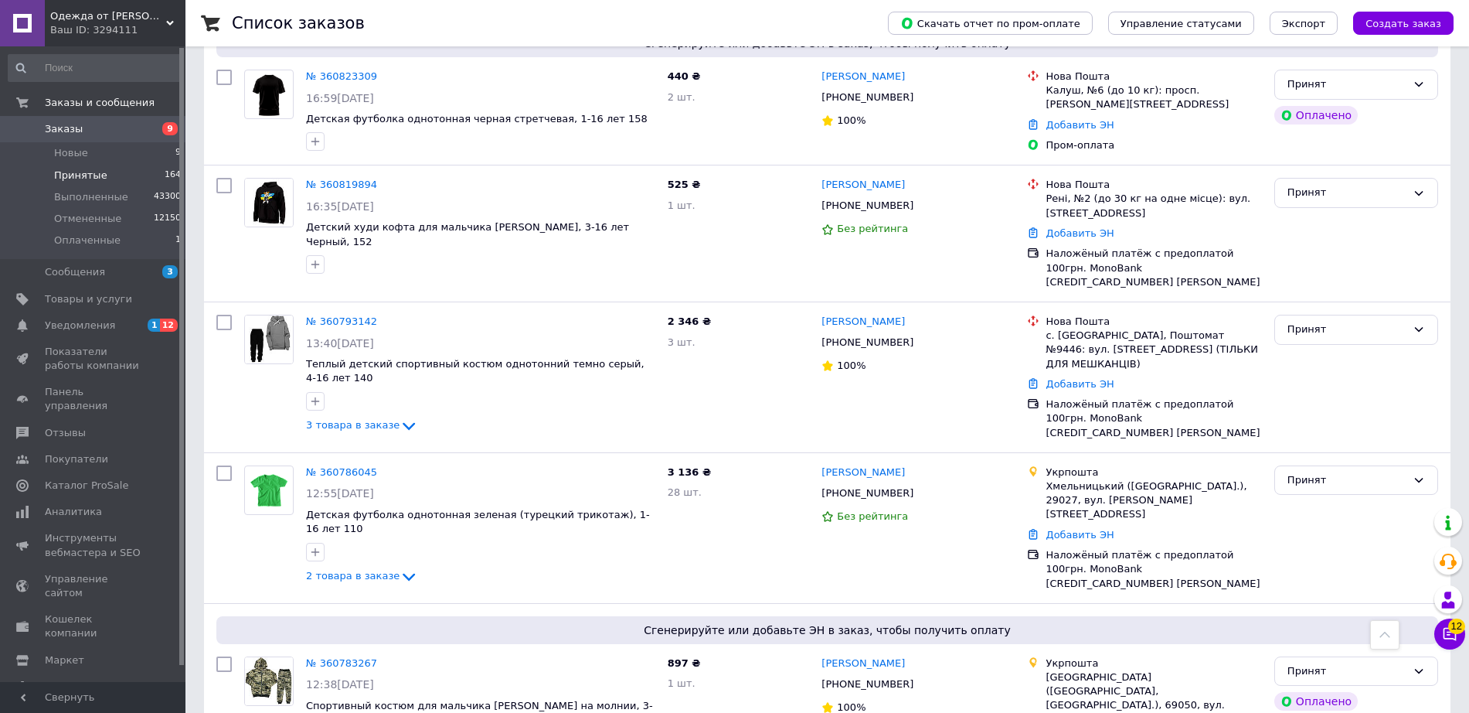
scroll to position [2987, 0]
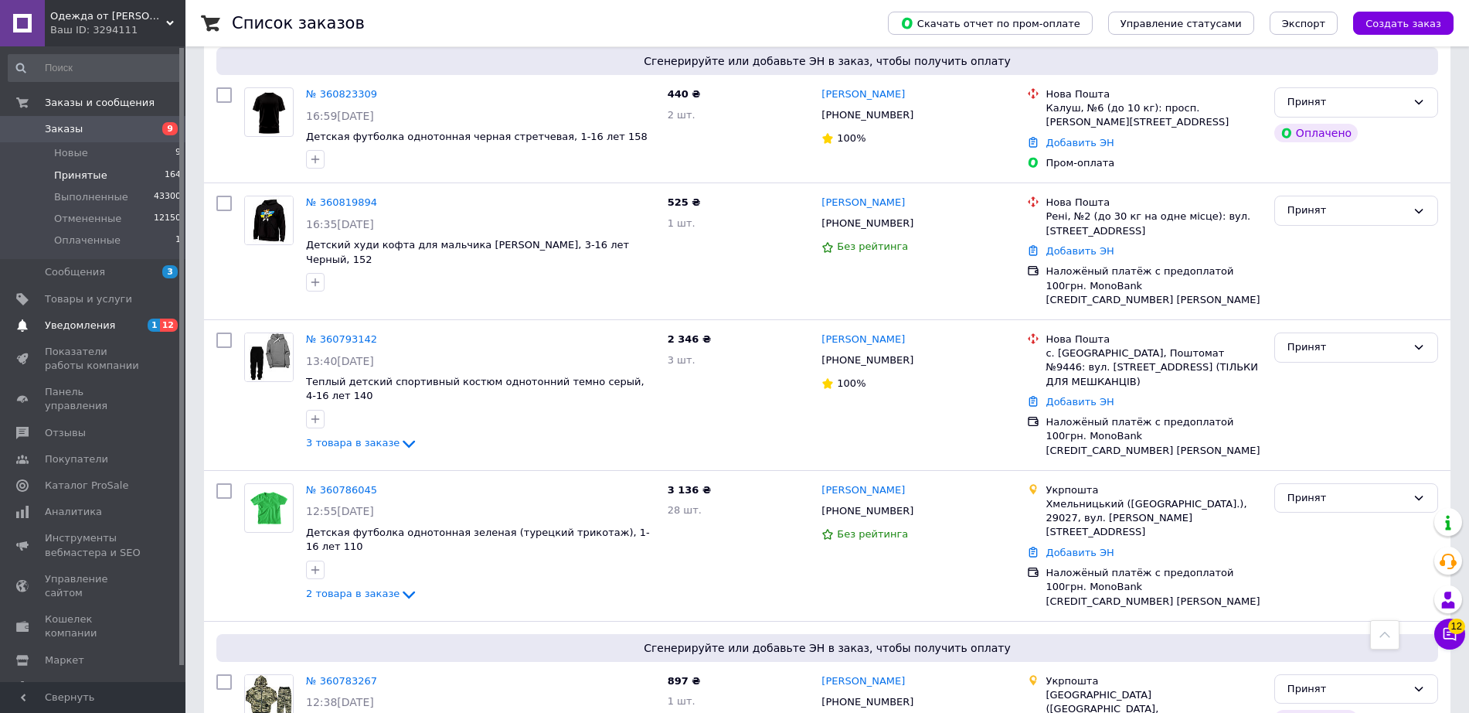
click at [114, 335] on link "Уведомления 1 12" at bounding box center [95, 325] width 190 height 26
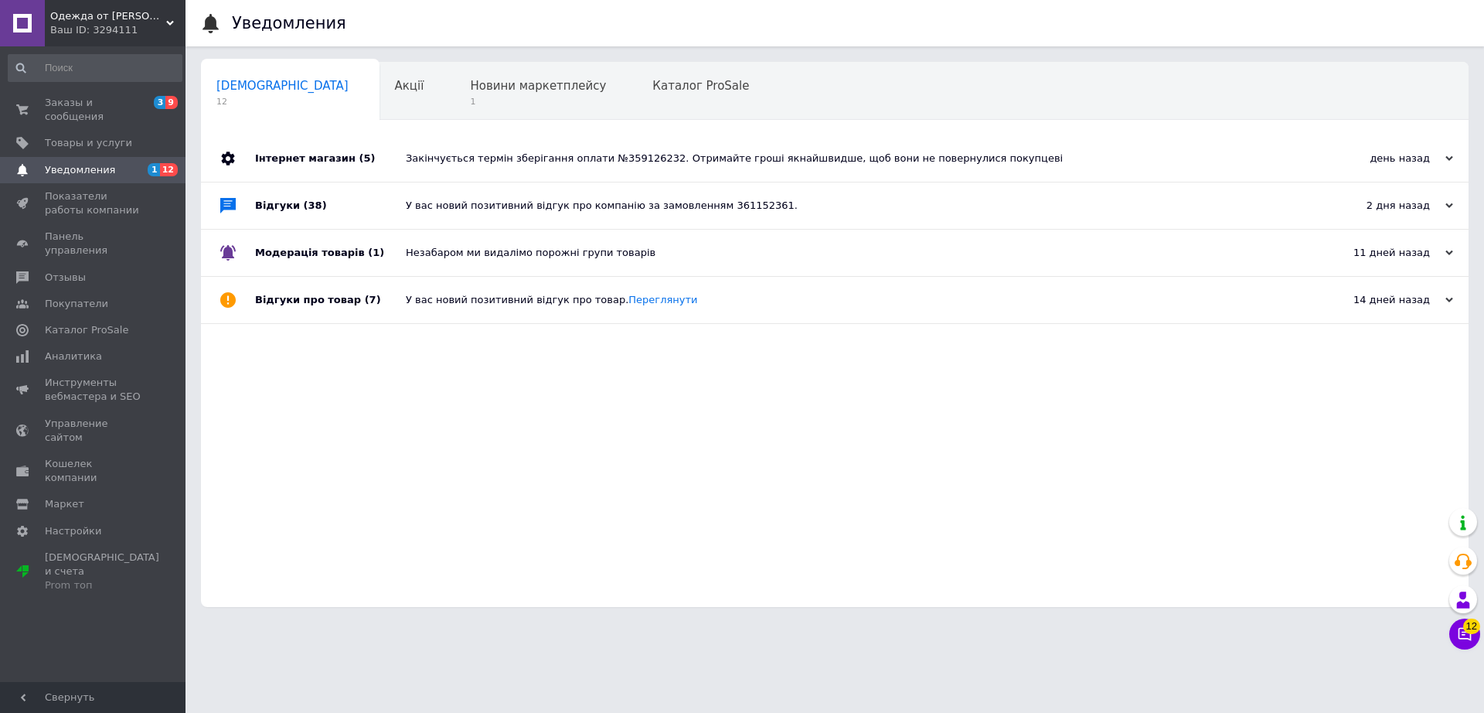
click at [114, 343] on link "Аналитика" at bounding box center [95, 356] width 190 height 26
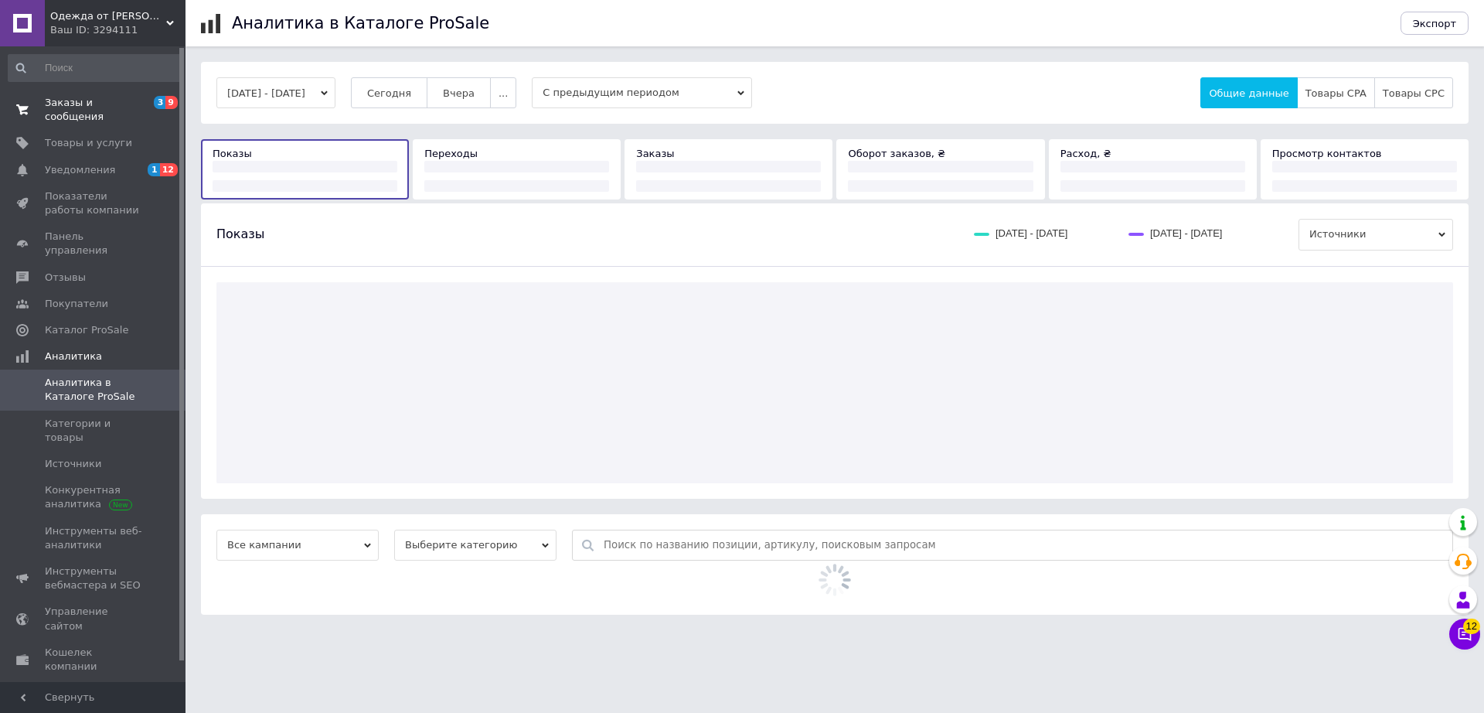
click at [89, 97] on span "Заказы и сообщения" at bounding box center [94, 110] width 98 height 28
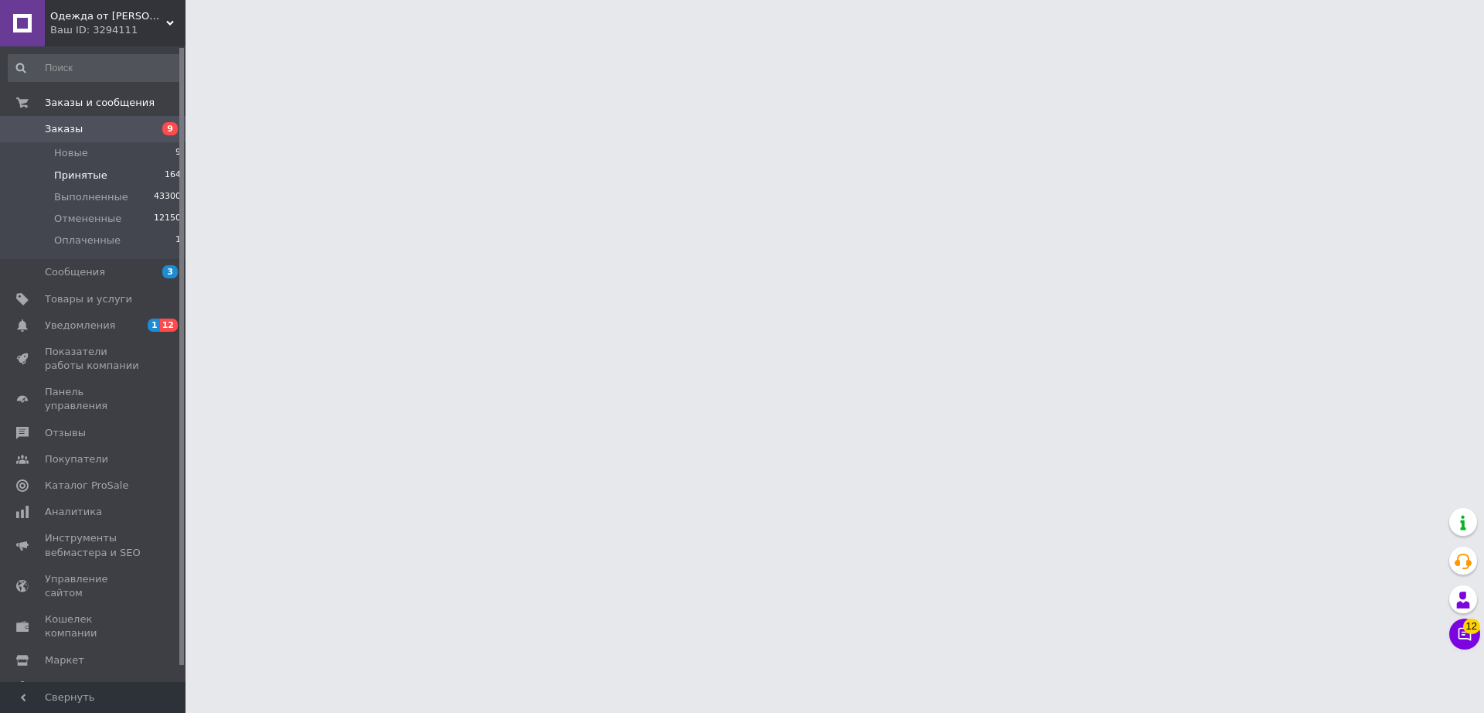
click at [78, 171] on span "Принятые" at bounding box center [80, 176] width 53 height 14
click at [94, 175] on span "Принятые" at bounding box center [80, 176] width 53 height 14
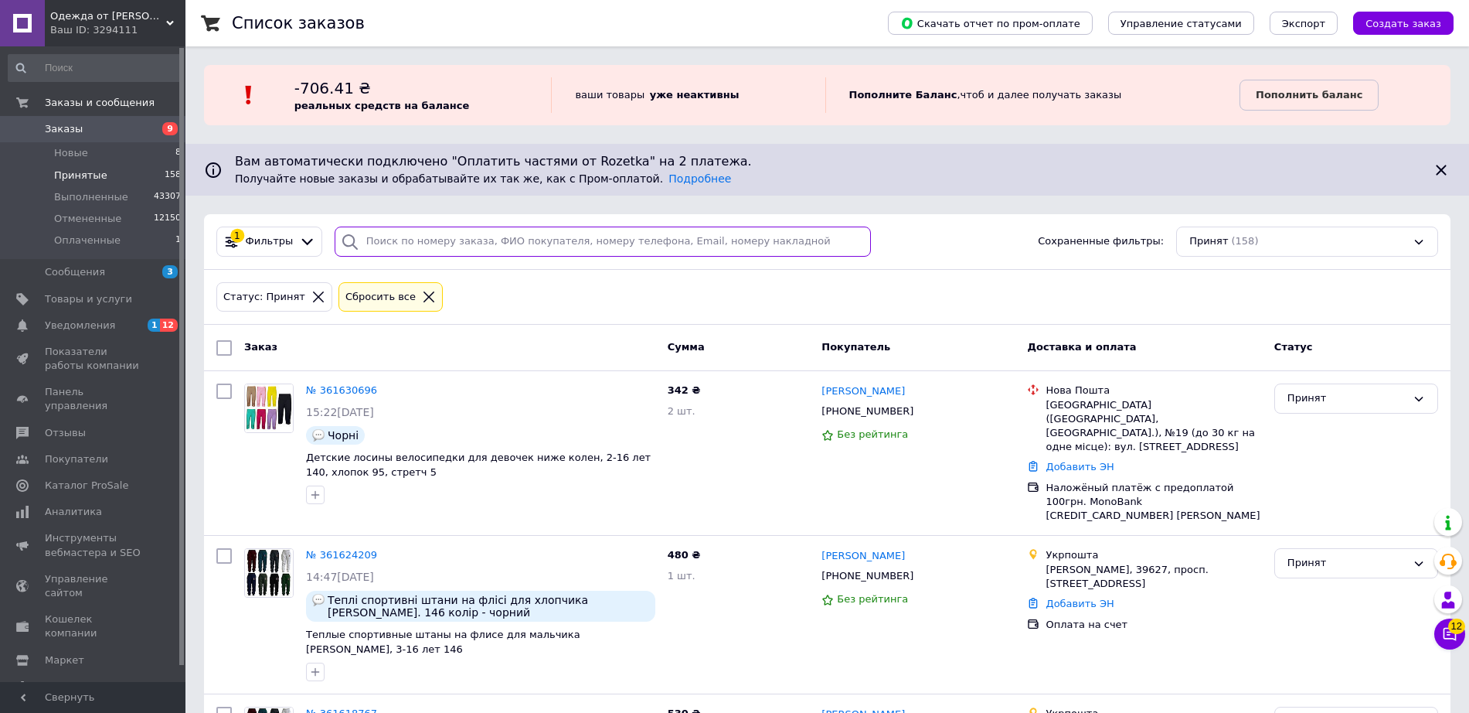
click at [578, 247] on input "search" at bounding box center [603, 241] width 536 height 30
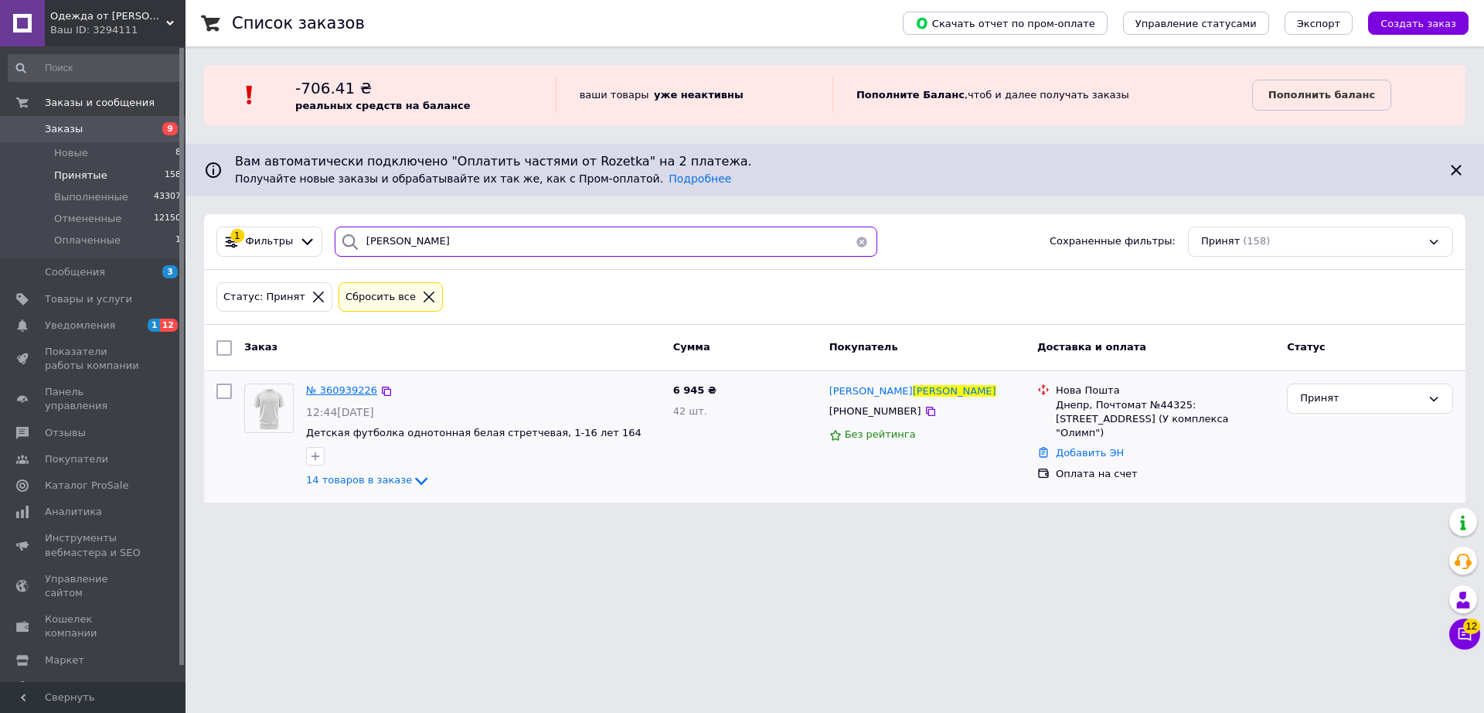
type input "курносенко"
click at [334, 385] on span "№ 360939226" at bounding box center [341, 390] width 71 height 12
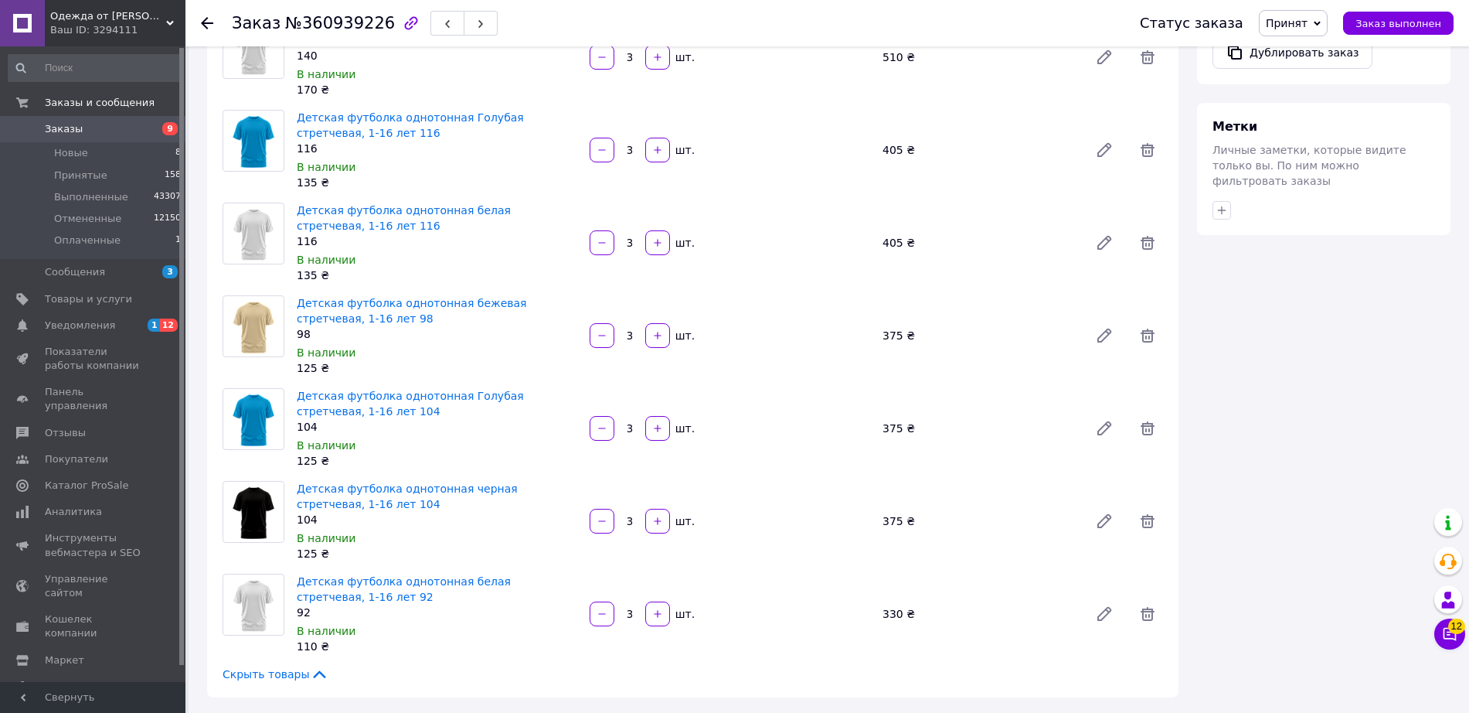
scroll to position [837, 0]
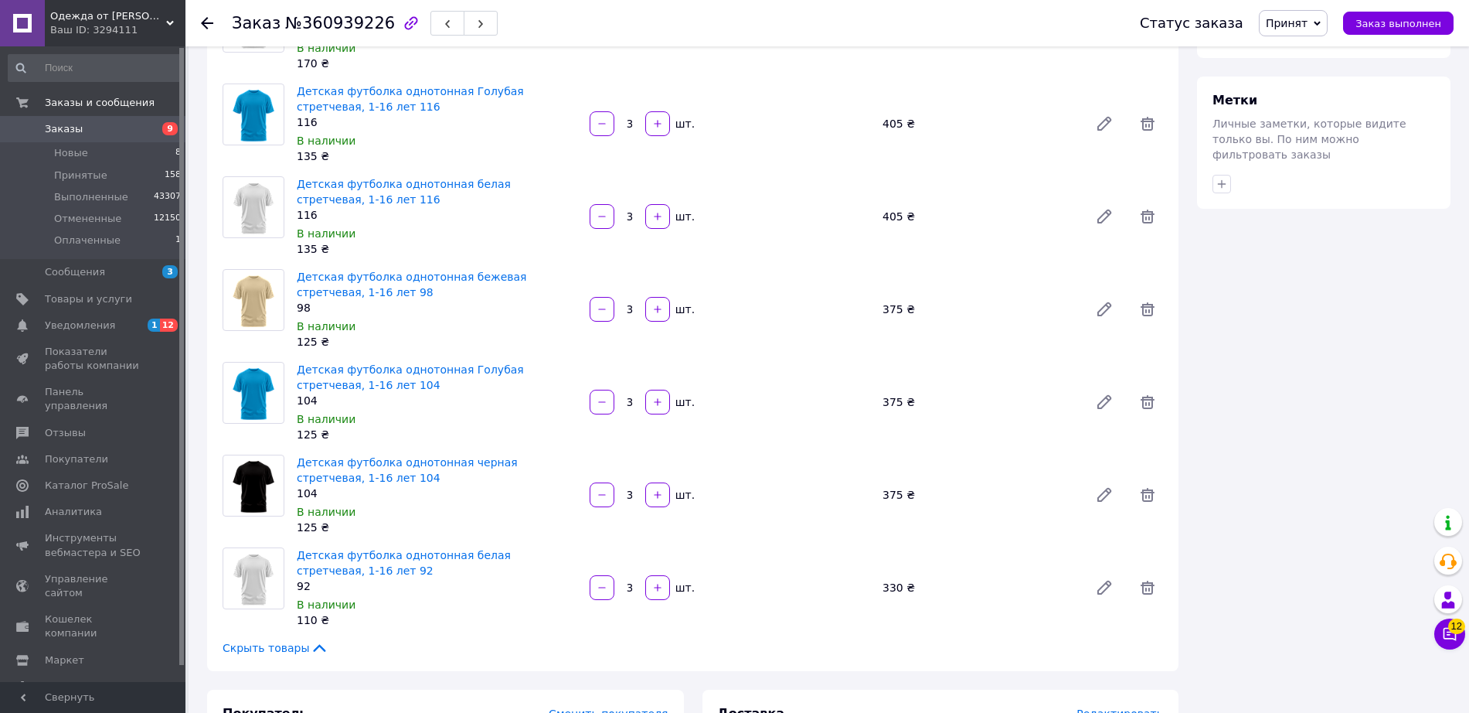
click at [801, 295] on div "3   шт." at bounding box center [730, 309] width 293 height 31
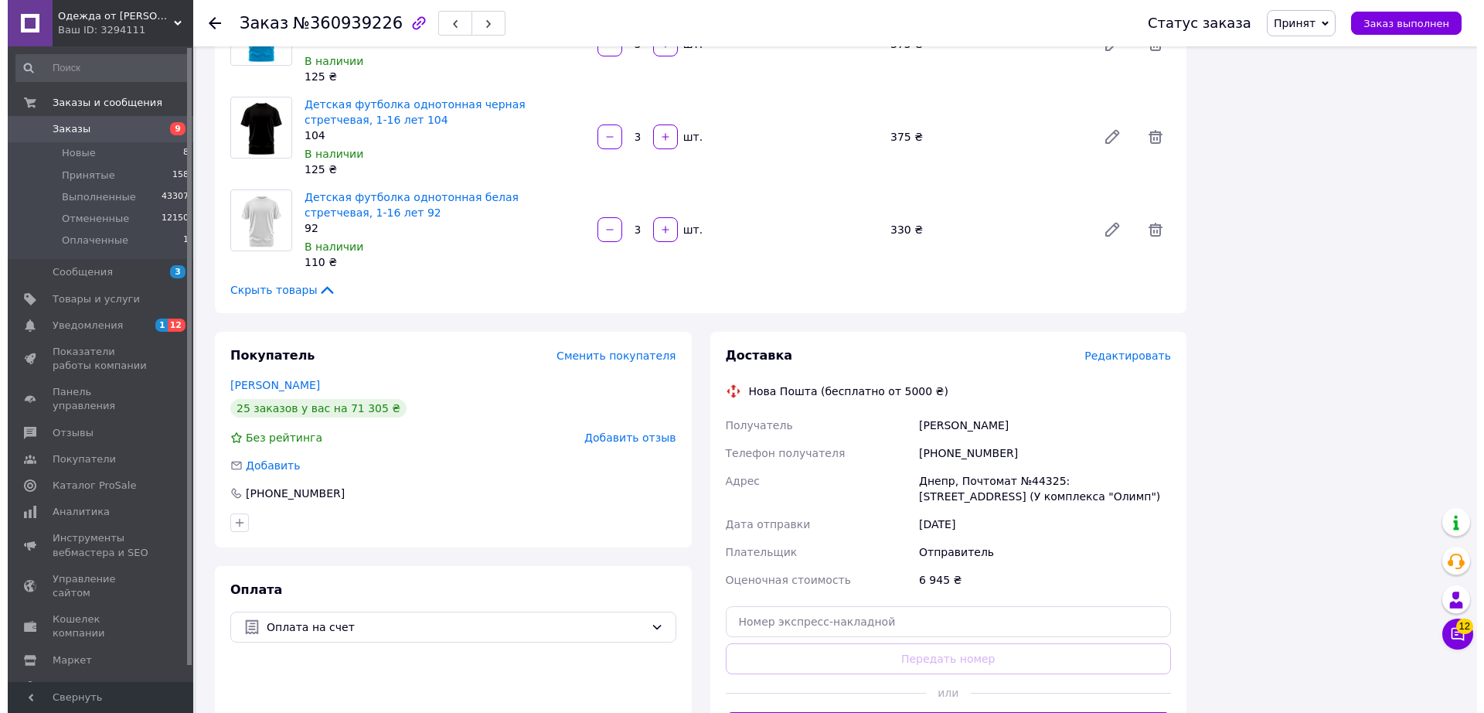
scroll to position [1359, 0]
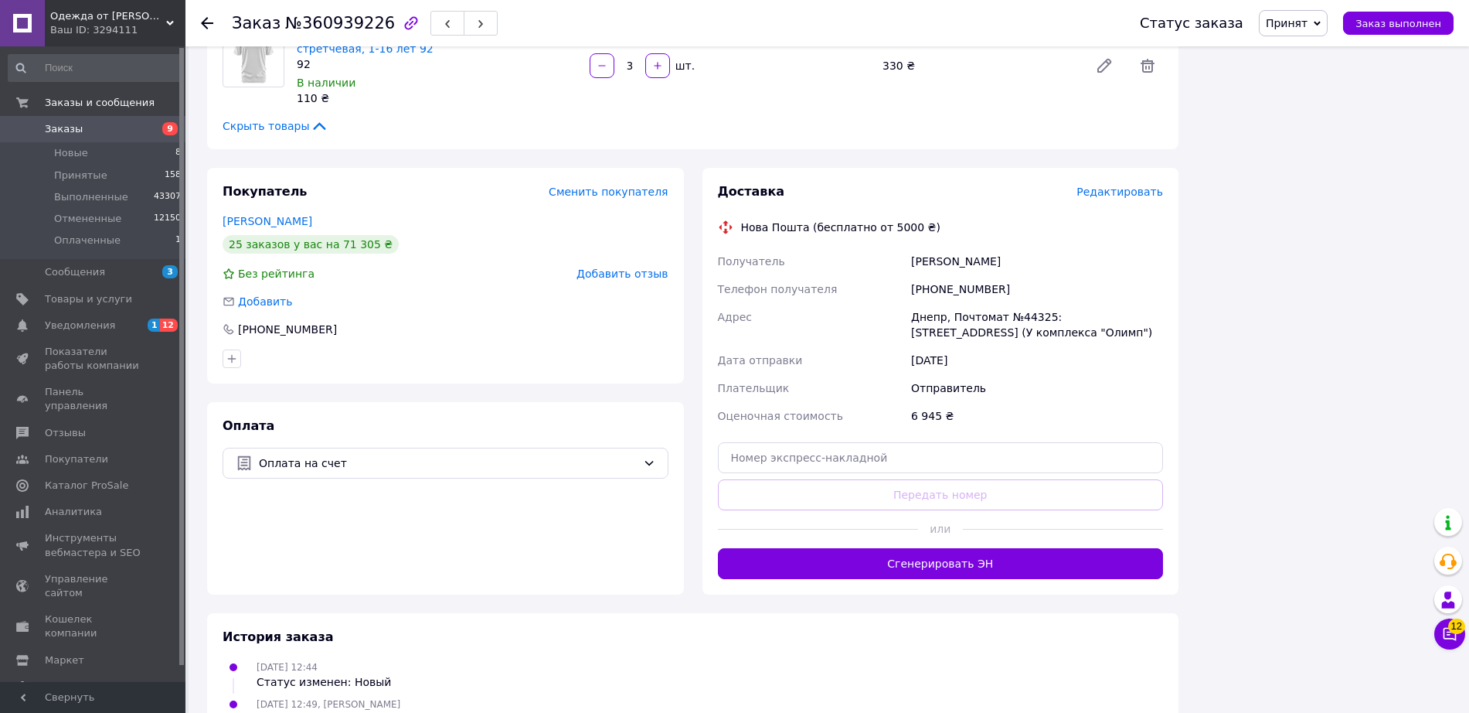
click at [1120, 195] on span "Редактировать" at bounding box center [1120, 192] width 87 height 12
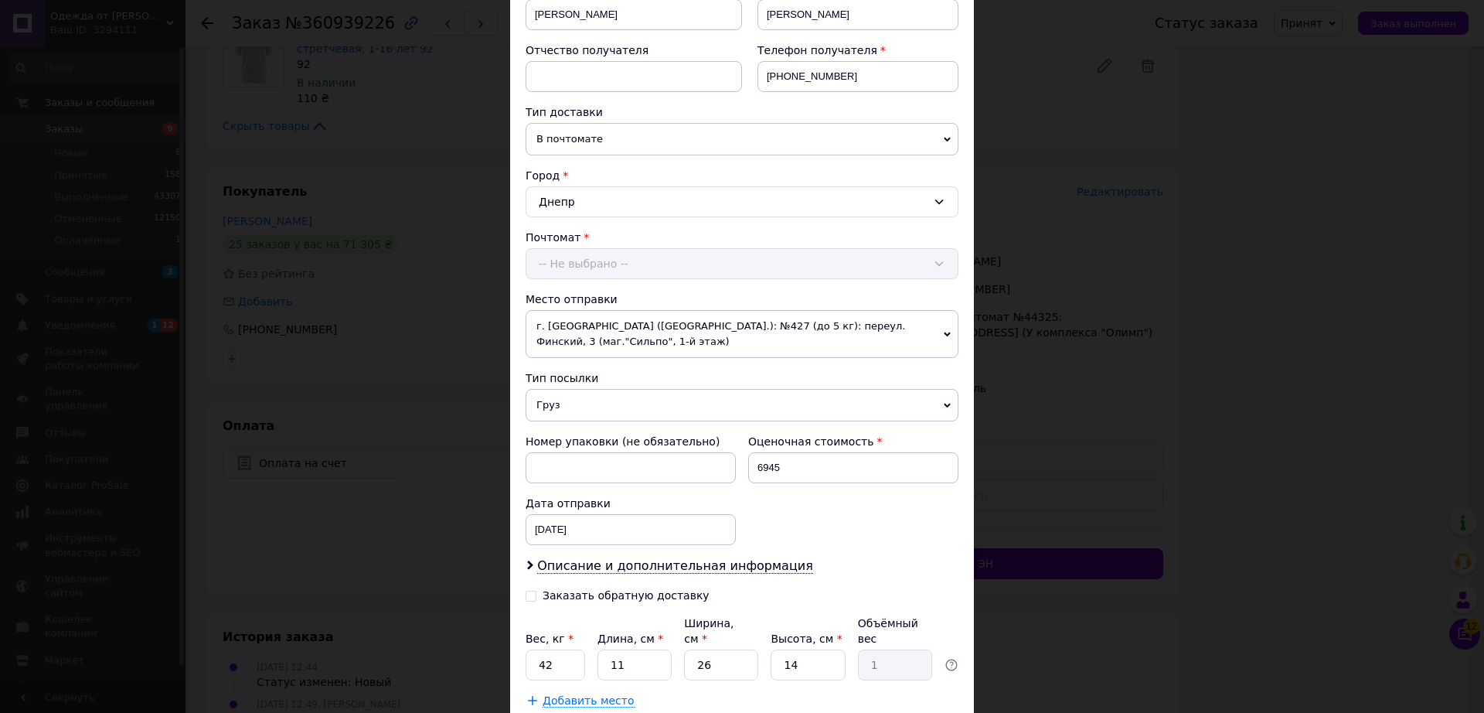
scroll to position [342, 0]
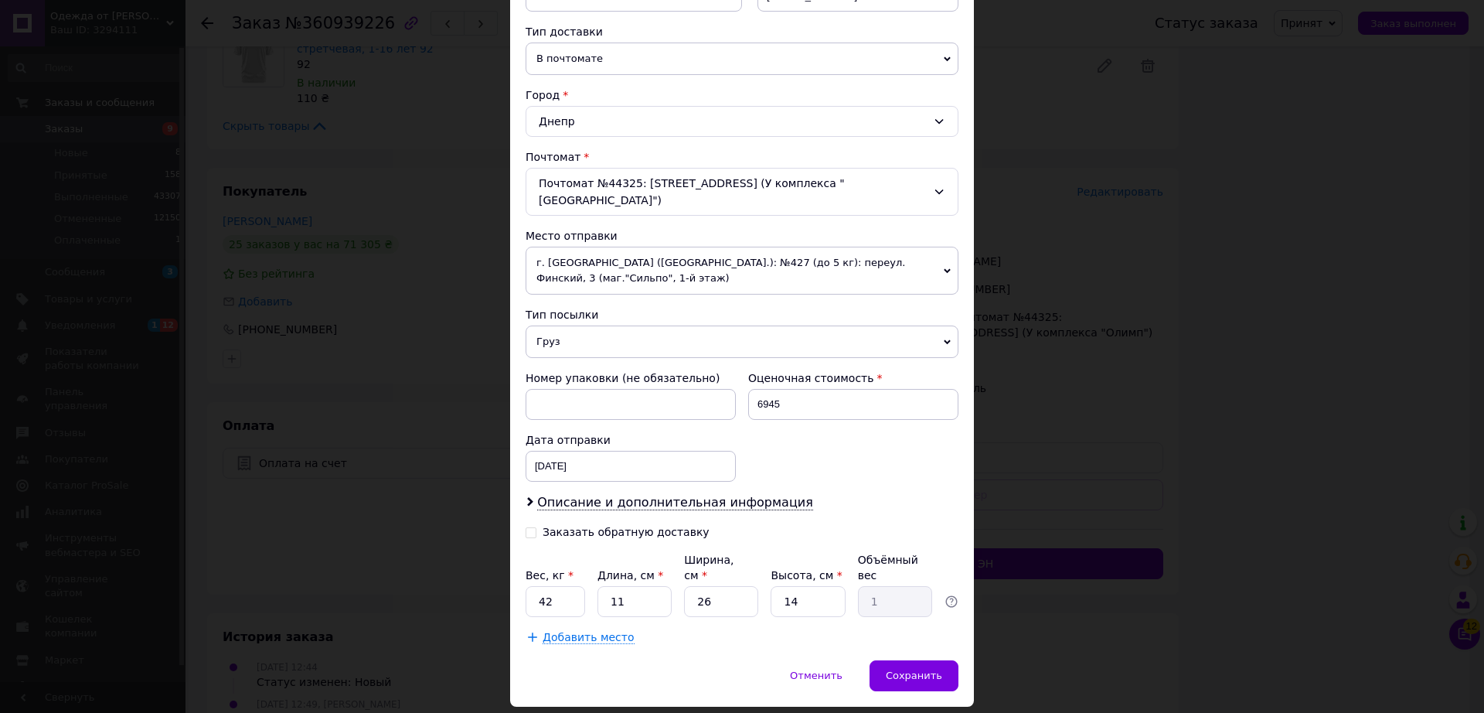
click at [565, 631] on span "Добавить место" at bounding box center [589, 637] width 92 height 13
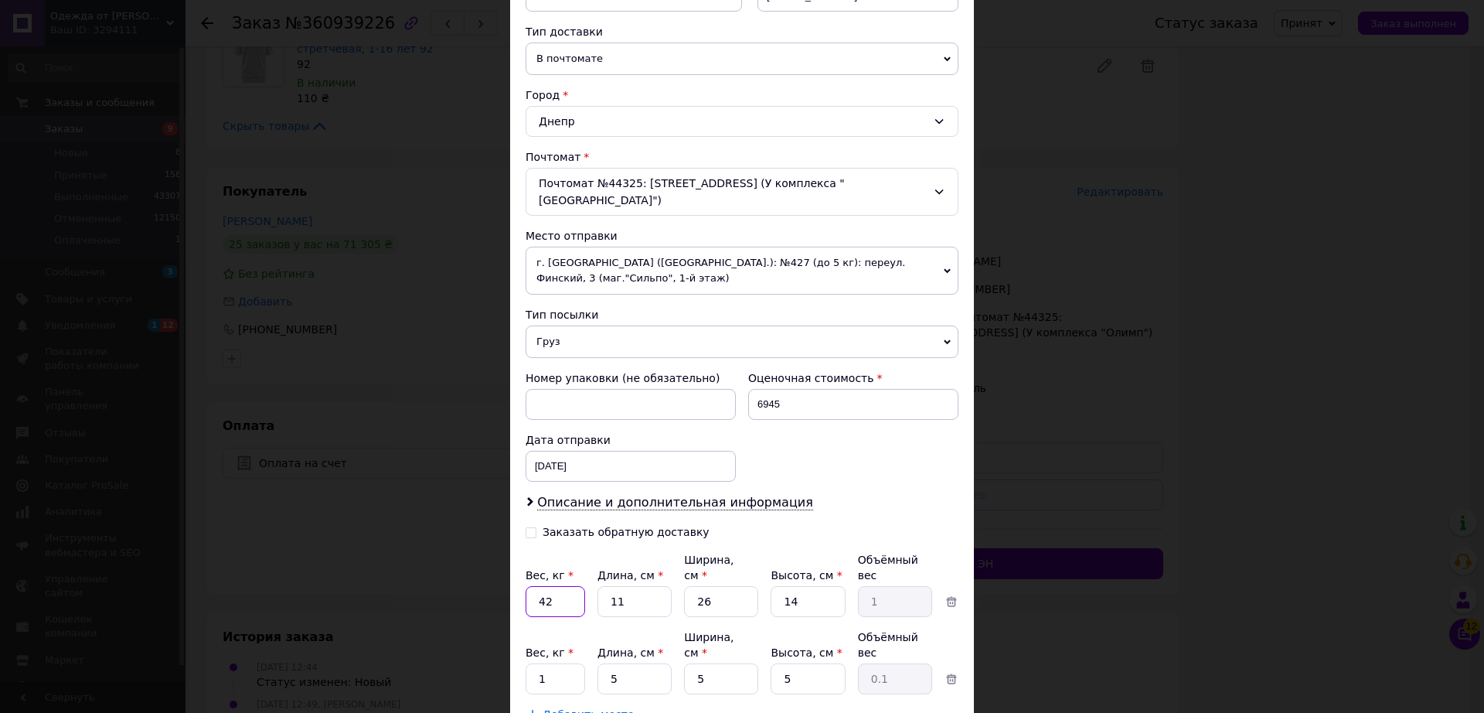
click at [563, 586] on input "42" at bounding box center [556, 601] width 60 height 31
type input "1"
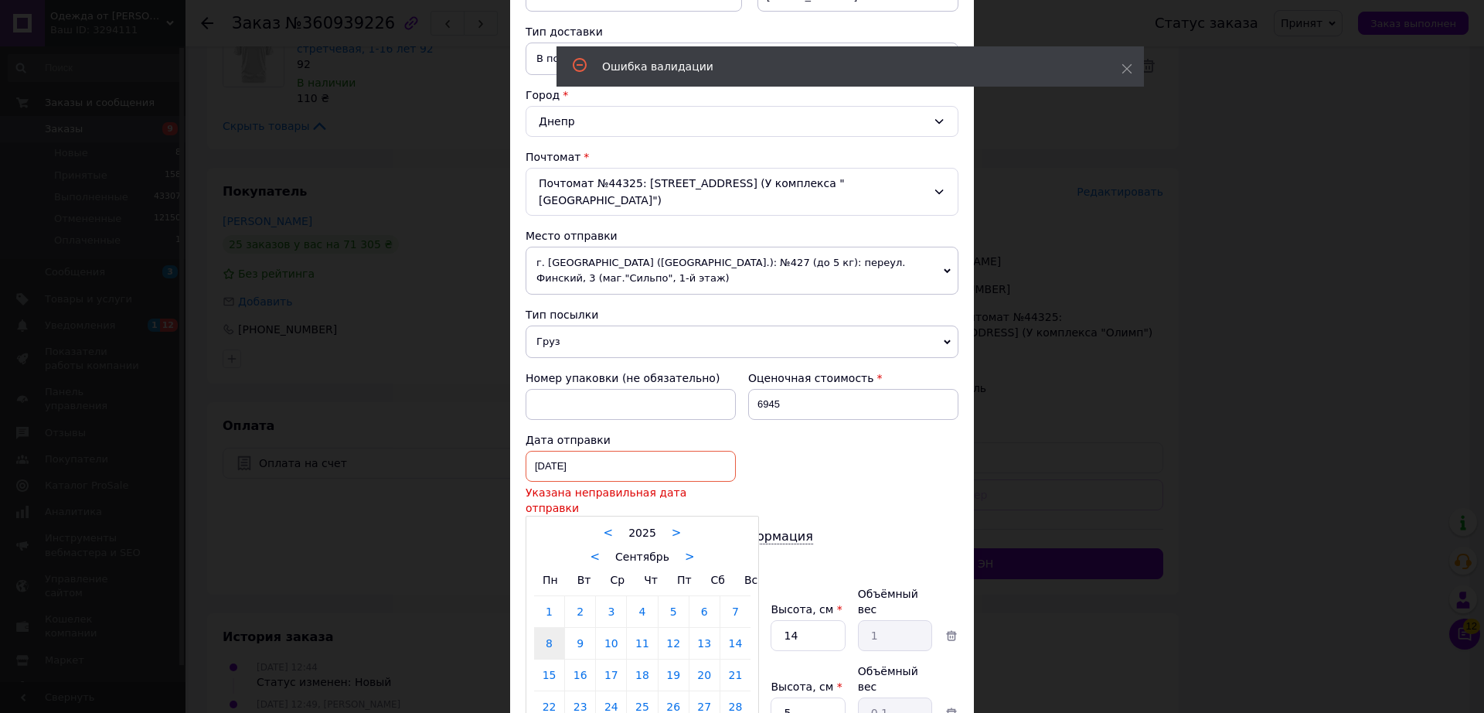
click at [674, 451] on div "08.09.2025 < 2025 > < Сентябрь > Пн Вт Ср Чт Пт Сб Вс 1 2 3 4 5 6 7 8 9 10 11 1…" at bounding box center [631, 466] width 210 height 31
click at [672, 628] on link "12" at bounding box center [674, 643] width 30 height 31
type input "[DATE]"
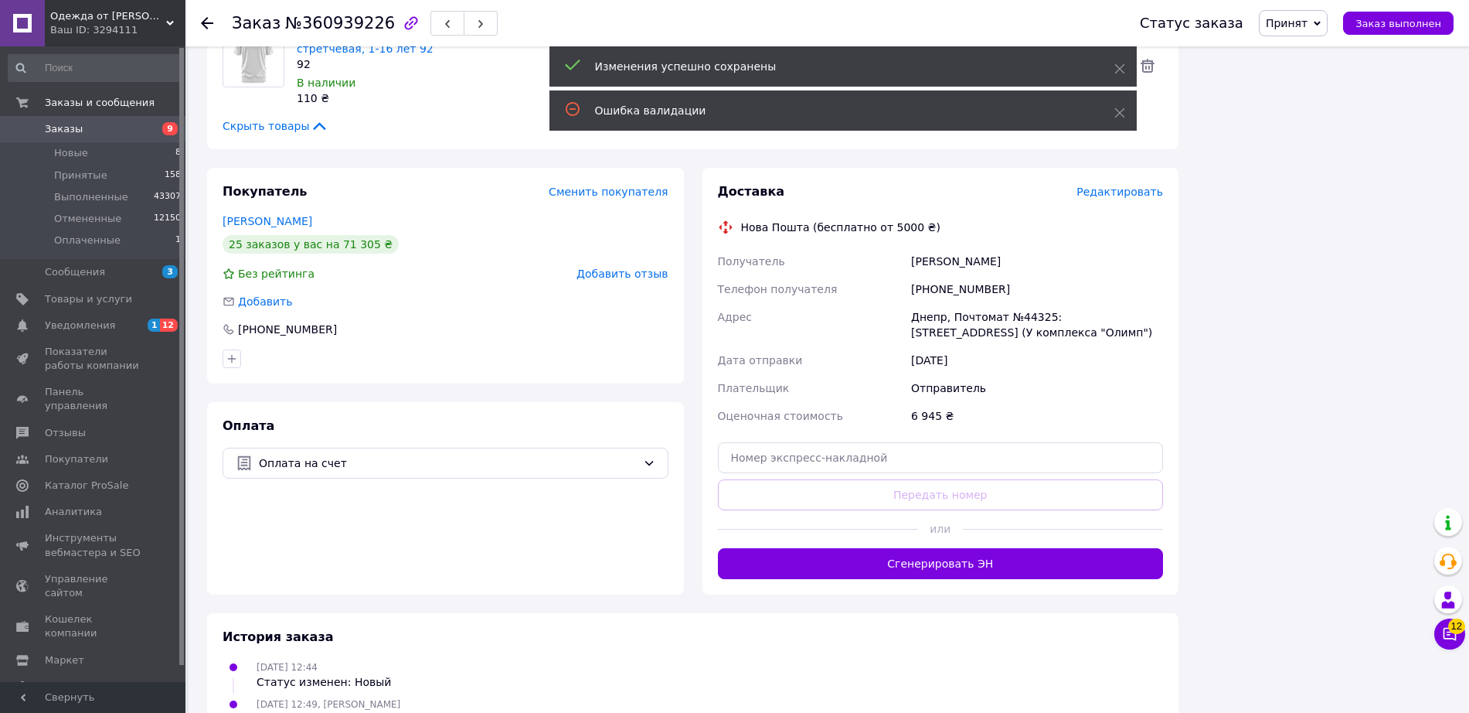
click at [877, 563] on button "Сгенерировать ЭН" at bounding box center [941, 563] width 446 height 31
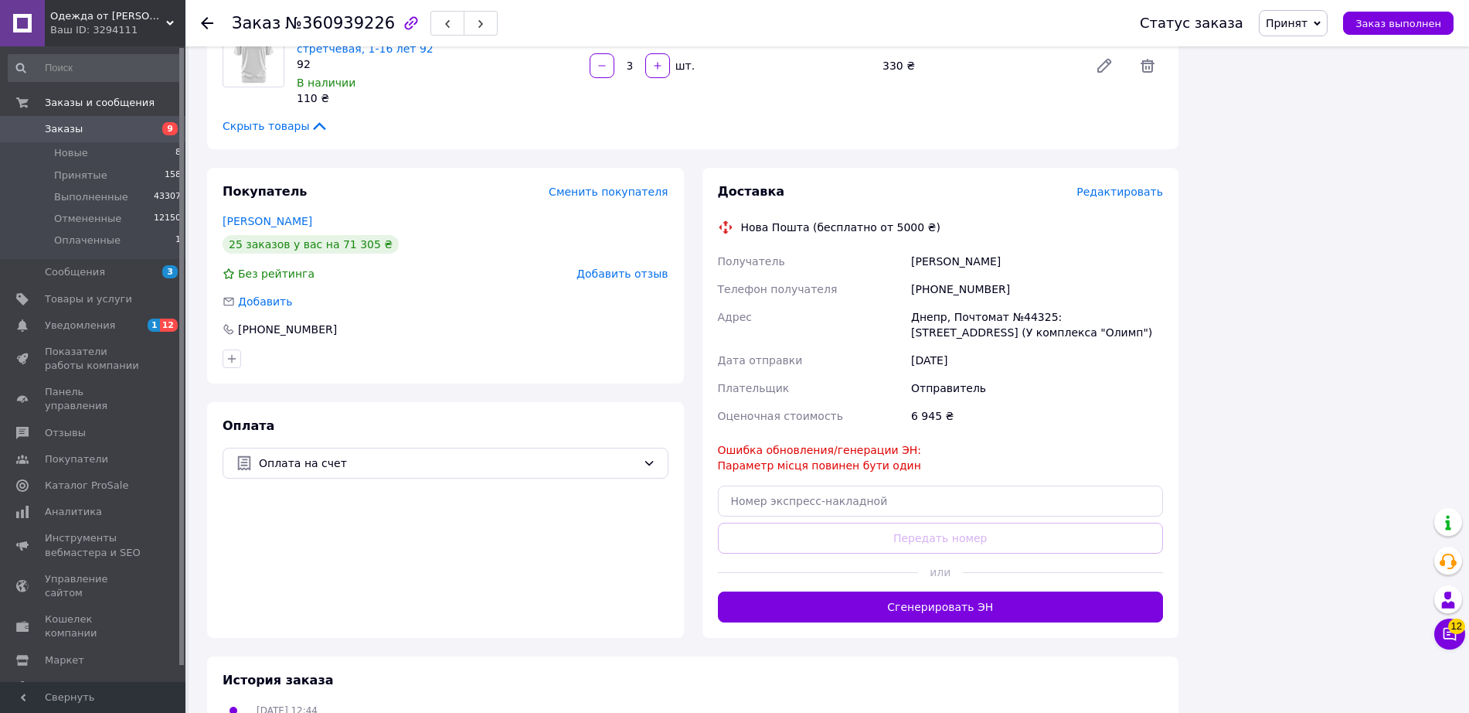
click at [1118, 190] on span "Редактировать" at bounding box center [1120, 192] width 87 height 12
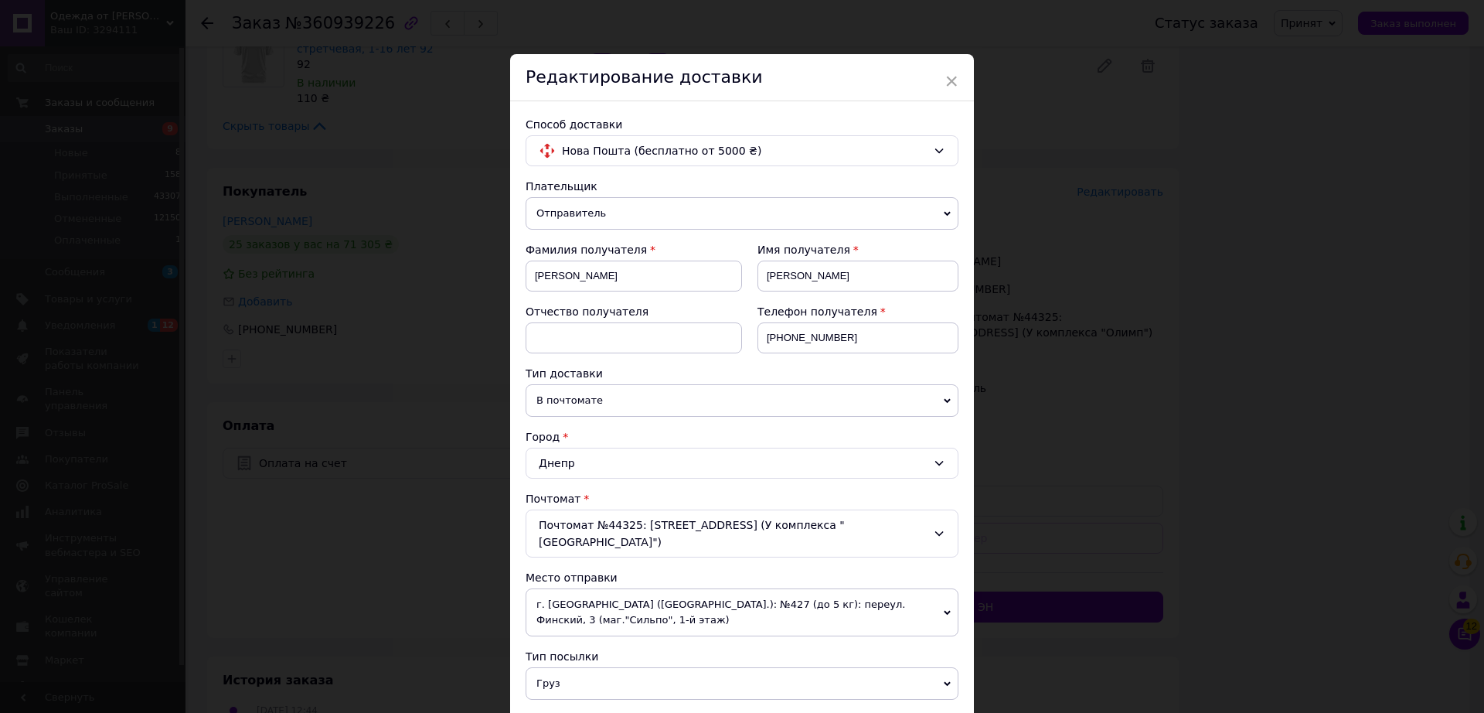
scroll to position [403, 0]
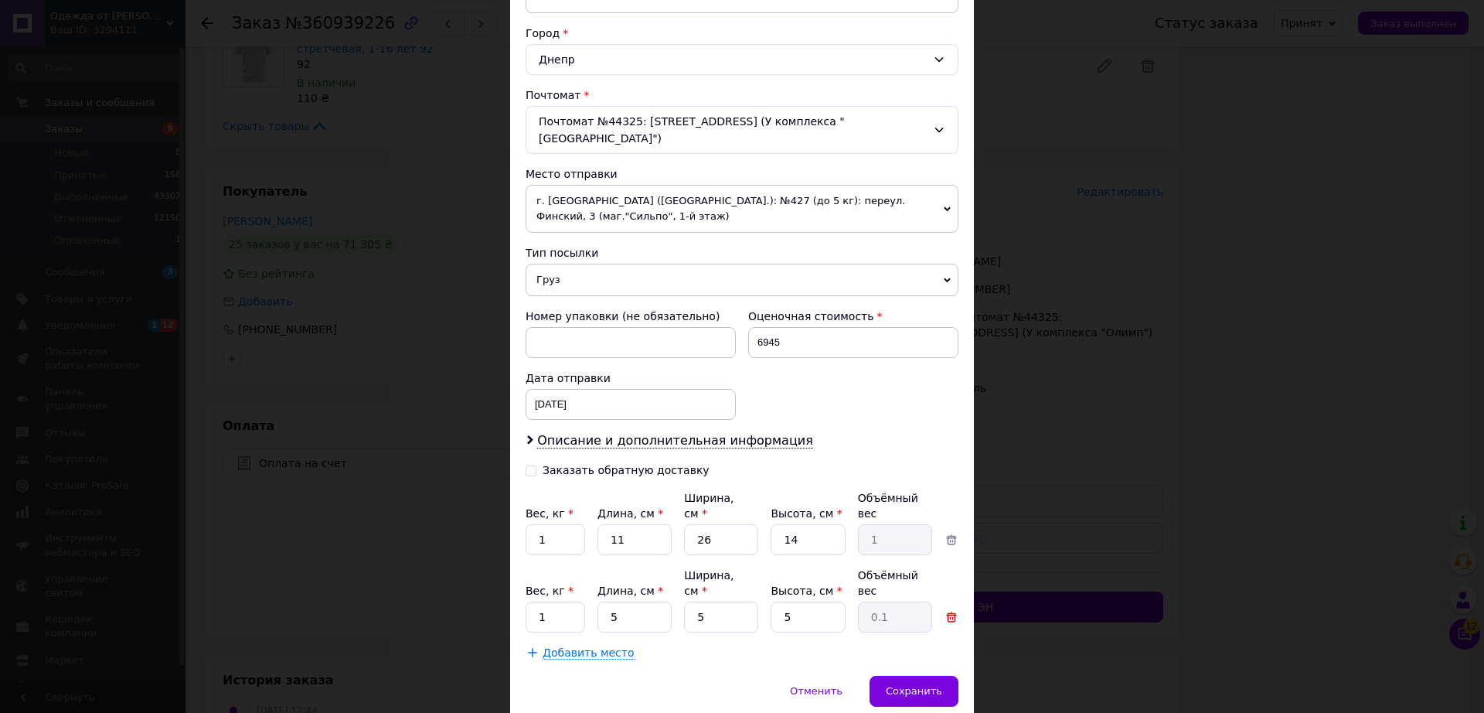
click at [952, 610] on icon at bounding box center [952, 617] width 14 height 14
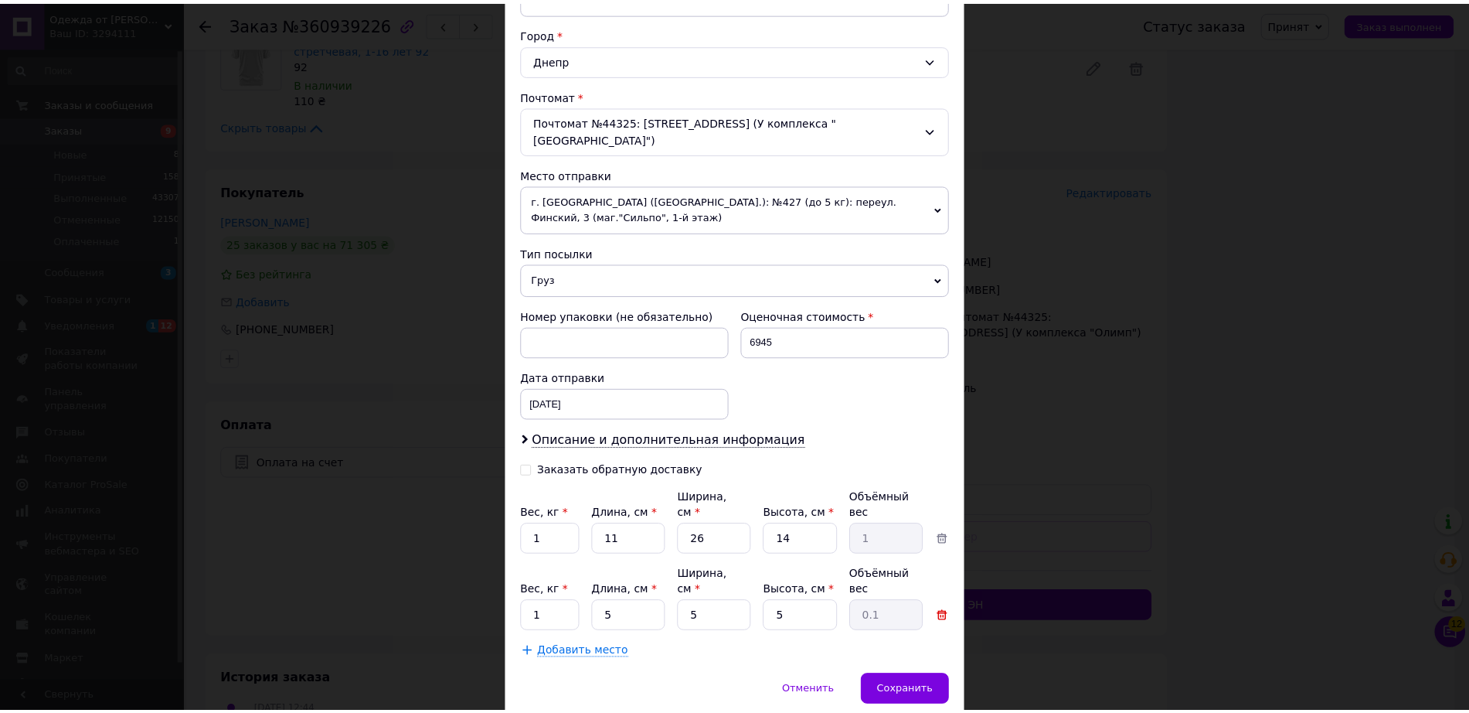
scroll to position [342, 0]
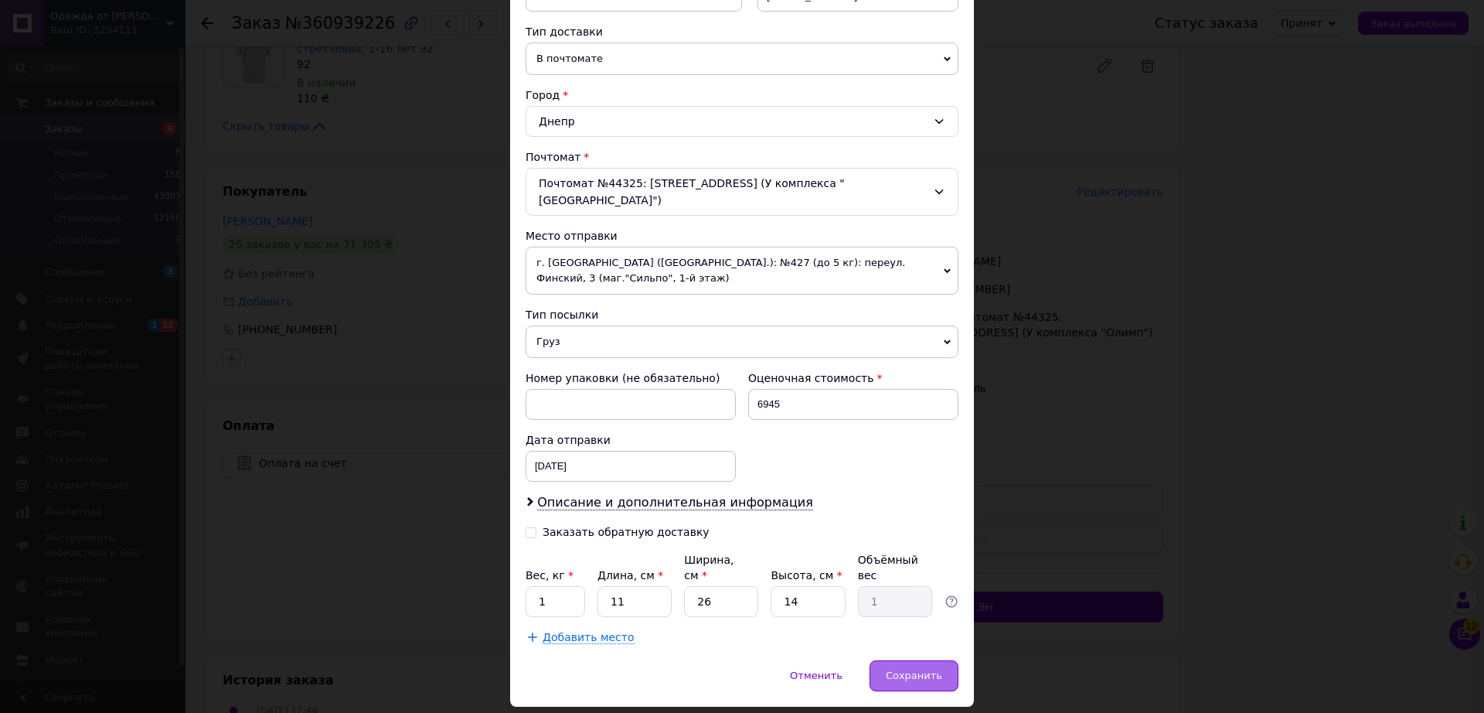
click at [914, 660] on div "Сохранить" at bounding box center [914, 675] width 89 height 31
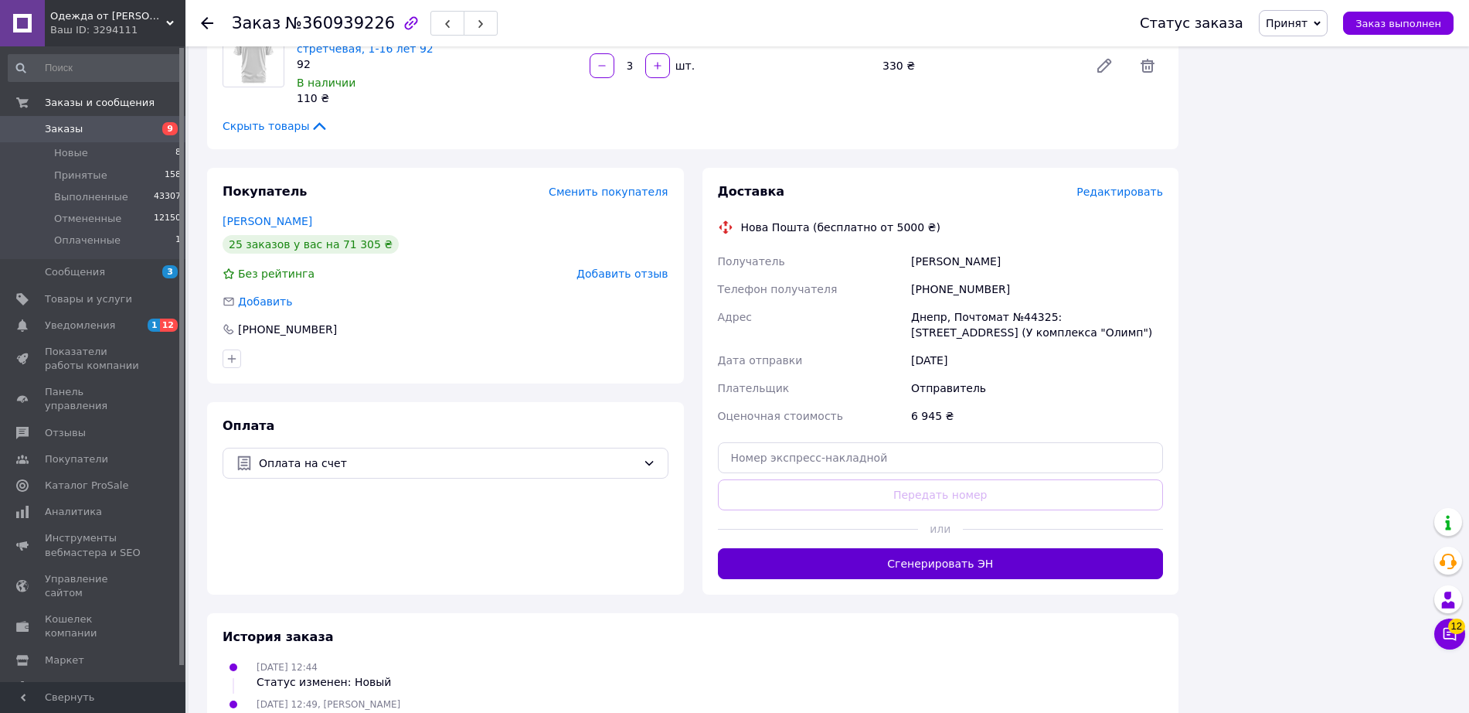
click at [982, 552] on button "Сгенерировать ЭН" at bounding box center [941, 563] width 446 height 31
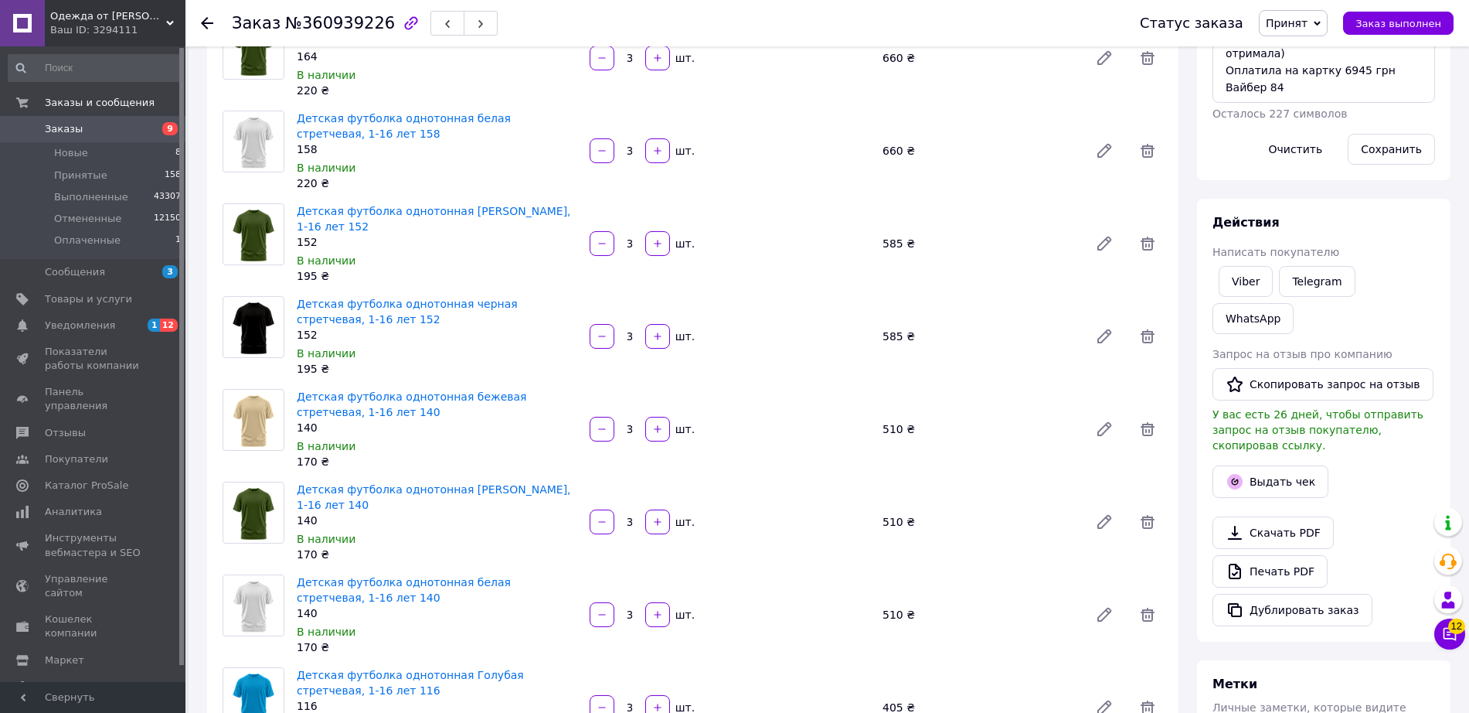
scroll to position [172, 0]
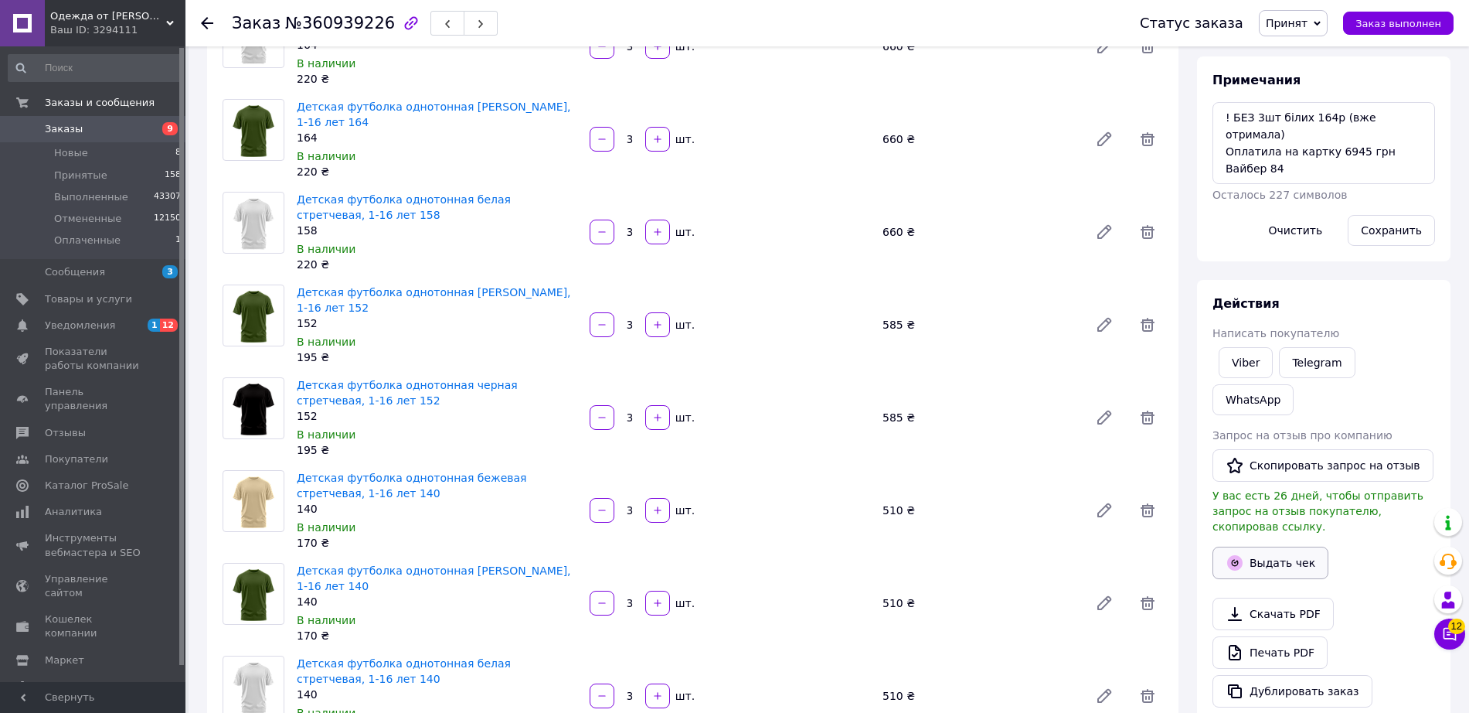
click at [1260, 546] on button "Выдать чек" at bounding box center [1271, 562] width 116 height 32
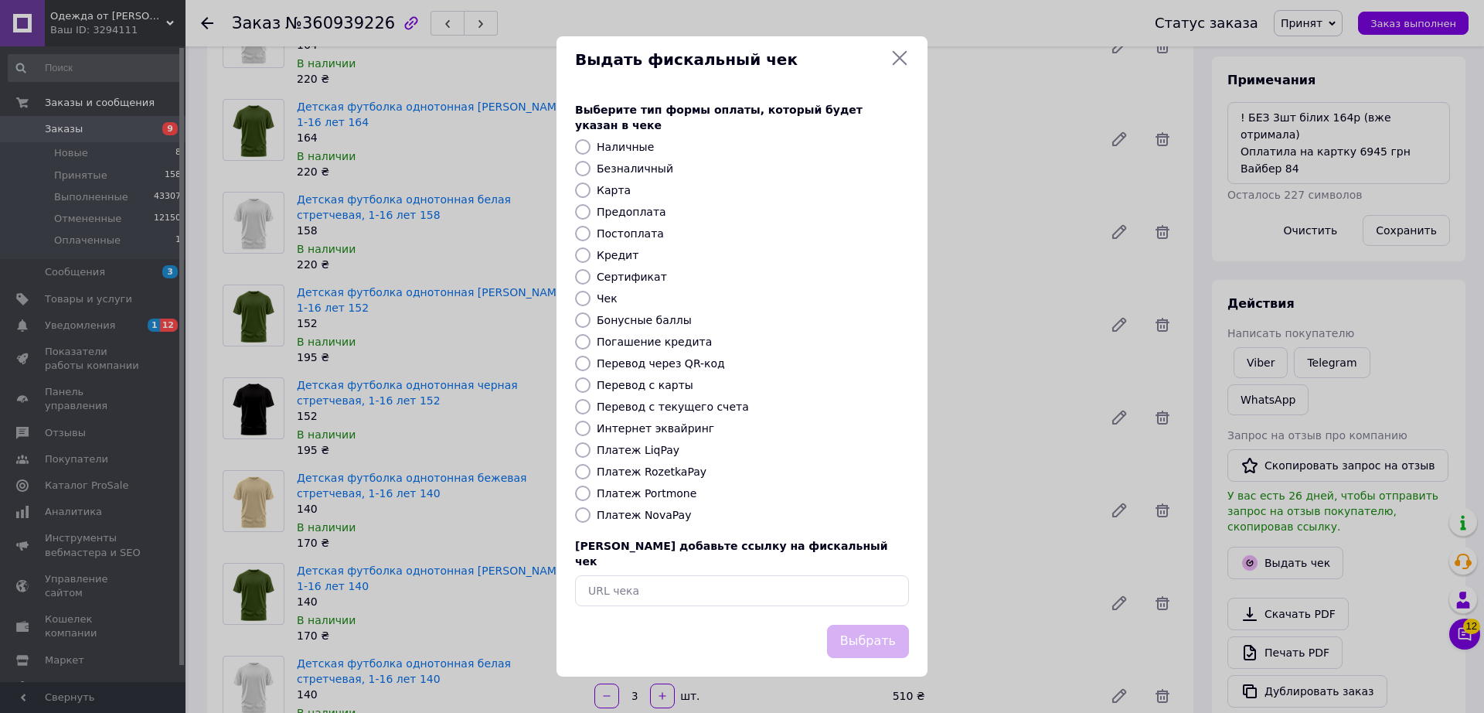
click at [654, 167] on label "Безналичный" at bounding box center [635, 168] width 77 height 12
click at [591, 167] on input "Безналичный" at bounding box center [582, 168] width 15 height 15
radio input "true"
click at [877, 625] on button "Выбрать" at bounding box center [868, 641] width 82 height 33
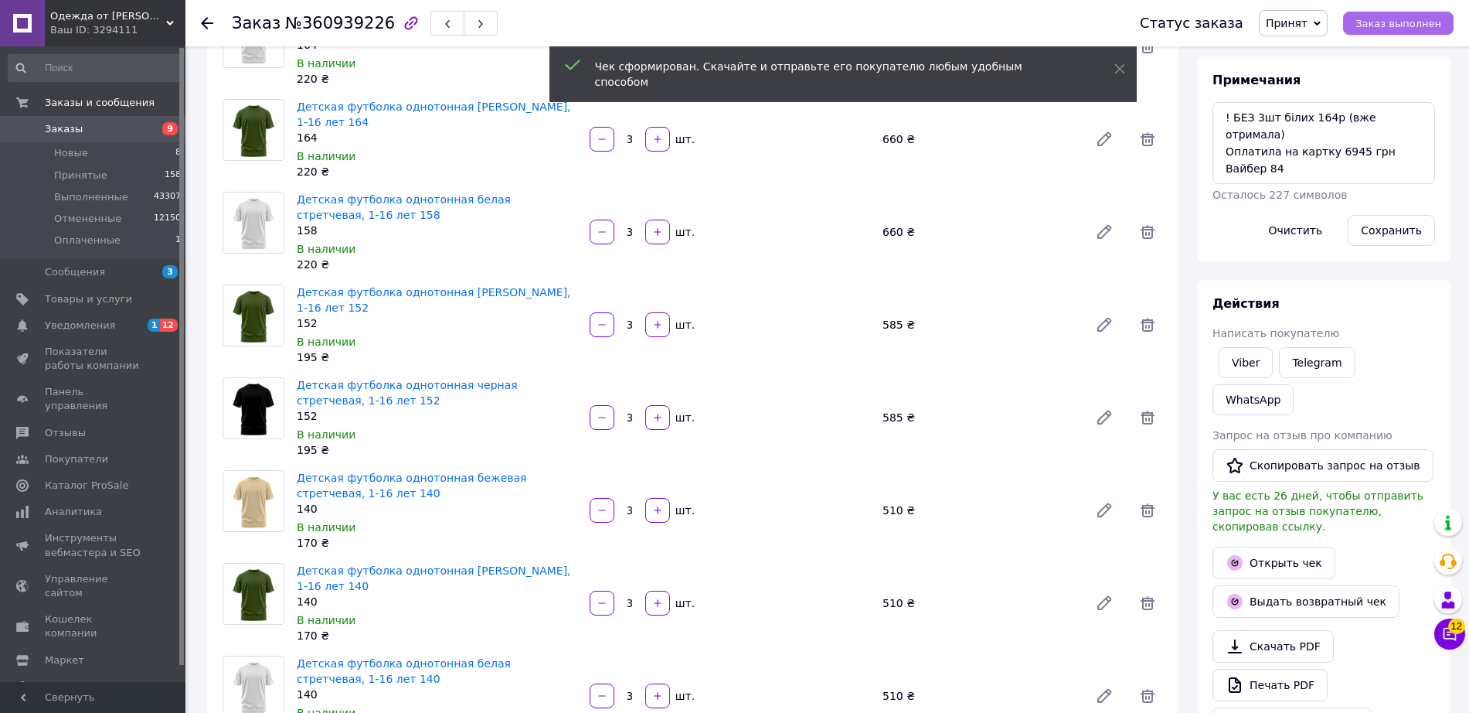
click at [1394, 29] on span "Заказ выполнен" at bounding box center [1399, 24] width 86 height 12
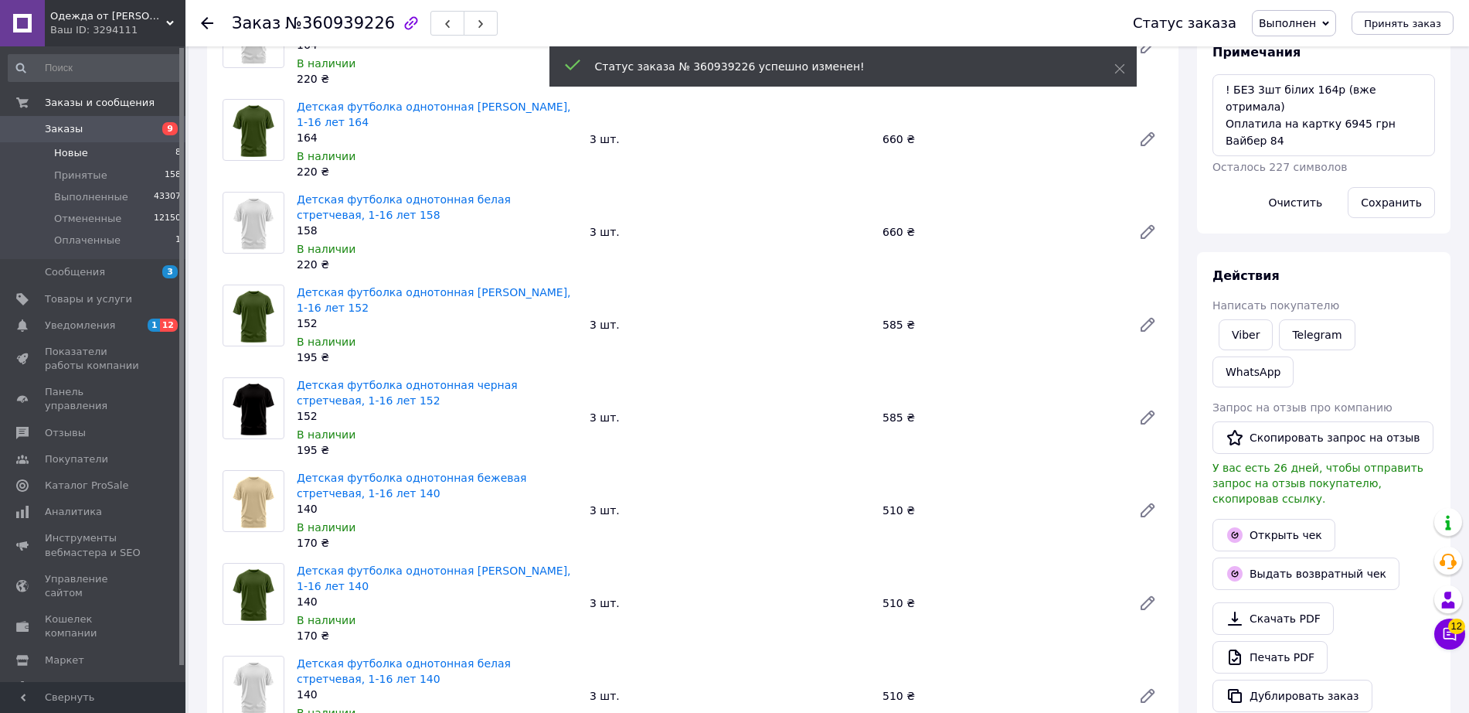
scroll to position [15, 0]
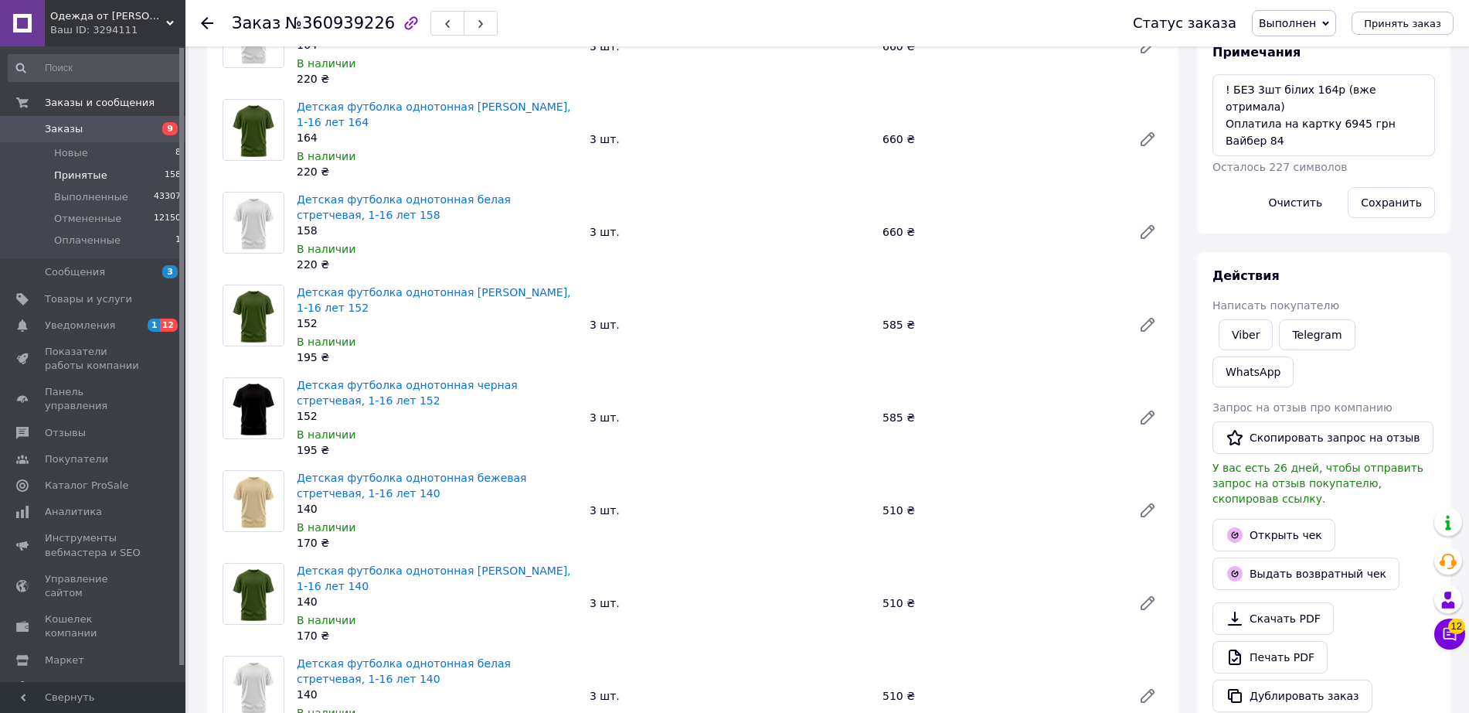
click at [138, 169] on li "Принятые 158" at bounding box center [95, 176] width 190 height 22
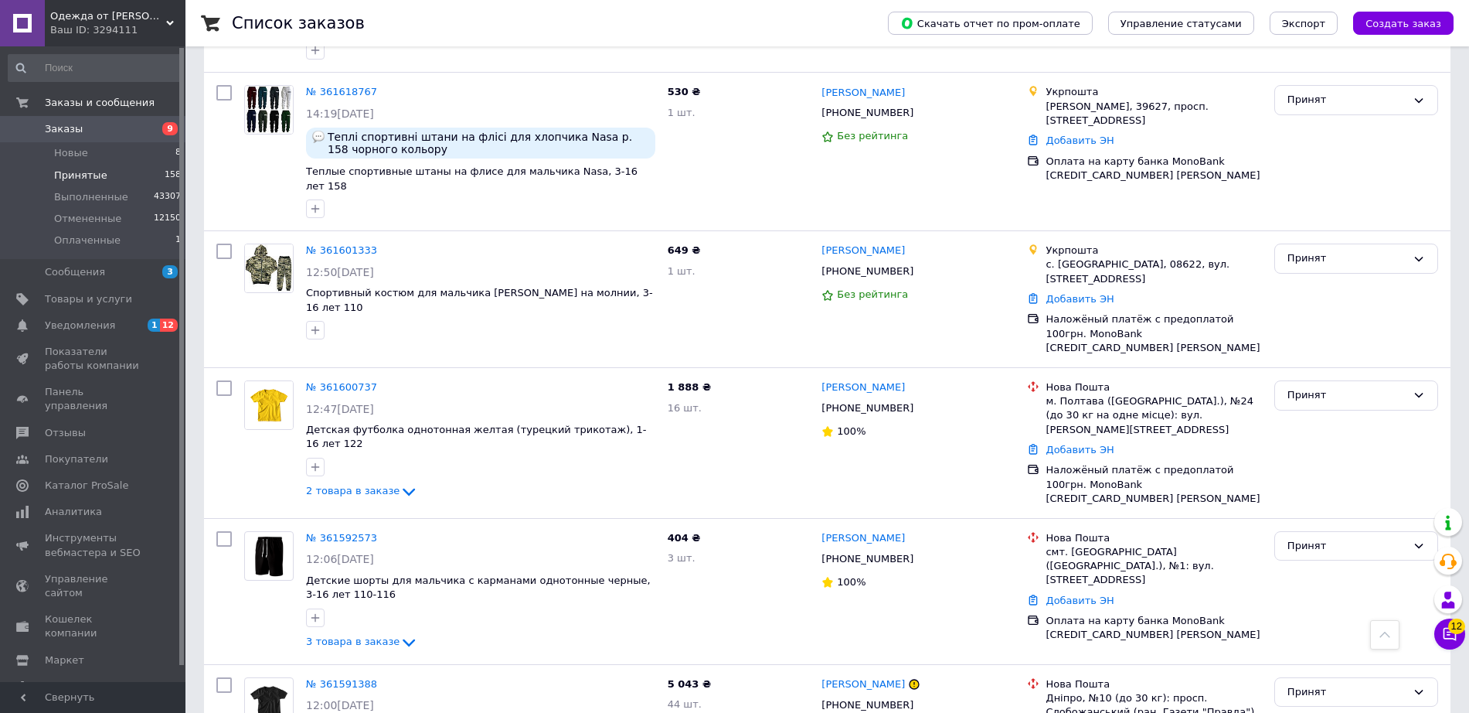
scroll to position [686, 0]
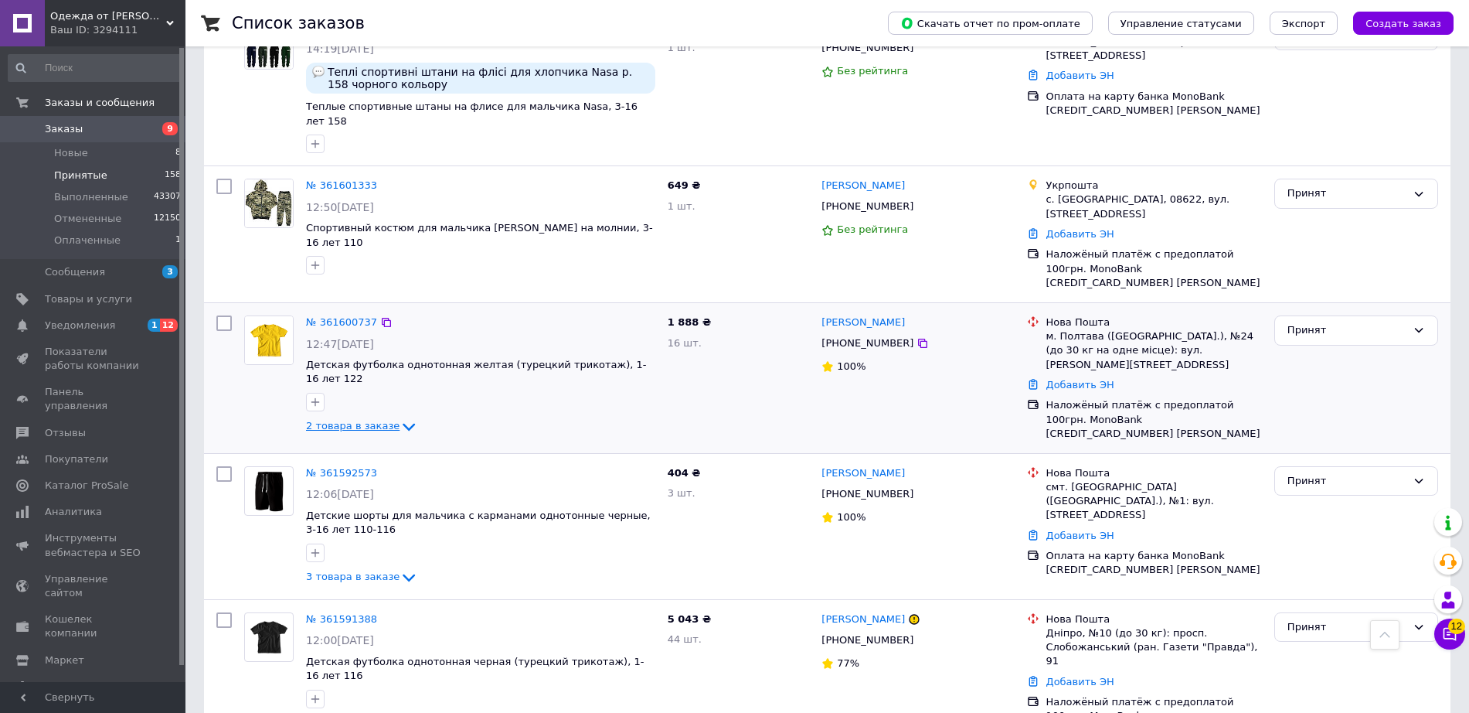
click at [359, 420] on span "2 товара в заказе" at bounding box center [353, 426] width 94 height 12
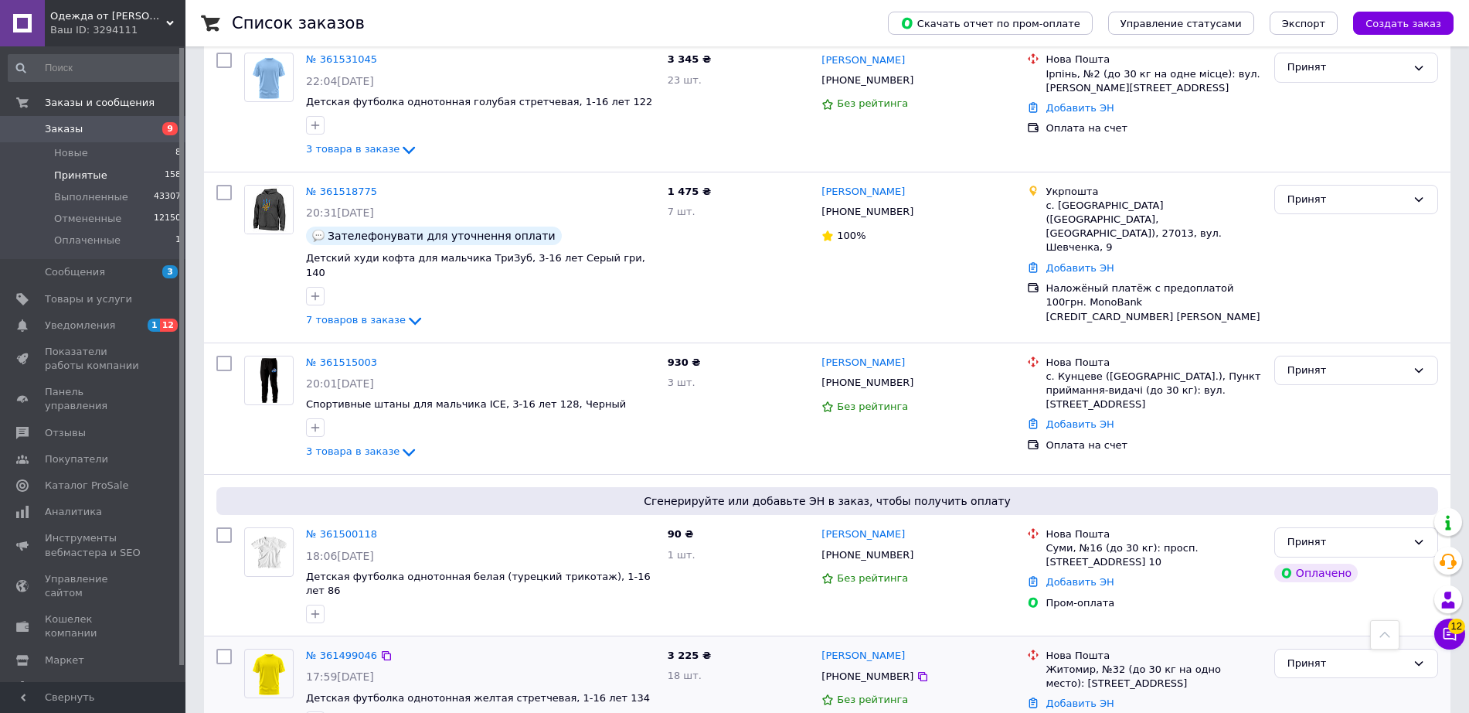
scroll to position [2487, 0]
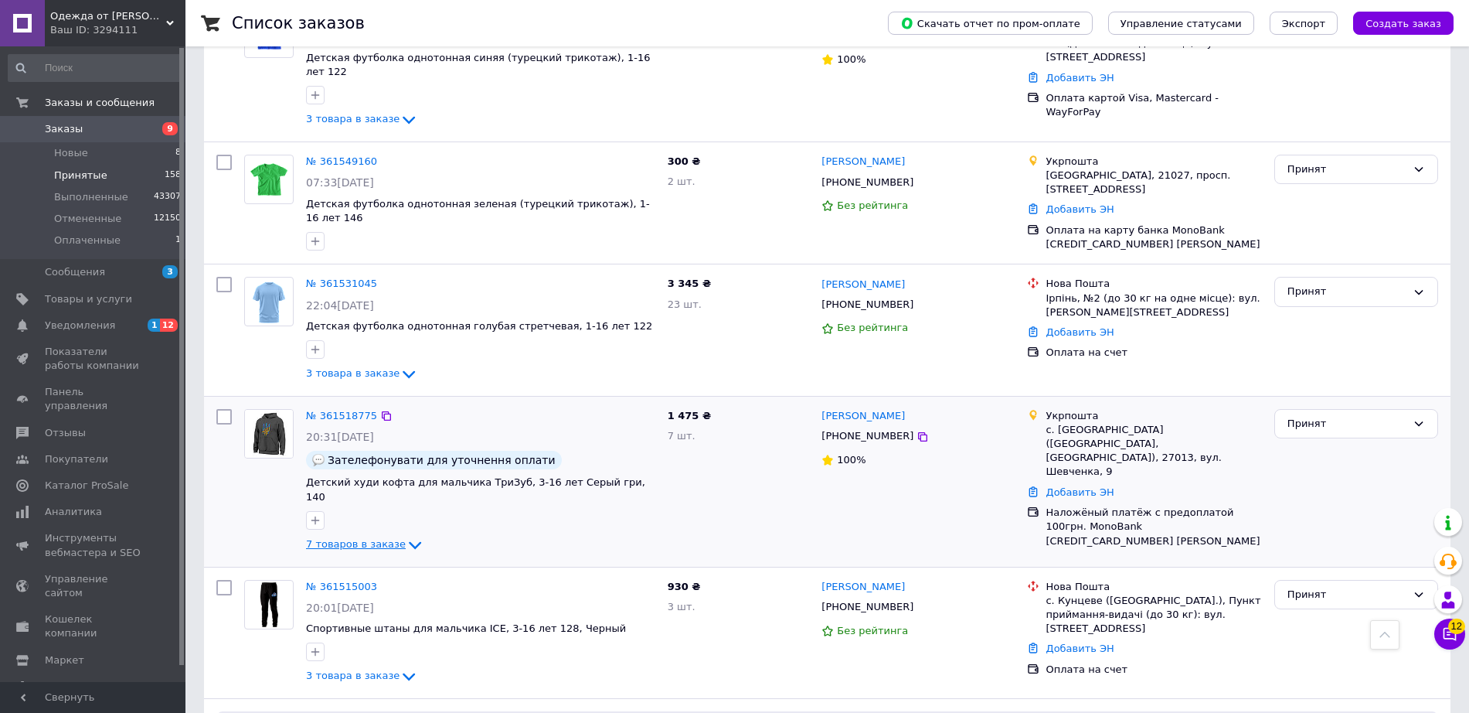
click at [406, 536] on icon at bounding box center [415, 545] width 19 height 19
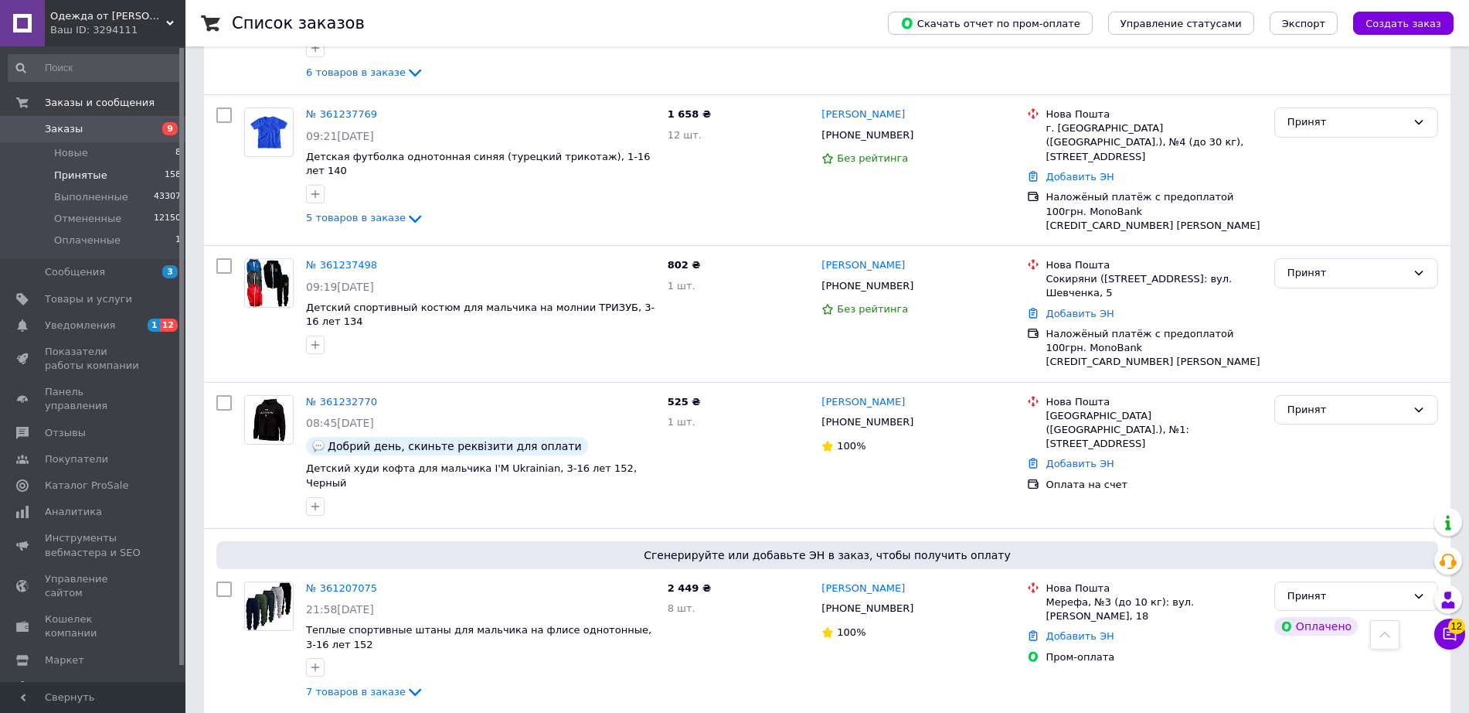
scroll to position [10031, 0]
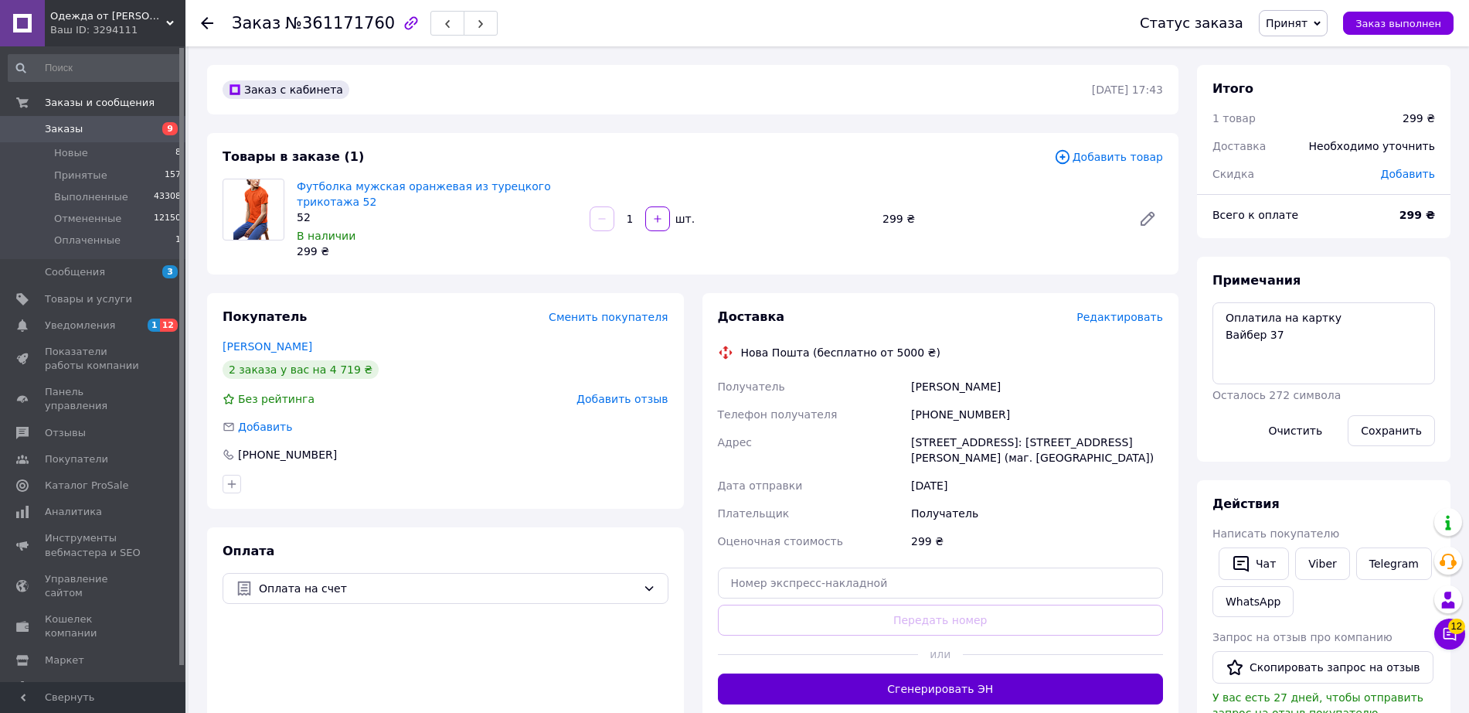
click at [936, 688] on button "Сгенерировать ЭН" at bounding box center [941, 688] width 446 height 31
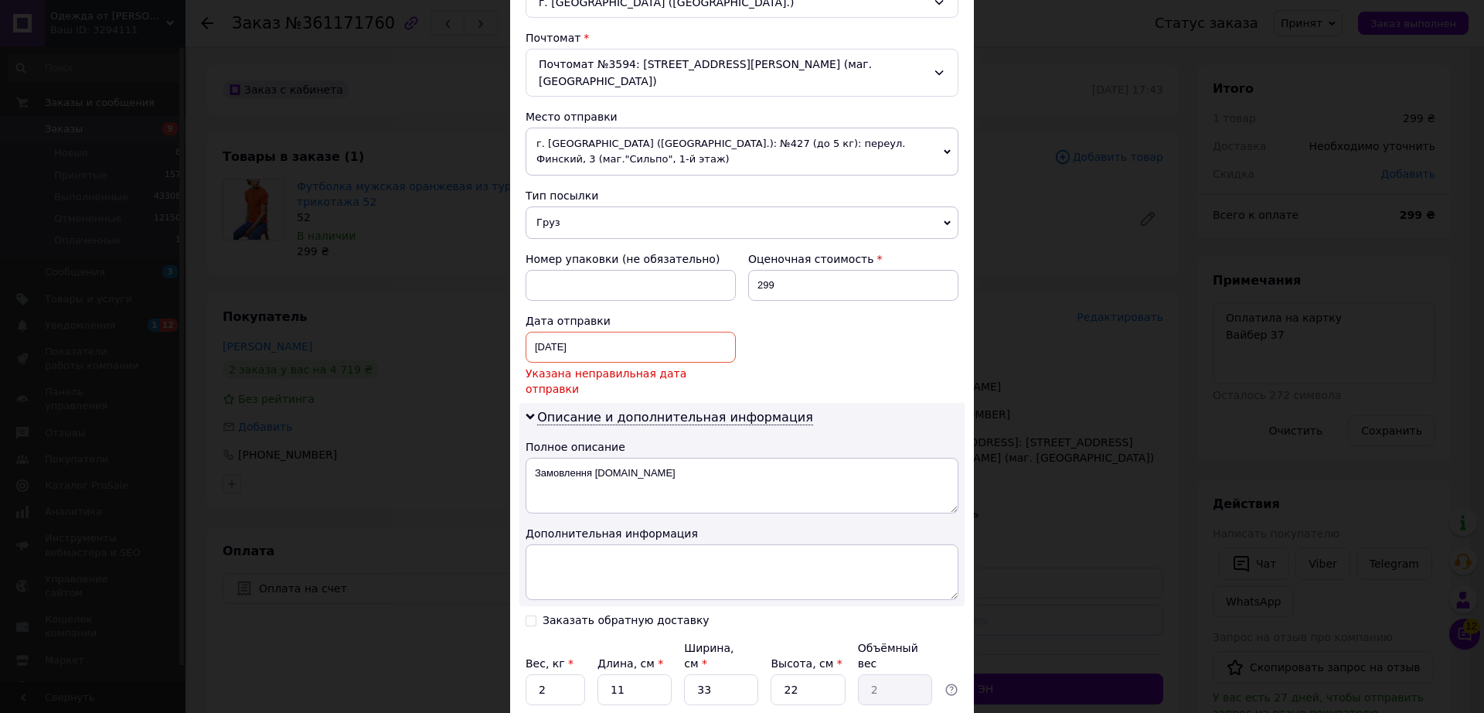
scroll to position [533, 0]
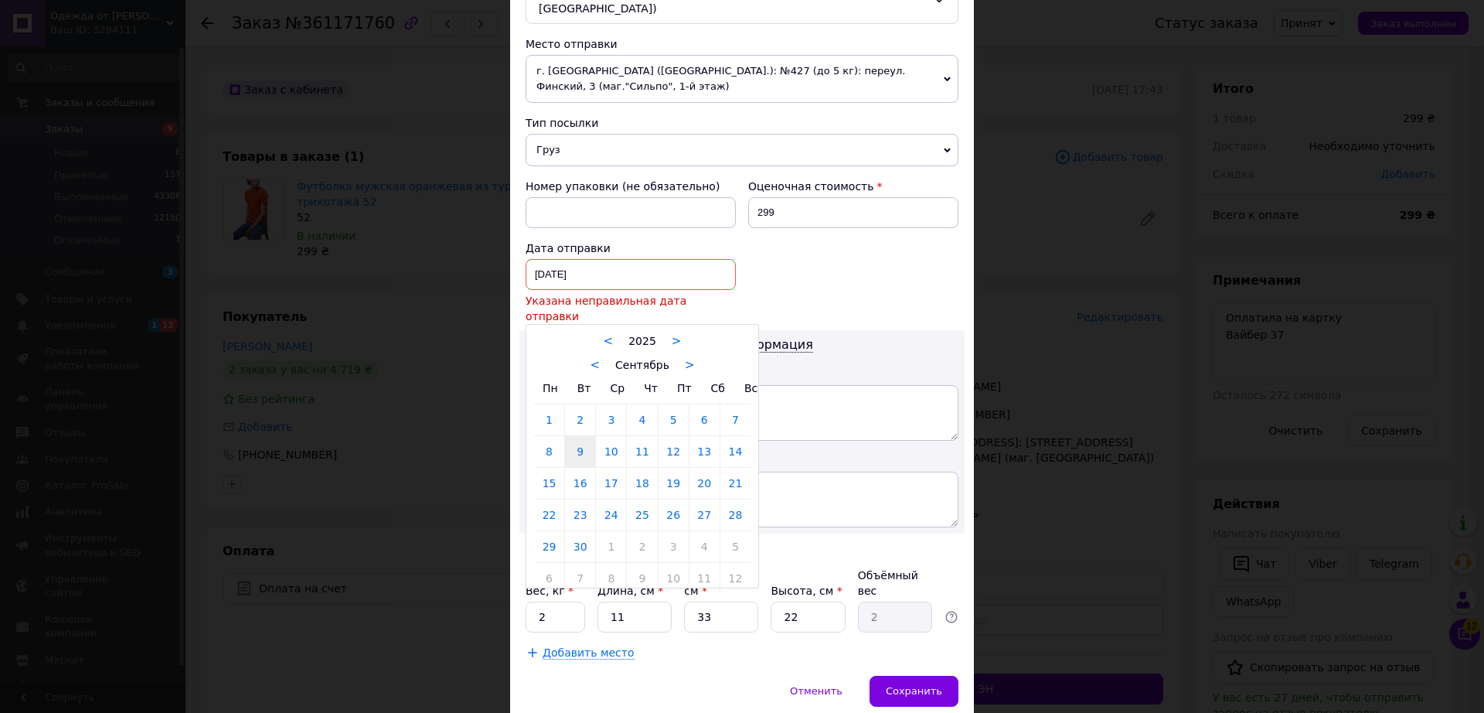
click at [574, 259] on div "09.09.2025 < 2025 > < Сентябрь > Пн Вт Ср Чт Пт Сб Вс 1 2 3 4 5 6 7 8 9 10 11 1…" at bounding box center [631, 274] width 210 height 31
click at [665, 436] on link "12" at bounding box center [674, 451] width 30 height 31
type input "[DATE]"
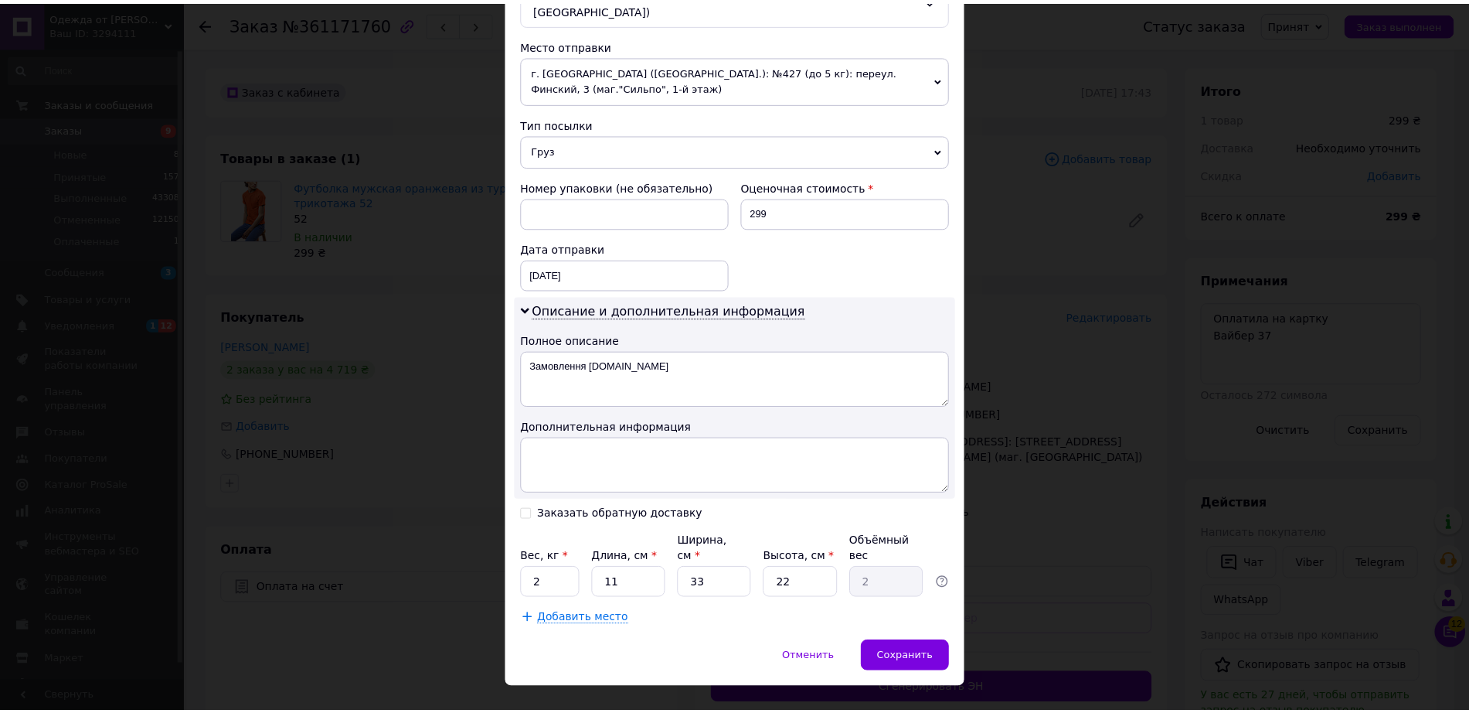
scroll to position [515, 0]
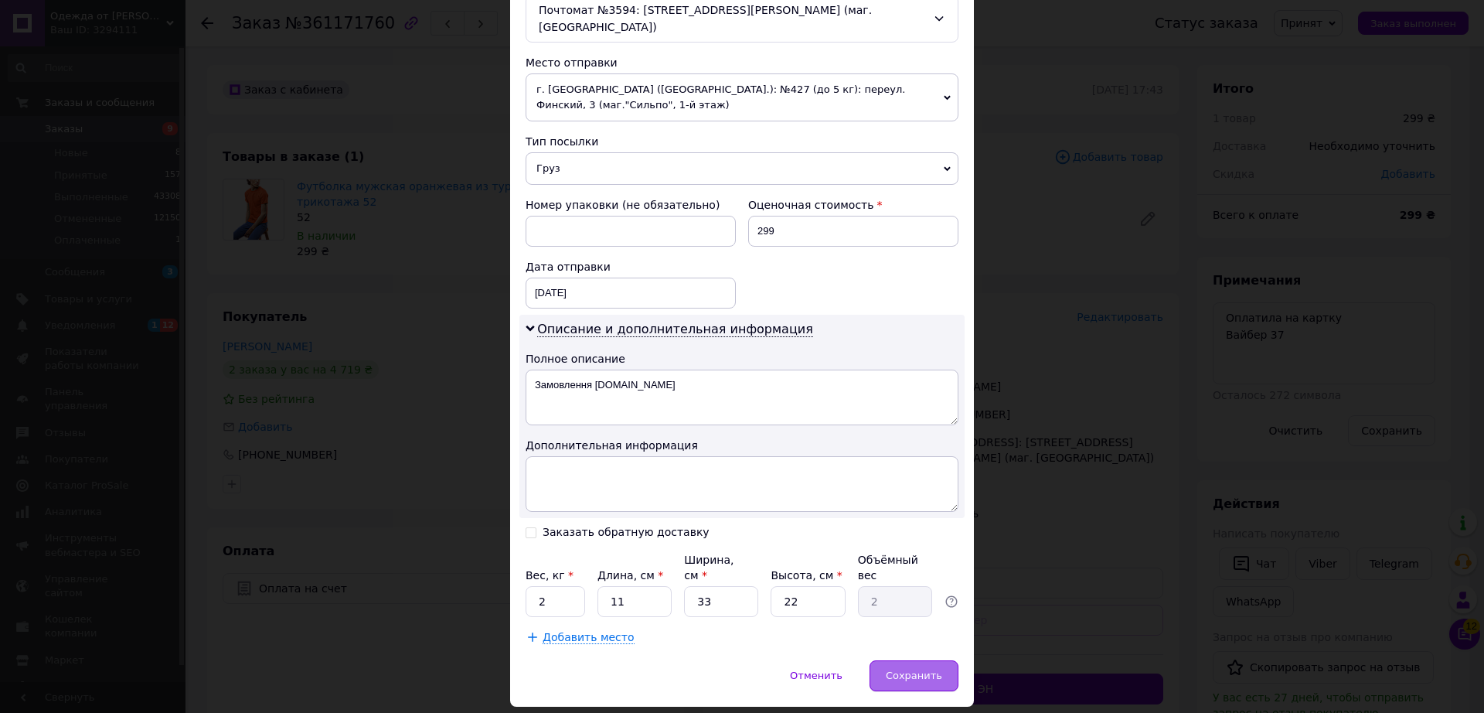
click at [919, 660] on div "Сохранить" at bounding box center [914, 675] width 89 height 31
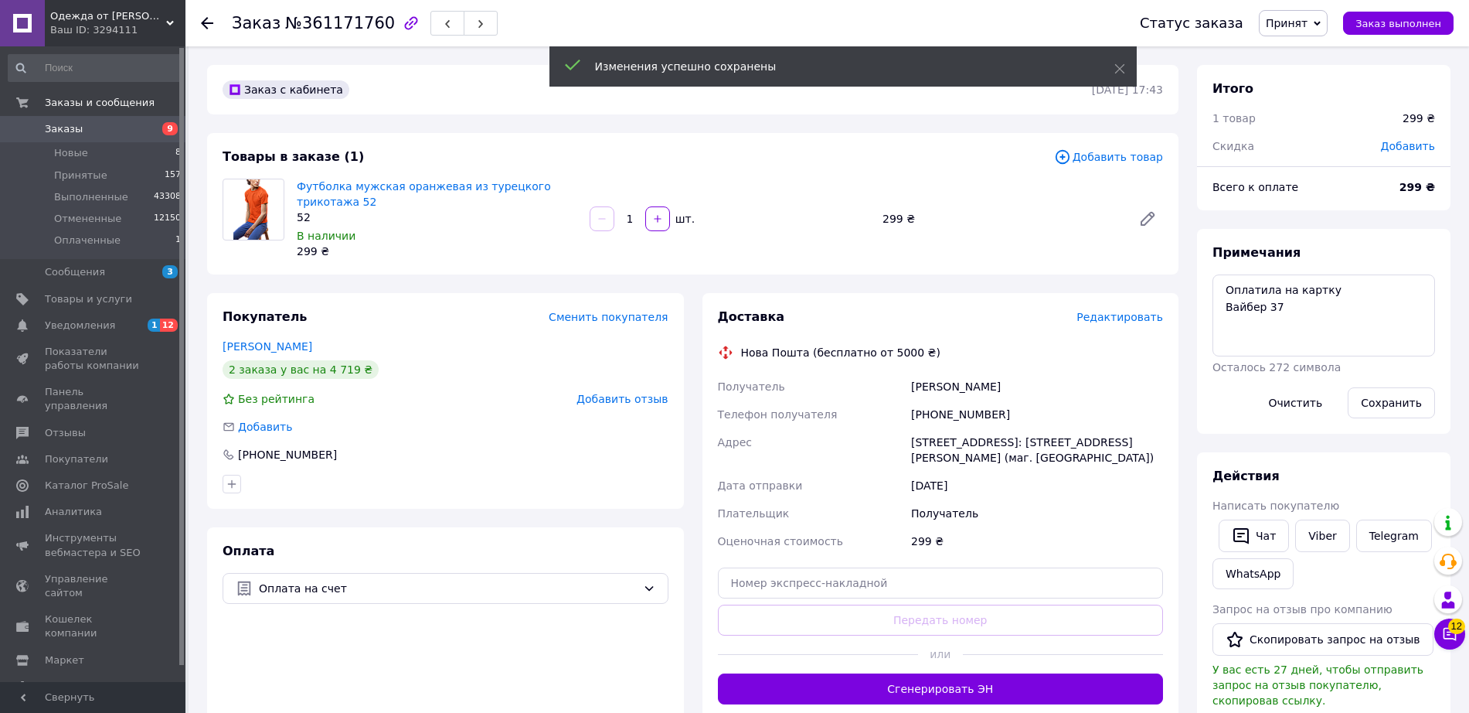
click at [954, 681] on button "Сгенерировать ЭН" at bounding box center [941, 688] width 446 height 31
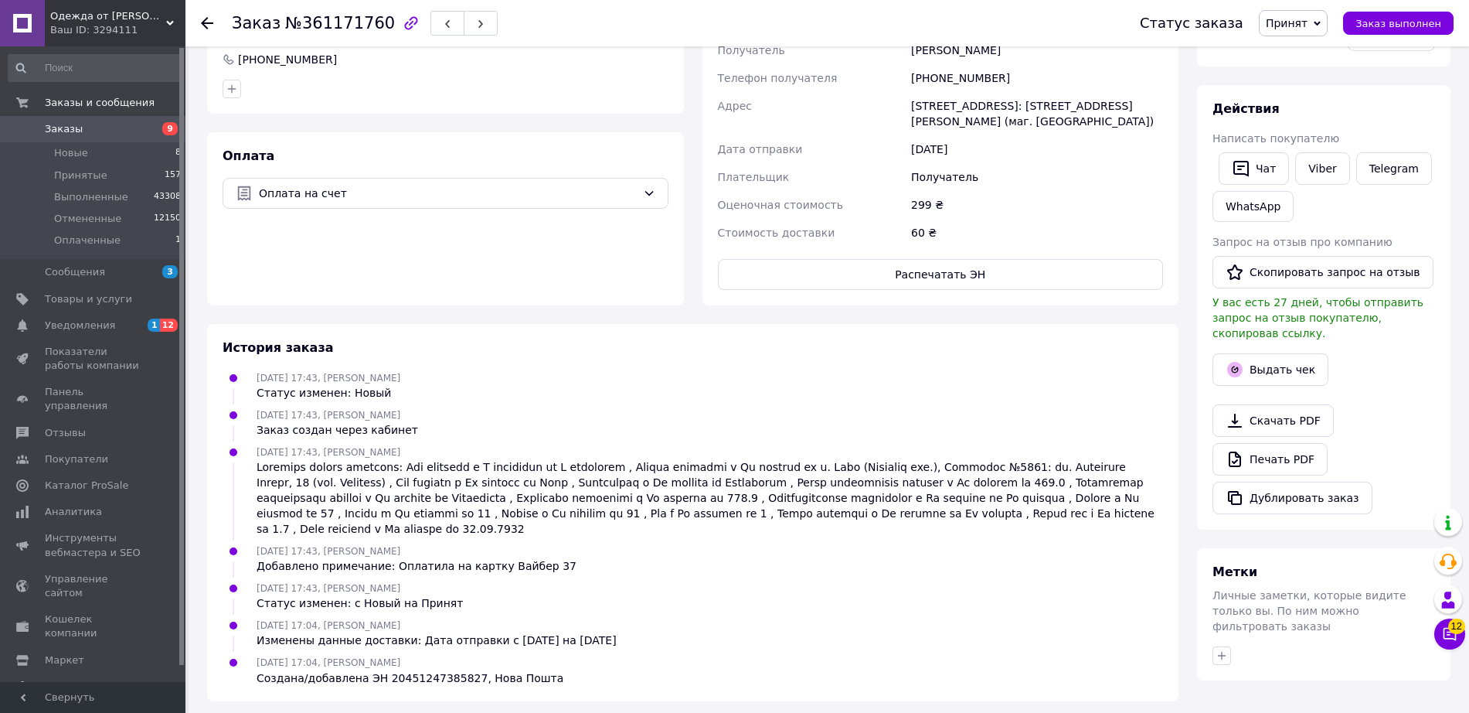
scroll to position [401, 0]
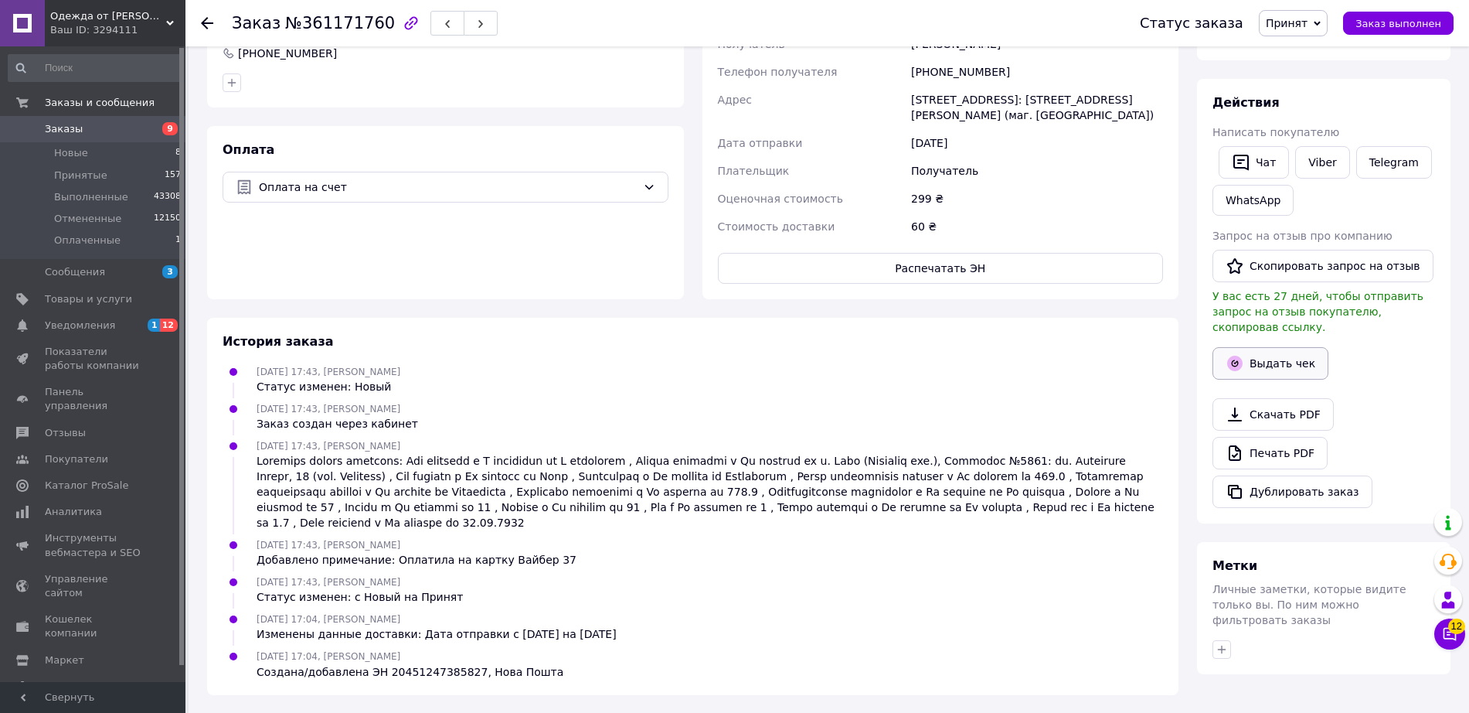
click at [1285, 347] on button "Выдать чек" at bounding box center [1271, 363] width 116 height 32
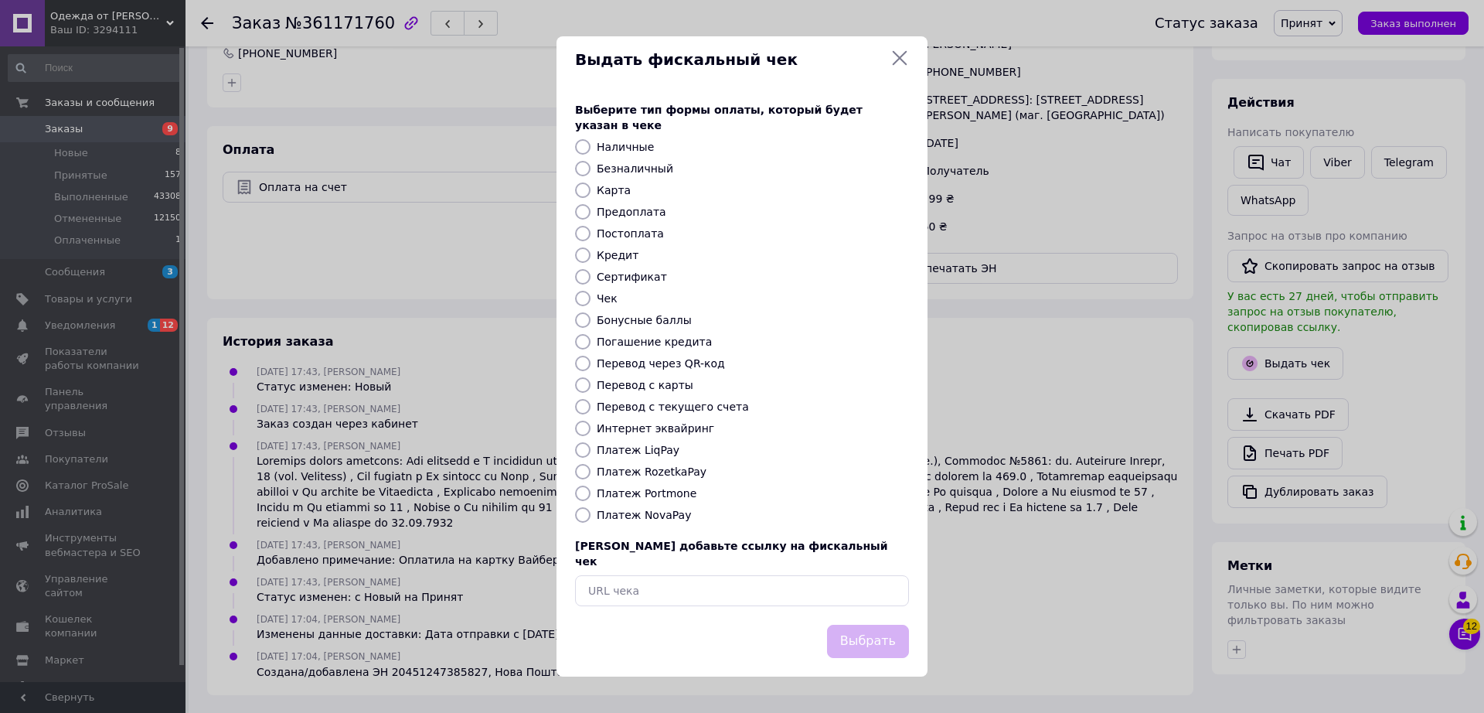
click at [621, 168] on label "Безналичный" at bounding box center [635, 168] width 77 height 12
click at [591, 168] on input "Безналичный" at bounding box center [582, 168] width 15 height 15
radio input "true"
click at [867, 625] on button "Выбрать" at bounding box center [868, 641] width 82 height 33
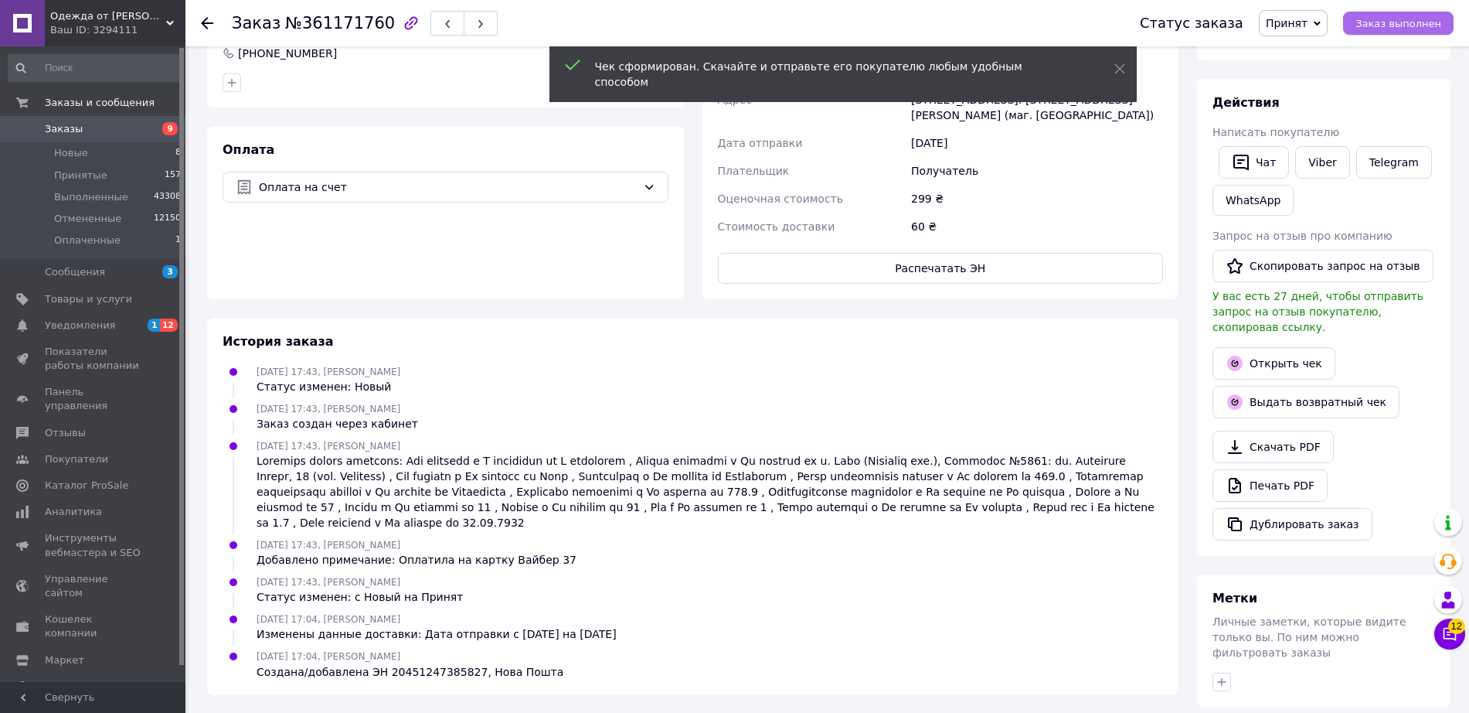
click at [1408, 20] on span "Заказ выполнен" at bounding box center [1399, 24] width 86 height 12
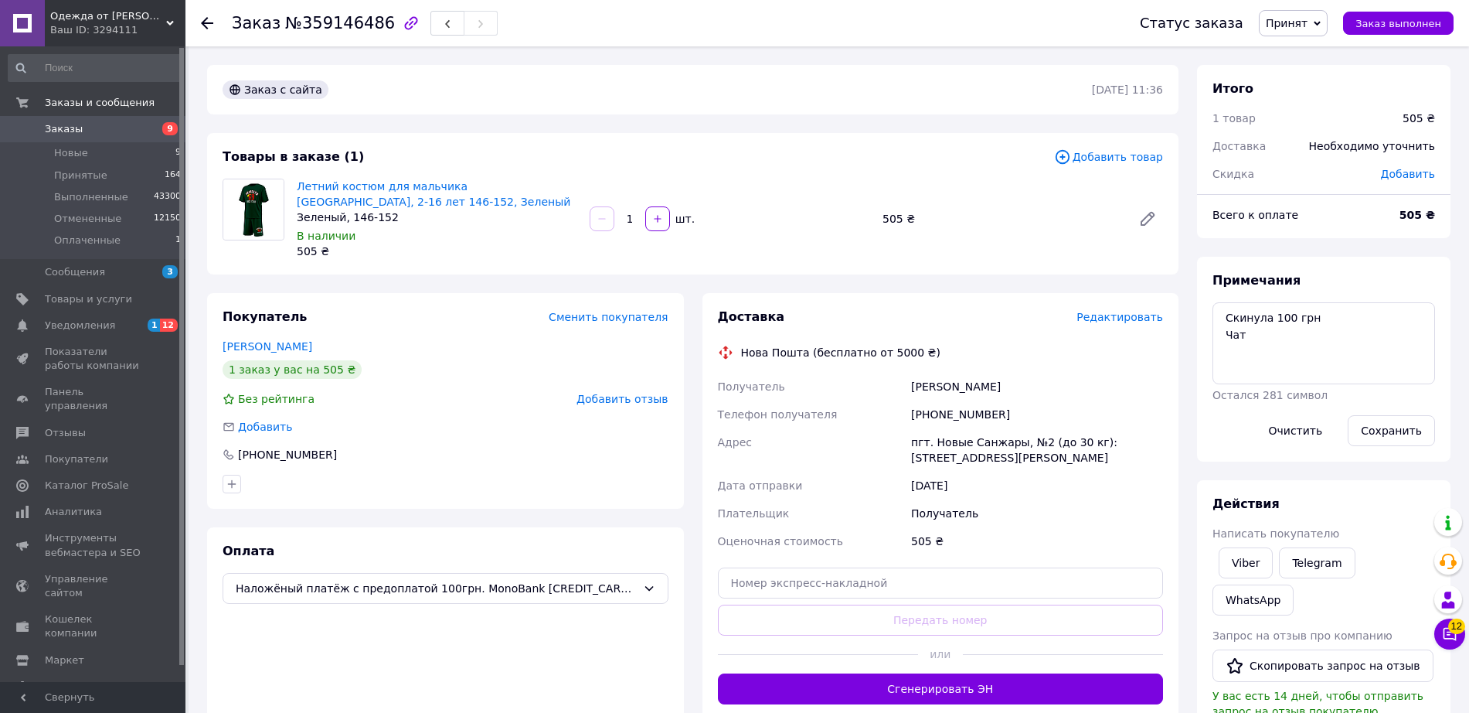
click at [1109, 320] on span "Редактировать" at bounding box center [1120, 317] width 87 height 12
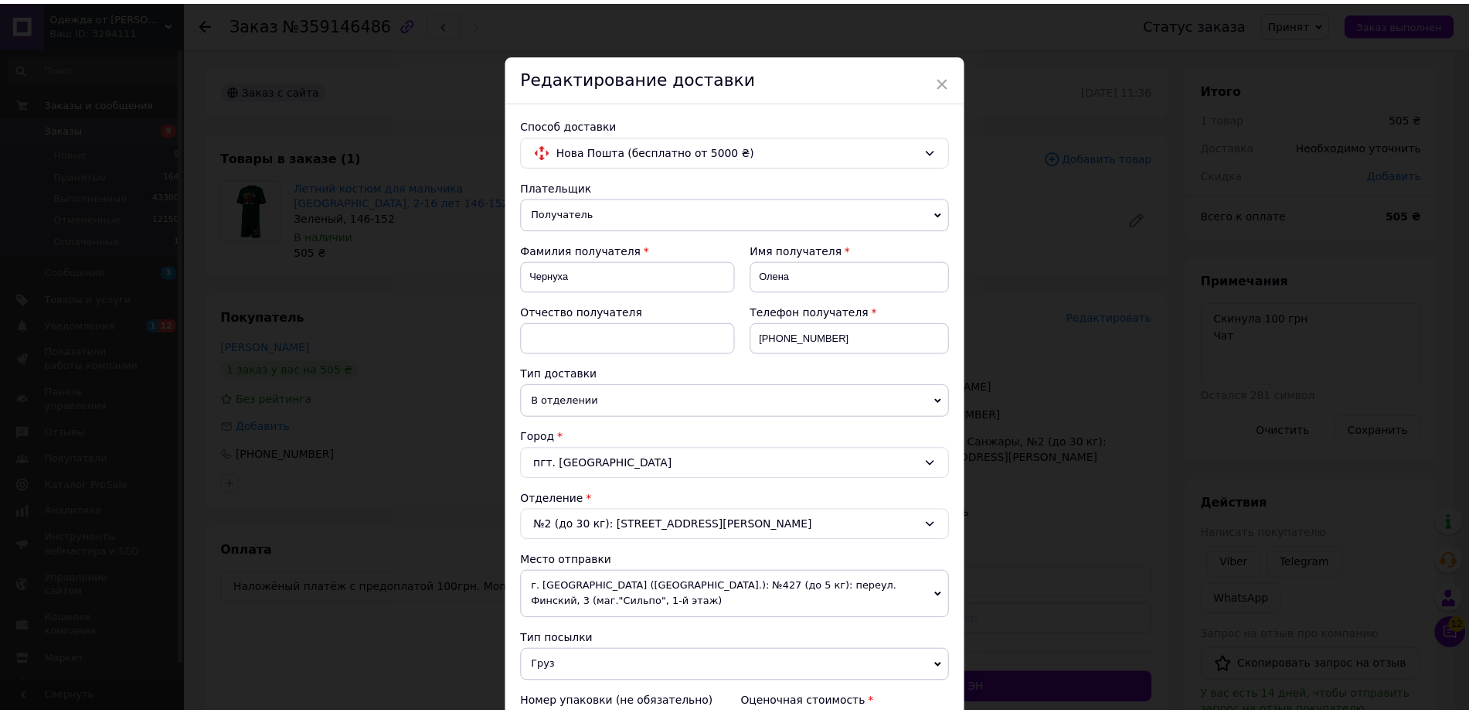
scroll to position [342, 0]
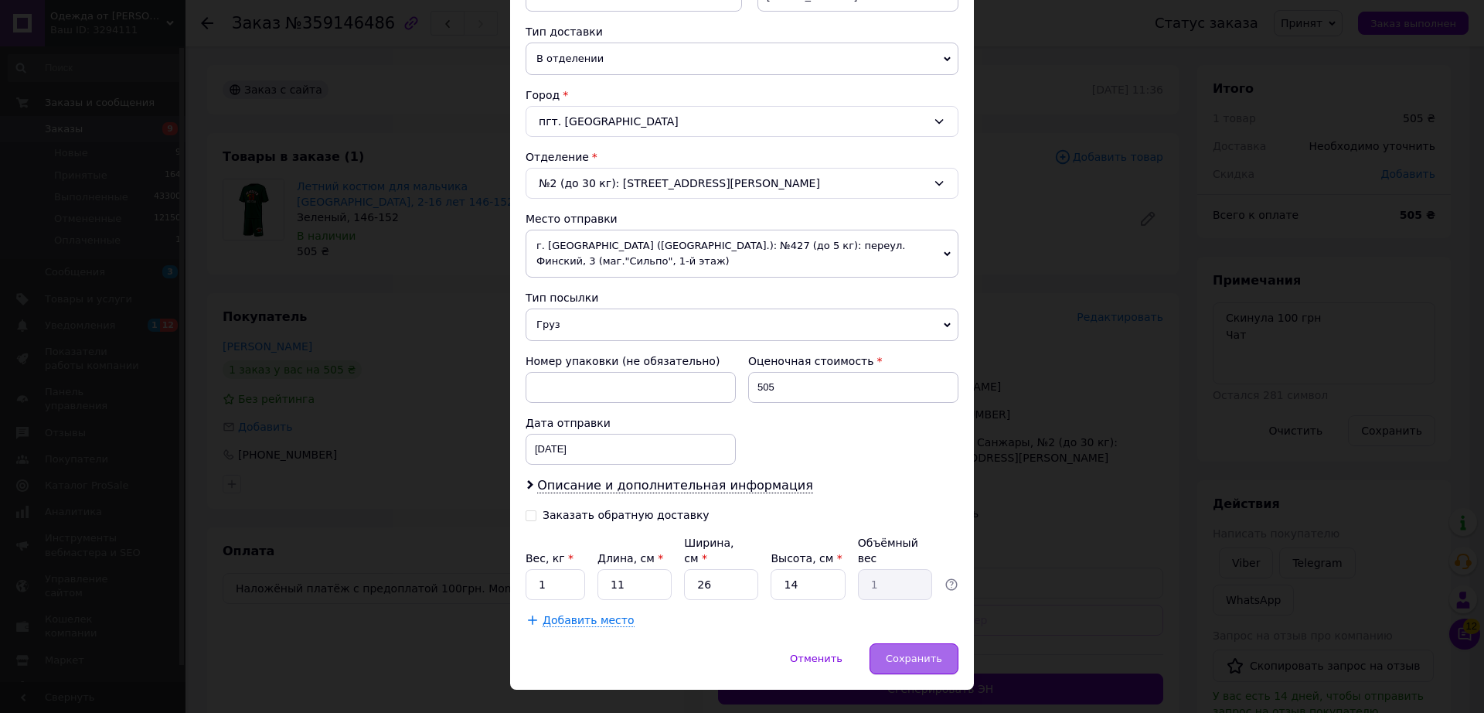
click at [941, 643] on div "Сохранить" at bounding box center [914, 658] width 89 height 31
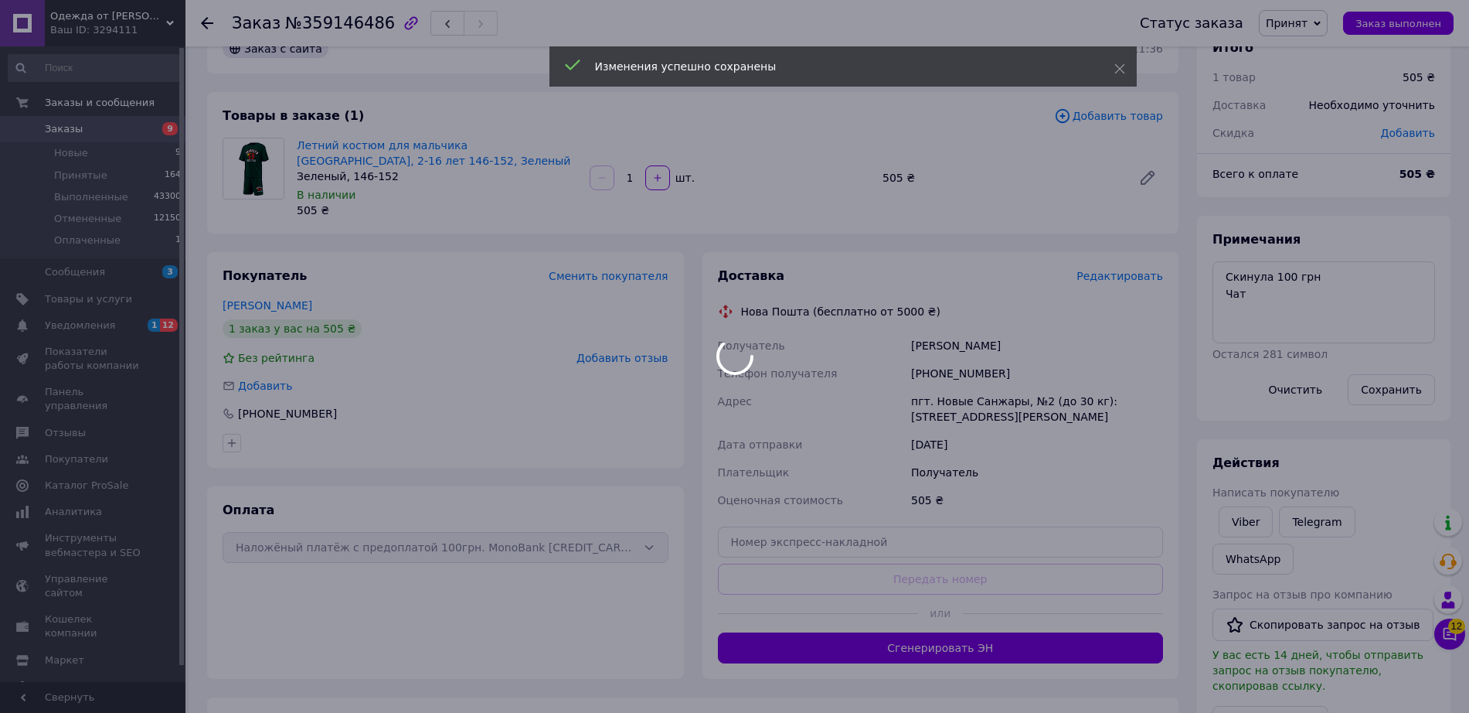
scroll to position [49, 0]
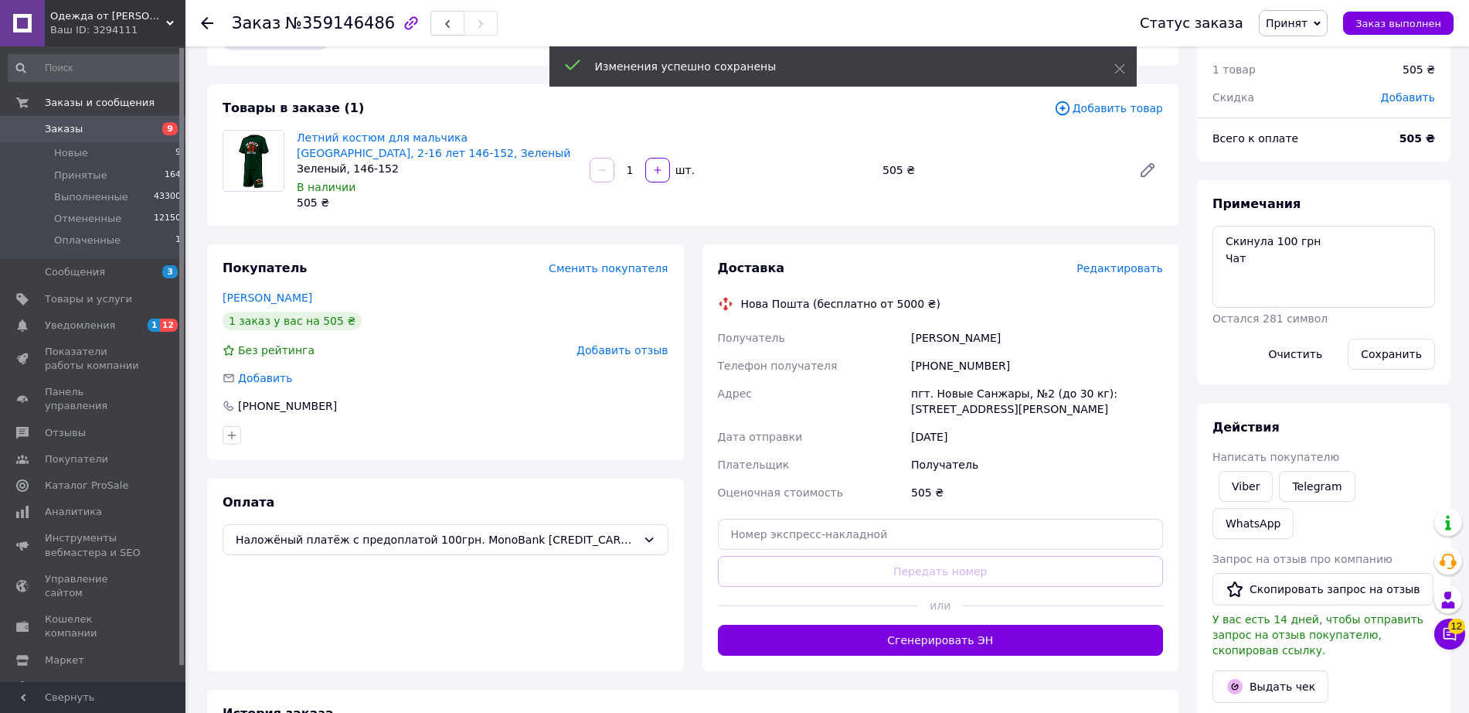
click at [1016, 638] on button "Сгенерировать ЭН" at bounding box center [941, 640] width 446 height 31
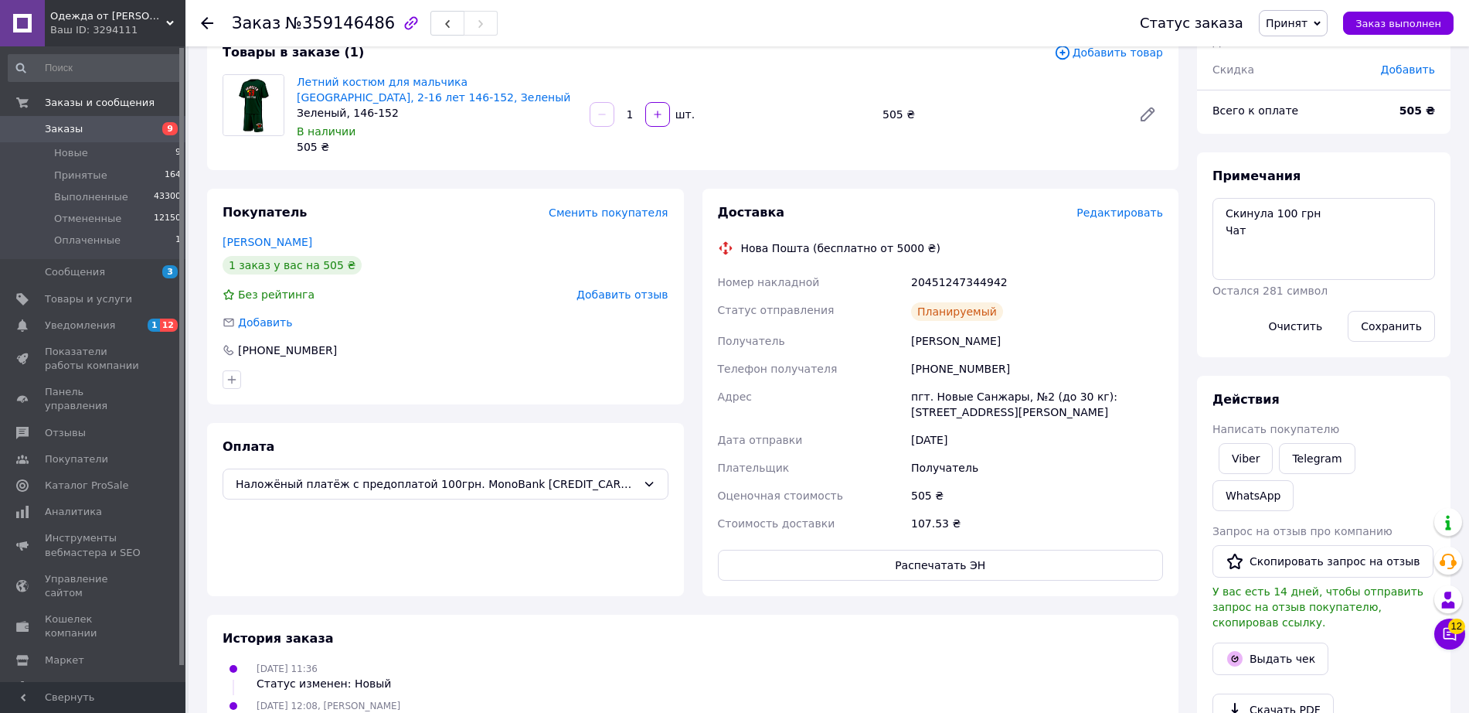
scroll to position [261, 0]
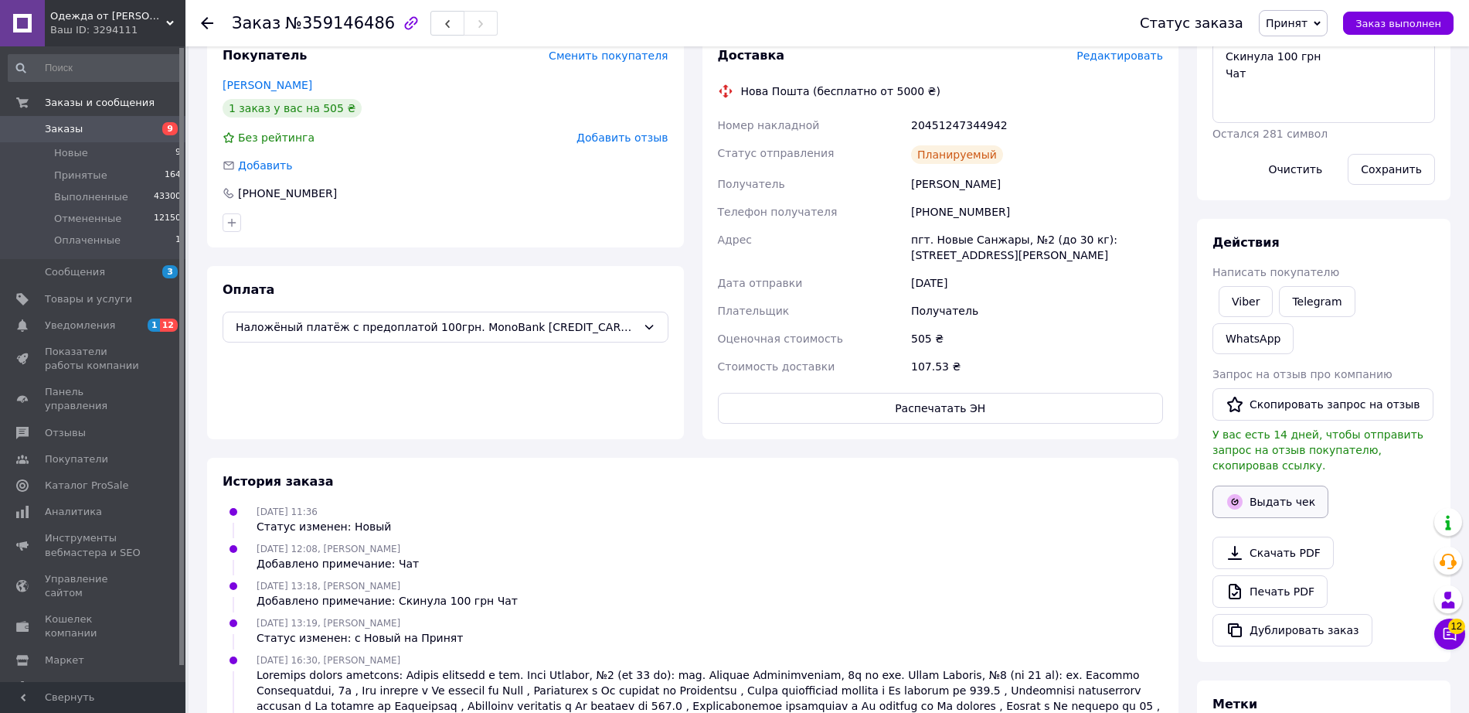
click at [1255, 485] on button "Выдать чек" at bounding box center [1271, 501] width 116 height 32
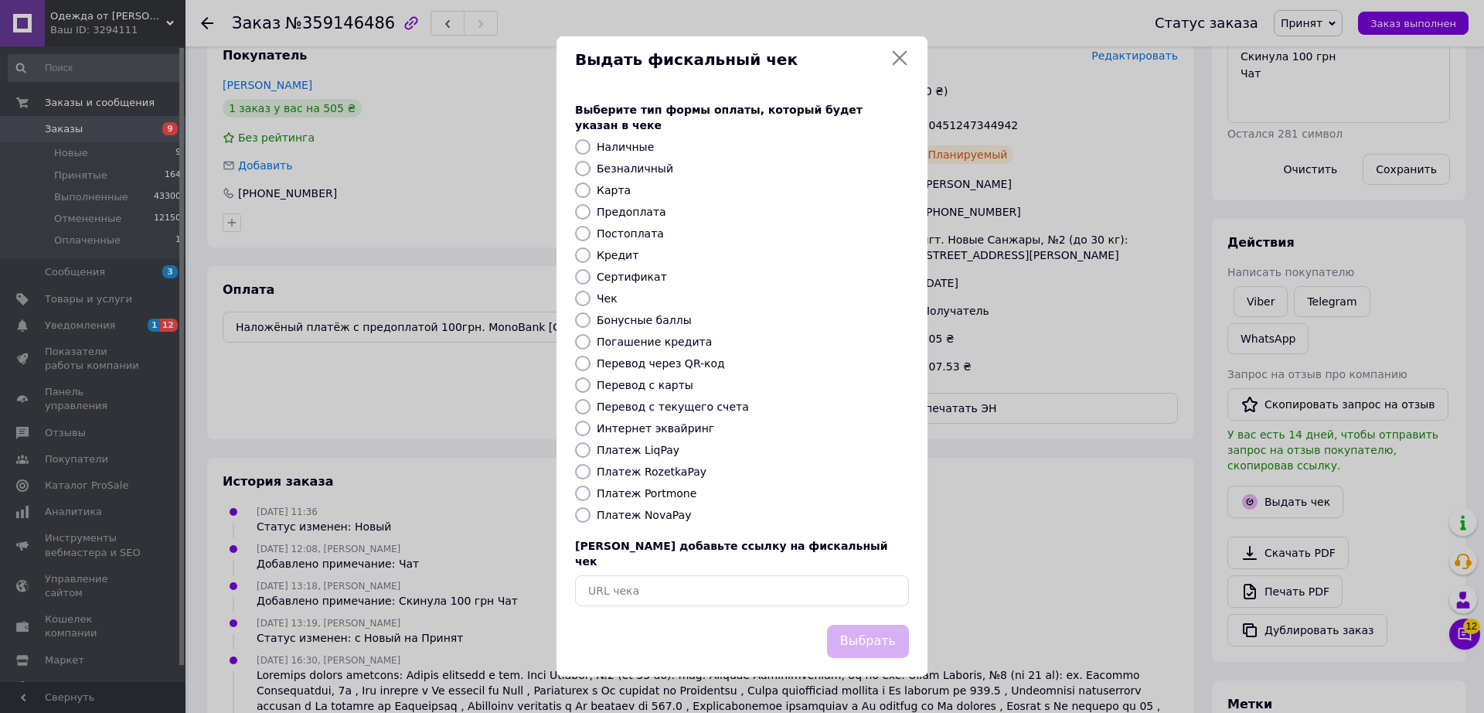
click at [645, 165] on label "Безналичный" at bounding box center [635, 168] width 77 height 12
click at [591, 165] on input "Безналичный" at bounding box center [582, 168] width 15 height 15
radio input "true"
click at [872, 636] on button "Выбрать" at bounding box center [868, 641] width 82 height 33
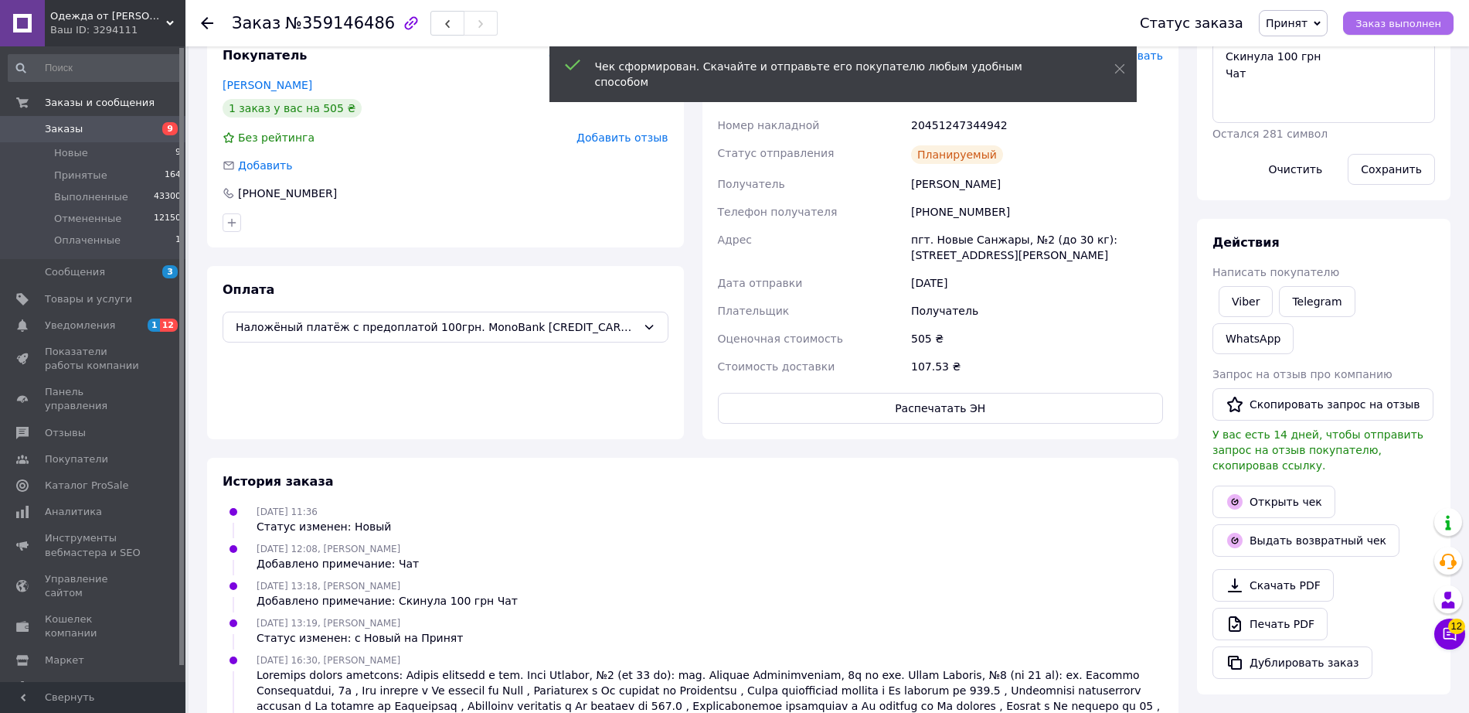
click at [1405, 19] on span "Заказ выполнен" at bounding box center [1399, 24] width 86 height 12
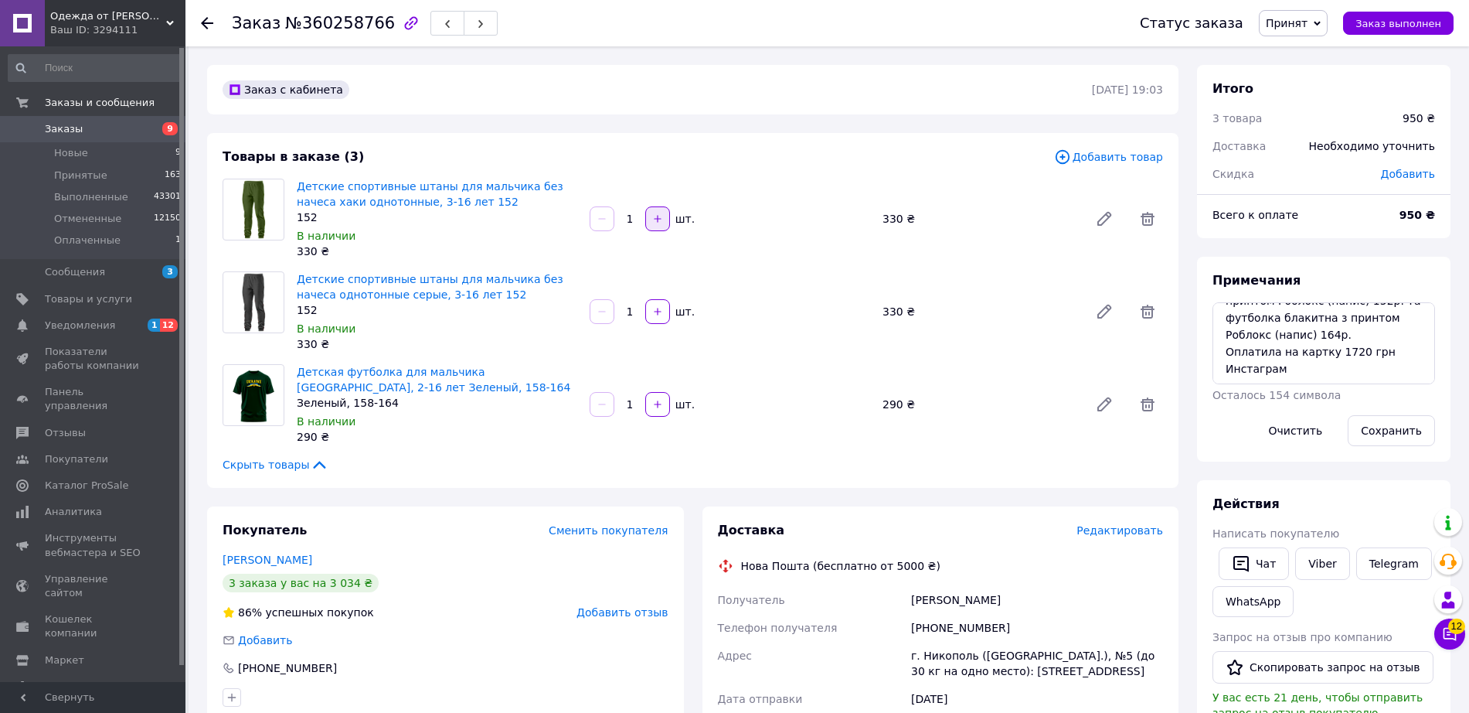
click at [662, 216] on icon "button" at bounding box center [657, 218] width 11 height 11
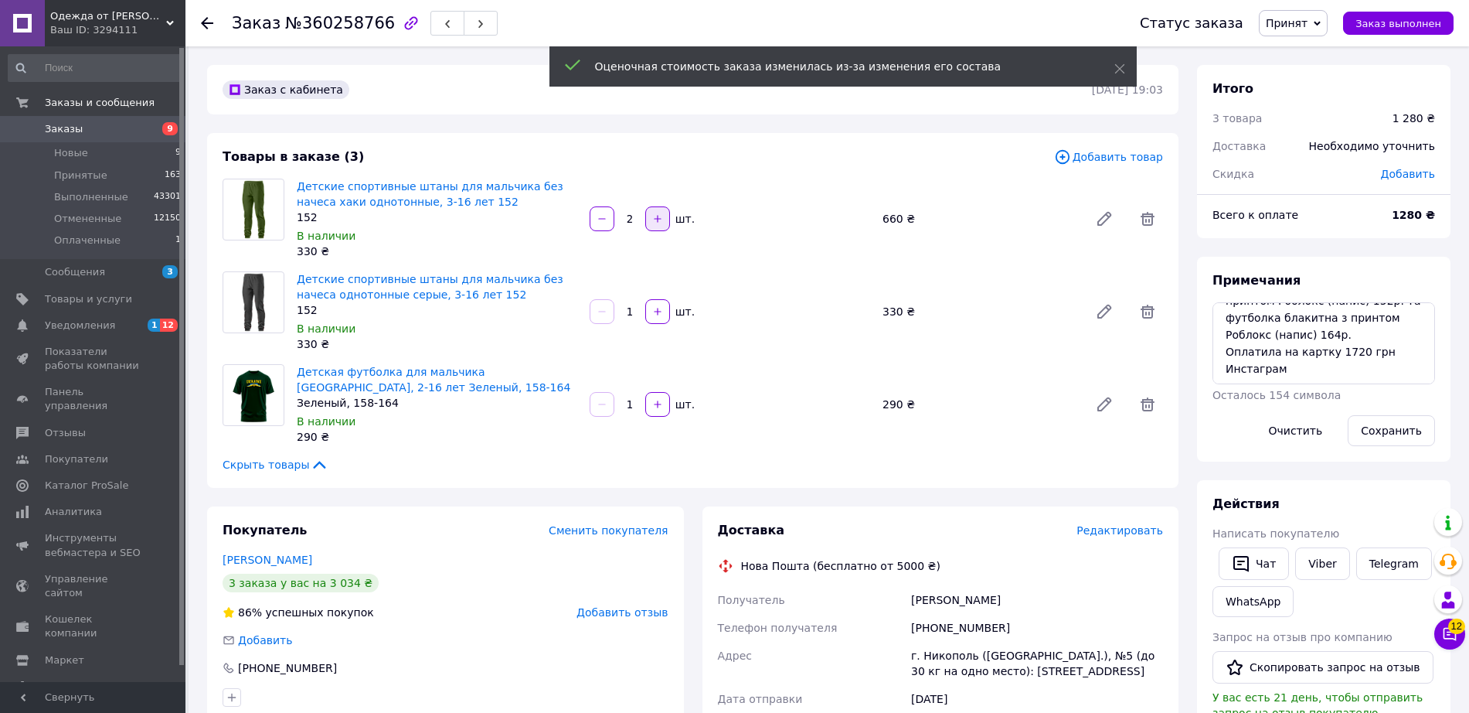
click at [662, 216] on icon "button" at bounding box center [657, 218] width 11 height 11
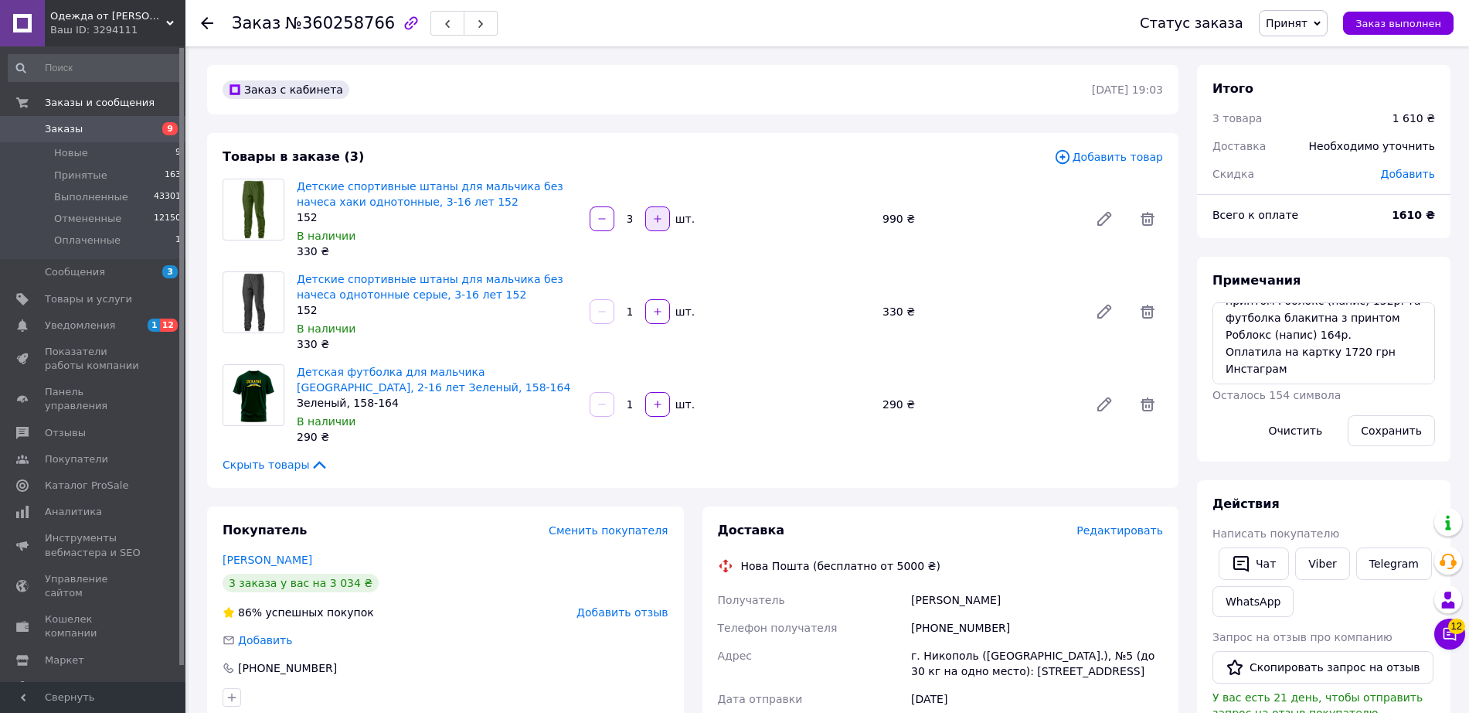
click at [661, 213] on icon "button" at bounding box center [657, 218] width 11 height 11
type input "4"
click at [1404, 171] on span "Добавить" at bounding box center [1408, 174] width 54 height 12
click at [1337, 246] on input "text" at bounding box center [1307, 236] width 91 height 31
type input "220"
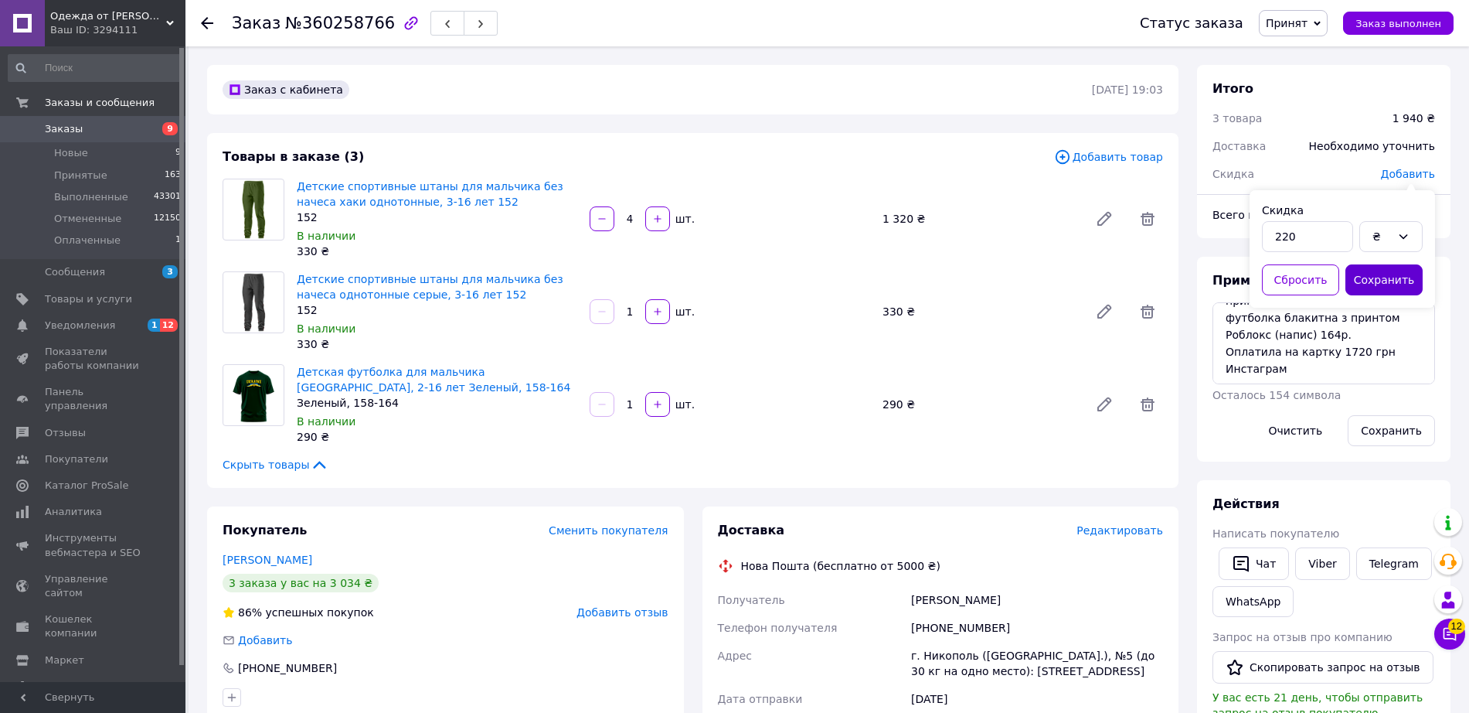
click at [1382, 271] on button "Сохранить" at bounding box center [1384, 279] width 77 height 31
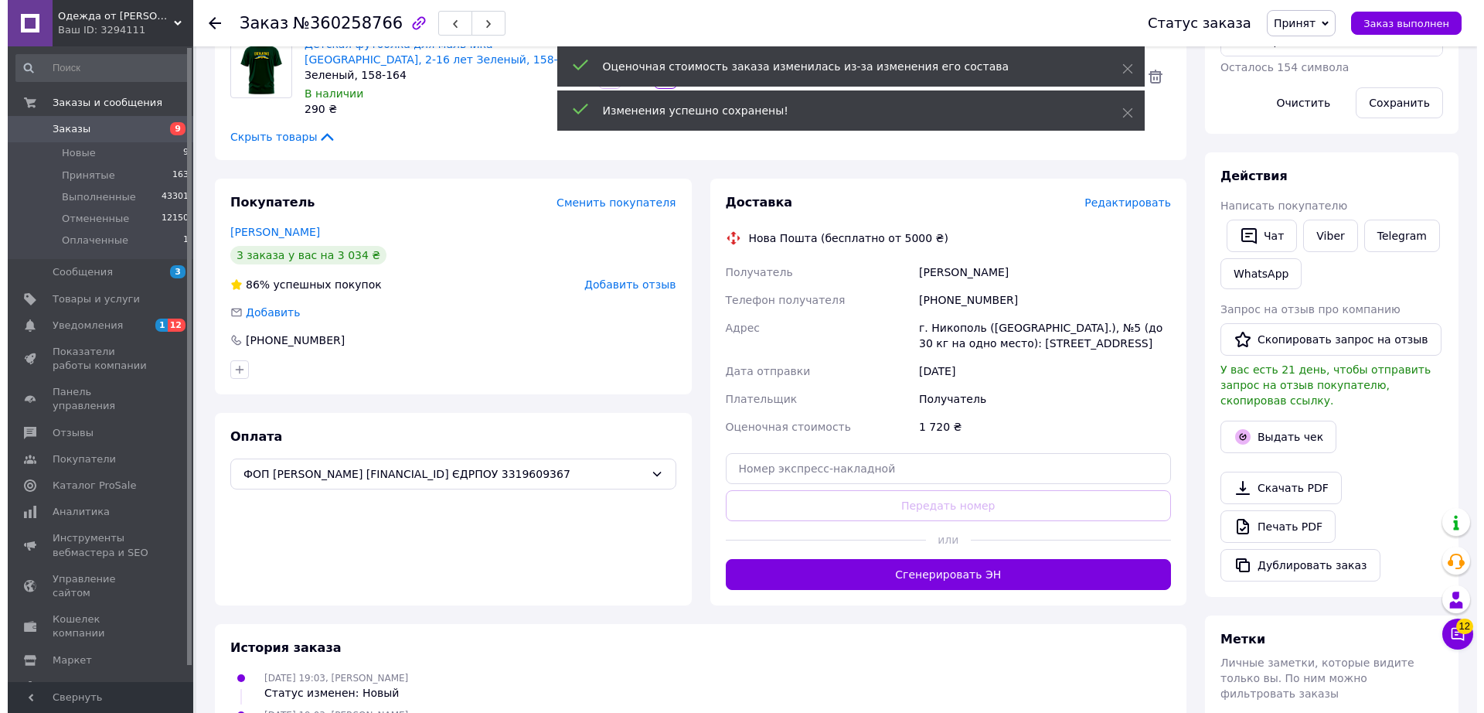
scroll to position [291, 0]
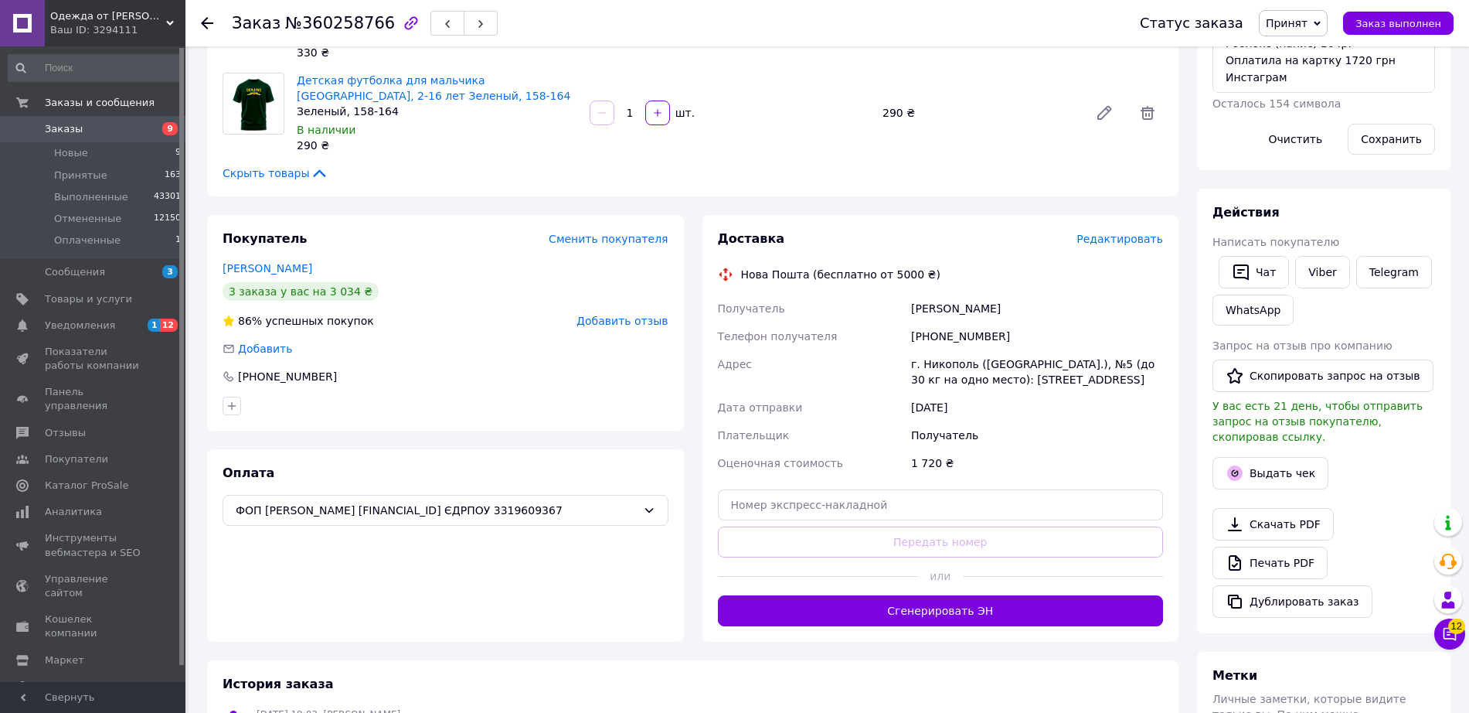
click at [1110, 236] on span "Редактировать" at bounding box center [1120, 239] width 87 height 12
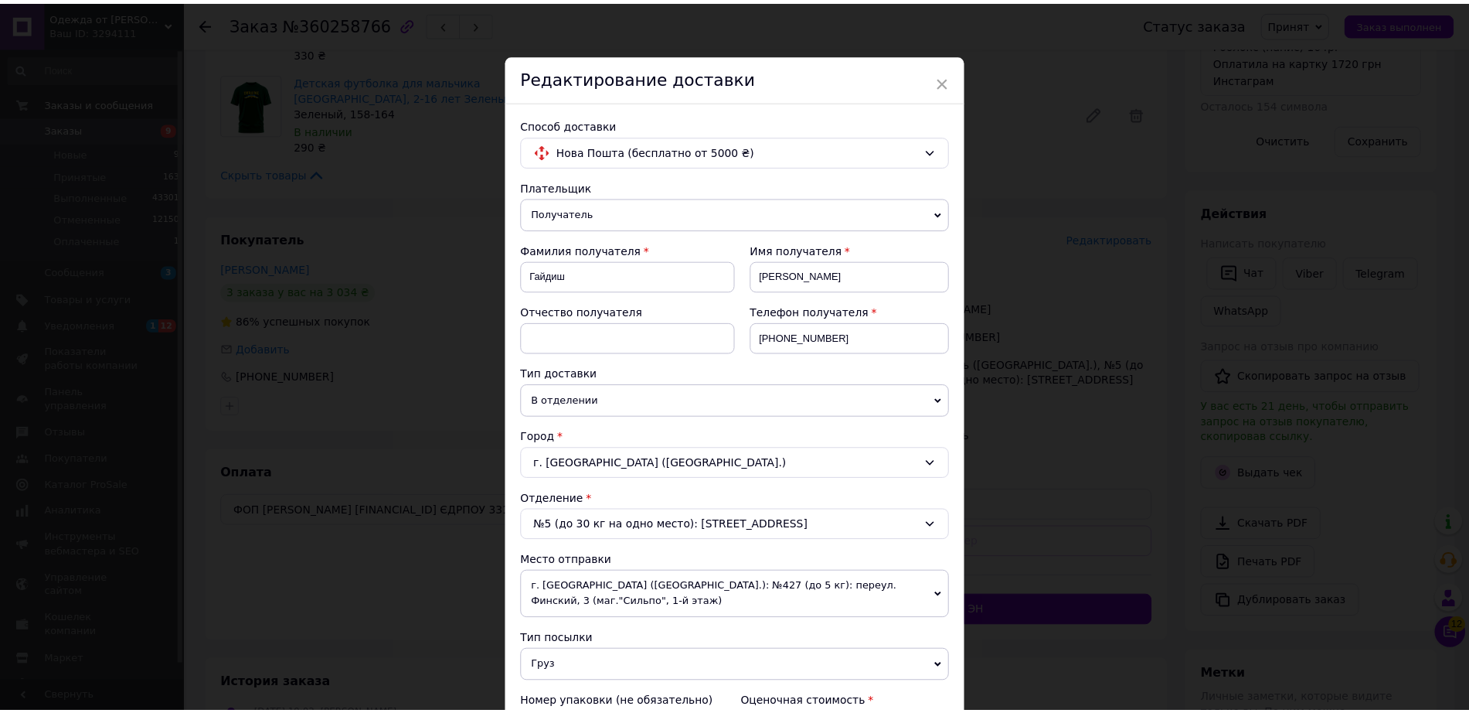
scroll to position [342, 0]
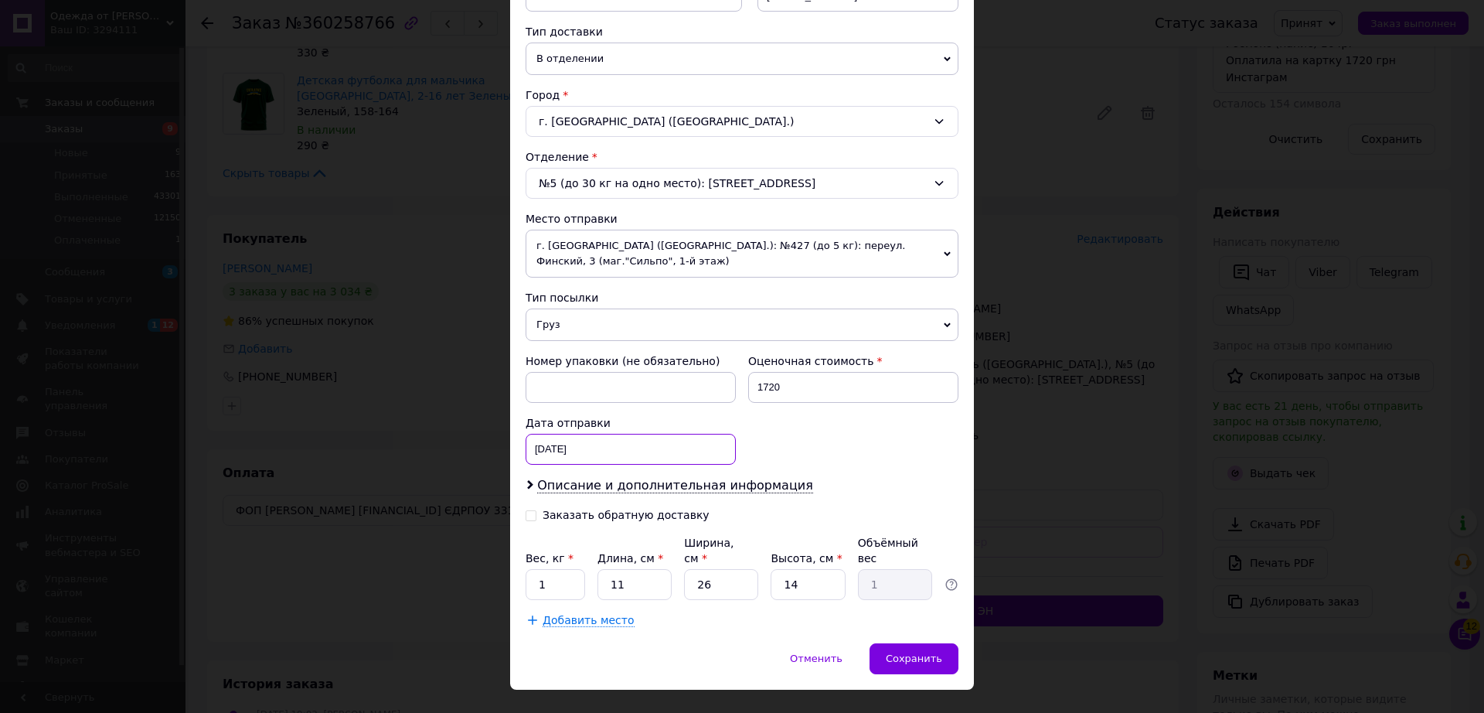
click at [571, 441] on div "[DATE] < 2025 > < Сентябрь > Пн Вт Ср Чт Пт Сб Вс 1 2 3 4 5 6 7 8 9 10 11 12 13…" at bounding box center [631, 449] width 210 height 31
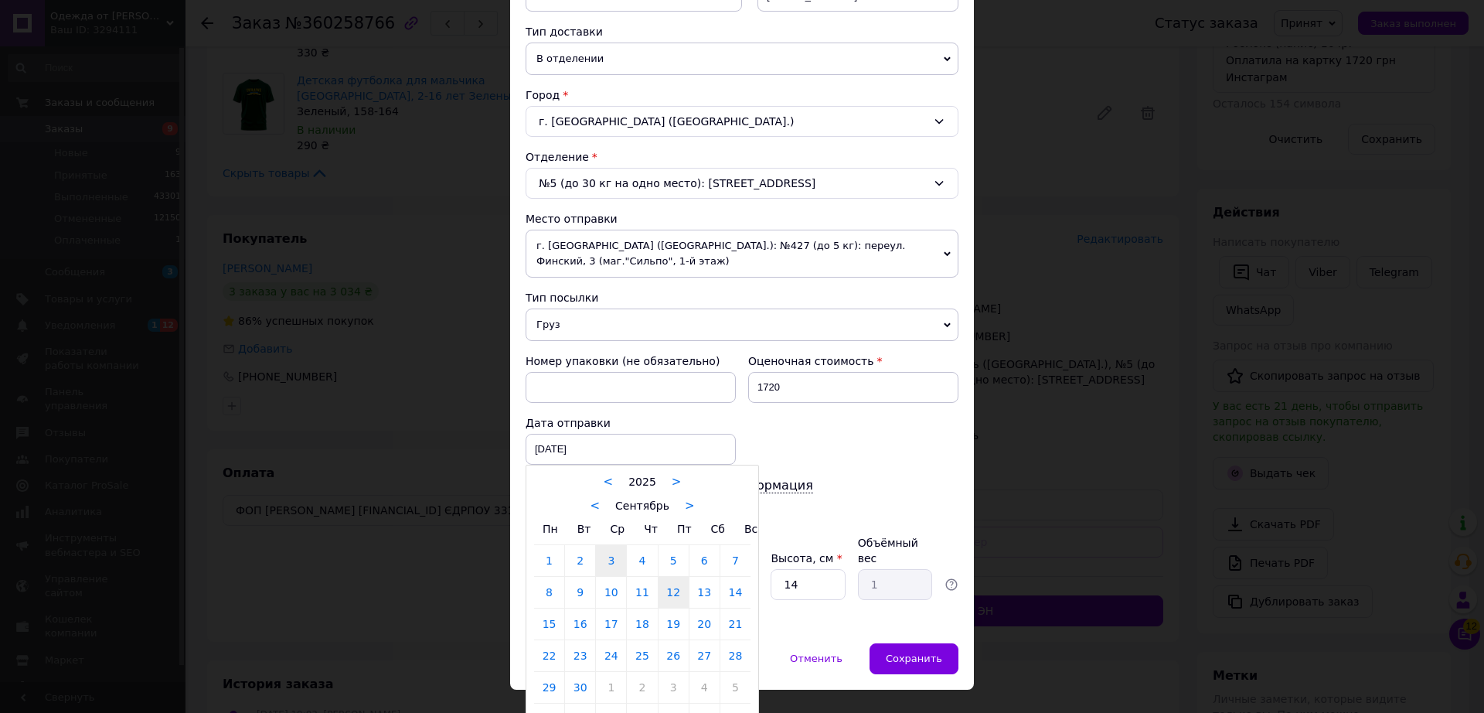
click at [662, 583] on link "12" at bounding box center [674, 592] width 30 height 31
type input "[DATE]"
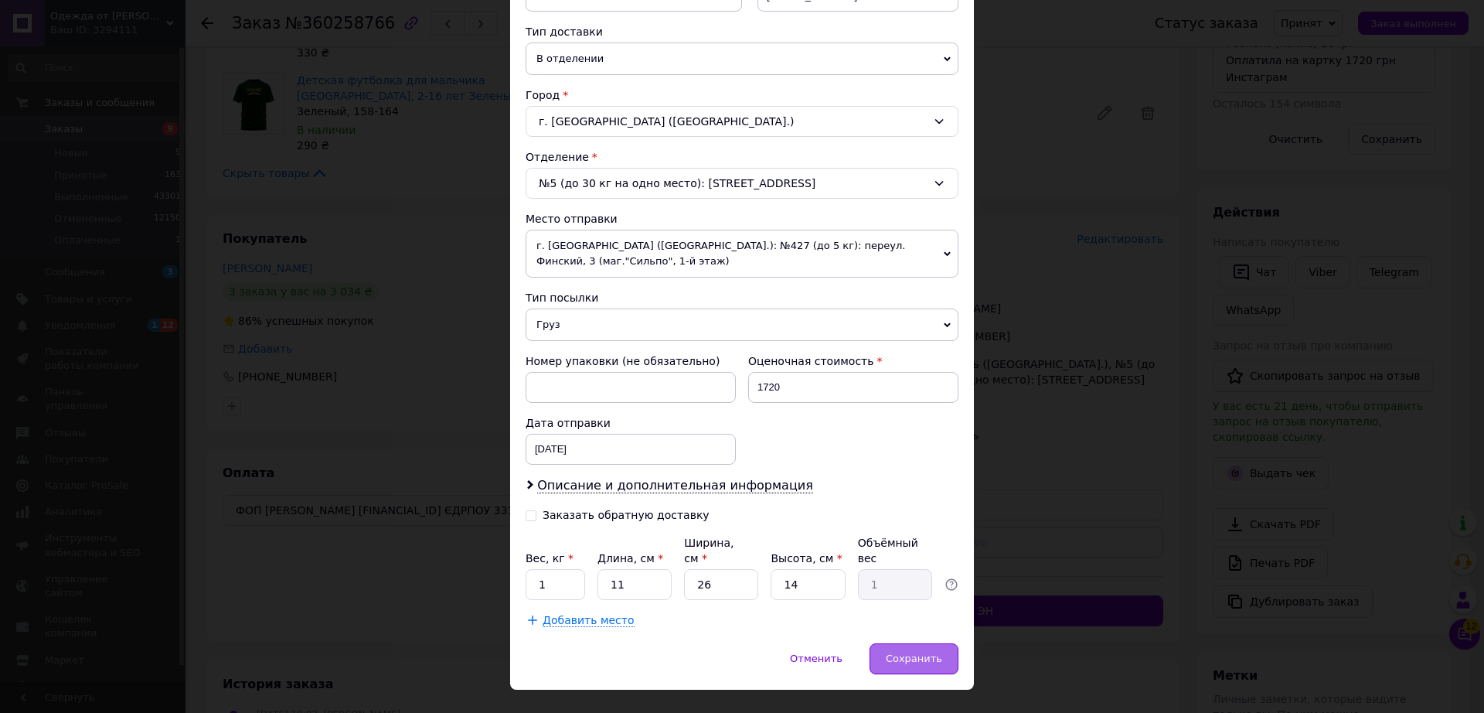
click at [905, 643] on div "Сохранить" at bounding box center [914, 658] width 89 height 31
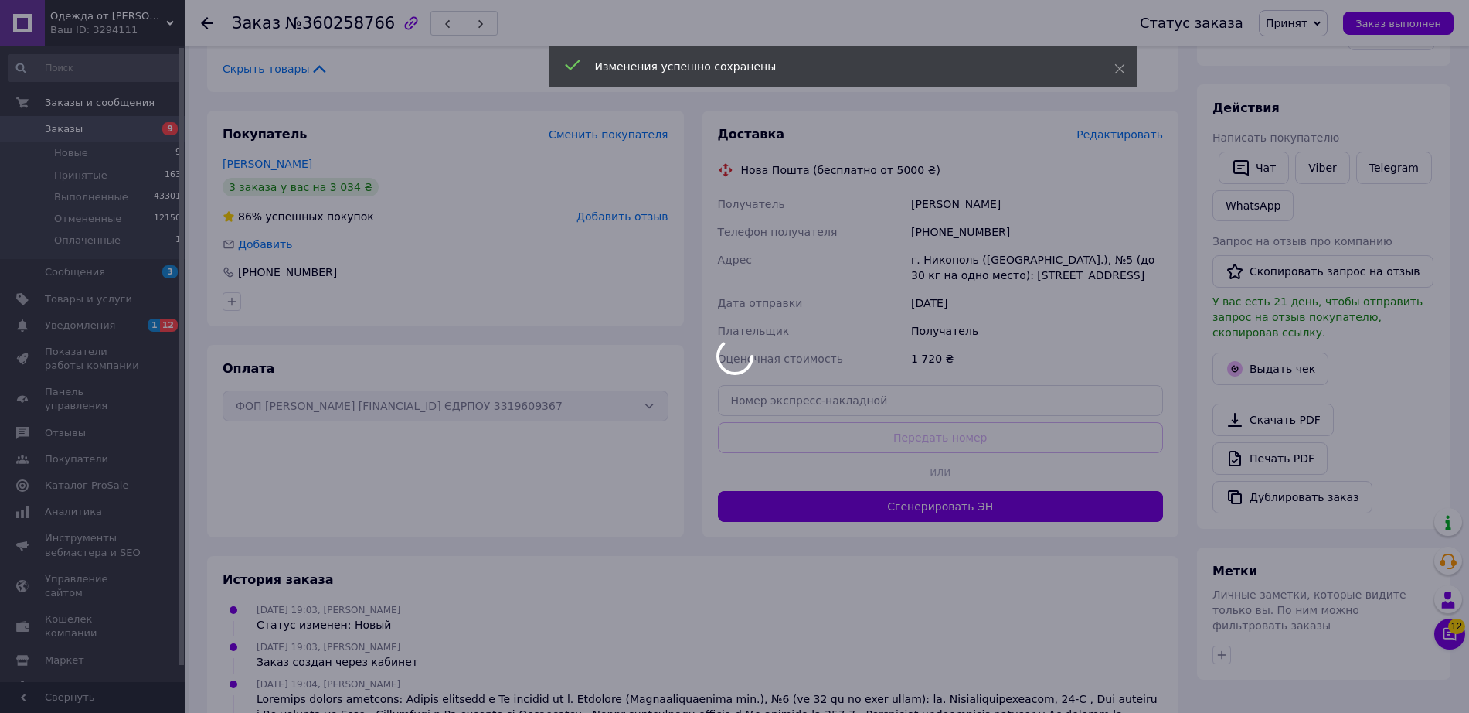
scroll to position [410, 0]
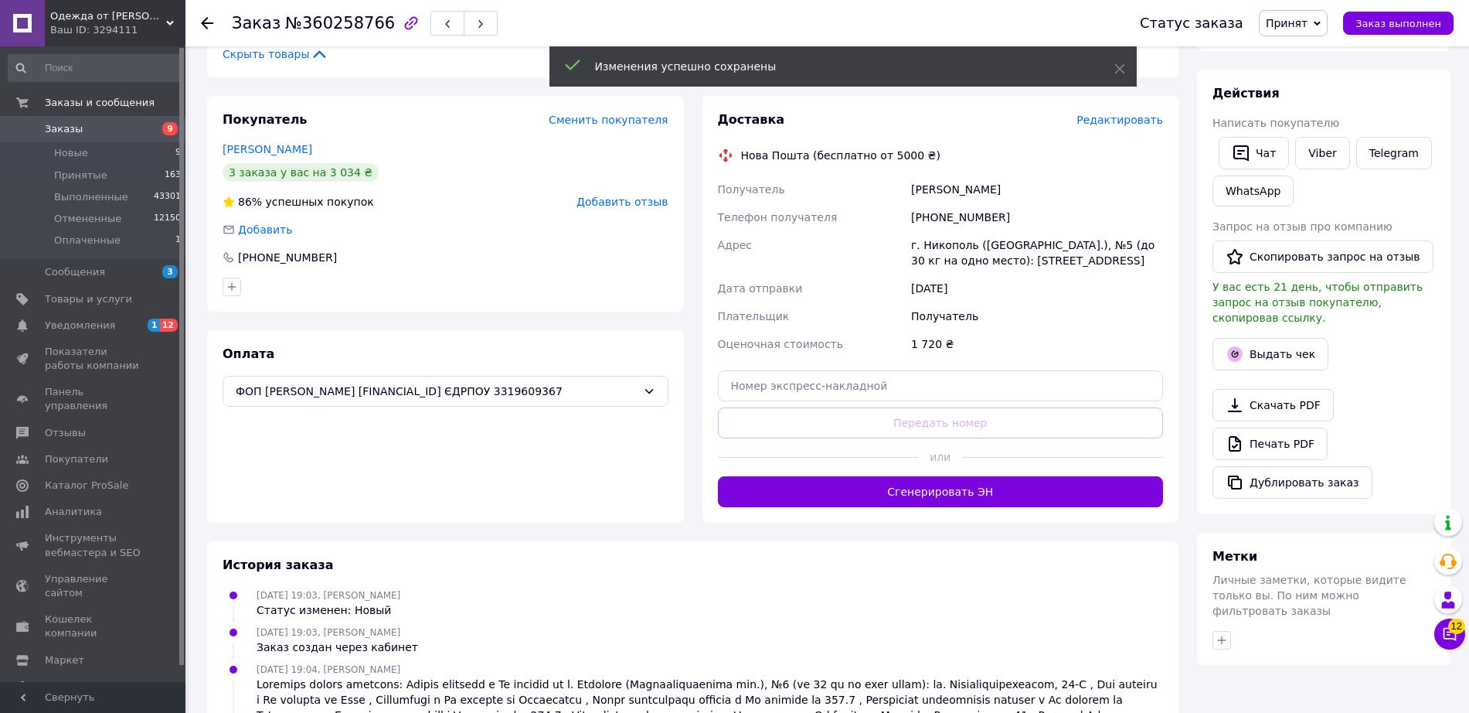
click at [959, 495] on button "Сгенерировать ЭН" at bounding box center [941, 491] width 446 height 31
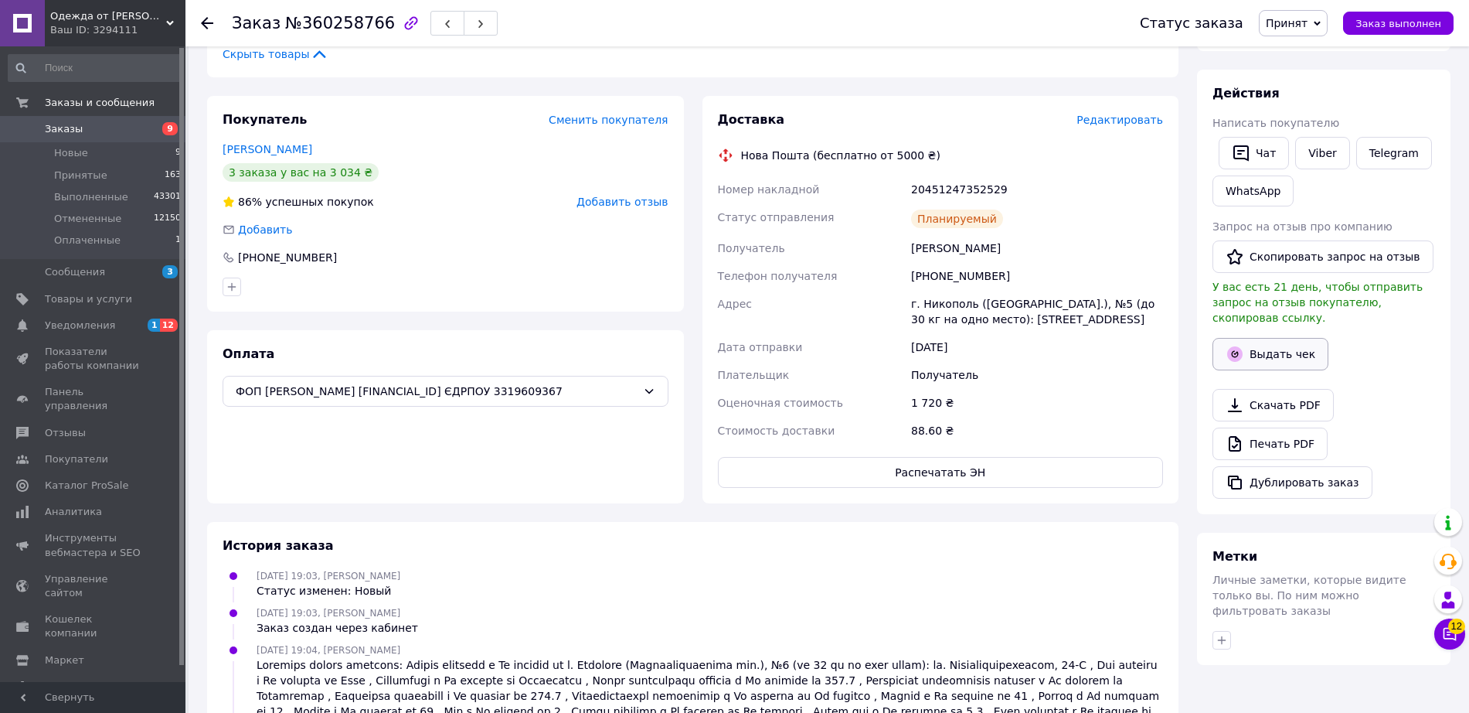
click at [1237, 338] on button "Выдать чек" at bounding box center [1271, 354] width 116 height 32
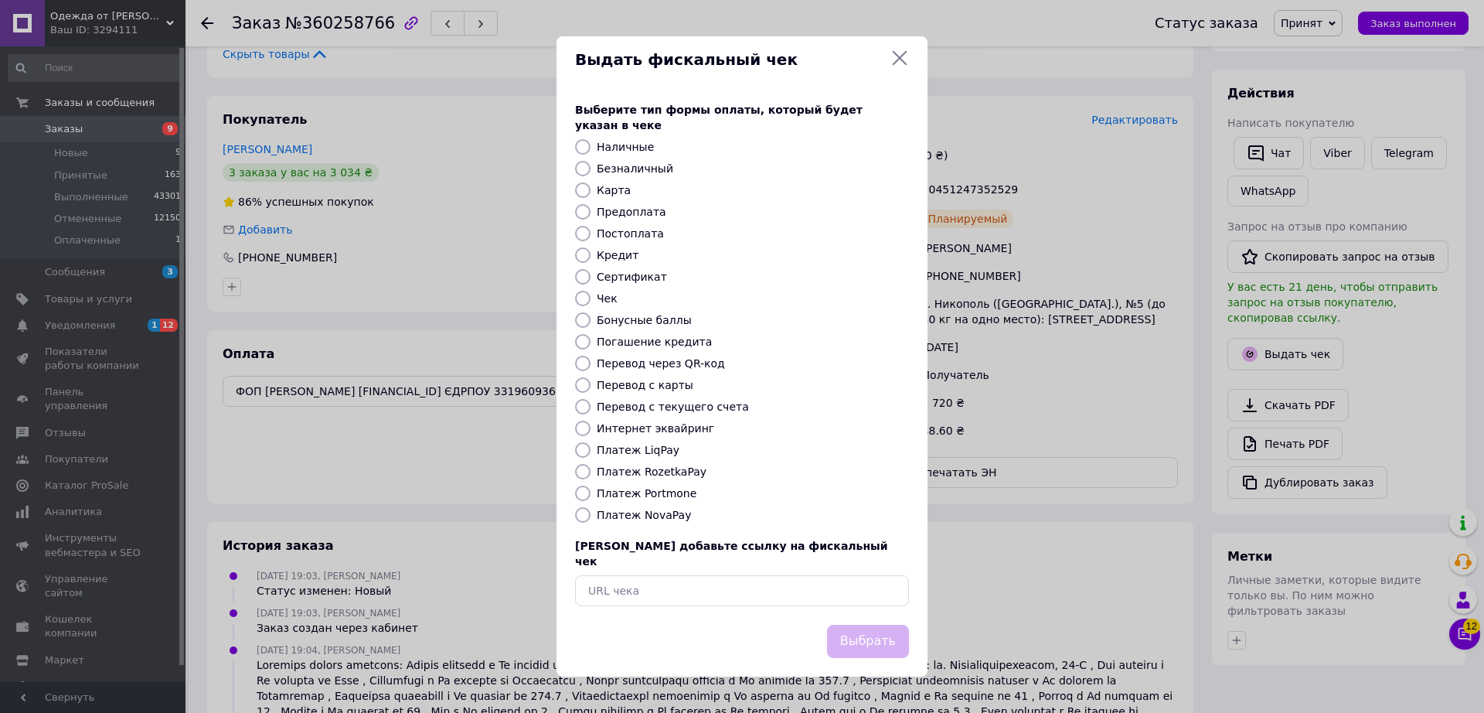
click at [619, 165] on label "Безналичный" at bounding box center [635, 168] width 77 height 12
click at [591, 165] on input "Безналичный" at bounding box center [582, 168] width 15 height 15
radio input "true"
click at [878, 625] on button "Выбрать" at bounding box center [868, 641] width 82 height 33
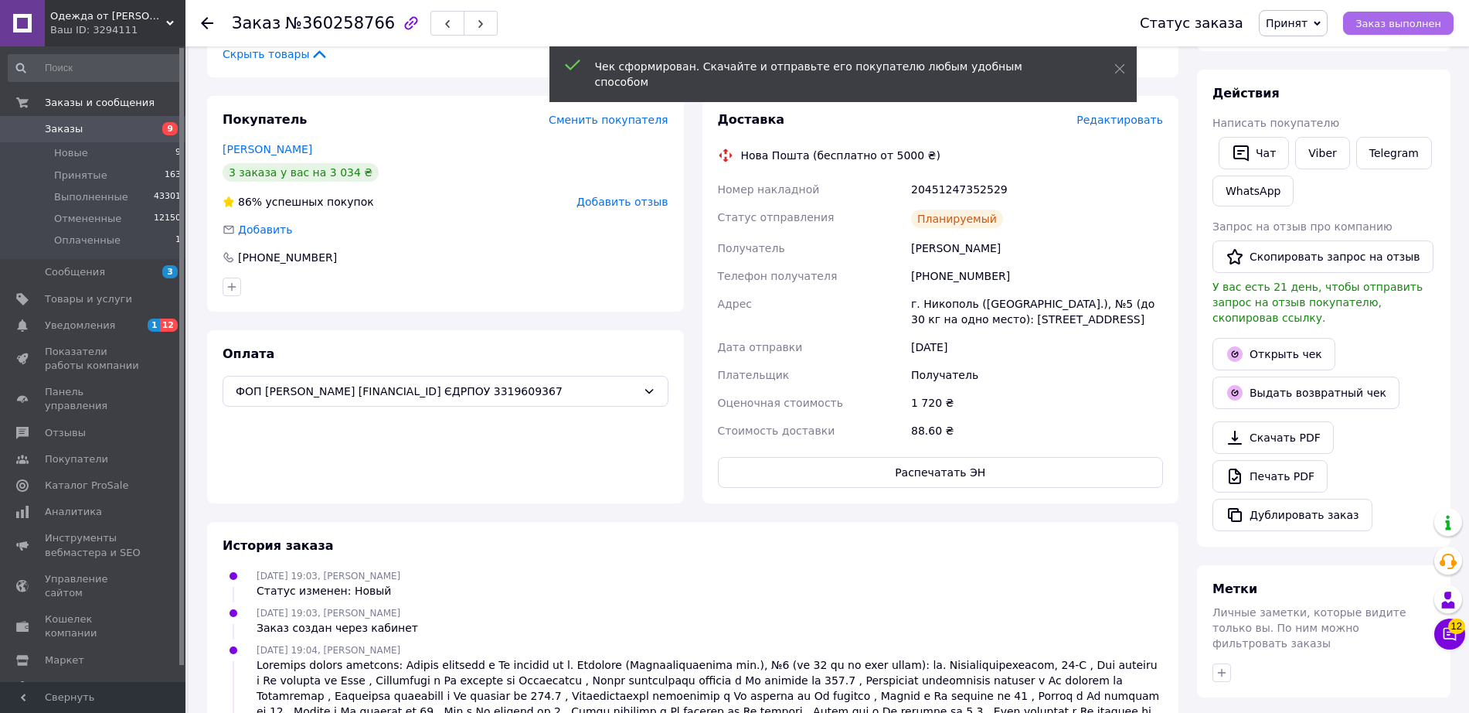
click at [1396, 26] on span "Заказ выполнен" at bounding box center [1399, 24] width 86 height 12
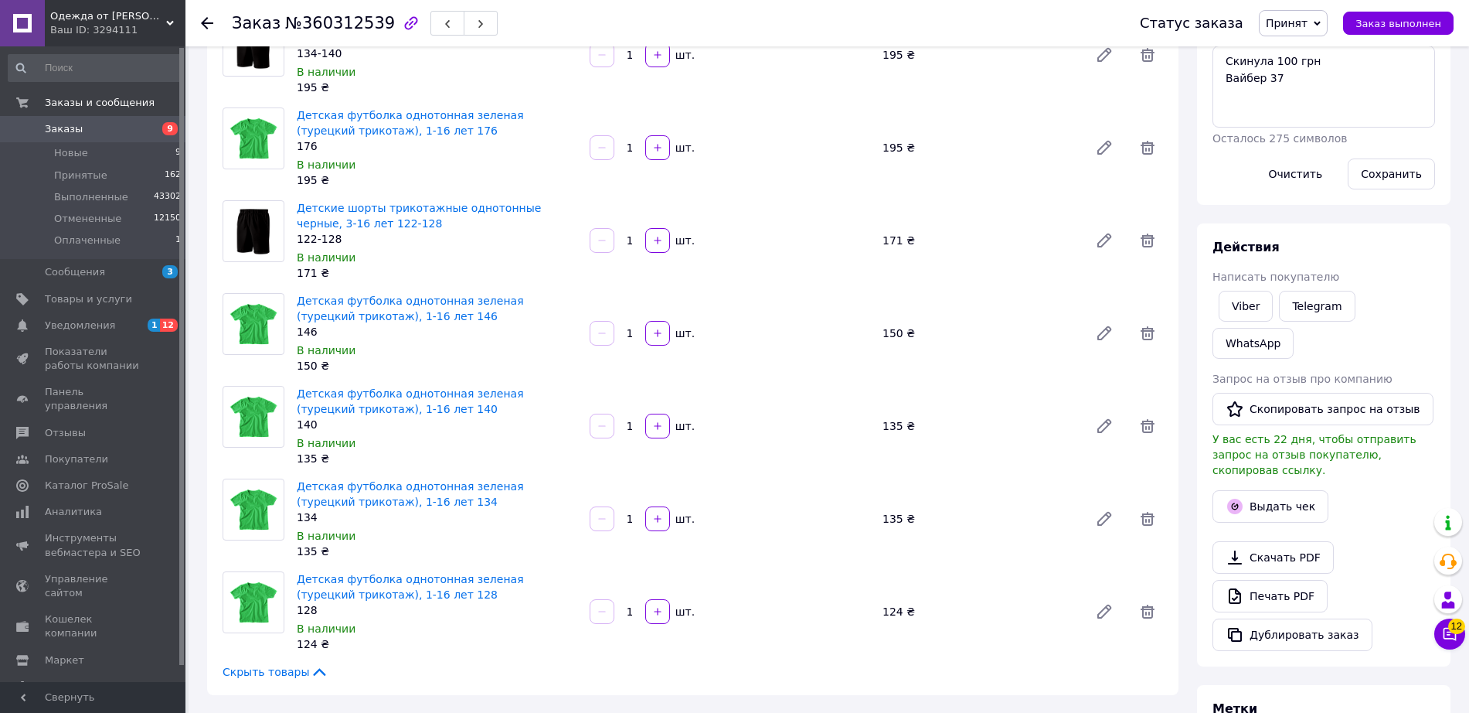
scroll to position [377, 0]
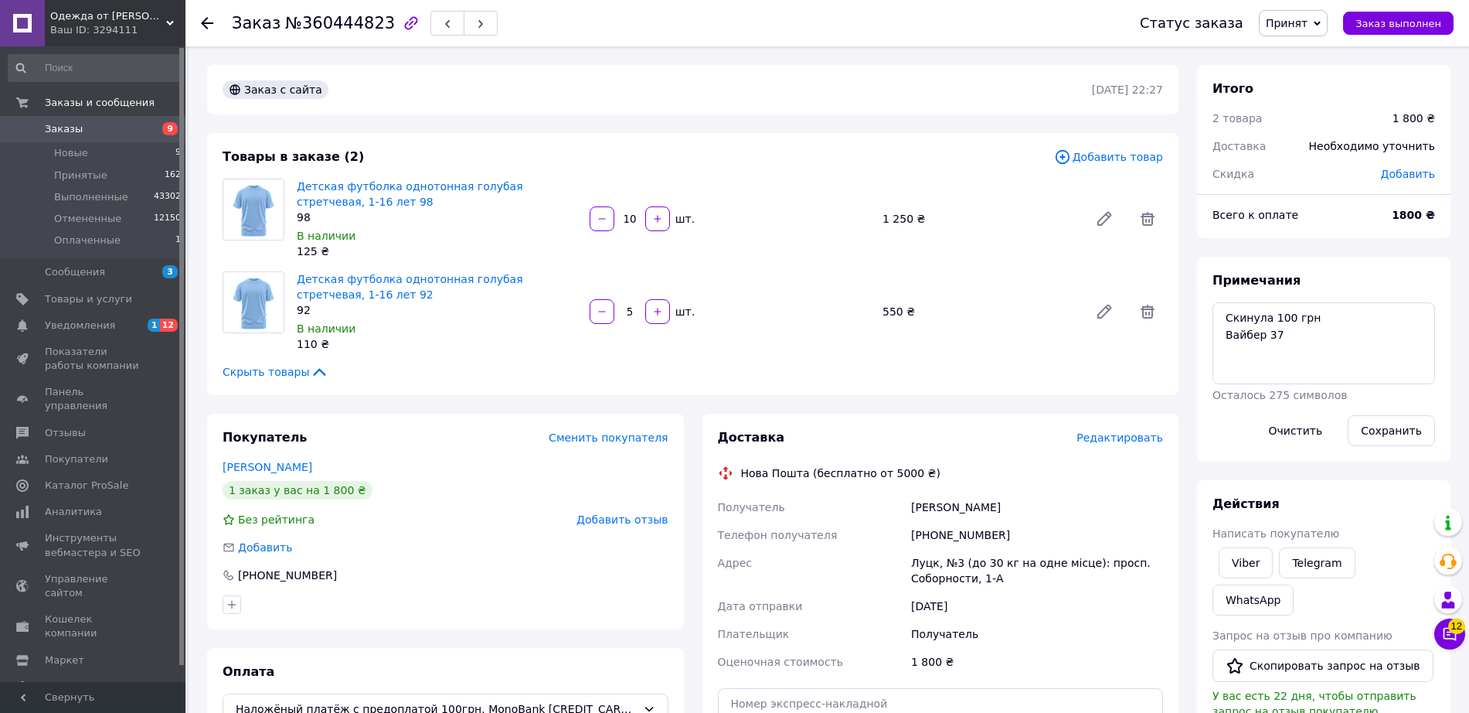
click at [1136, 437] on span "Редактировать" at bounding box center [1120, 437] width 87 height 12
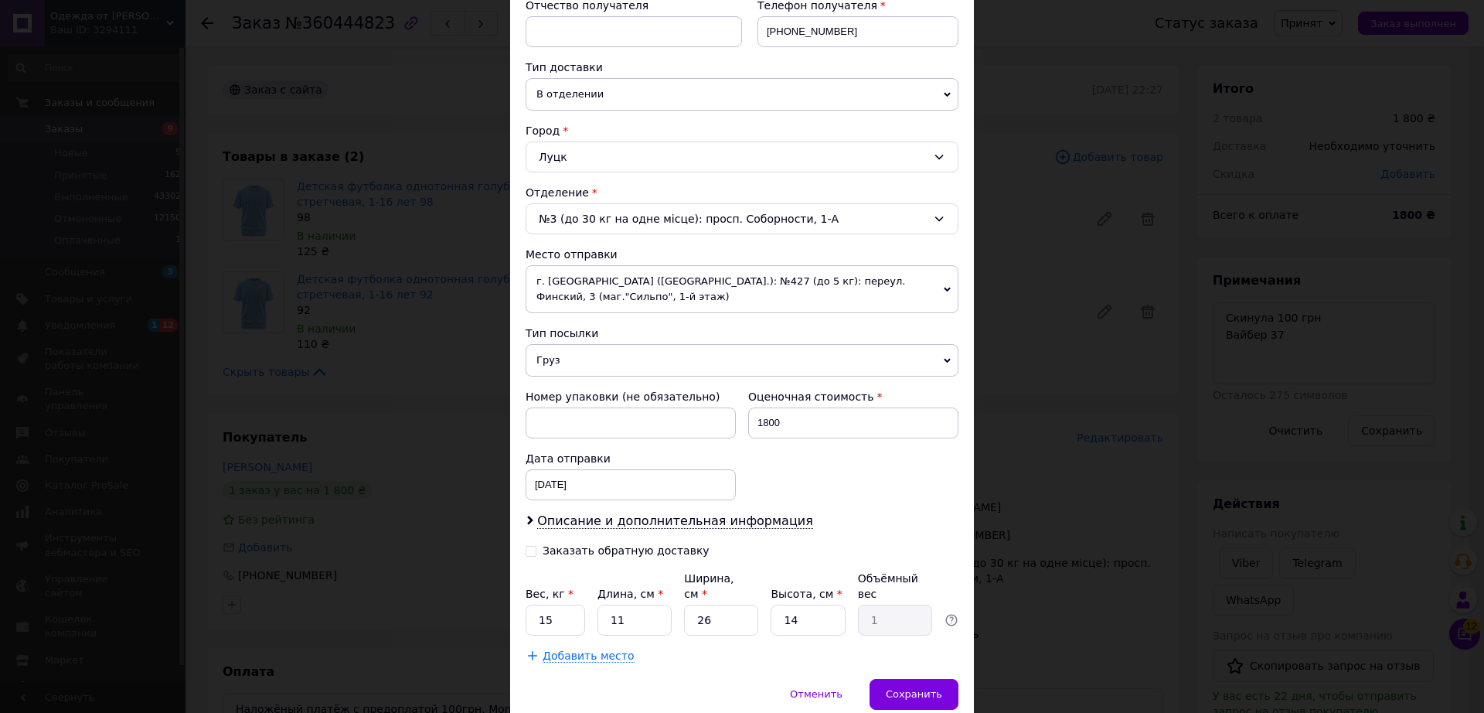
scroll to position [342, 0]
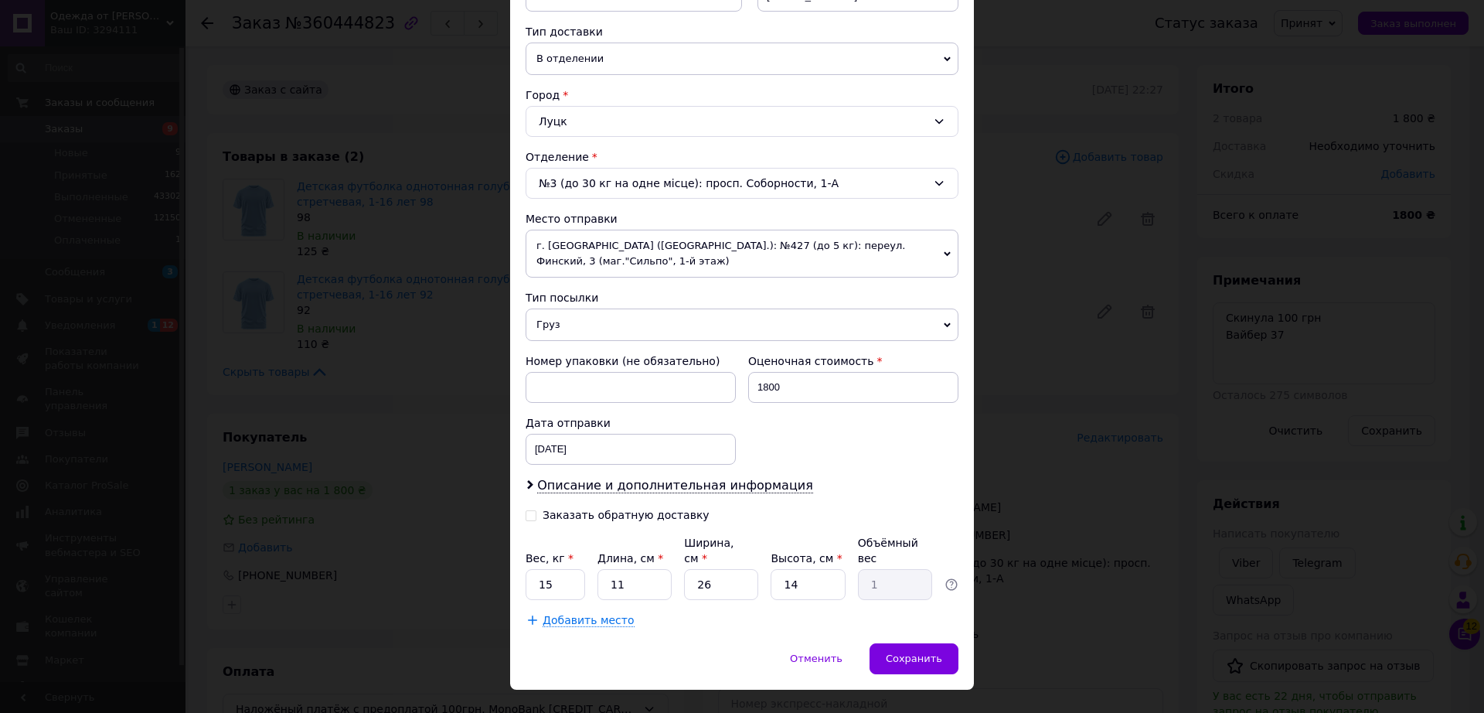
click at [627, 509] on div "Заказать обратную доставку" at bounding box center [626, 515] width 167 height 13
click at [536, 509] on input "Заказать обратную доставку" at bounding box center [531, 514] width 11 height 11
checkbox input "true"
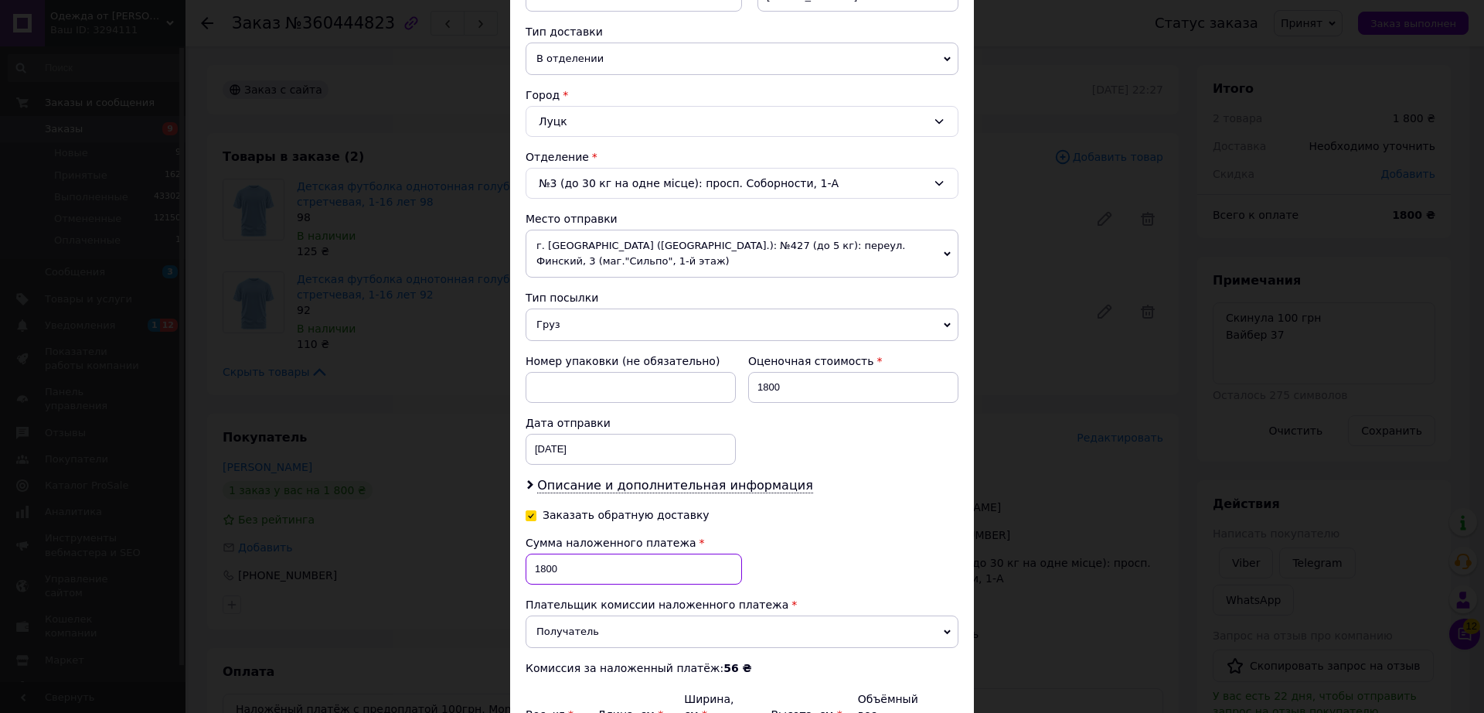
click at [594, 556] on input "1800" at bounding box center [634, 568] width 216 height 31
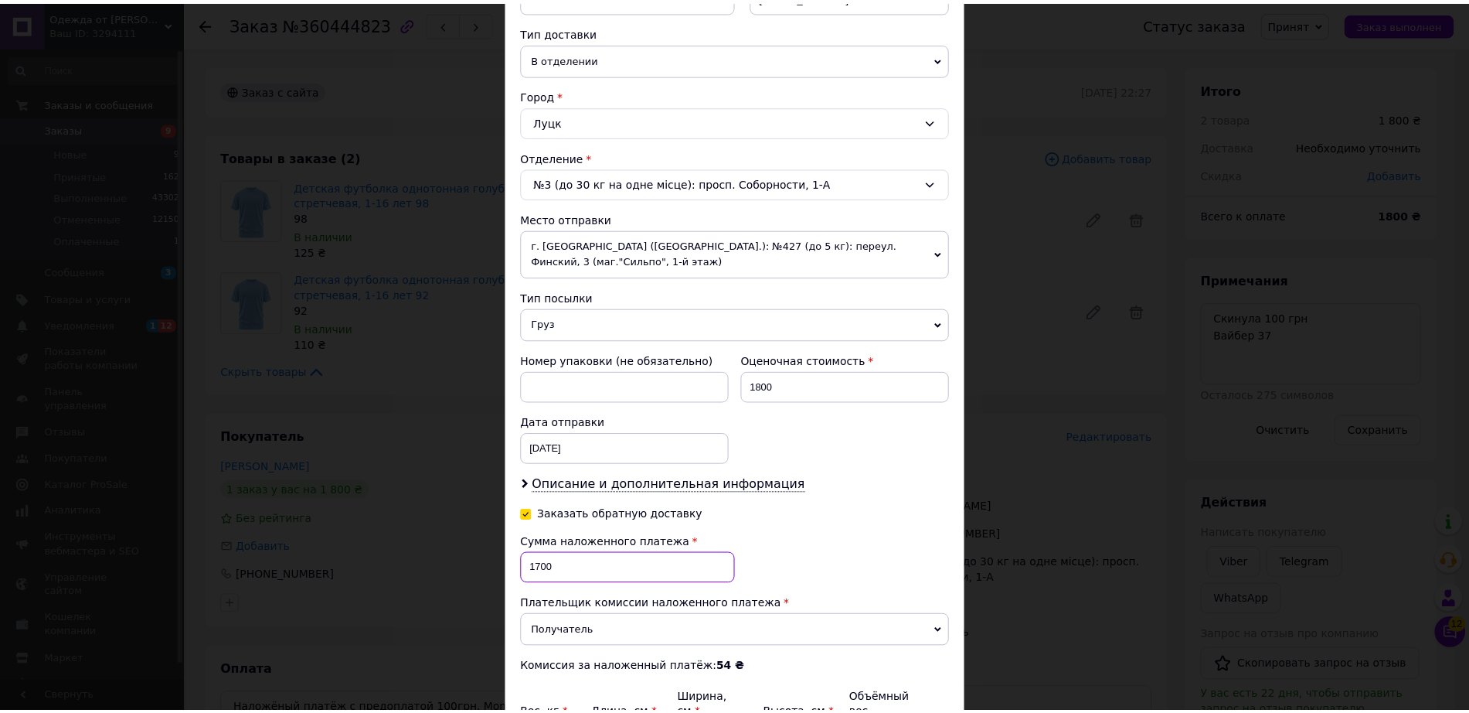
scroll to position [498, 0]
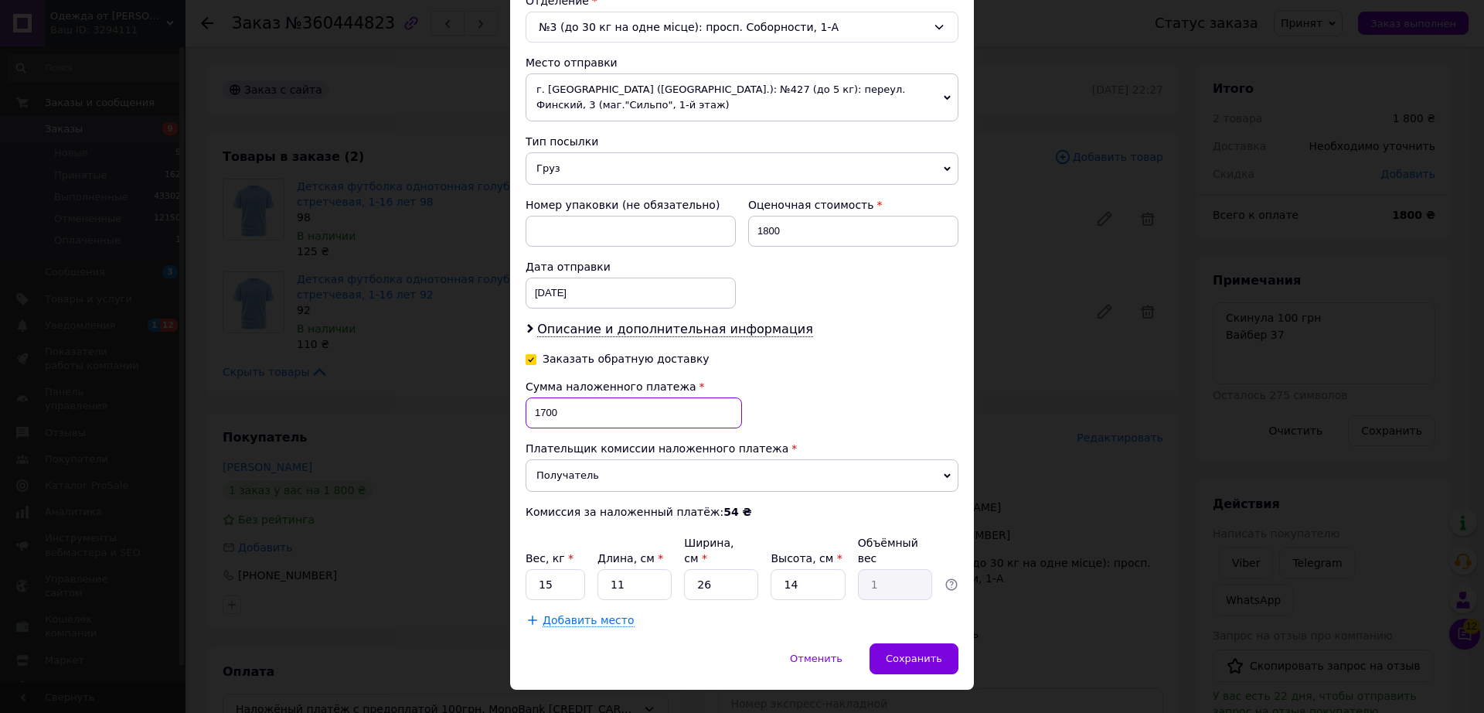
type input "1700"
click at [552, 569] on input "151" at bounding box center [556, 584] width 60 height 31
click at [552, 569] on input "1511" at bounding box center [556, 584] width 60 height 31
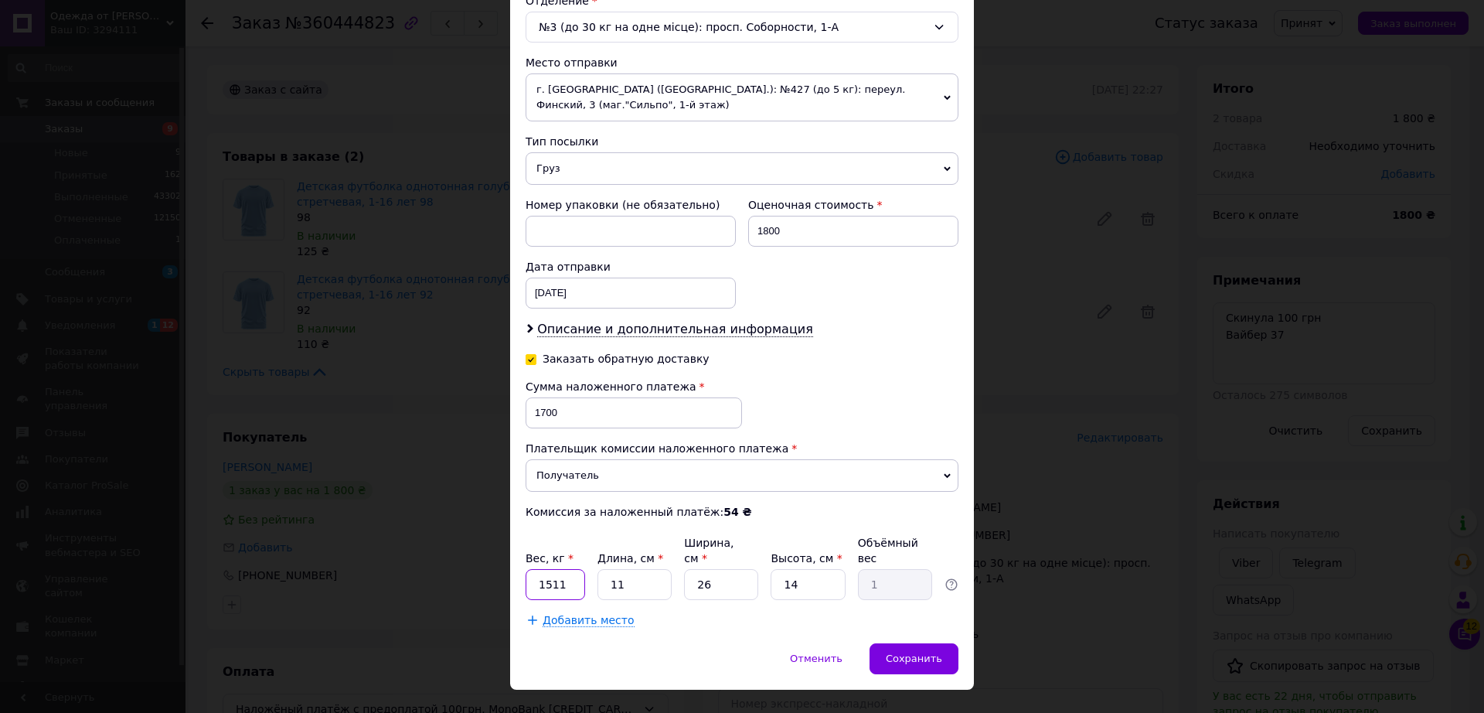
click at [552, 569] on input "1511" at bounding box center [556, 584] width 60 height 31
type input "1"
click at [937, 652] on span "Сохранить" at bounding box center [914, 658] width 56 height 12
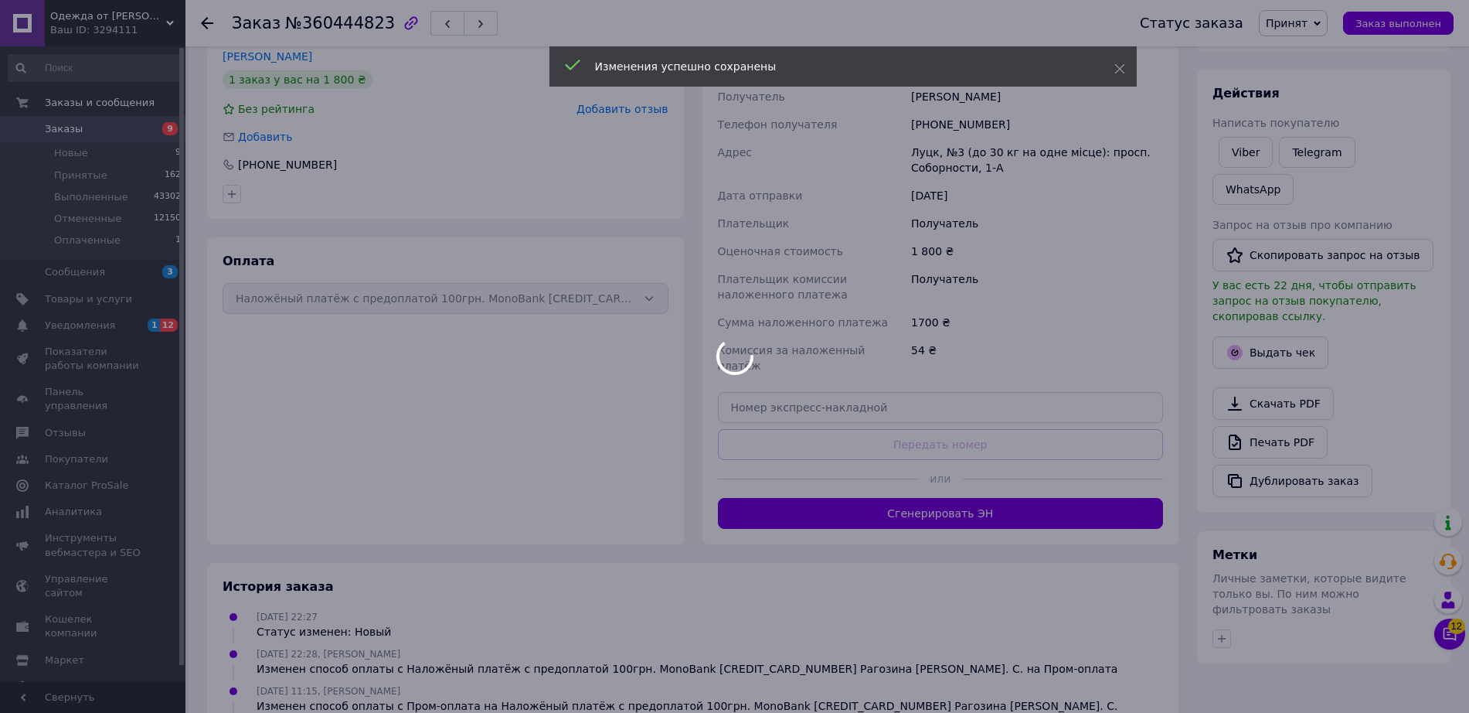
scroll to position [417, 0]
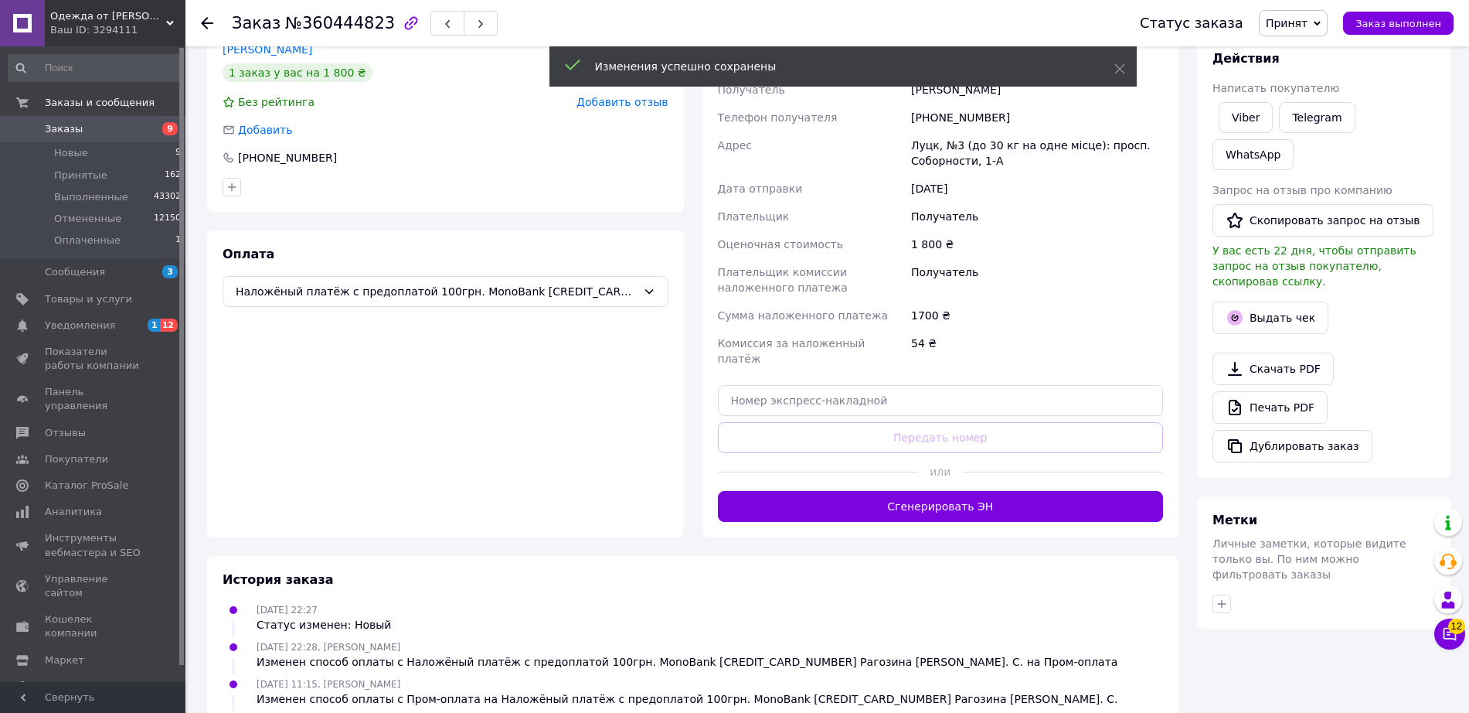
click at [1085, 492] on button "Сгенерировать ЭН" at bounding box center [941, 506] width 446 height 31
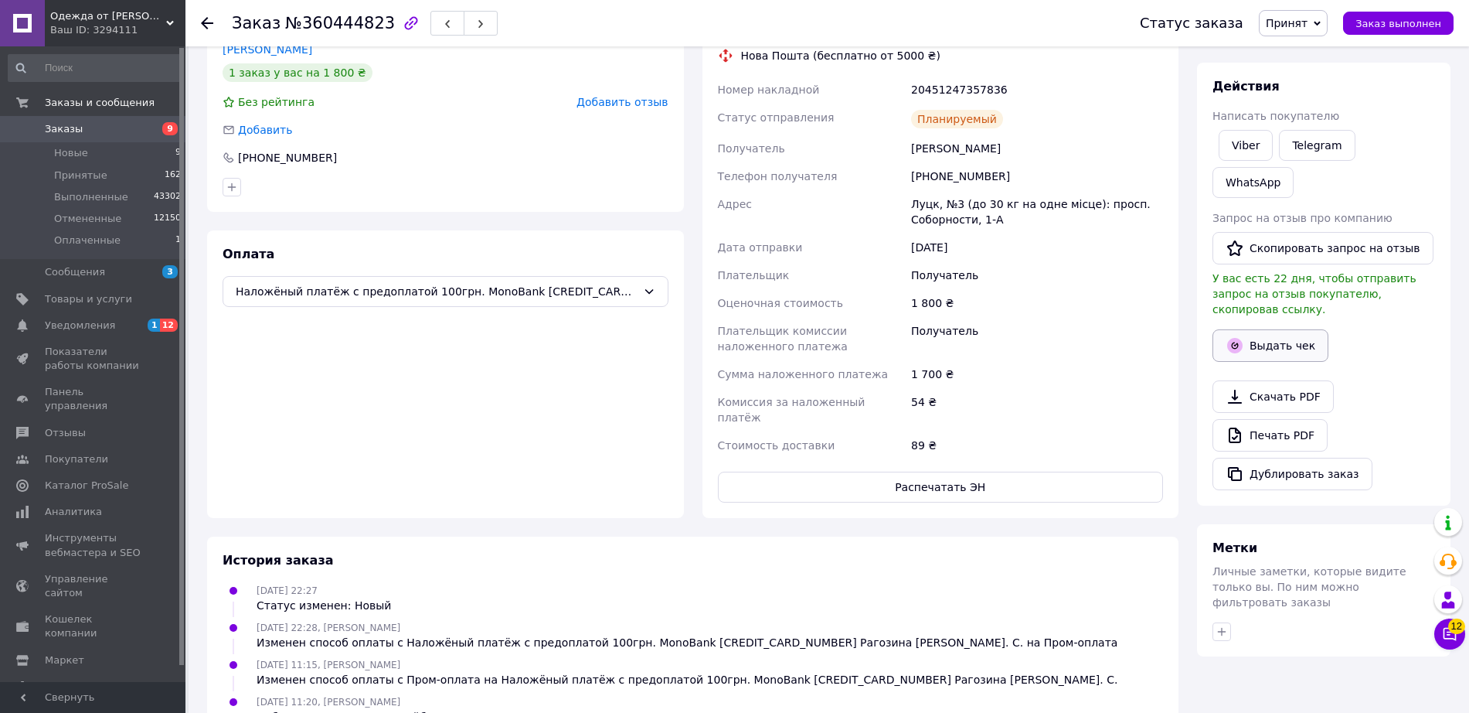
click at [1274, 329] on button "Выдать чек" at bounding box center [1271, 345] width 116 height 32
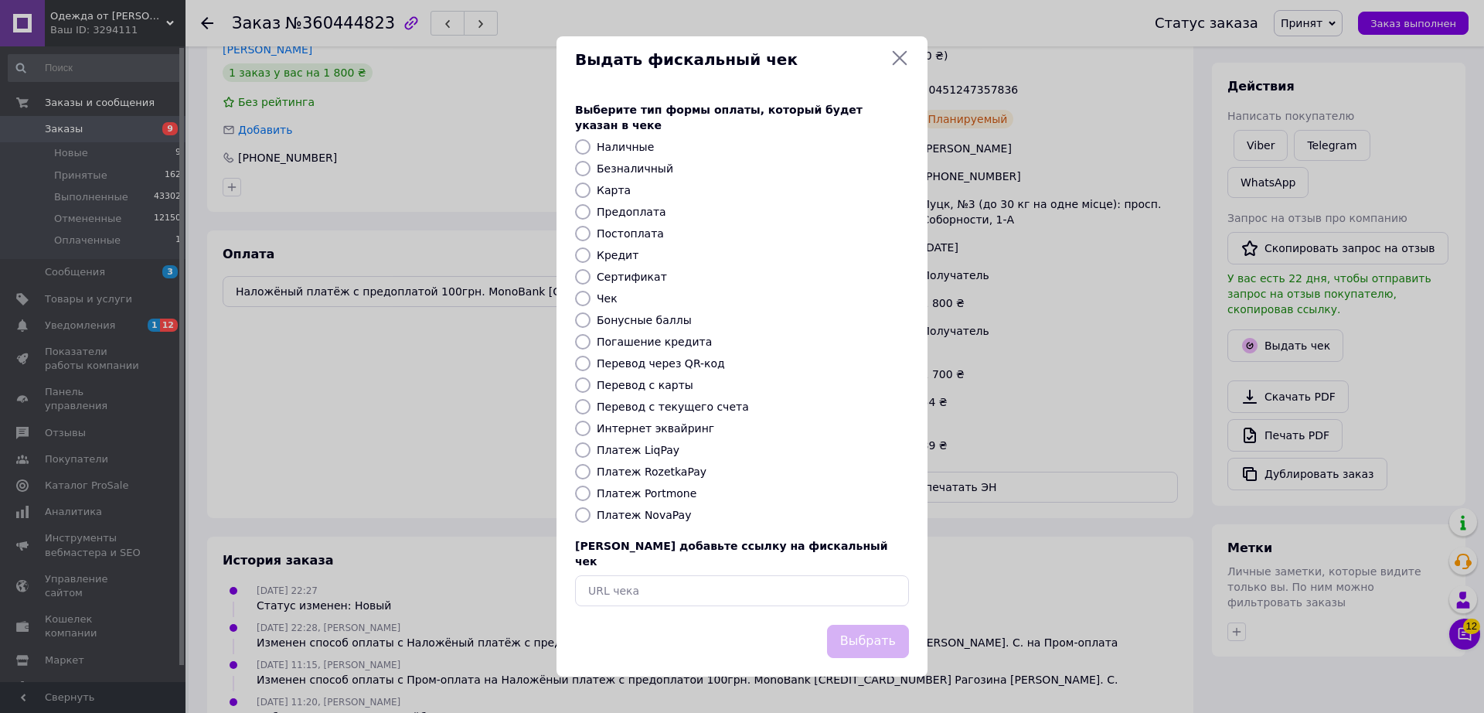
click at [634, 164] on label "Безналичный" at bounding box center [635, 168] width 77 height 12
click at [591, 164] on input "Безналичный" at bounding box center [582, 168] width 15 height 15
radio input "true"
click at [854, 625] on button "Выбрать" at bounding box center [868, 641] width 82 height 33
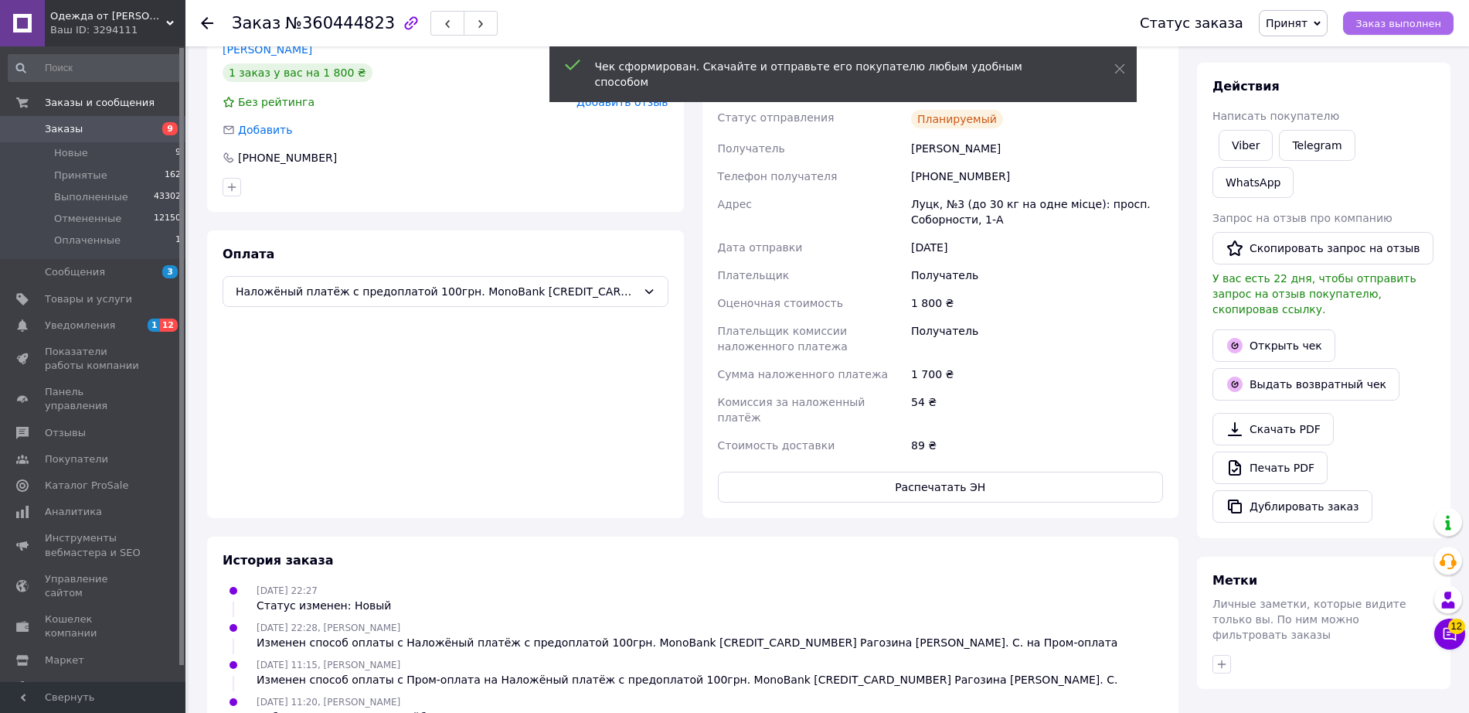
click at [1381, 20] on span "Заказ выполнен" at bounding box center [1399, 24] width 86 height 12
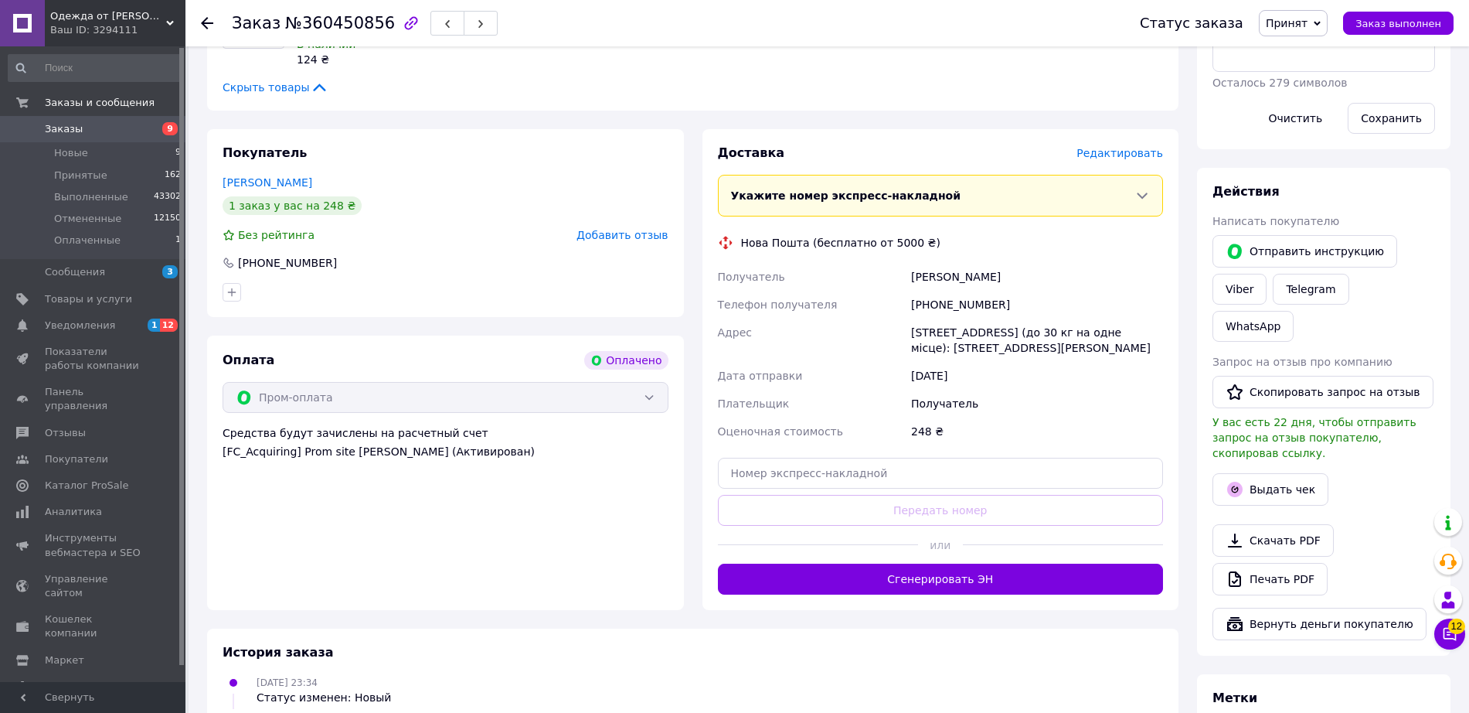
scroll to position [746, 0]
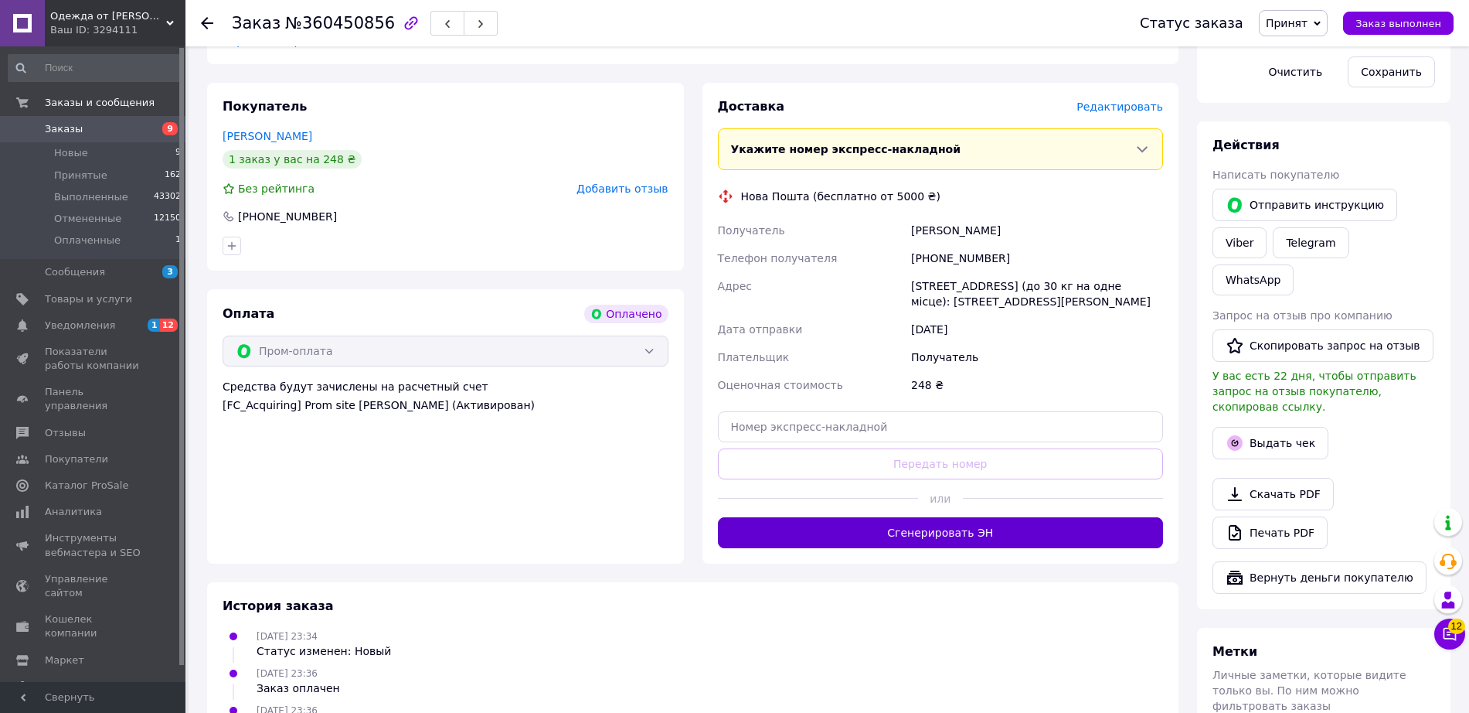
click at [845, 517] on button "Сгенерировать ЭН" at bounding box center [941, 532] width 446 height 31
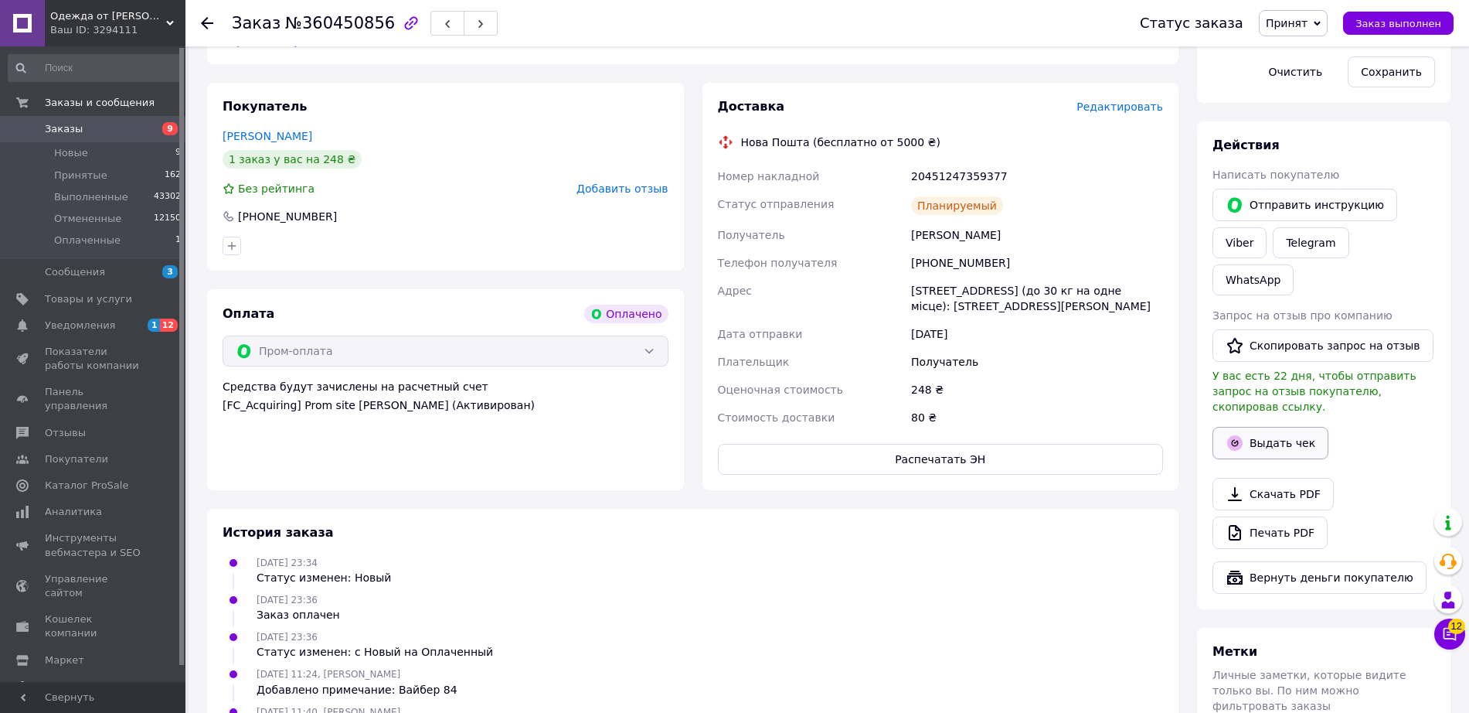
click at [1257, 427] on button "Выдать чек" at bounding box center [1271, 443] width 116 height 32
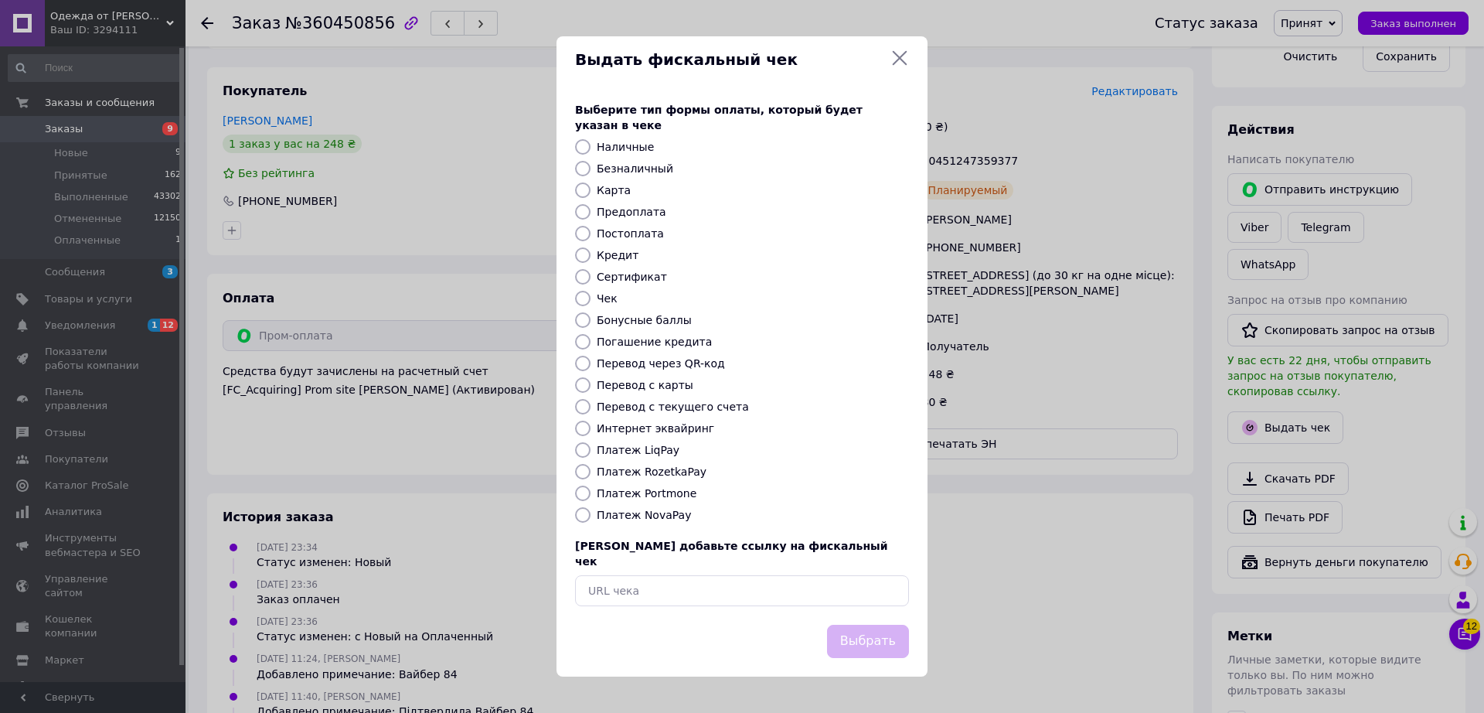
click at [659, 470] on label "Платеж RozetkaPay" at bounding box center [652, 471] width 110 height 12
click at [591, 470] on input "Платеж RozetkaPay" at bounding box center [582, 471] width 15 height 15
radio input "true"
click at [880, 627] on button "Выбрать" at bounding box center [868, 641] width 82 height 33
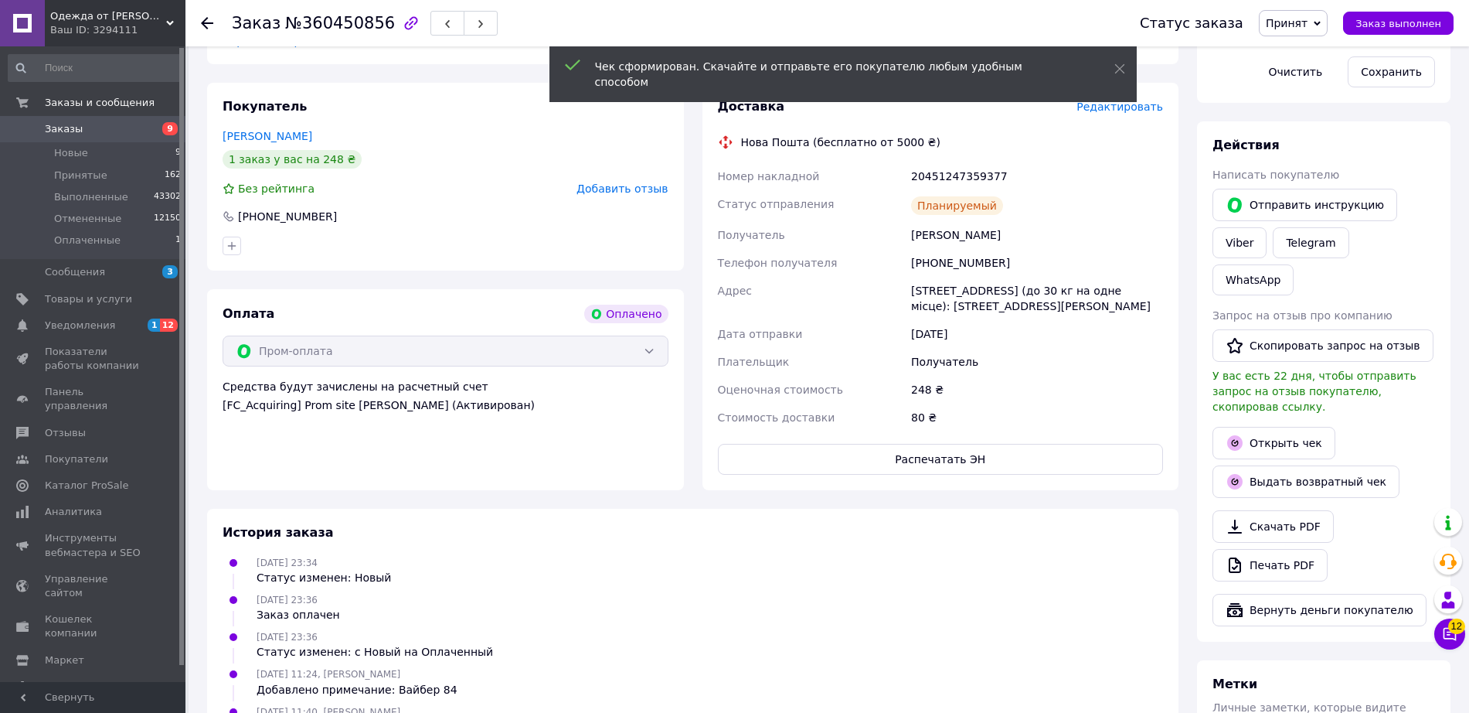
click at [1404, 21] on span "Заказ выполнен" at bounding box center [1399, 24] width 86 height 12
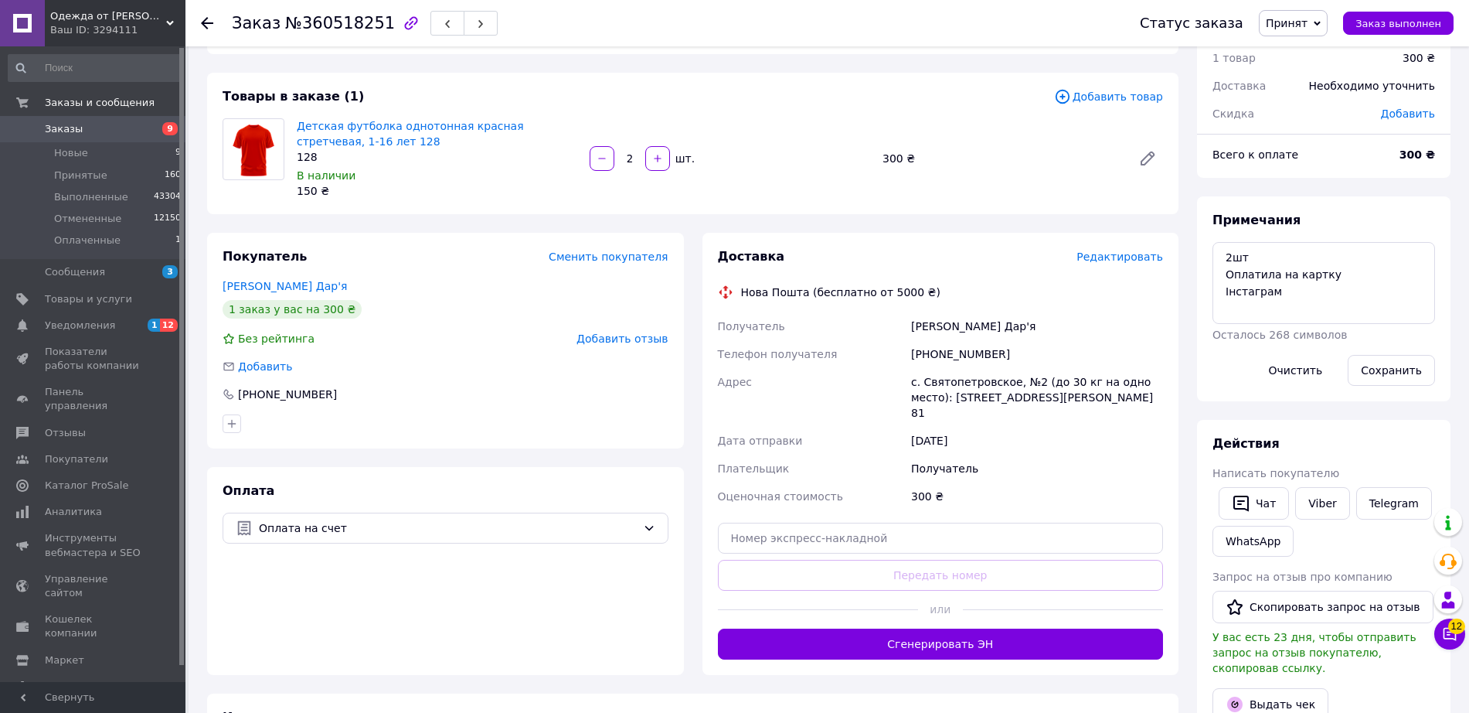
scroll to position [165, 0]
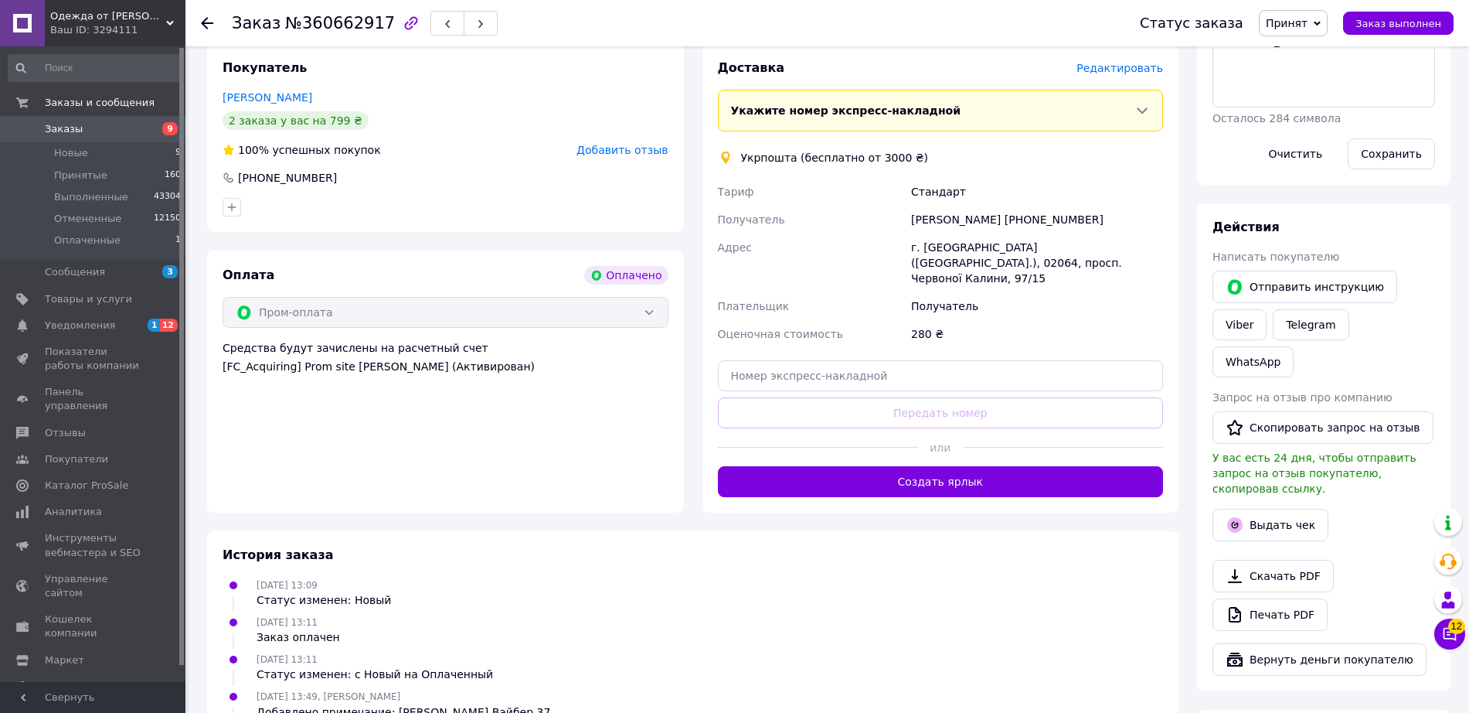
scroll to position [703, 0]
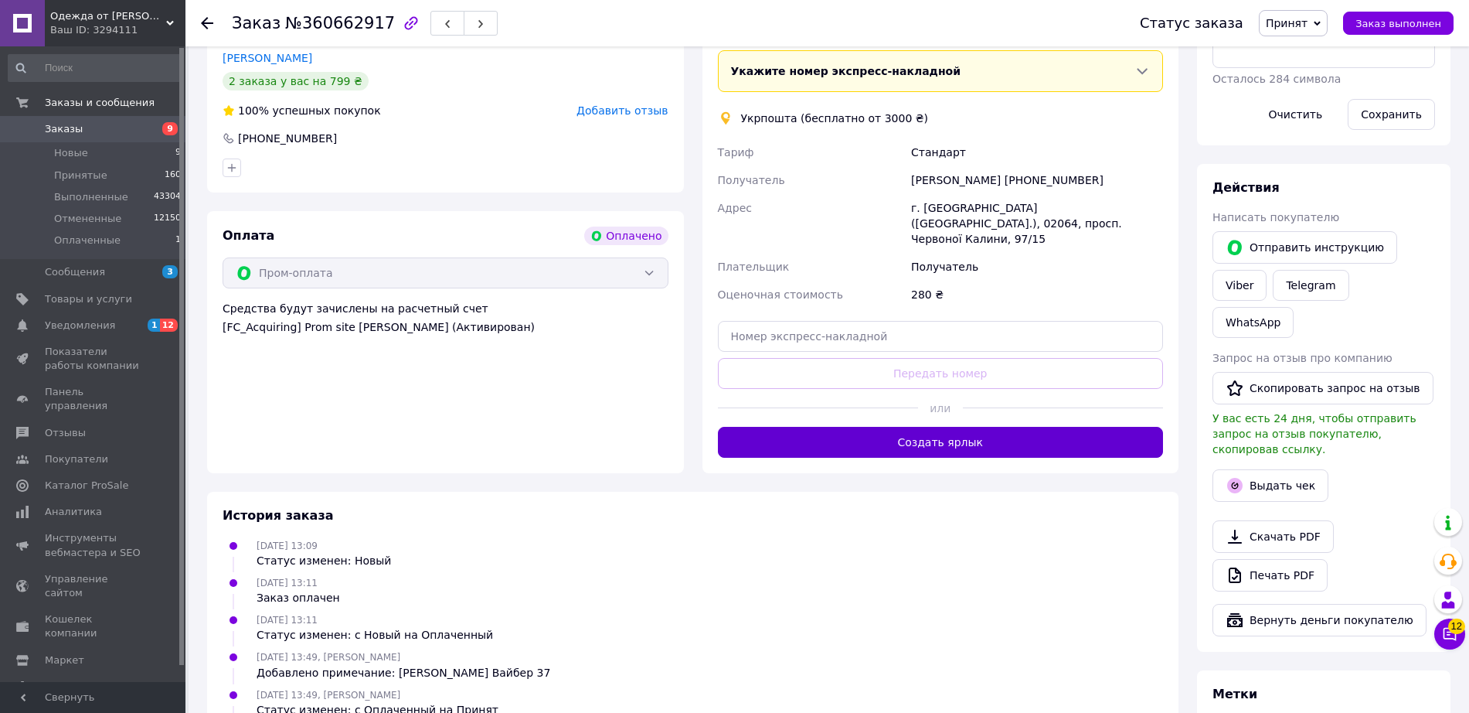
click at [969, 427] on button "Создать ярлык" at bounding box center [941, 442] width 446 height 31
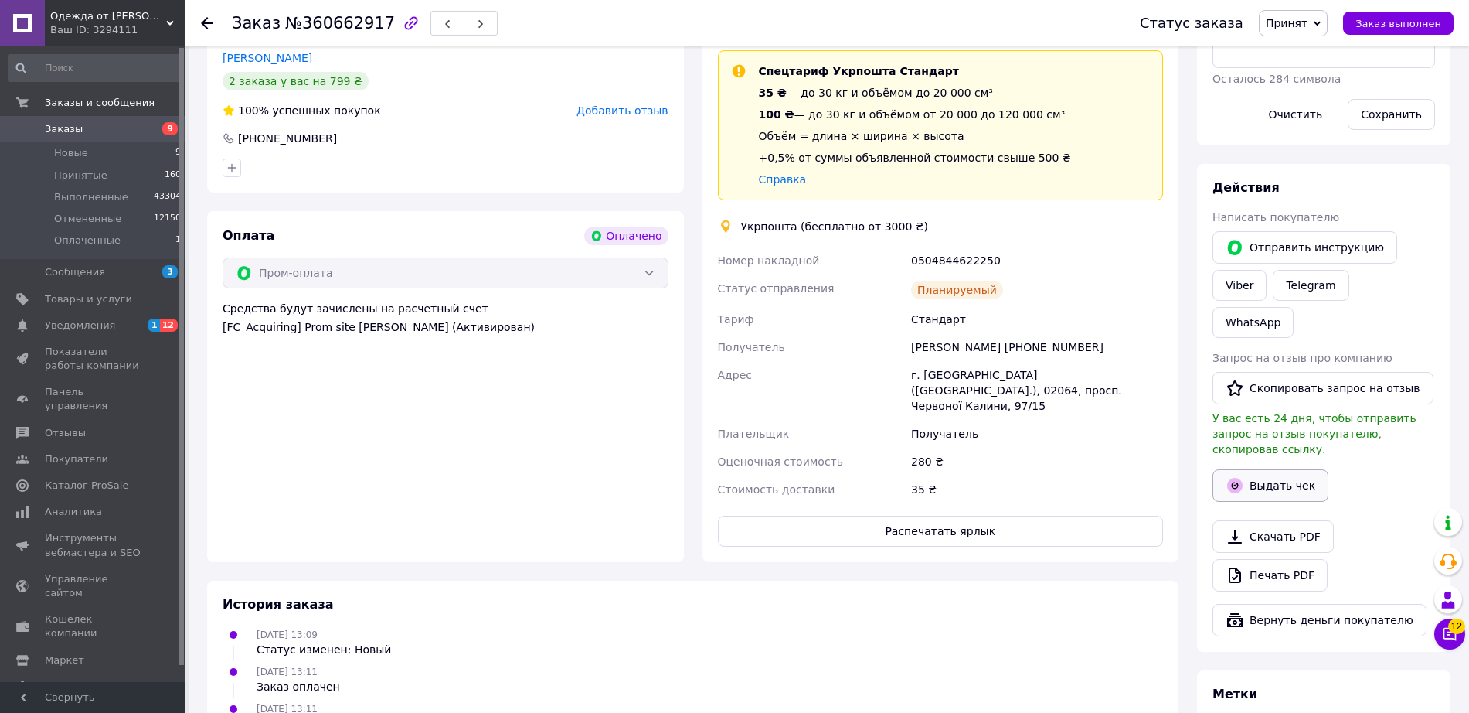
click at [1272, 469] on button "Выдать чек" at bounding box center [1271, 485] width 116 height 32
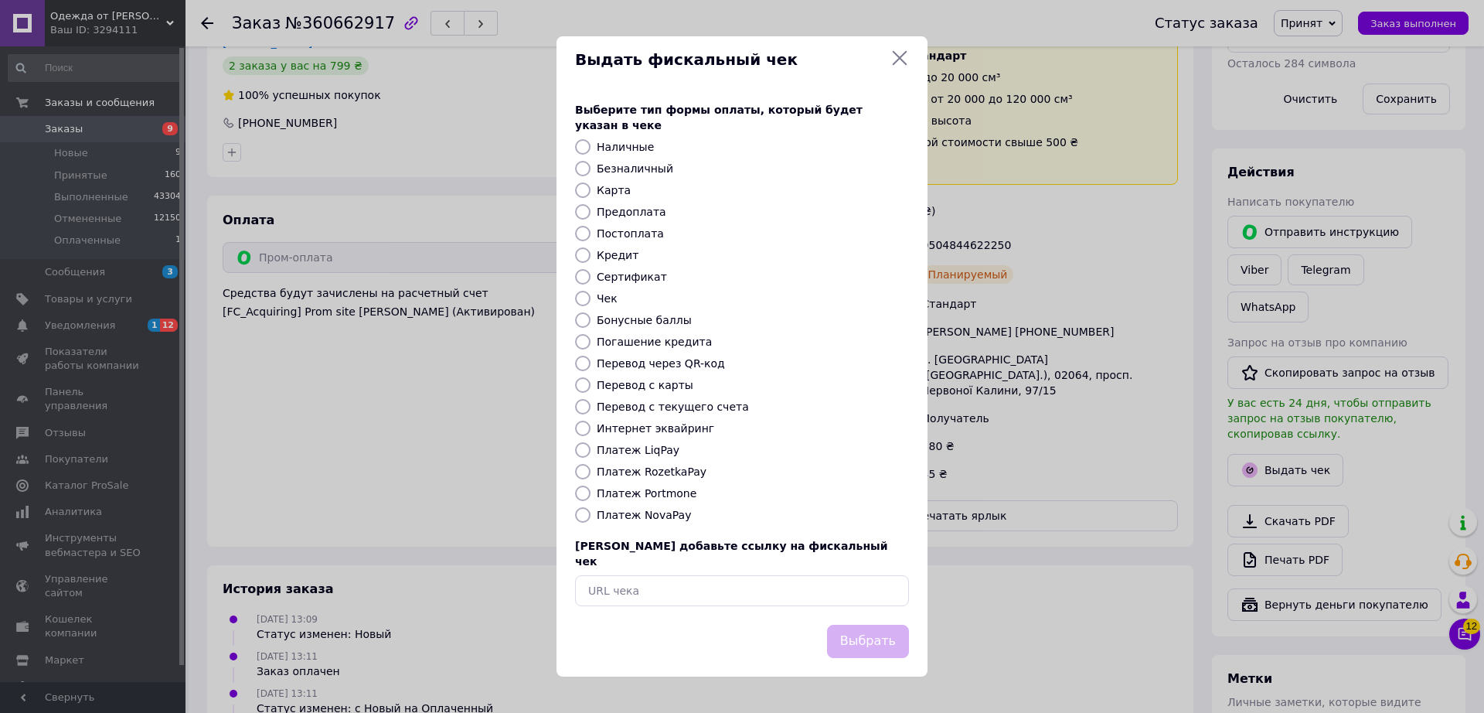
click at [669, 469] on label "Платеж RozetkaPay" at bounding box center [652, 471] width 110 height 12
click at [591, 469] on input "Платеж RozetkaPay" at bounding box center [582, 471] width 15 height 15
radio input "true"
click at [852, 625] on button "Выбрать" at bounding box center [868, 641] width 82 height 33
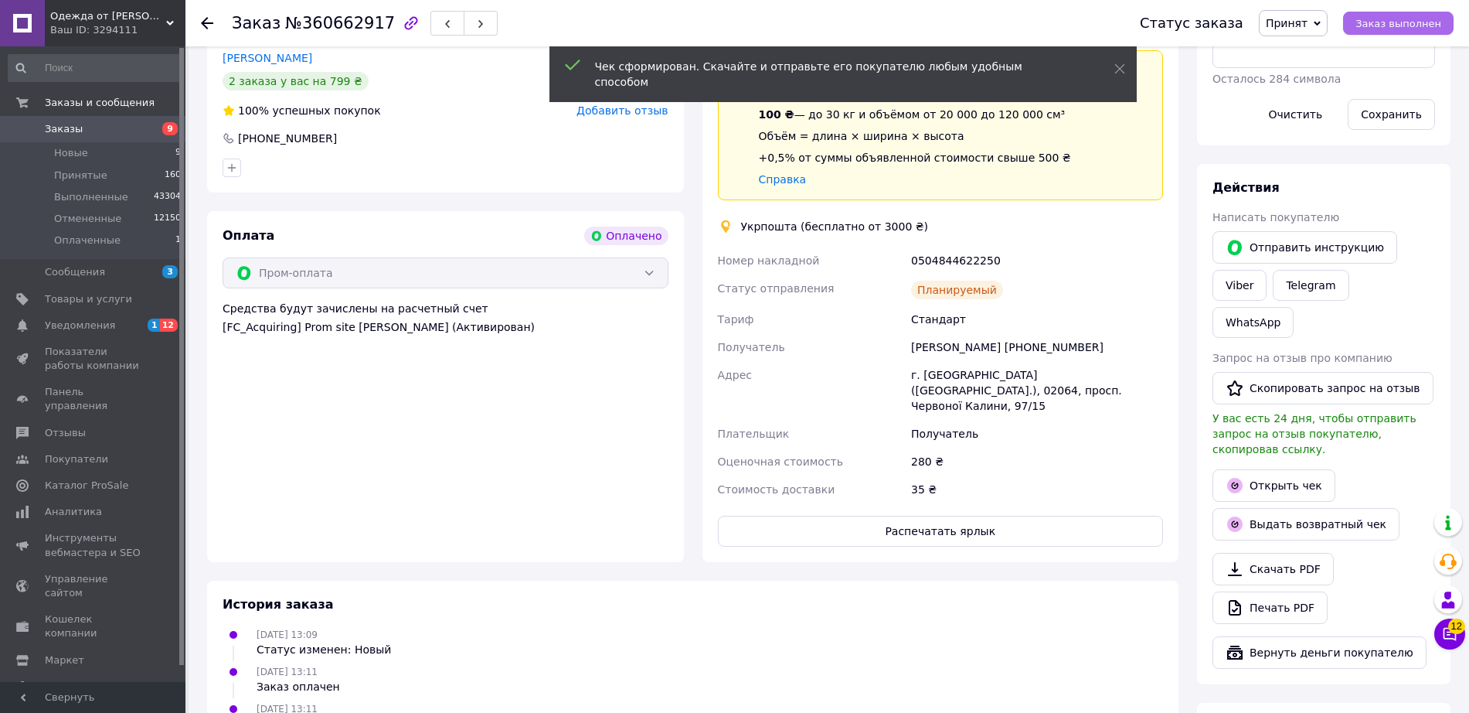
click at [1390, 23] on span "Заказ выполнен" at bounding box center [1399, 24] width 86 height 12
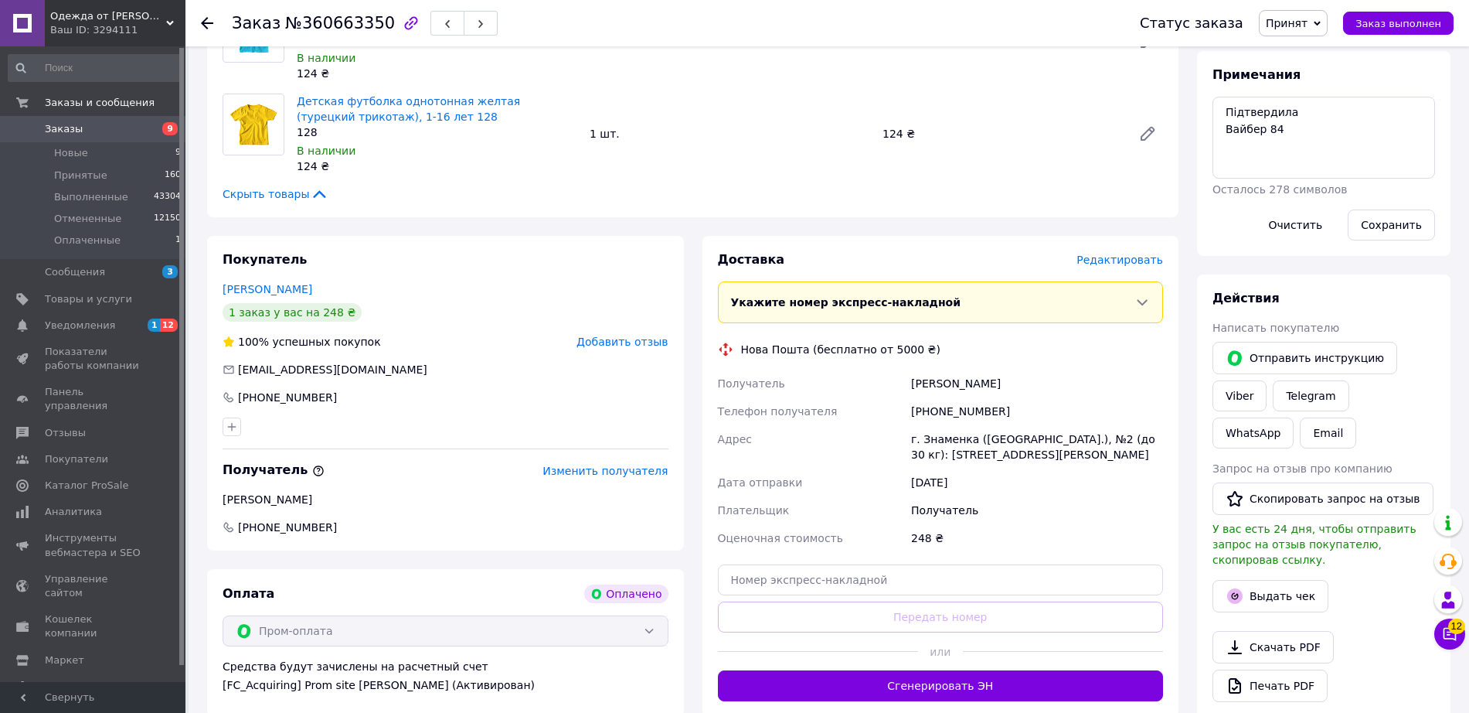
scroll to position [608, 0]
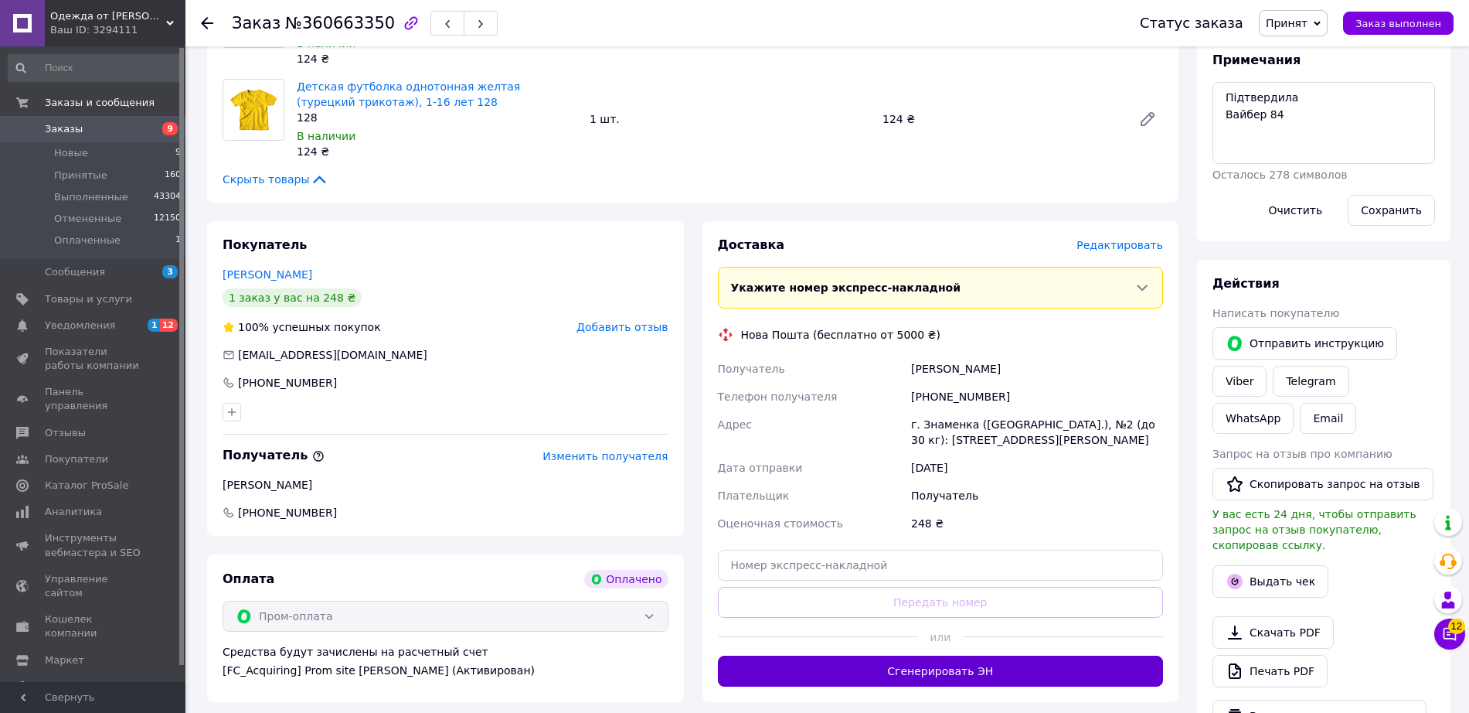
click at [846, 658] on button "Сгенерировать ЭН" at bounding box center [941, 670] width 446 height 31
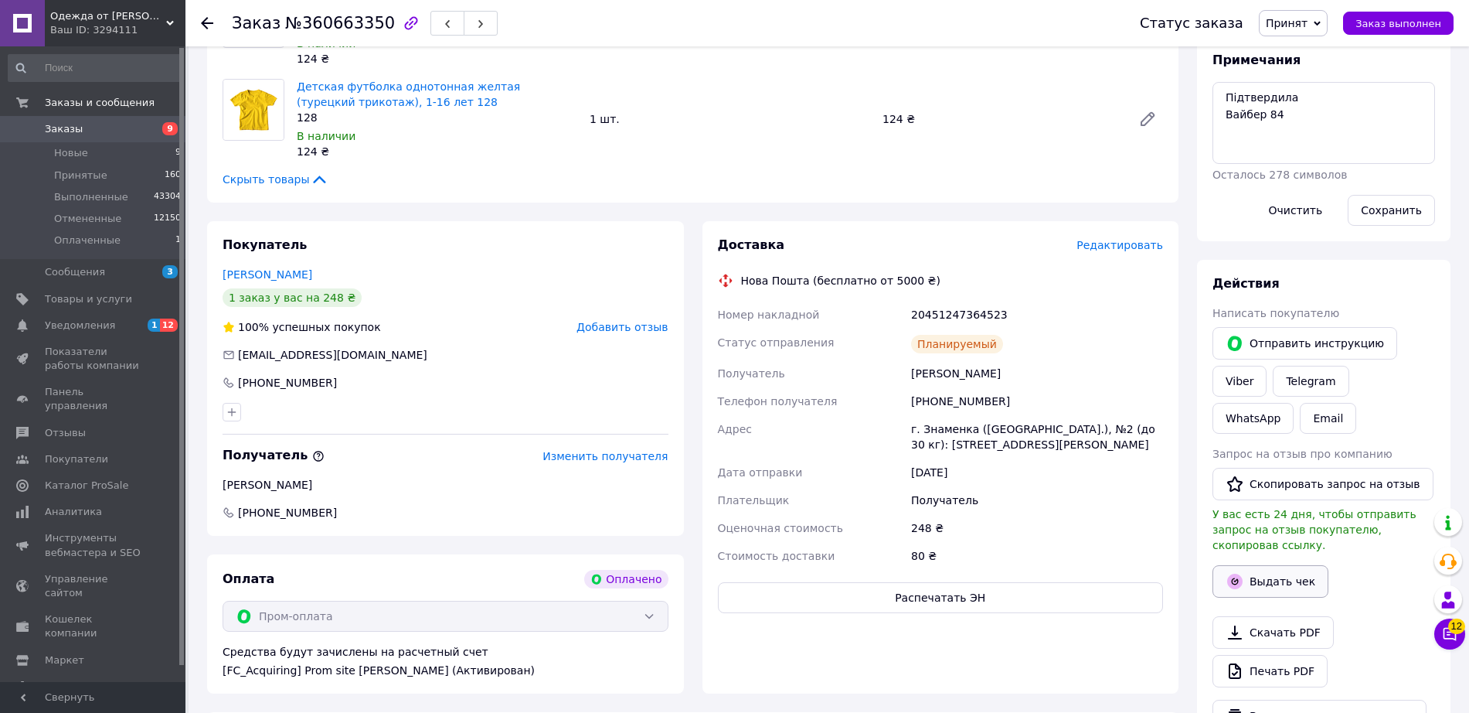
click at [1247, 565] on button "Выдать чек" at bounding box center [1271, 581] width 116 height 32
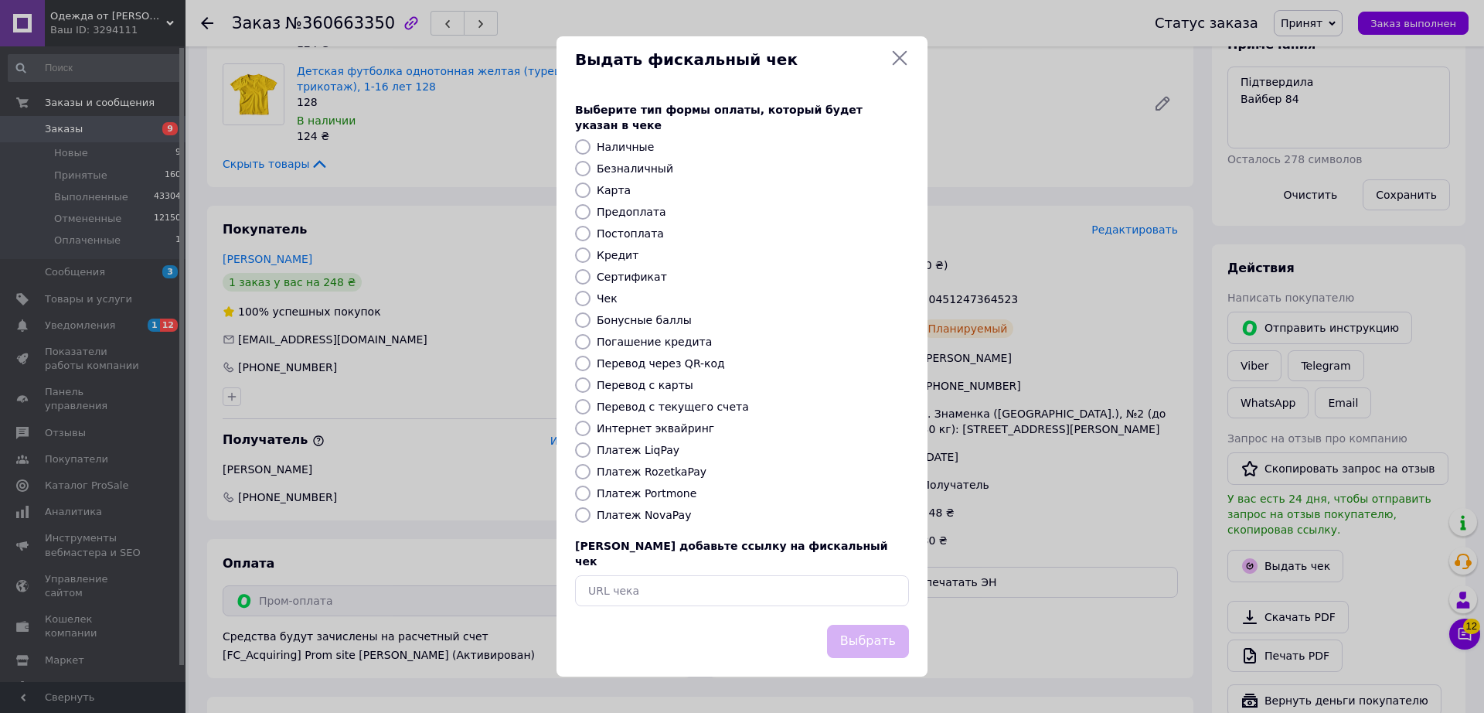
click at [659, 470] on label "Платеж RozetkaPay" at bounding box center [652, 471] width 110 height 12
click at [591, 470] on input "Платеж RozetkaPay" at bounding box center [582, 471] width 15 height 15
radio input "true"
click at [861, 627] on button "Выбрать" at bounding box center [868, 641] width 82 height 33
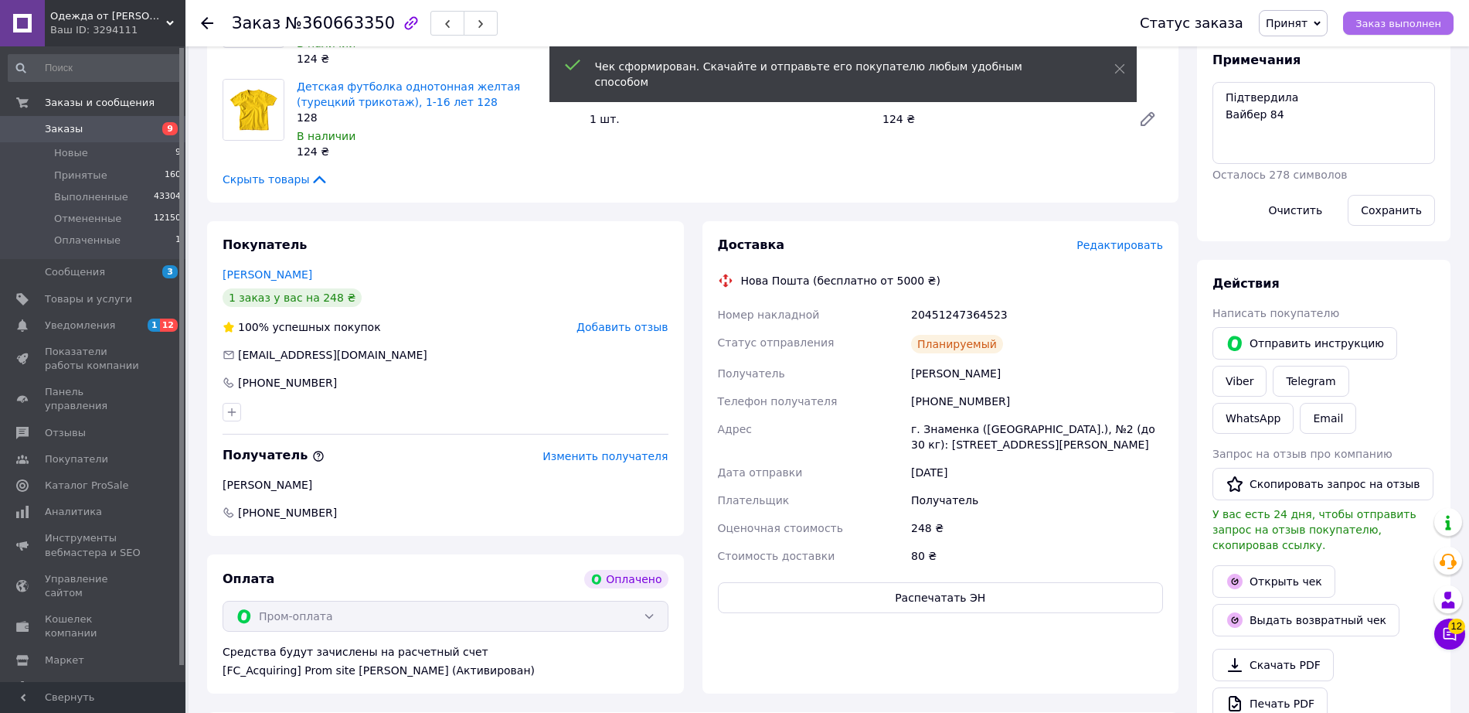
click at [1404, 22] on span "Заказ выполнен" at bounding box center [1399, 24] width 86 height 12
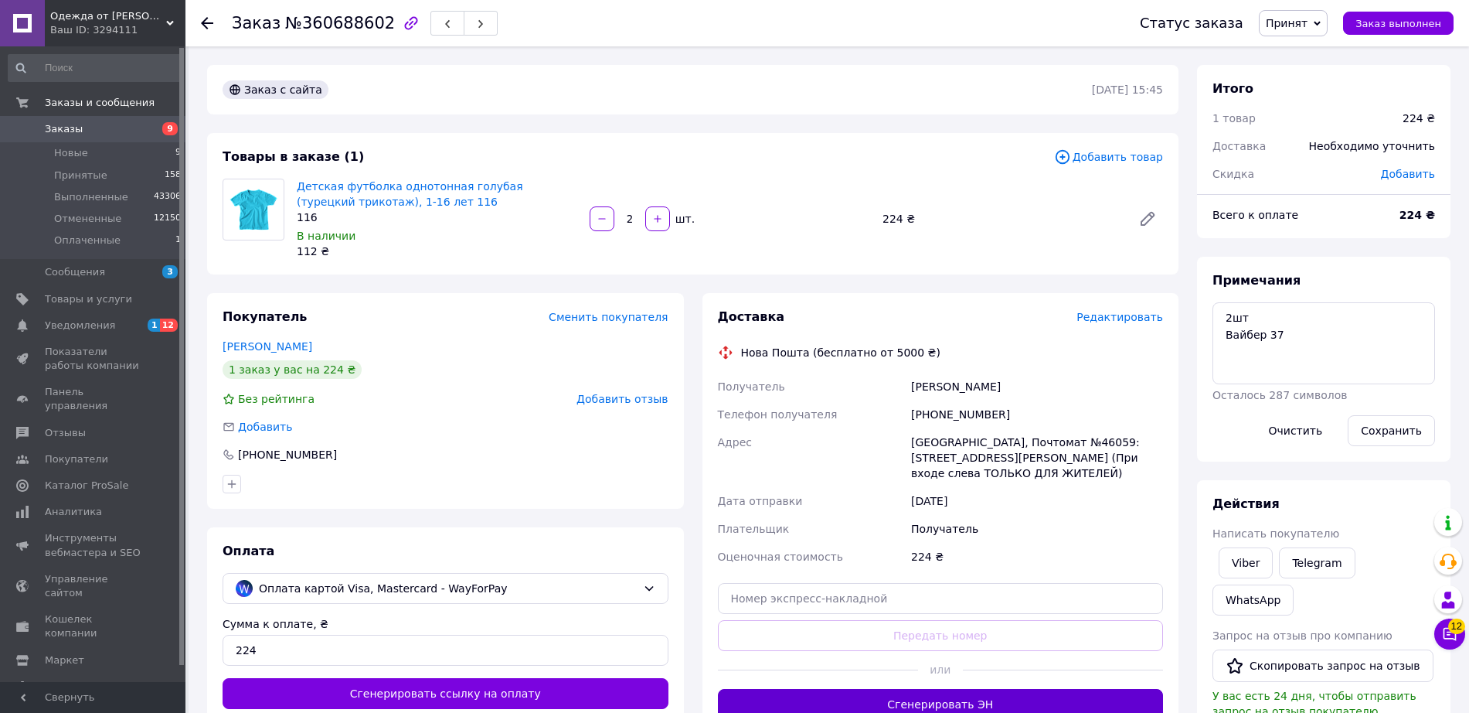
click at [1010, 699] on button "Сгенерировать ЭН" at bounding box center [941, 704] width 446 height 31
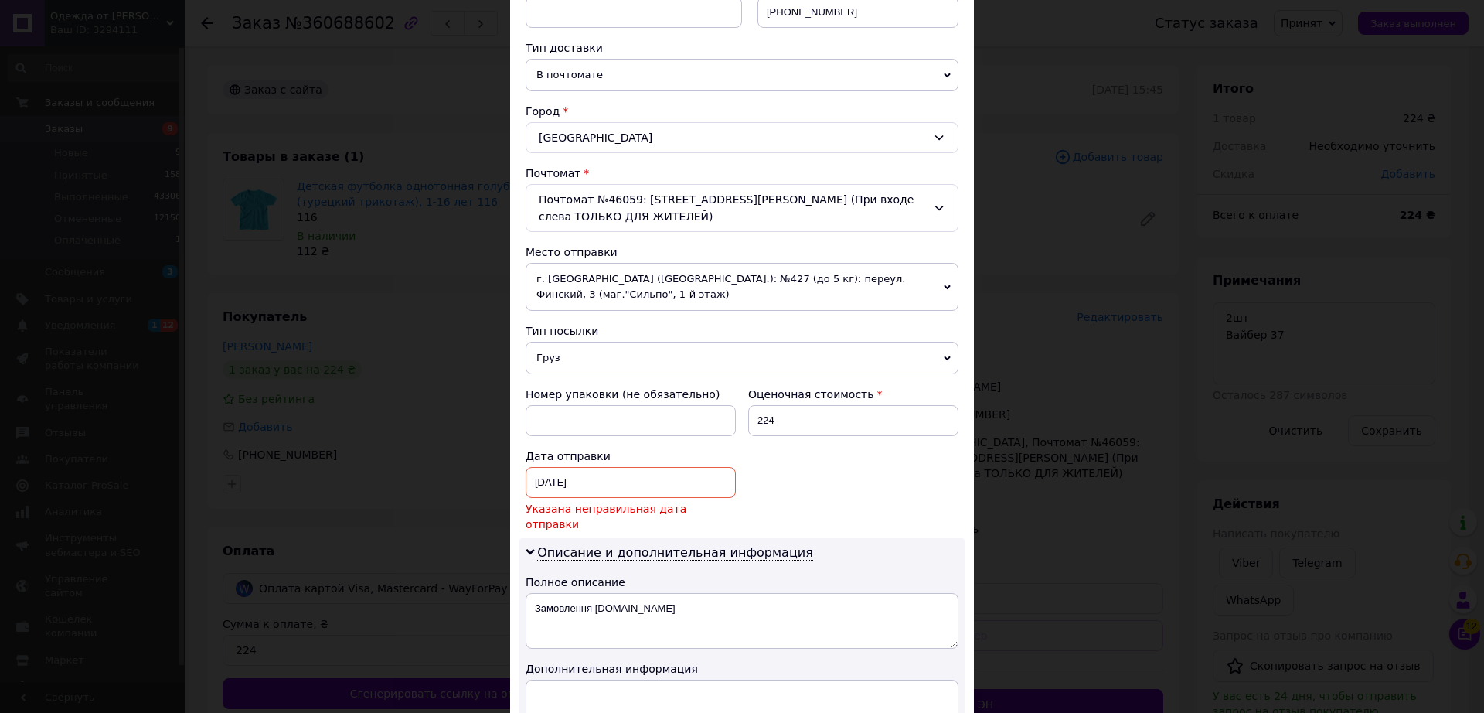
scroll to position [550, 0]
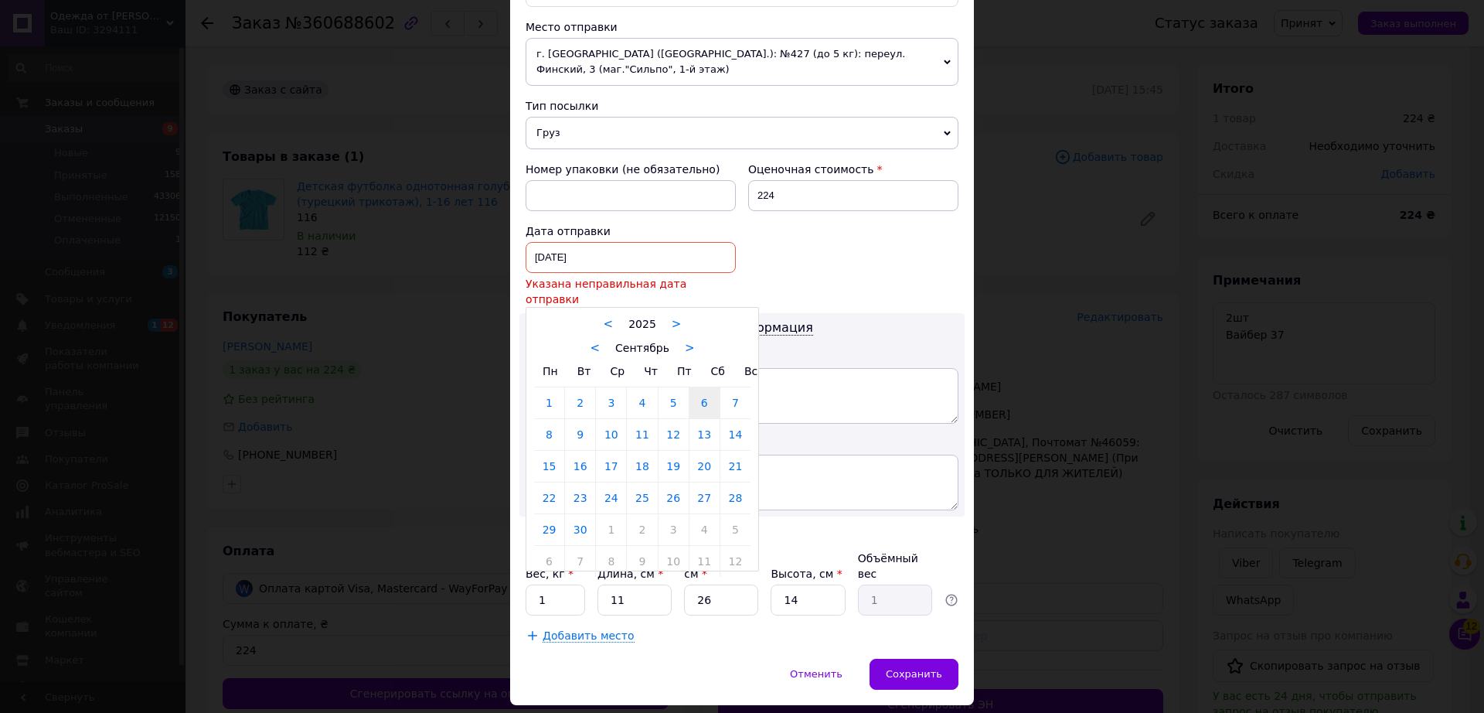
click at [628, 242] on div "[DATE] < 2025 > < Сентябрь > Пн Вт Ср Чт Пт Сб Вс 1 2 3 4 5 6 7 8 9 10 11 12 13…" at bounding box center [631, 257] width 210 height 31
click at [671, 419] on link "12" at bounding box center [674, 434] width 30 height 31
type input "[DATE]"
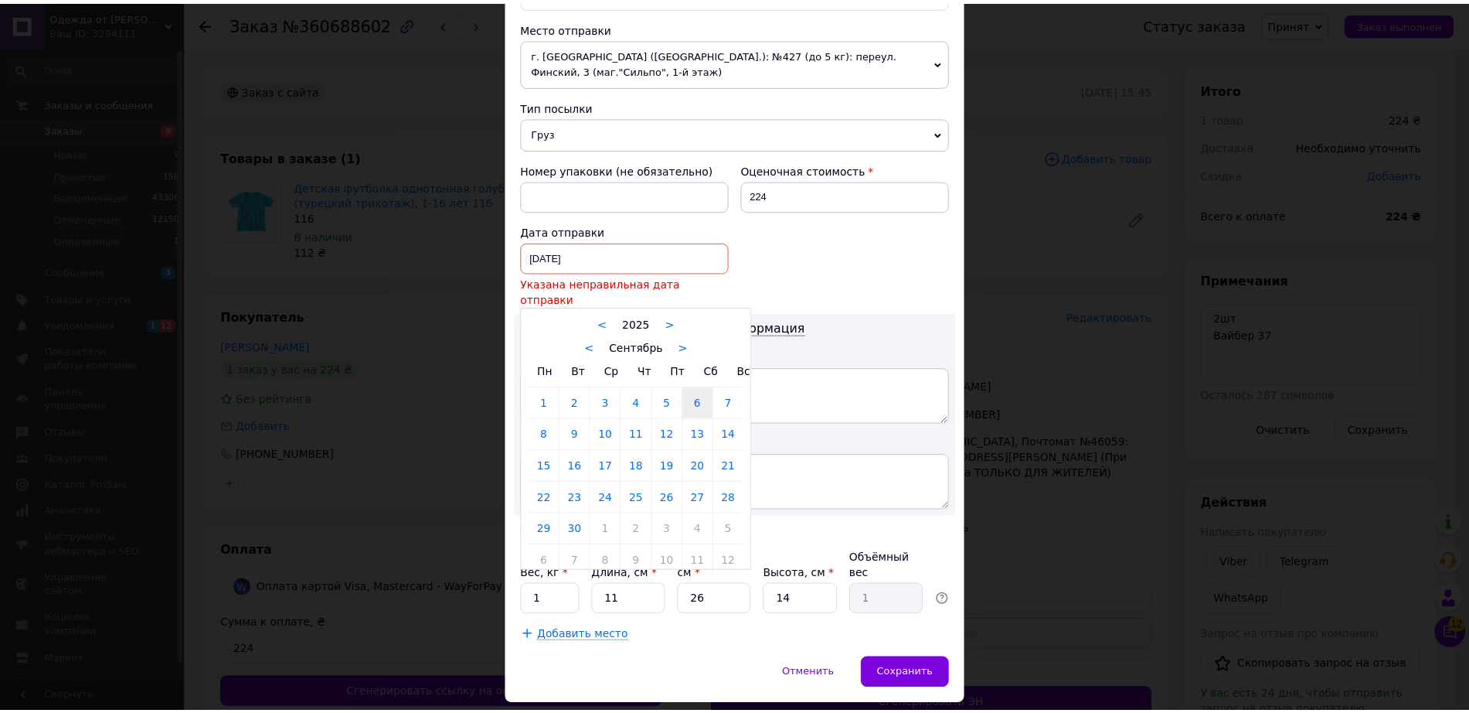
scroll to position [532, 0]
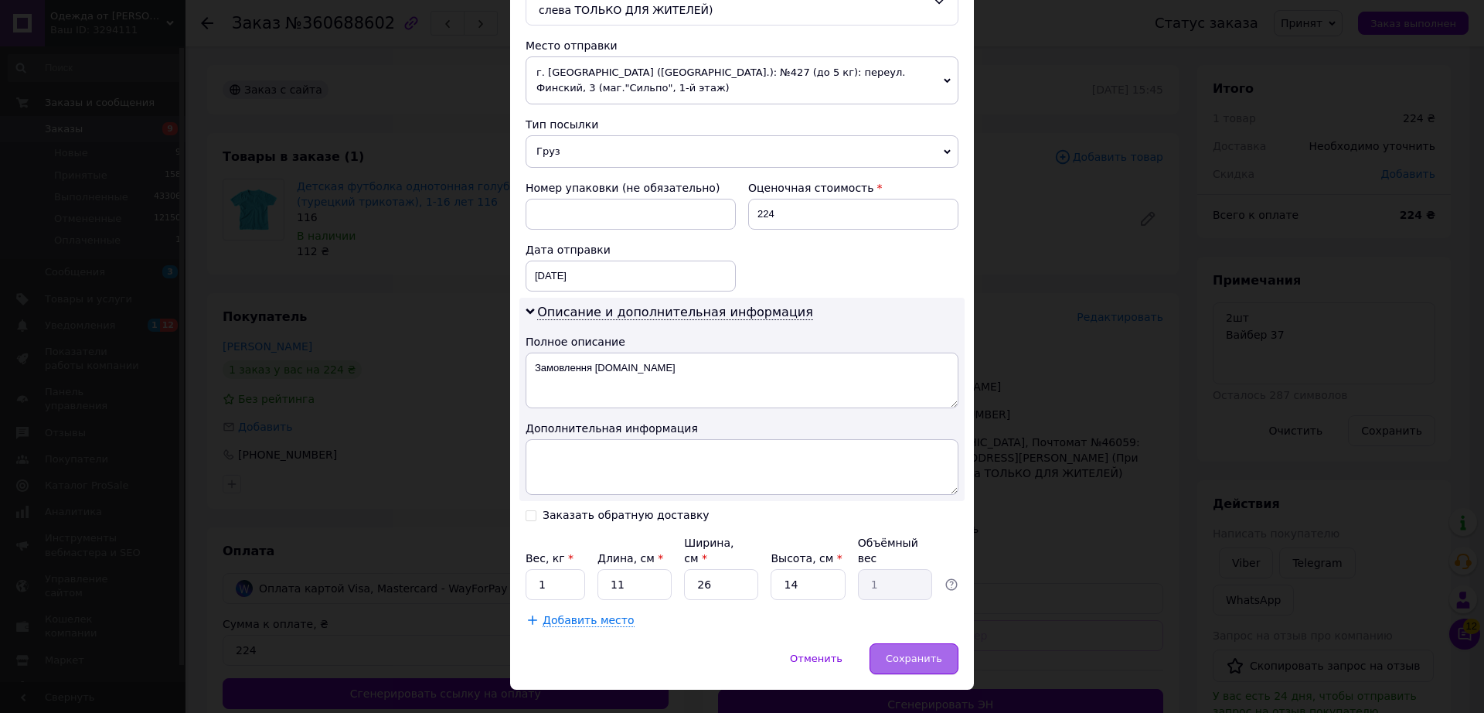
click at [938, 652] on span "Сохранить" at bounding box center [914, 658] width 56 height 12
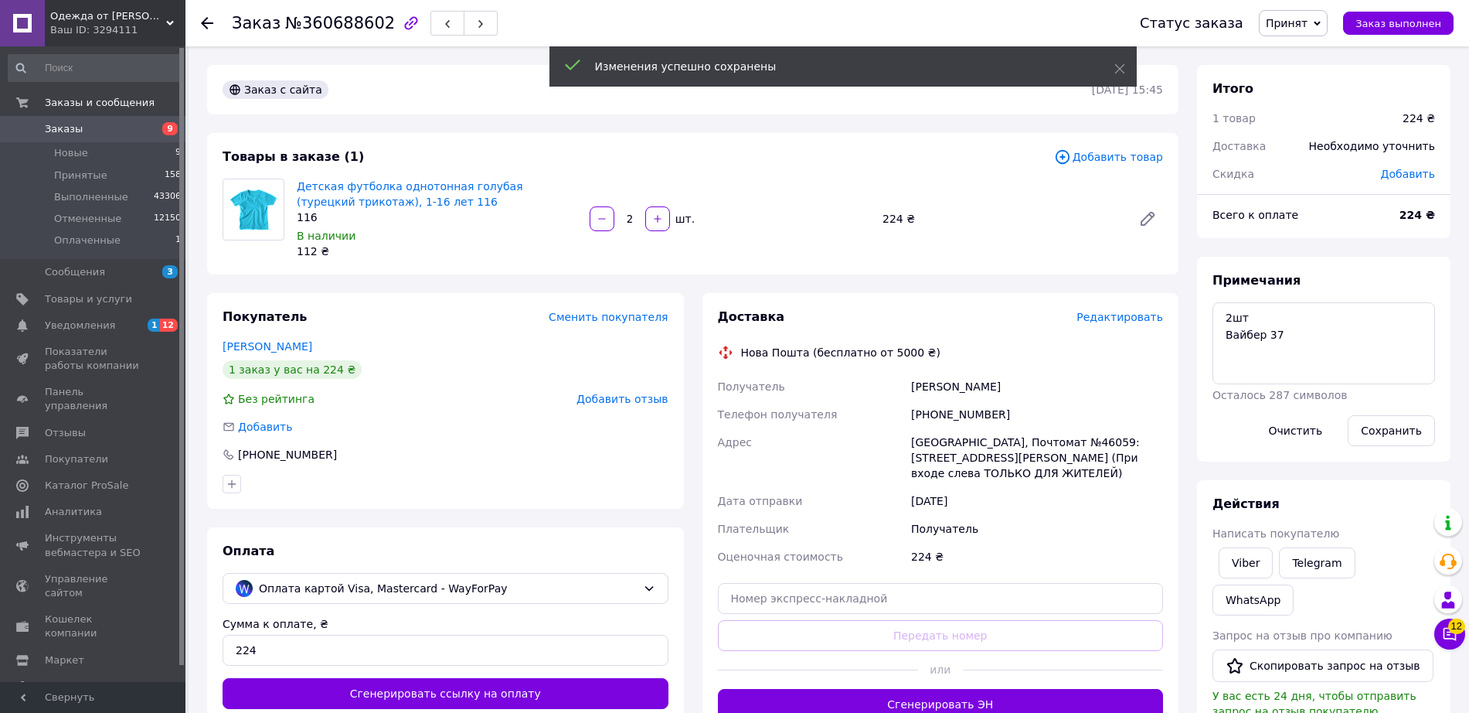
click at [941, 696] on button "Сгенерировать ЭН" at bounding box center [941, 704] width 446 height 31
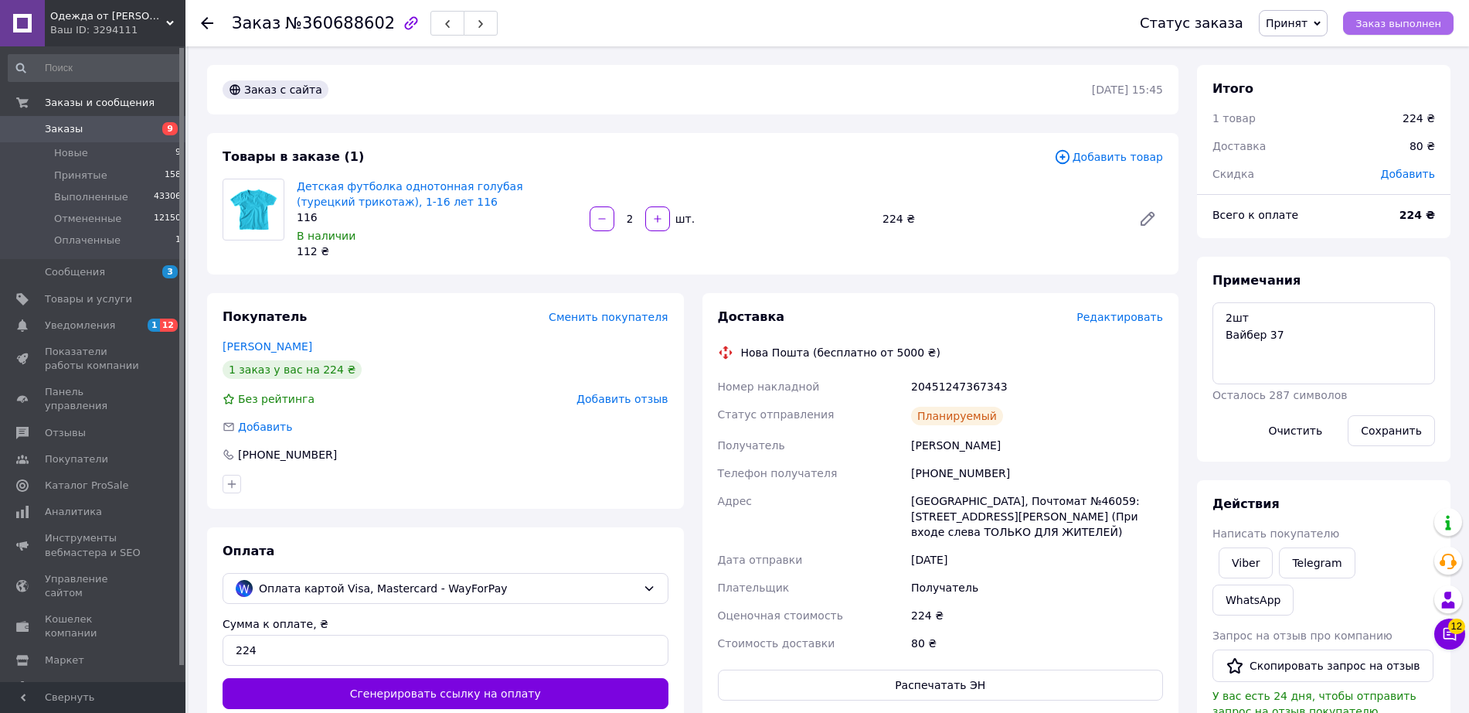
click at [1408, 21] on span "Заказ выполнен" at bounding box center [1399, 24] width 86 height 12
